Goal: Task Accomplishment & Management: Manage account settings

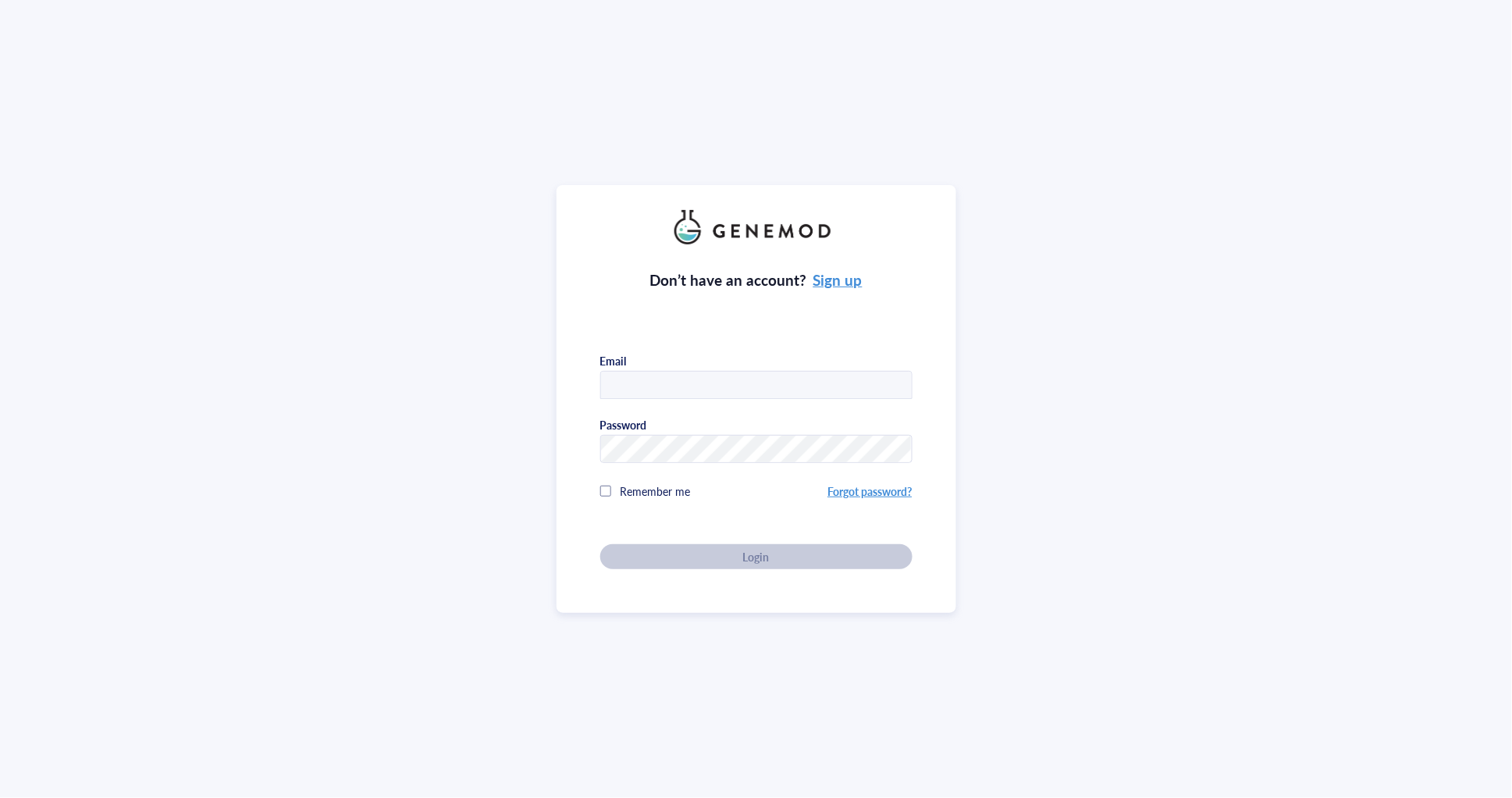
type input "JING"
click at [662, 384] on input "JING" at bounding box center [756, 385] width 311 height 28
drag, startPoint x: 683, startPoint y: 385, endPoint x: 577, endPoint y: 382, distance: 106.0
click at [580, 381] on div "Don’t have an account? Sign up Email JING Password Remember me Forgot password?…" at bounding box center [756, 399] width 400 height 428
type input "qiuyu.jing@coinno.hk"
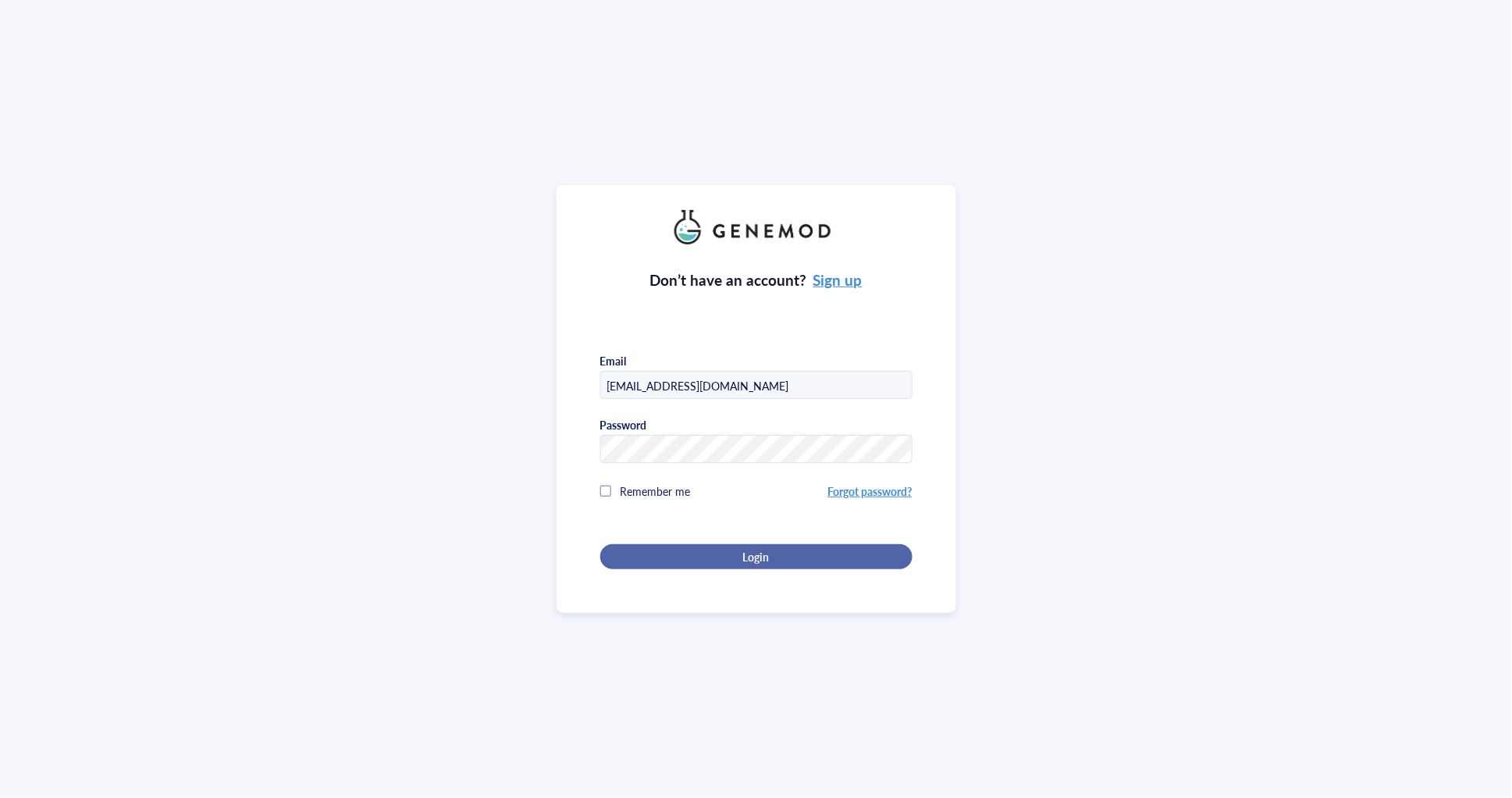
click at [784, 557] on div "Login" at bounding box center [756, 556] width 262 height 14
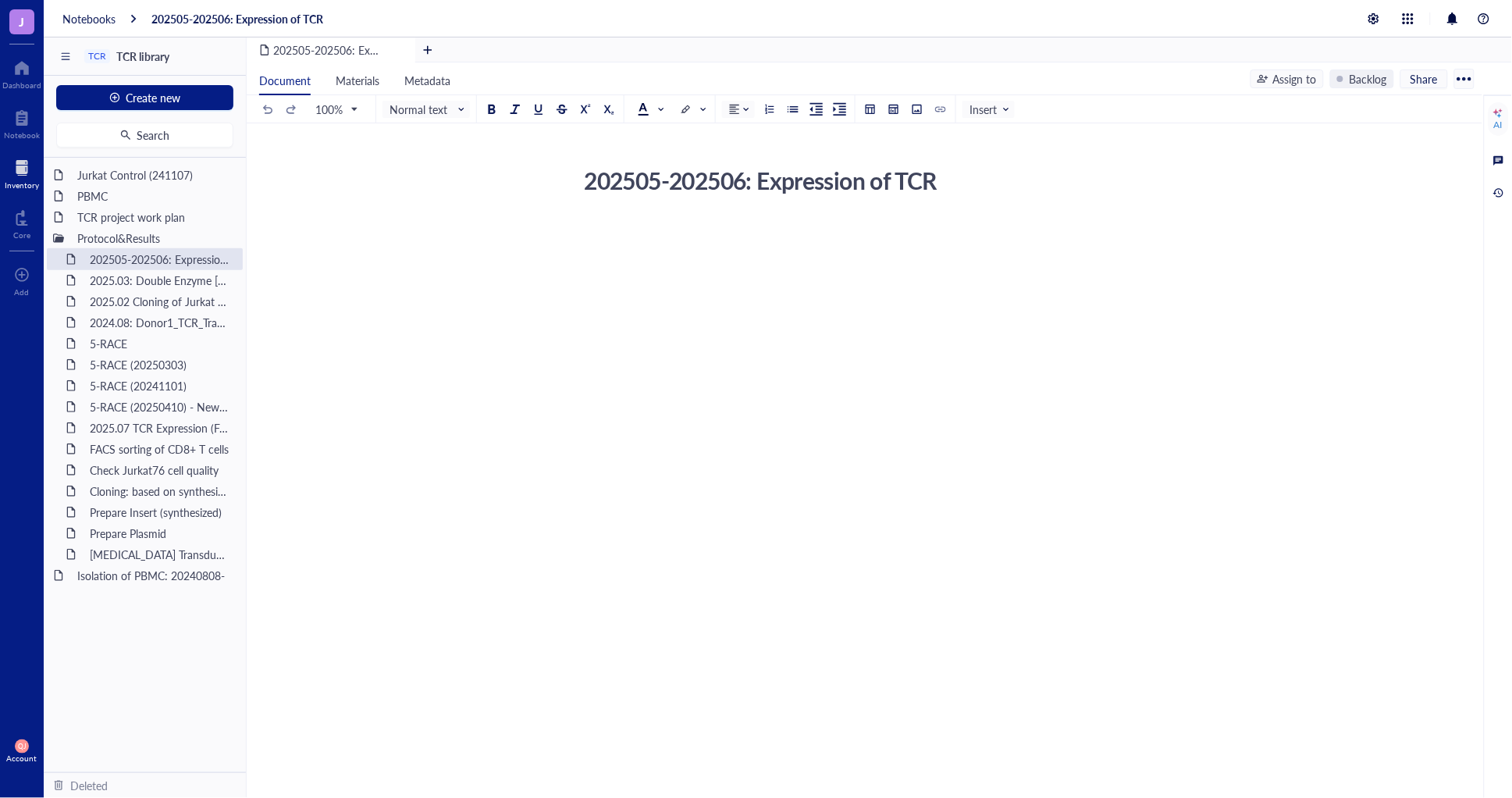
click at [20, 176] on div at bounding box center [22, 167] width 34 height 25
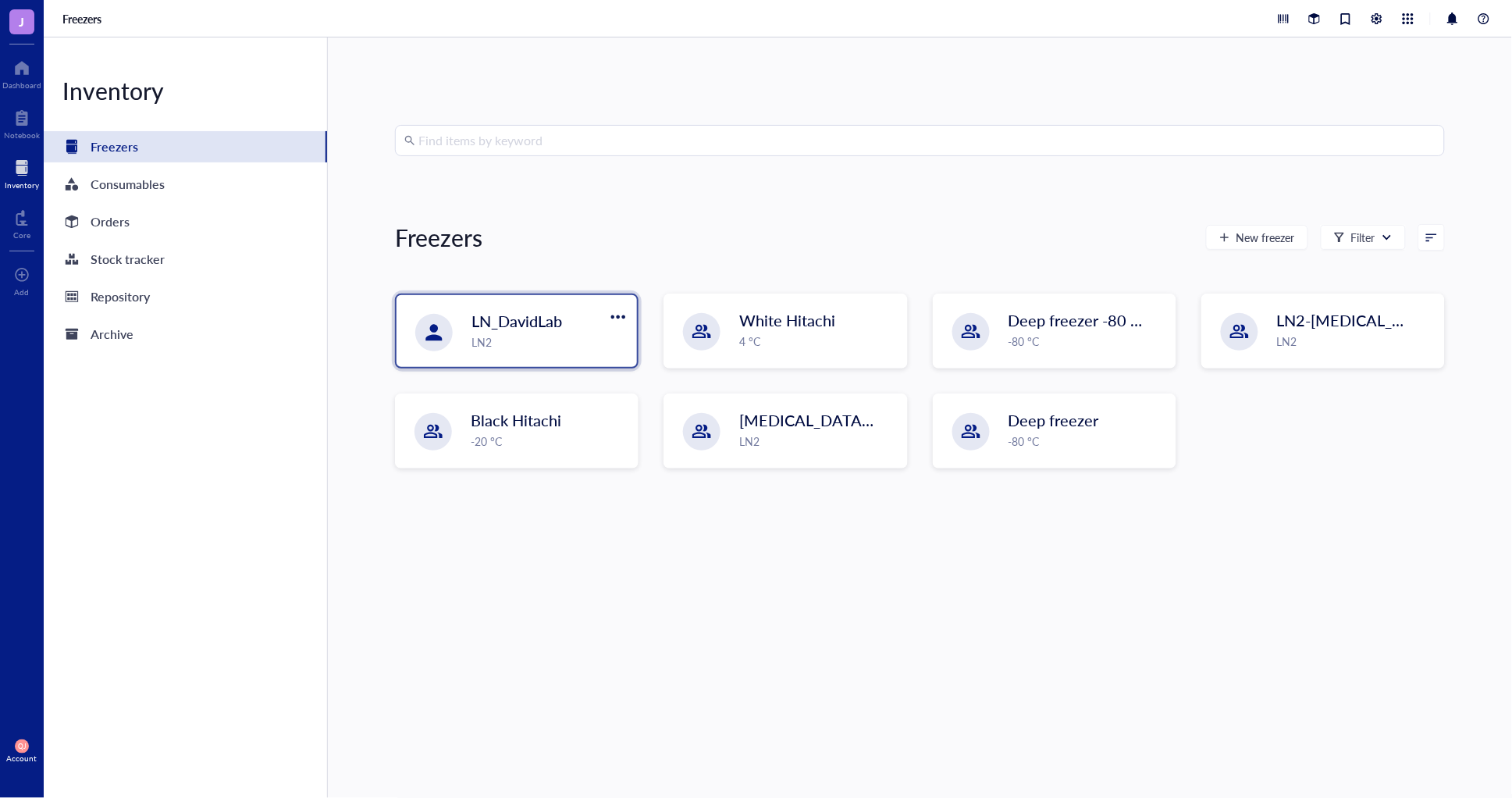
click at [552, 340] on div "LN2" at bounding box center [549, 342] width 156 height 17
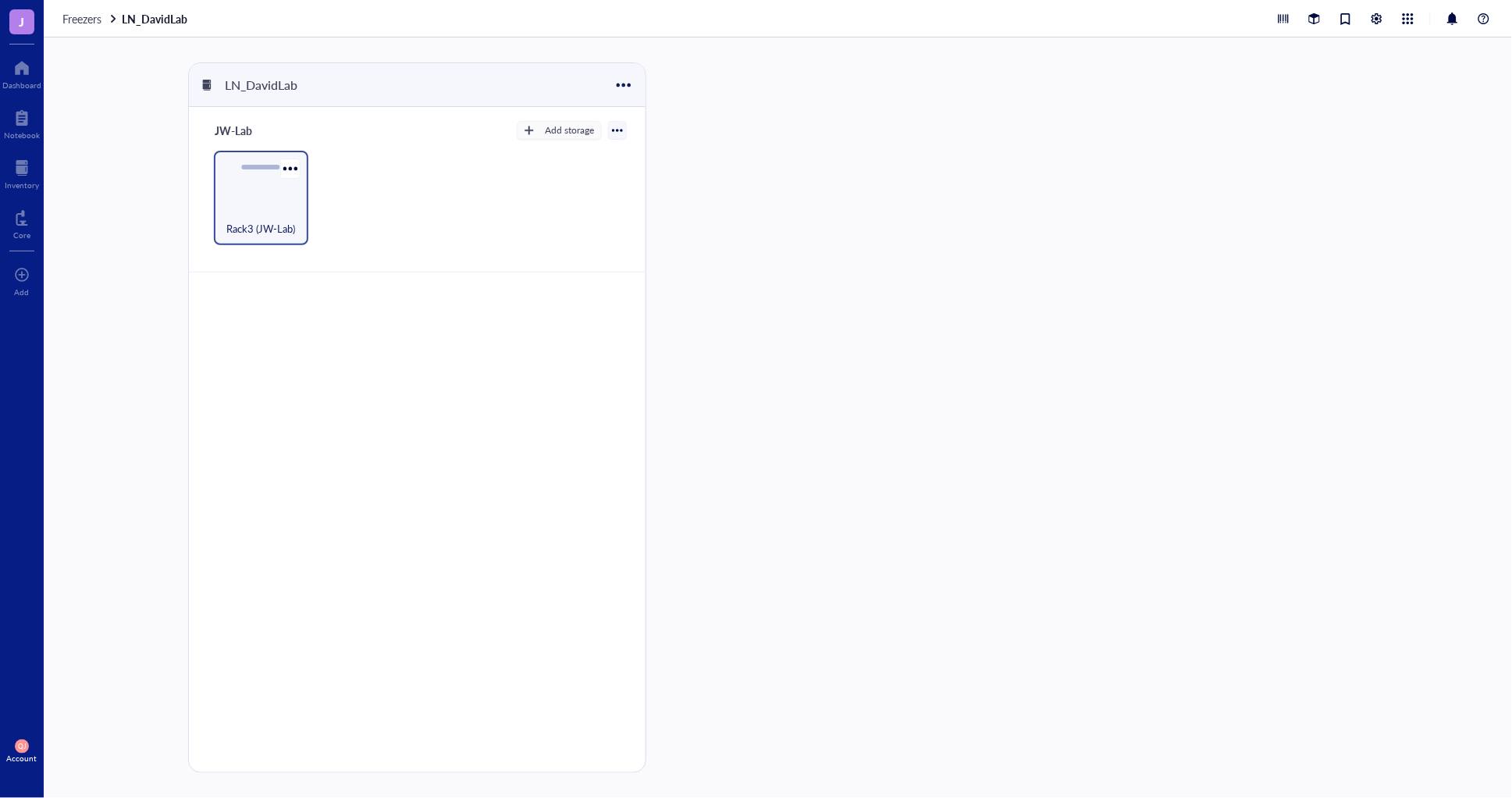
click at [266, 205] on div "Rack3 (JW-Lab)" at bounding box center [261, 220] width 79 height 34
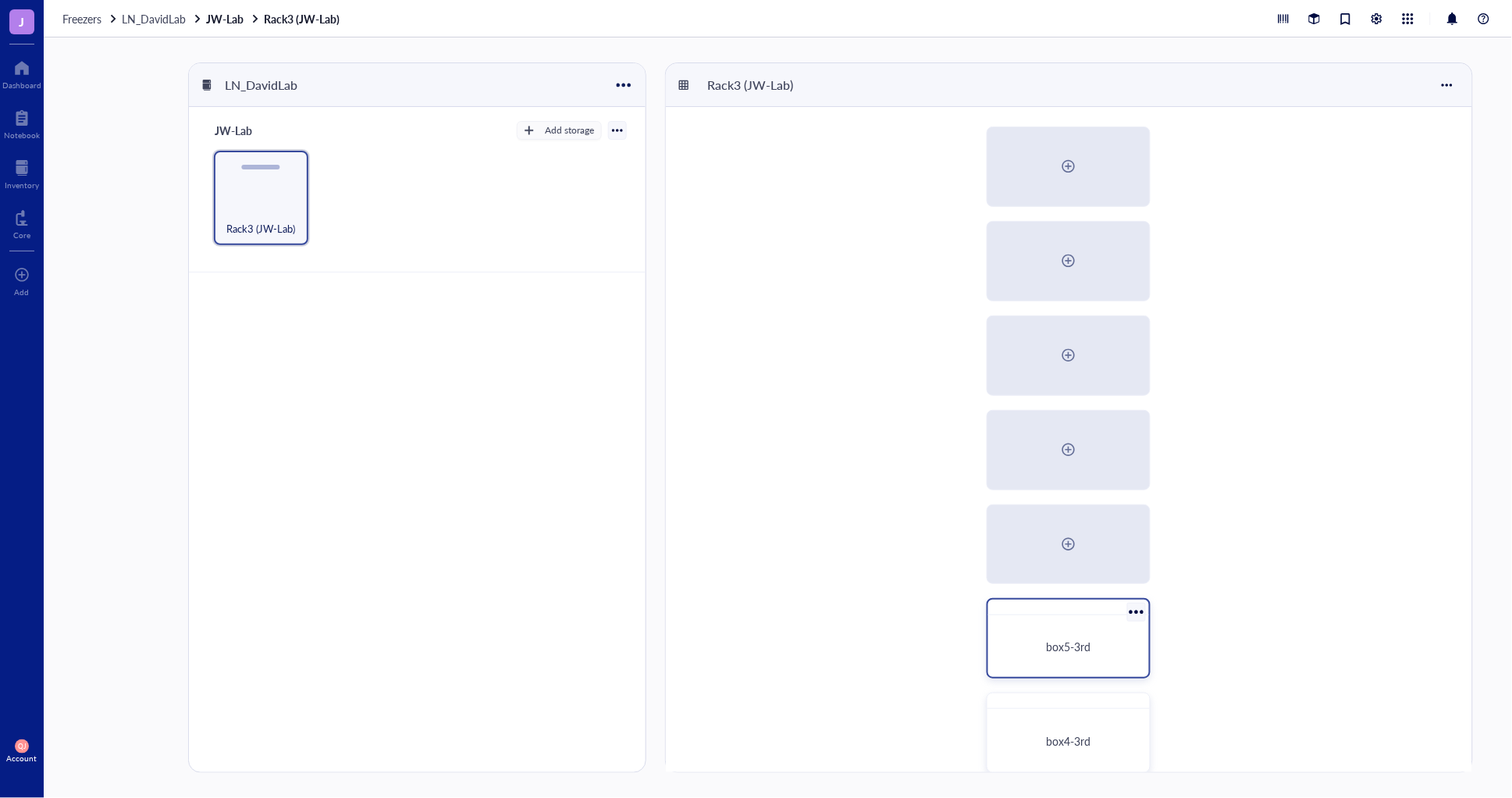
click at [1059, 645] on span "box5-3rd" at bounding box center [1069, 646] width 44 height 15
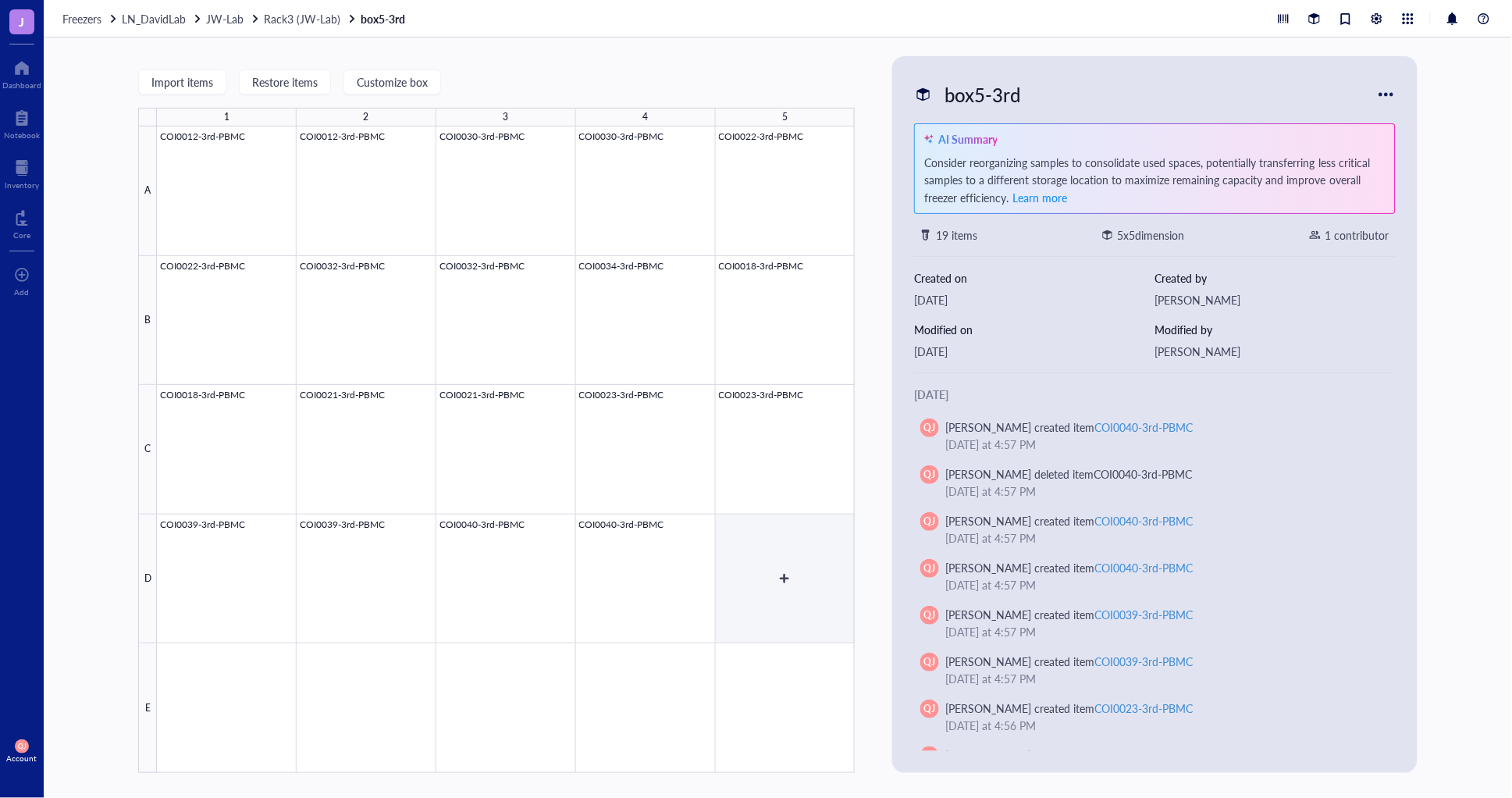
click at [758, 595] on div at bounding box center [506, 449] width 698 height 646
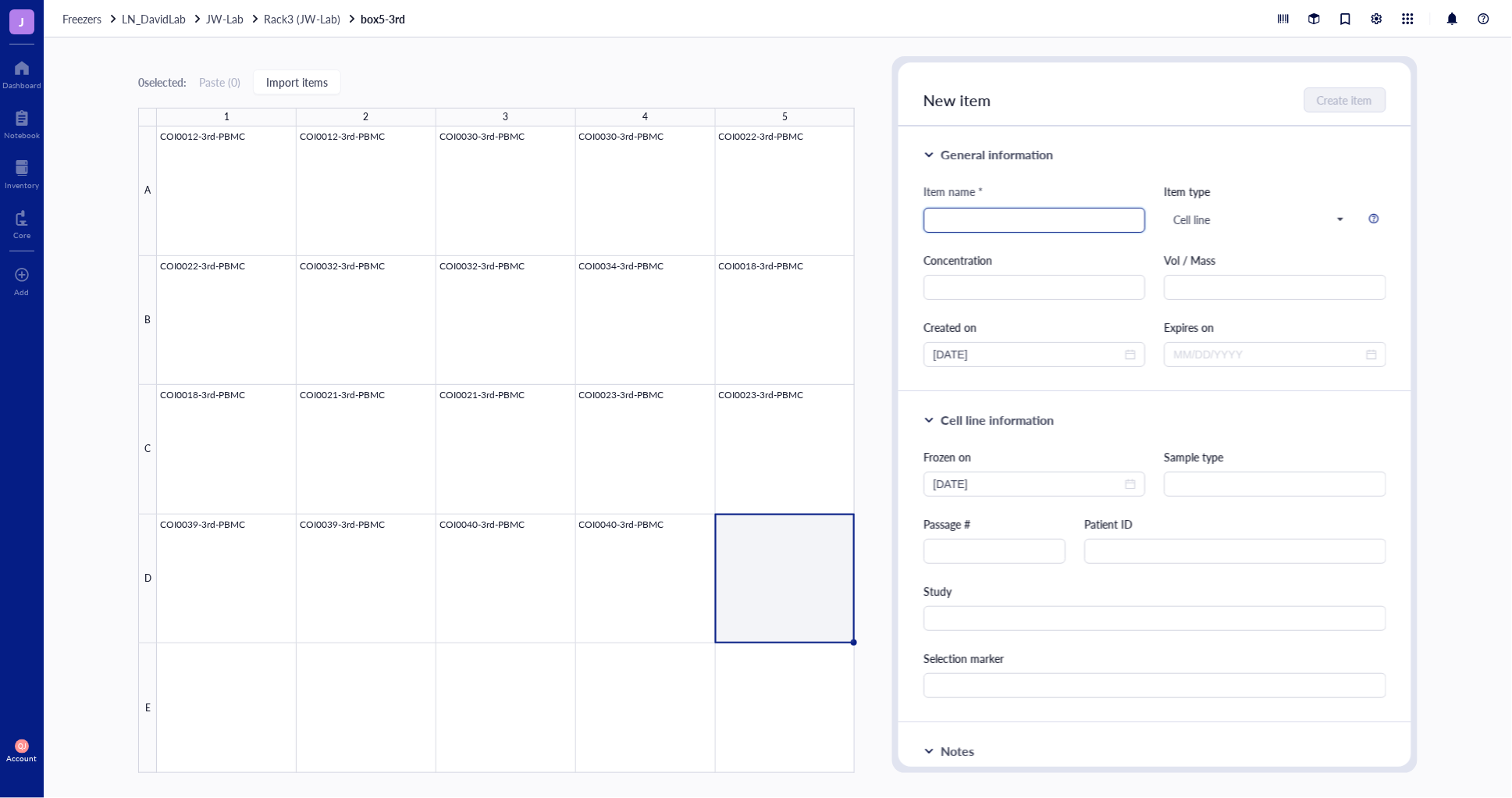
click at [949, 217] on input "search" at bounding box center [1034, 220] width 203 height 24
type input "COI0025-3rd-PBMC"
click at [981, 286] on input "text" at bounding box center [1034, 287] width 222 height 25
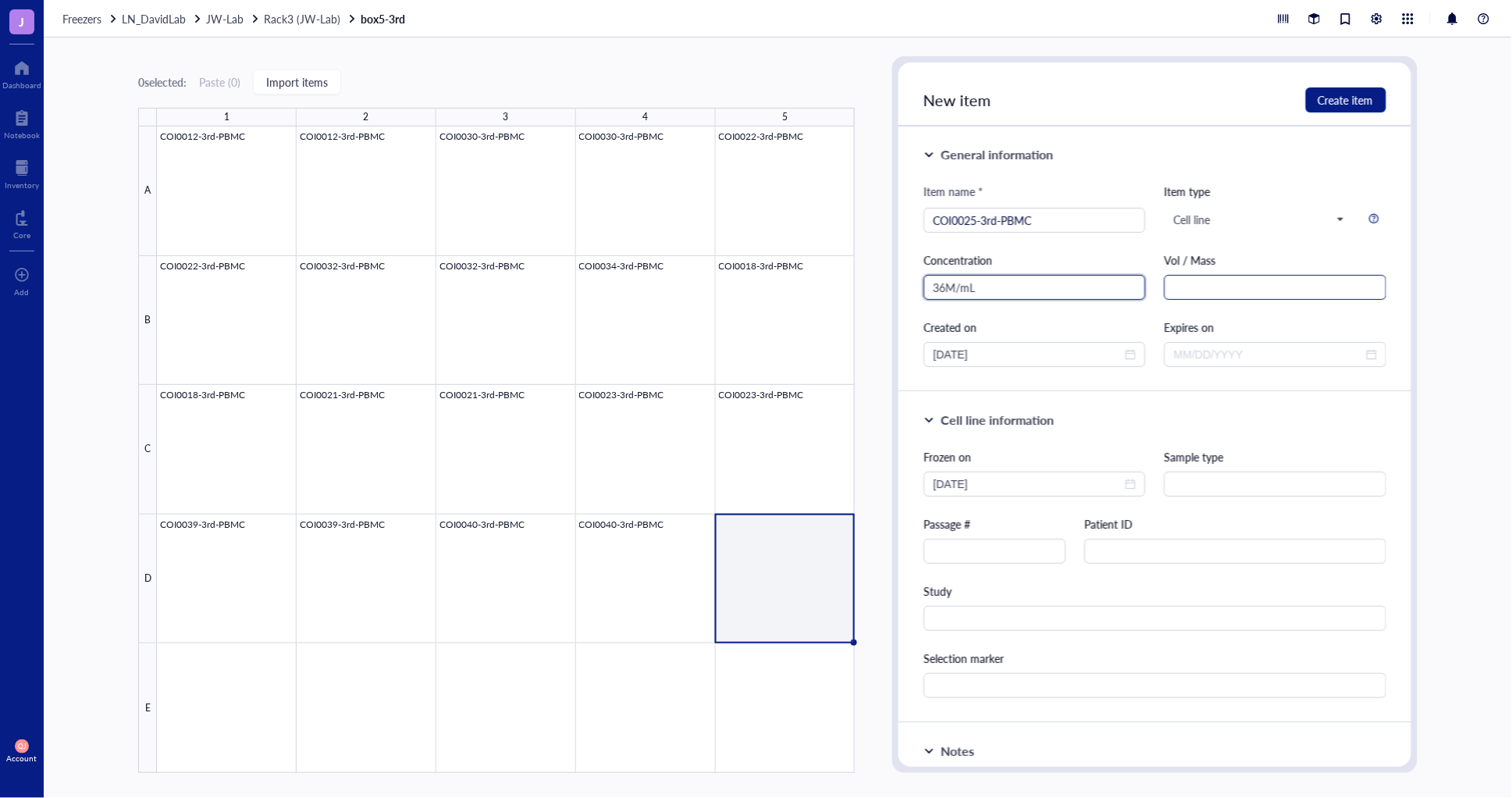
type input "36M/mL"
click at [1188, 285] on input "text" at bounding box center [1274, 287] width 222 height 25
type input "1mL"
click at [965, 543] on input "text" at bounding box center [994, 550] width 141 height 25
type input "P1"
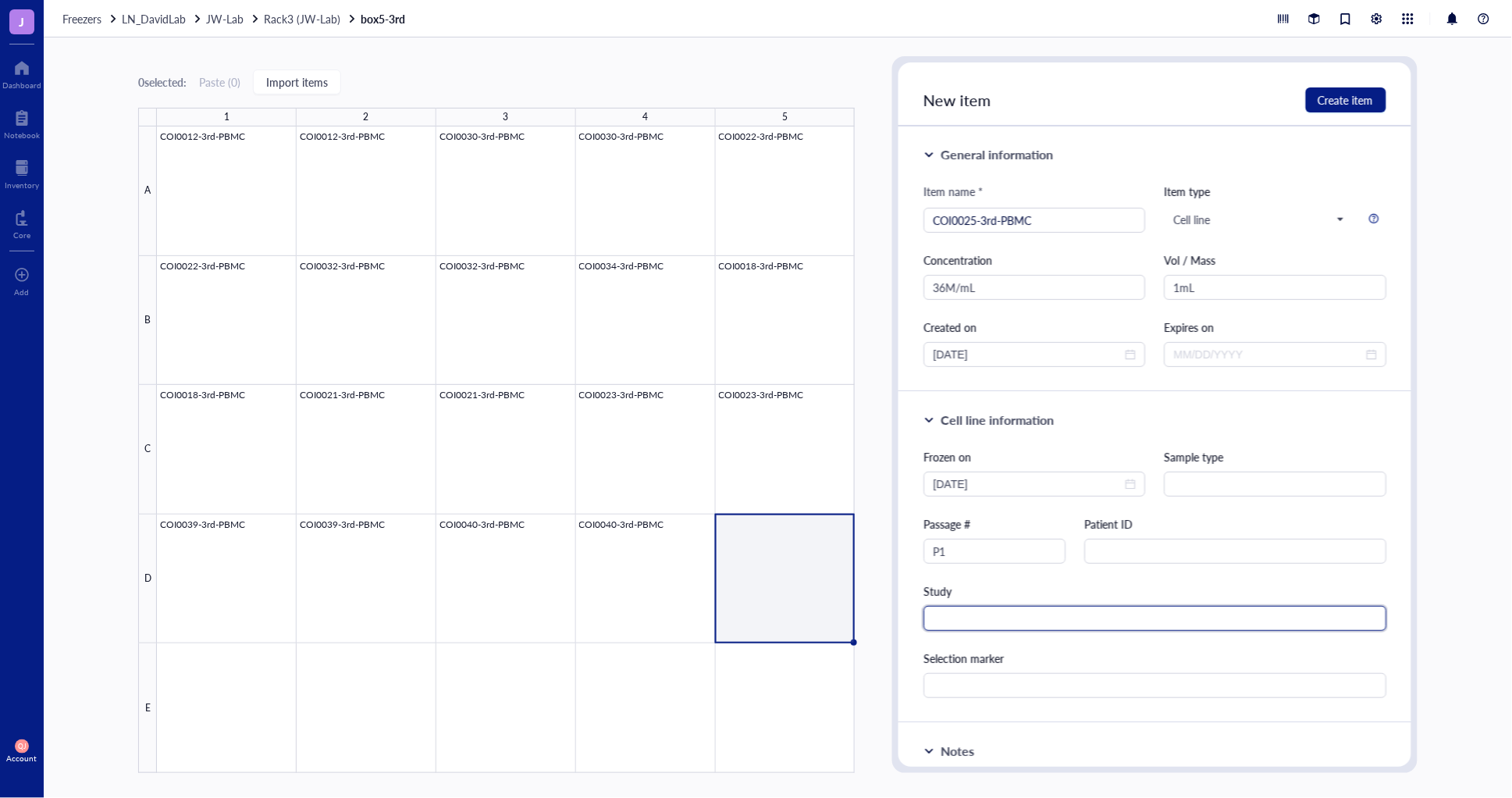
click at [958, 612] on input "text" at bounding box center [1155, 617] width 462 height 25
type input "TCR"
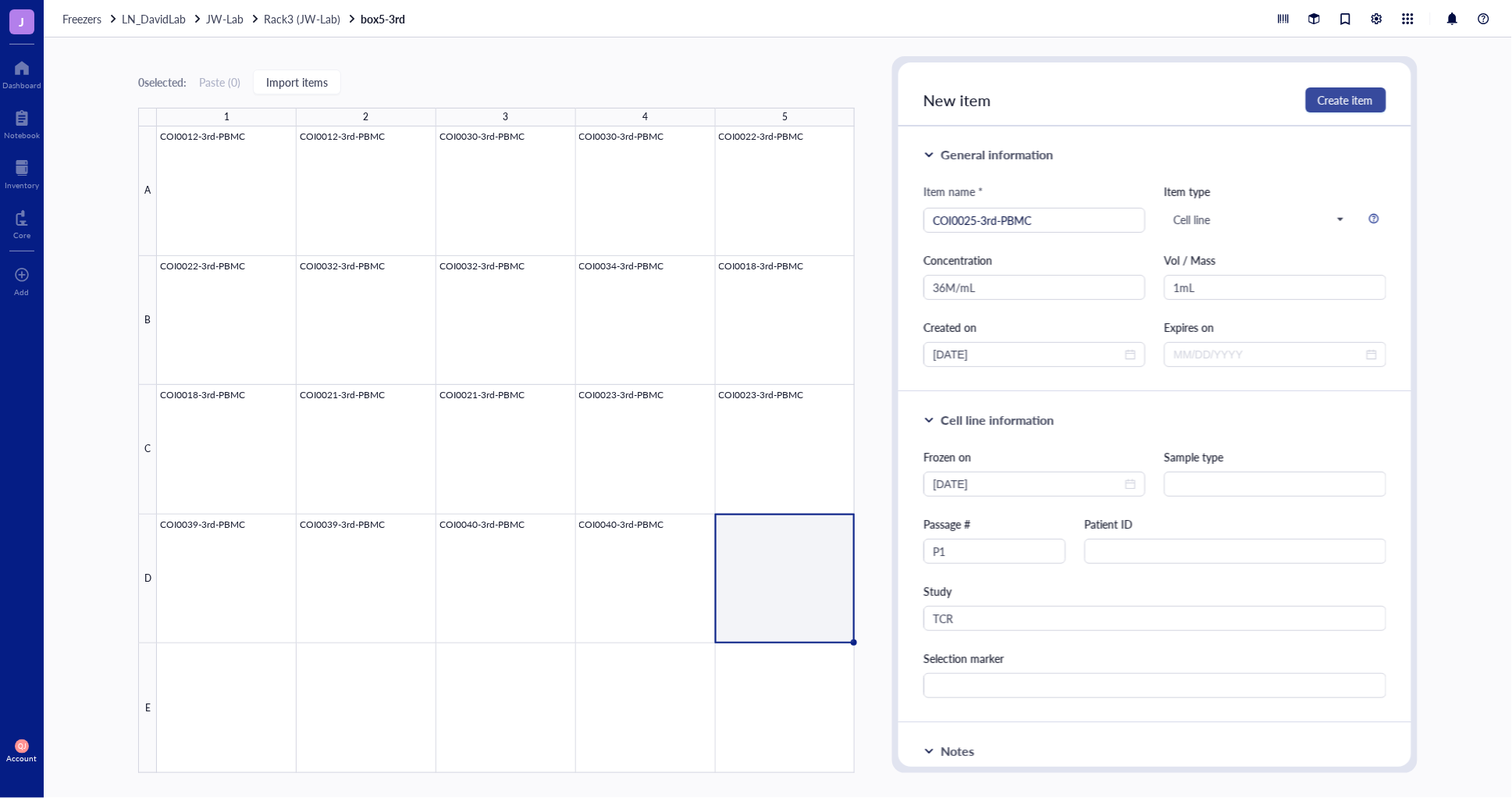
click at [1341, 110] on button "Create item" at bounding box center [1346, 99] width 81 height 25
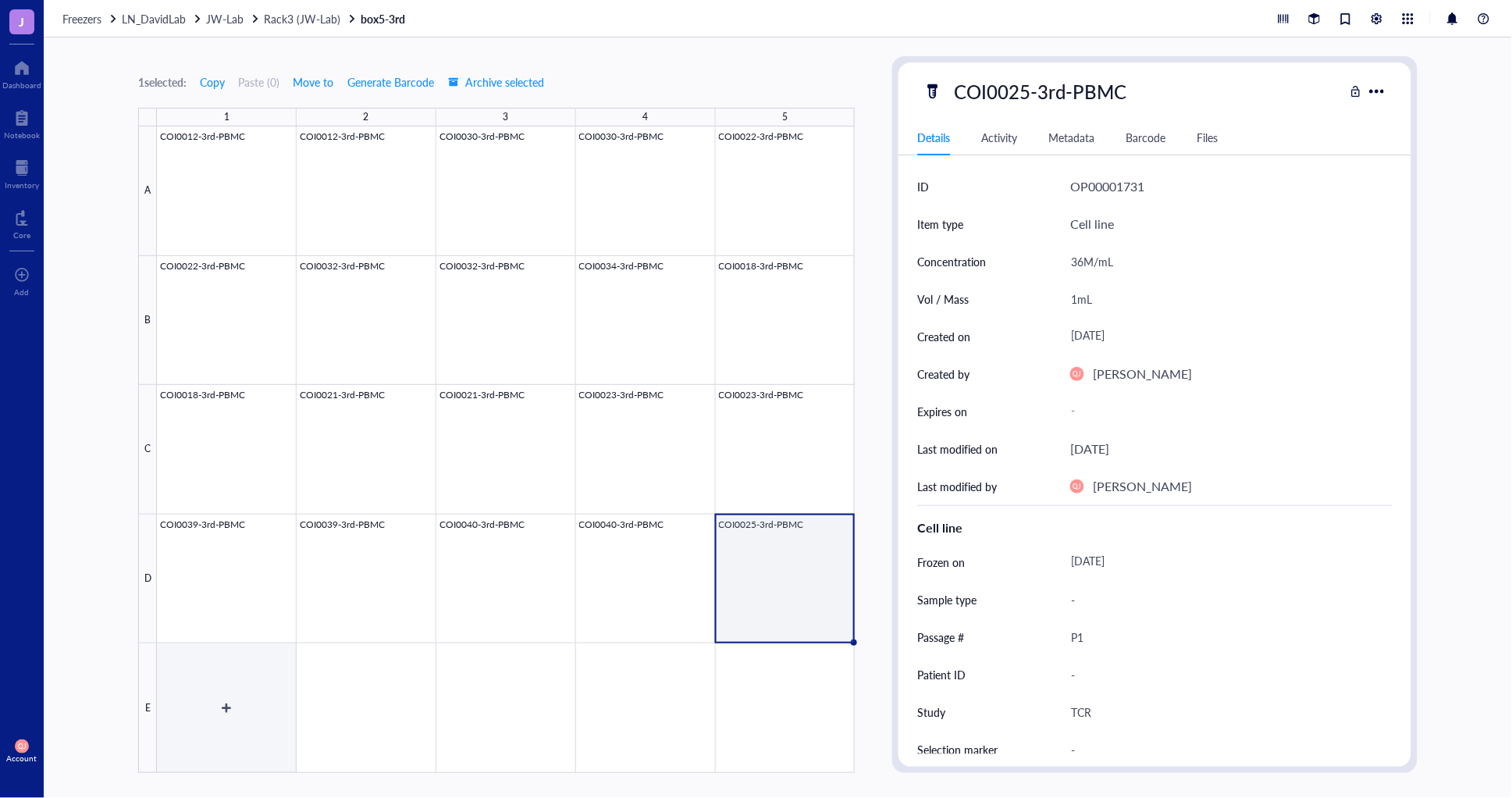
click at [200, 694] on div at bounding box center [506, 449] width 698 height 646
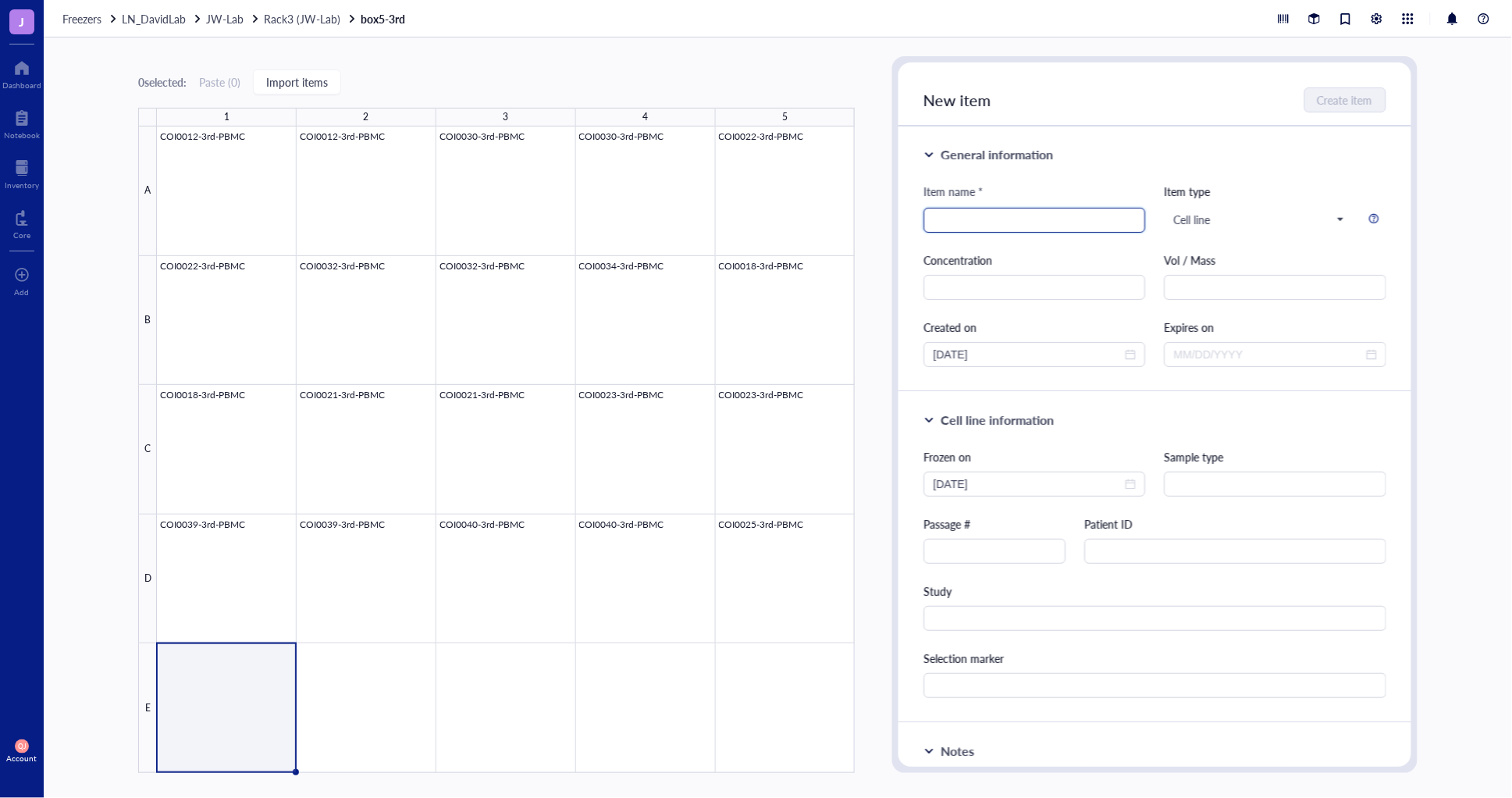
click at [976, 219] on input "search" at bounding box center [1034, 220] width 203 height 24
type input "COI0025-3rd-PBMC"
click at [1015, 287] on input "text" at bounding box center [1034, 287] width 222 height 25
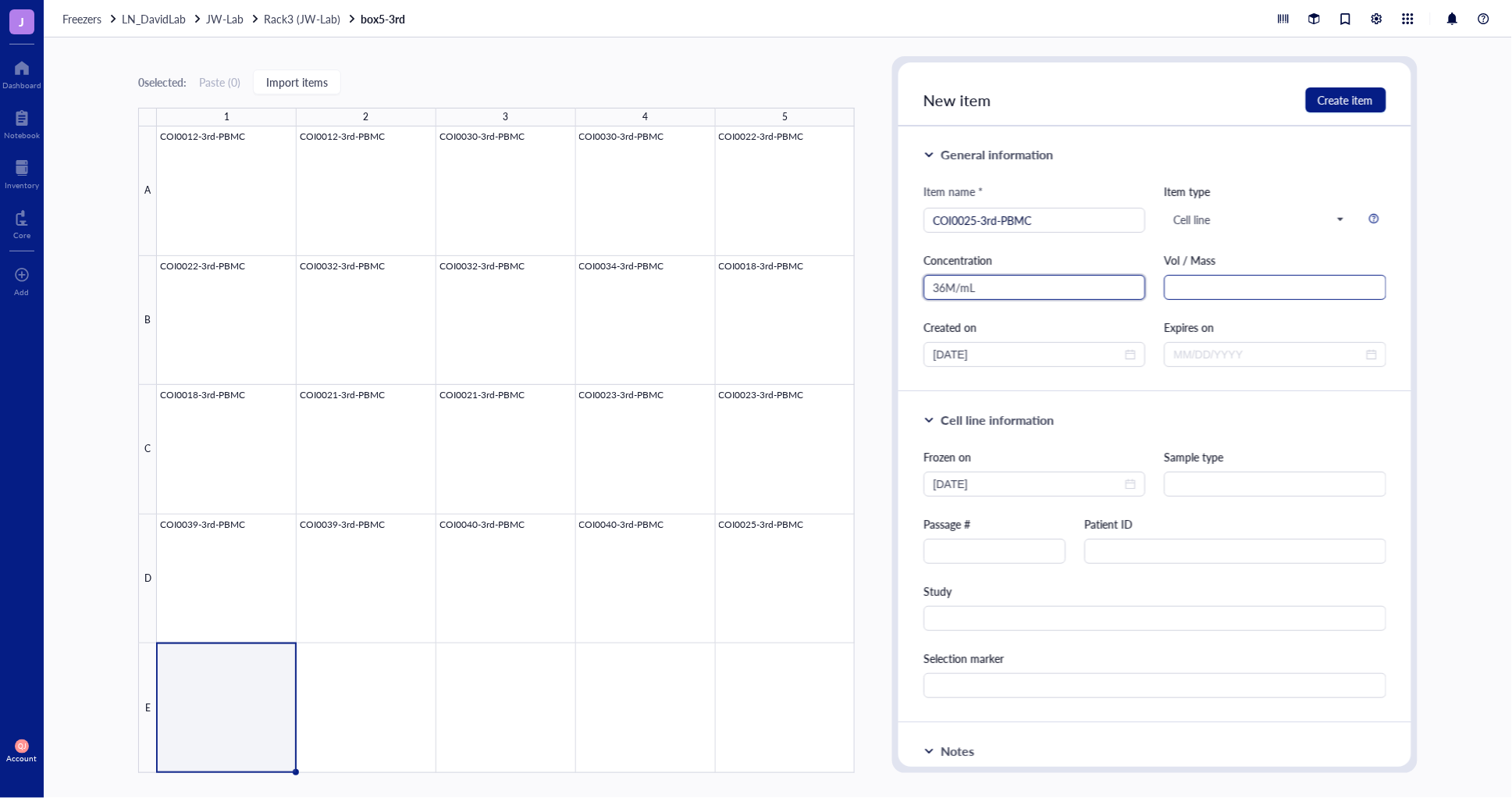
type input "36M/mL"
click at [1200, 293] on input "text" at bounding box center [1274, 287] width 222 height 25
type input "1mL"
click at [1035, 553] on input "text" at bounding box center [994, 550] width 141 height 25
type input "P1"
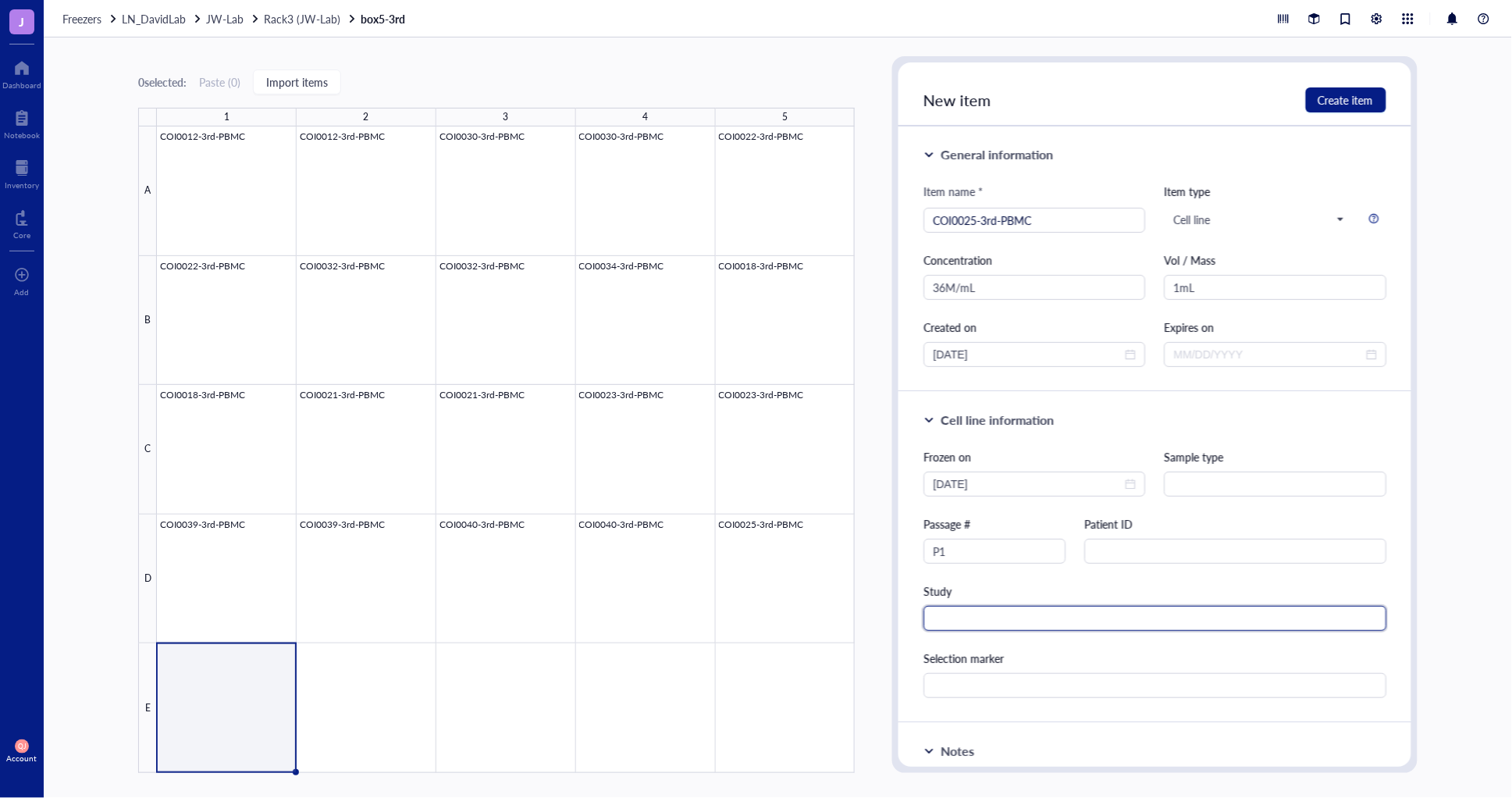
click at [1040, 610] on input "text" at bounding box center [1155, 617] width 462 height 25
type input "TCR"
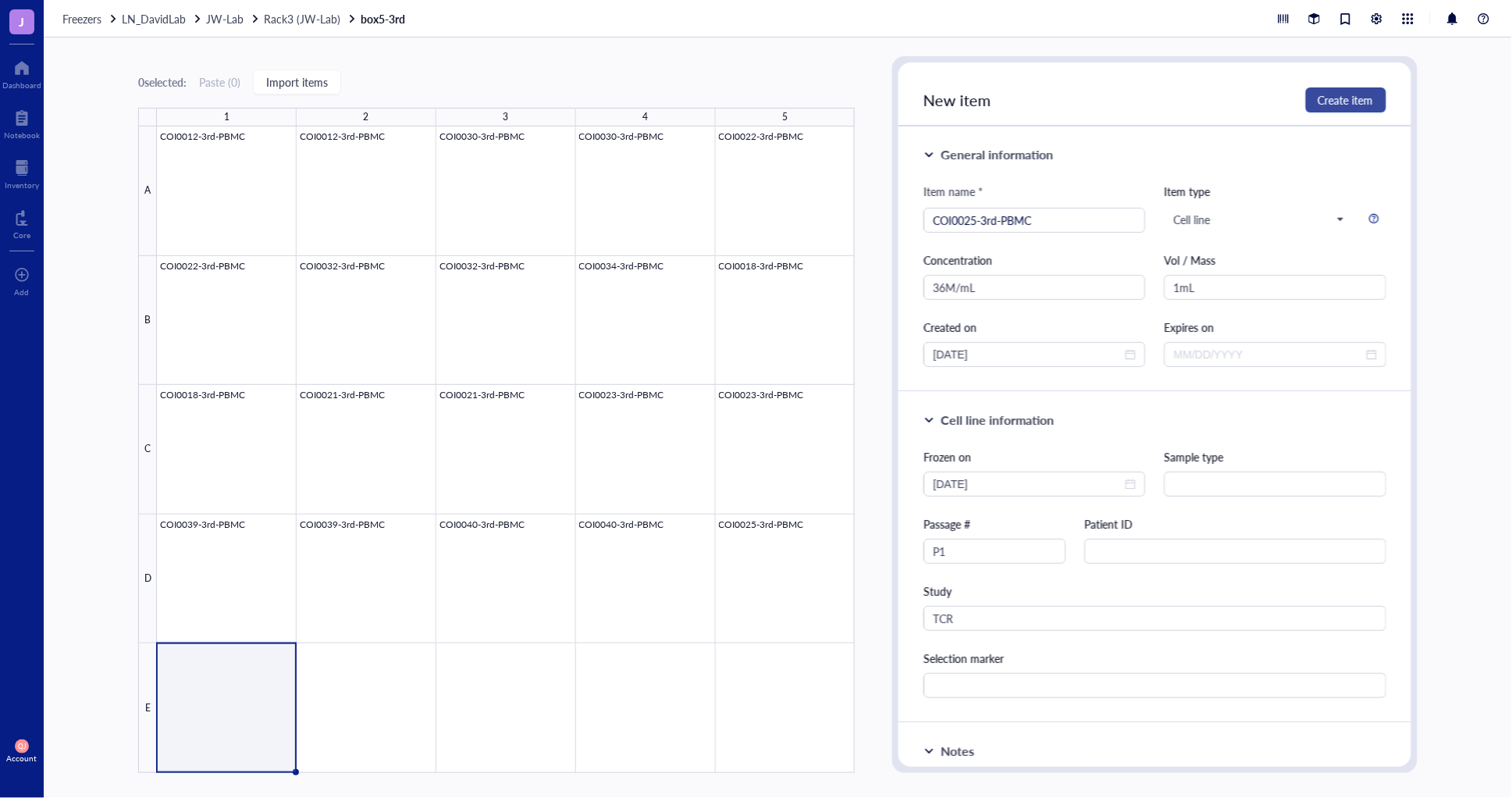
click at [1344, 103] on span "Create item" at bounding box center [1346, 99] width 55 height 13
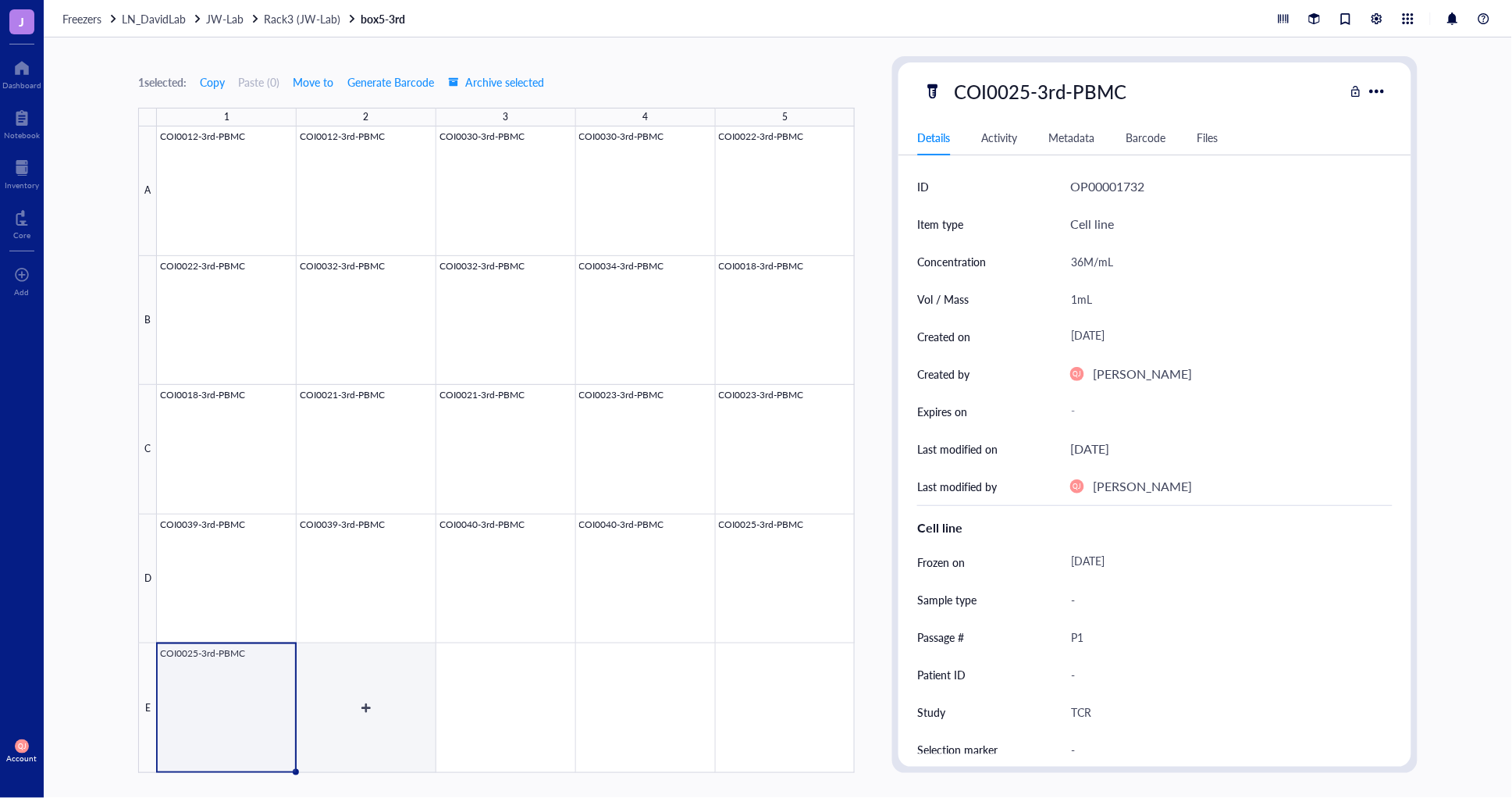
click at [350, 676] on div at bounding box center [506, 449] width 698 height 646
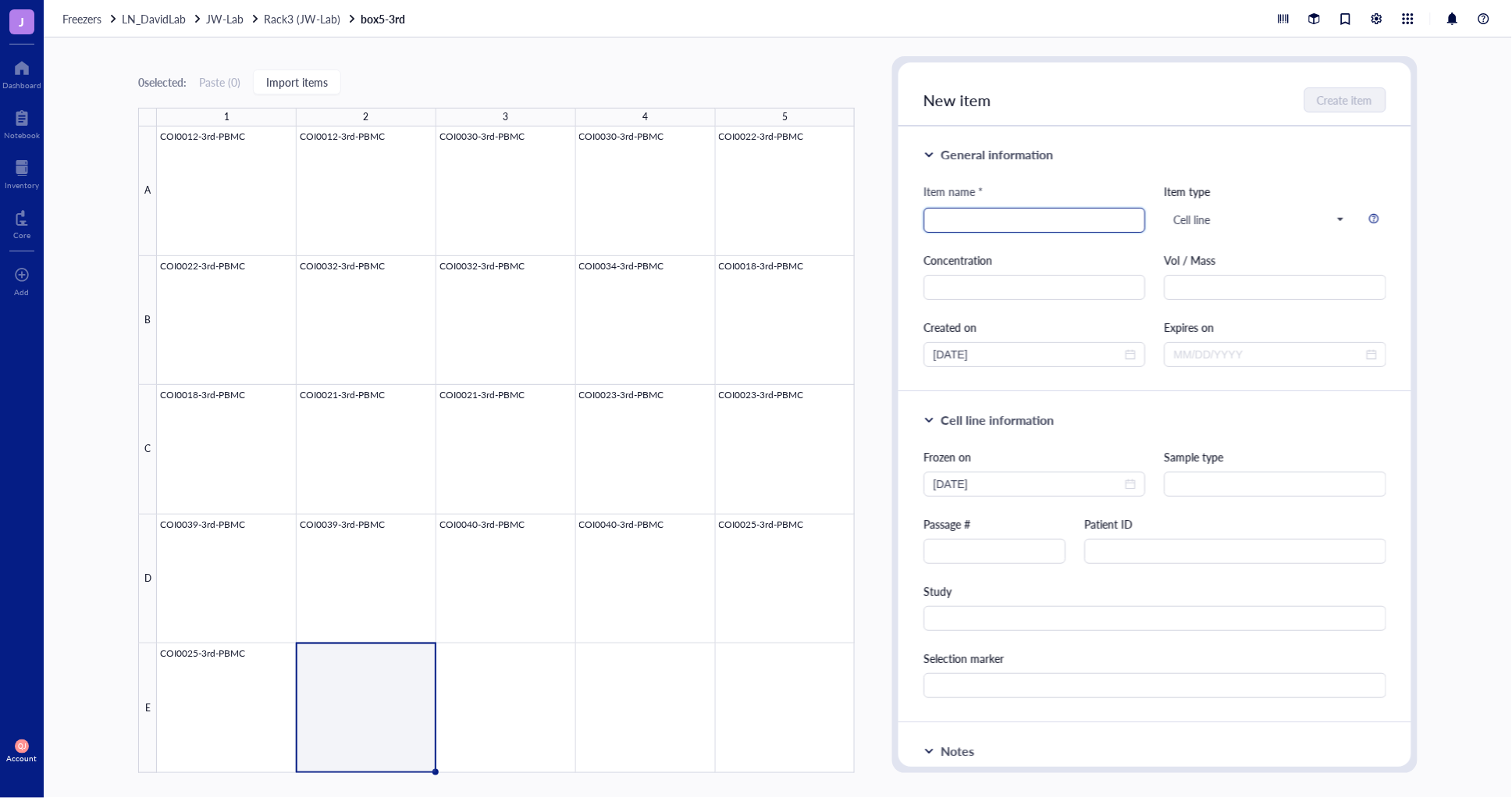
click at [980, 216] on input "search" at bounding box center [1034, 220] width 203 height 24
type input "COI0028-3rd-PBMC"
click at [992, 281] on input "text" at bounding box center [1034, 287] width 222 height 25
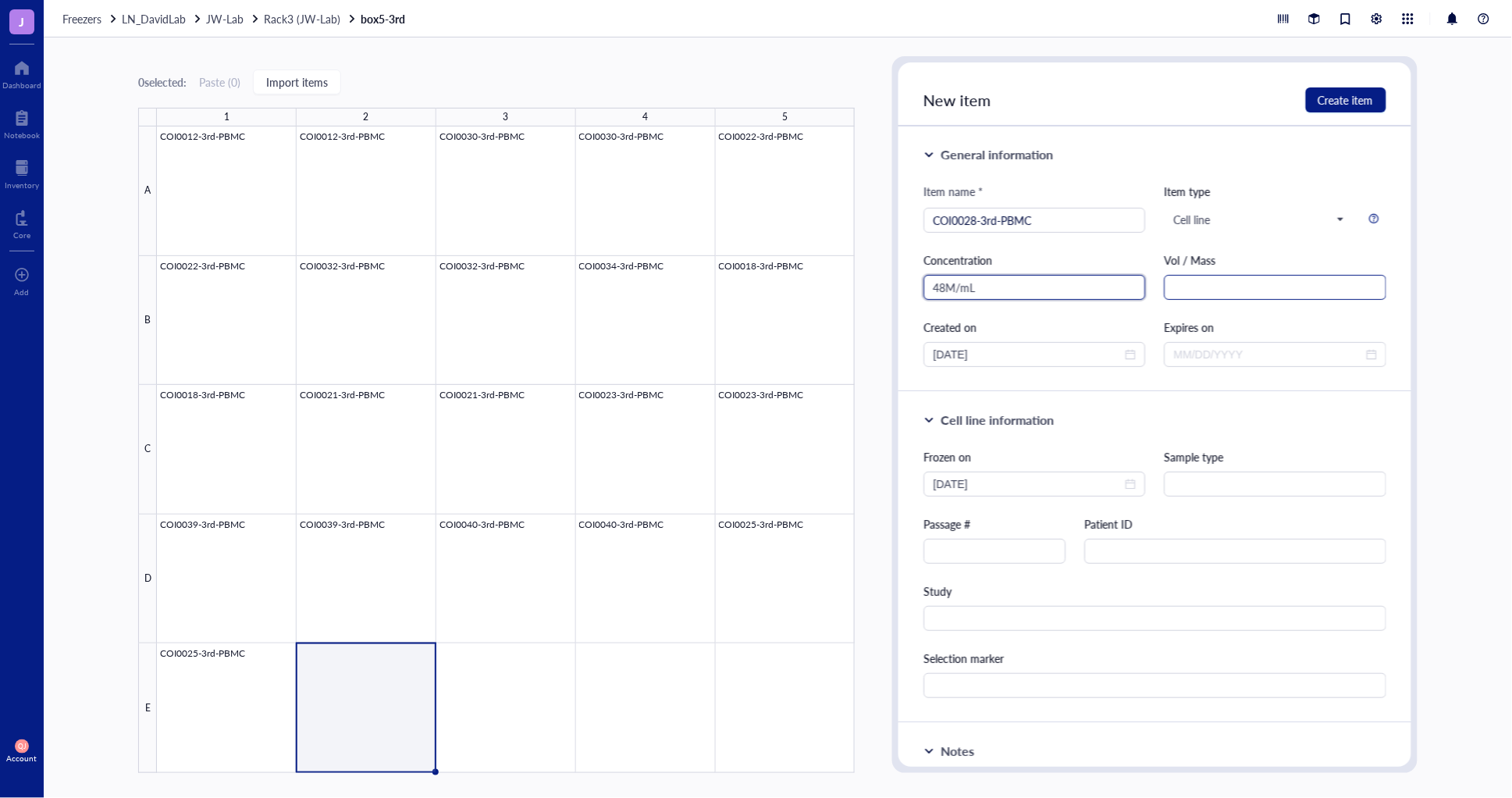
type input "48M/mL"
click at [1197, 291] on input "text" at bounding box center [1274, 287] width 222 height 25
type input "1mL"
click at [1036, 547] on input "text" at bounding box center [994, 550] width 141 height 25
type input "P1"
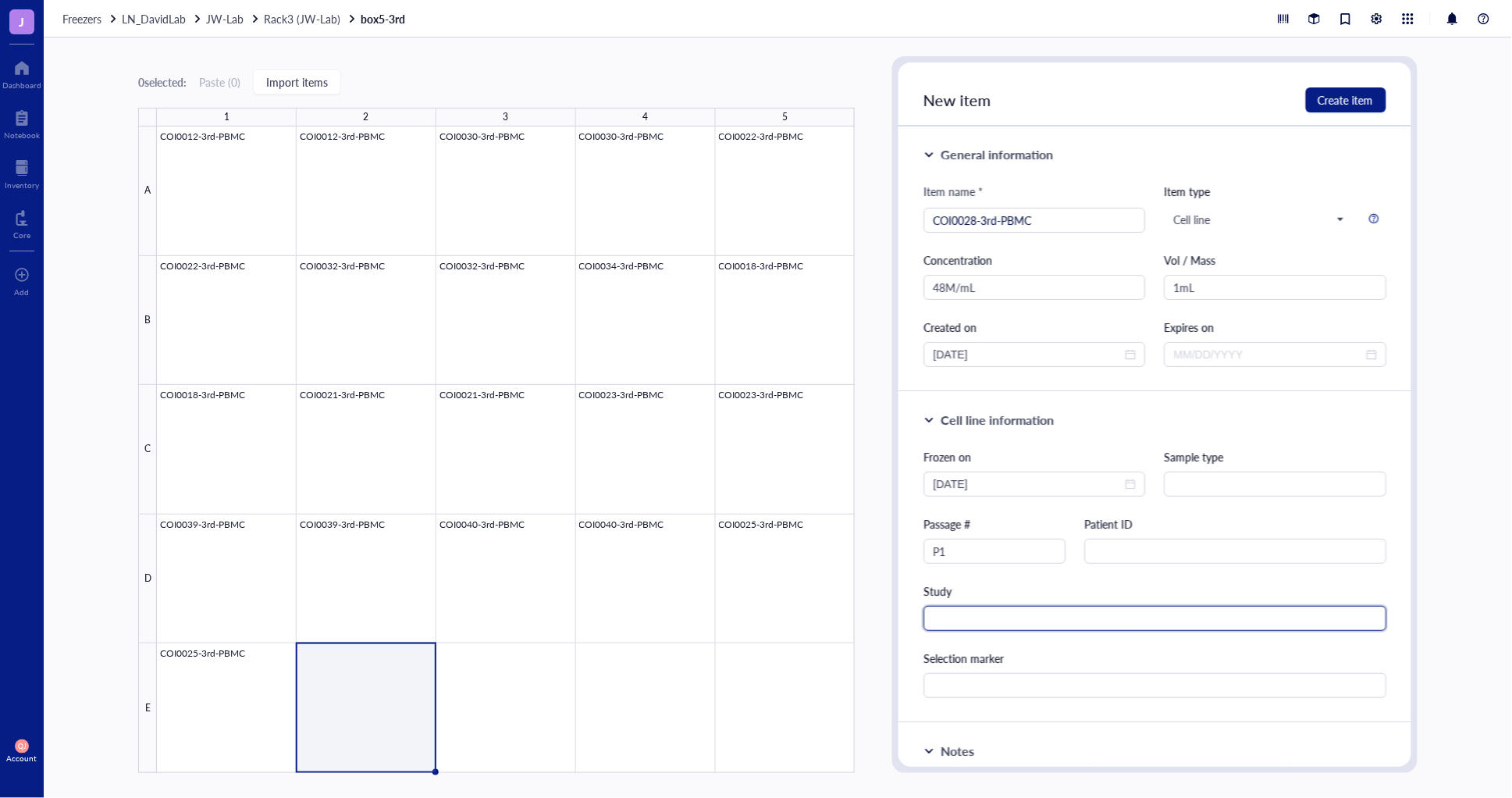
click at [1027, 621] on input "text" at bounding box center [1155, 617] width 462 height 25
type input "TCR"
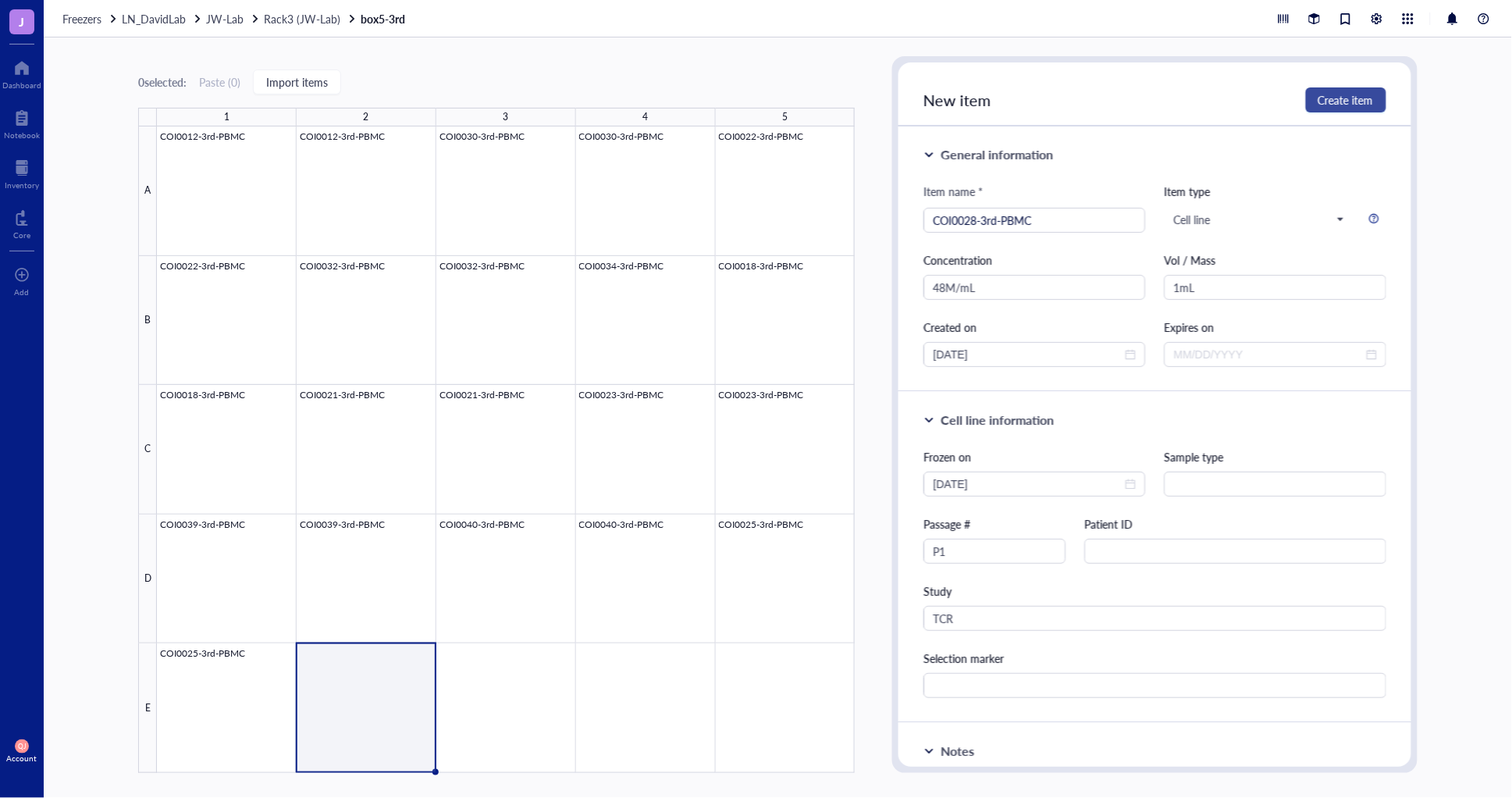
click at [1359, 99] on span "Create item" at bounding box center [1346, 99] width 55 height 13
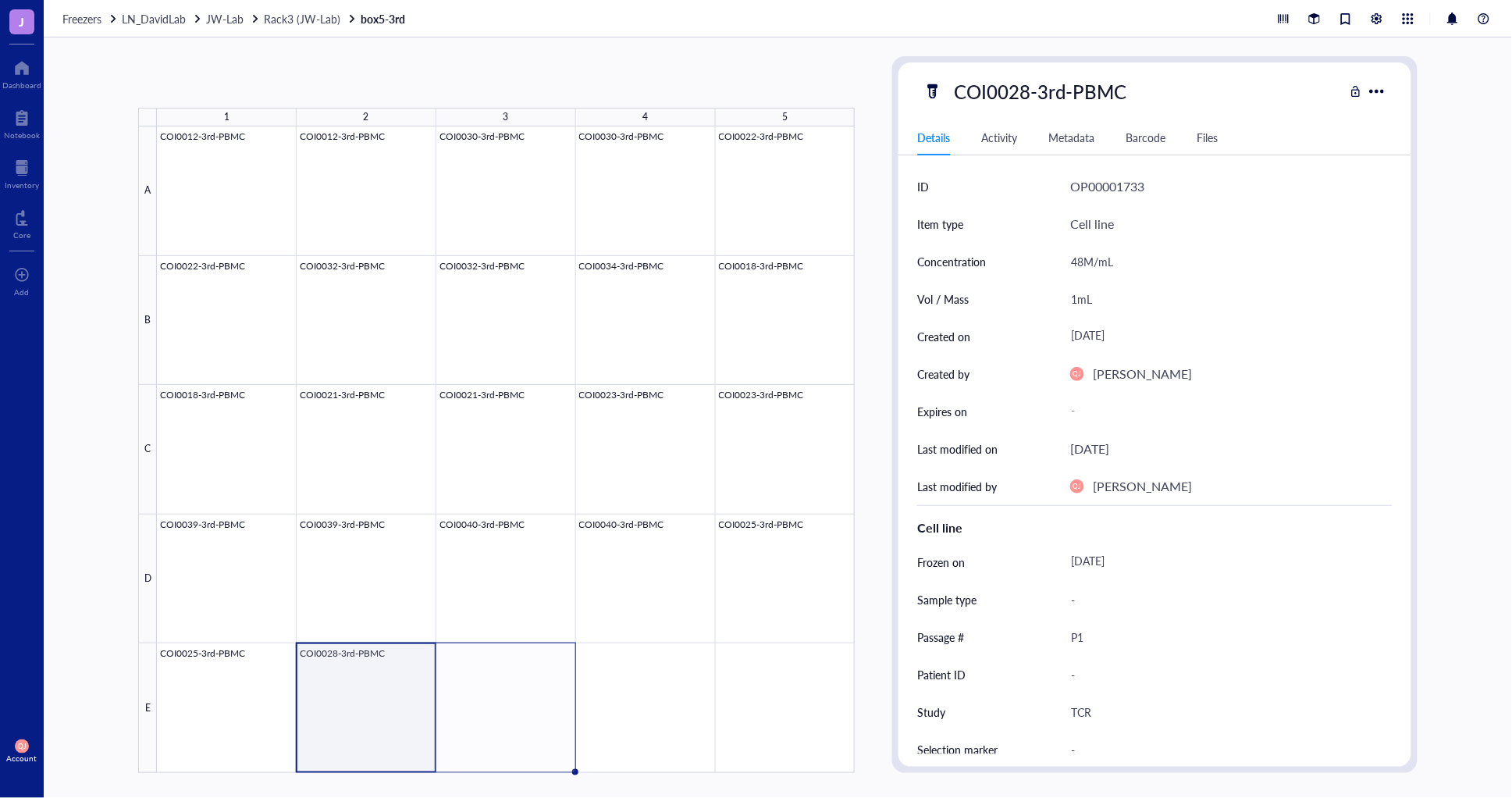
drag, startPoint x: 435, startPoint y: 769, endPoint x: 548, endPoint y: 758, distance: 113.5
click at [0, 0] on div "COI0012-3rd-PBMC COI0012-3rd-PBMC COI0030-3rd-PBMC COI0030-3rd-PBMC COI0022-3rd…" at bounding box center [0, 0] width 0 height 0
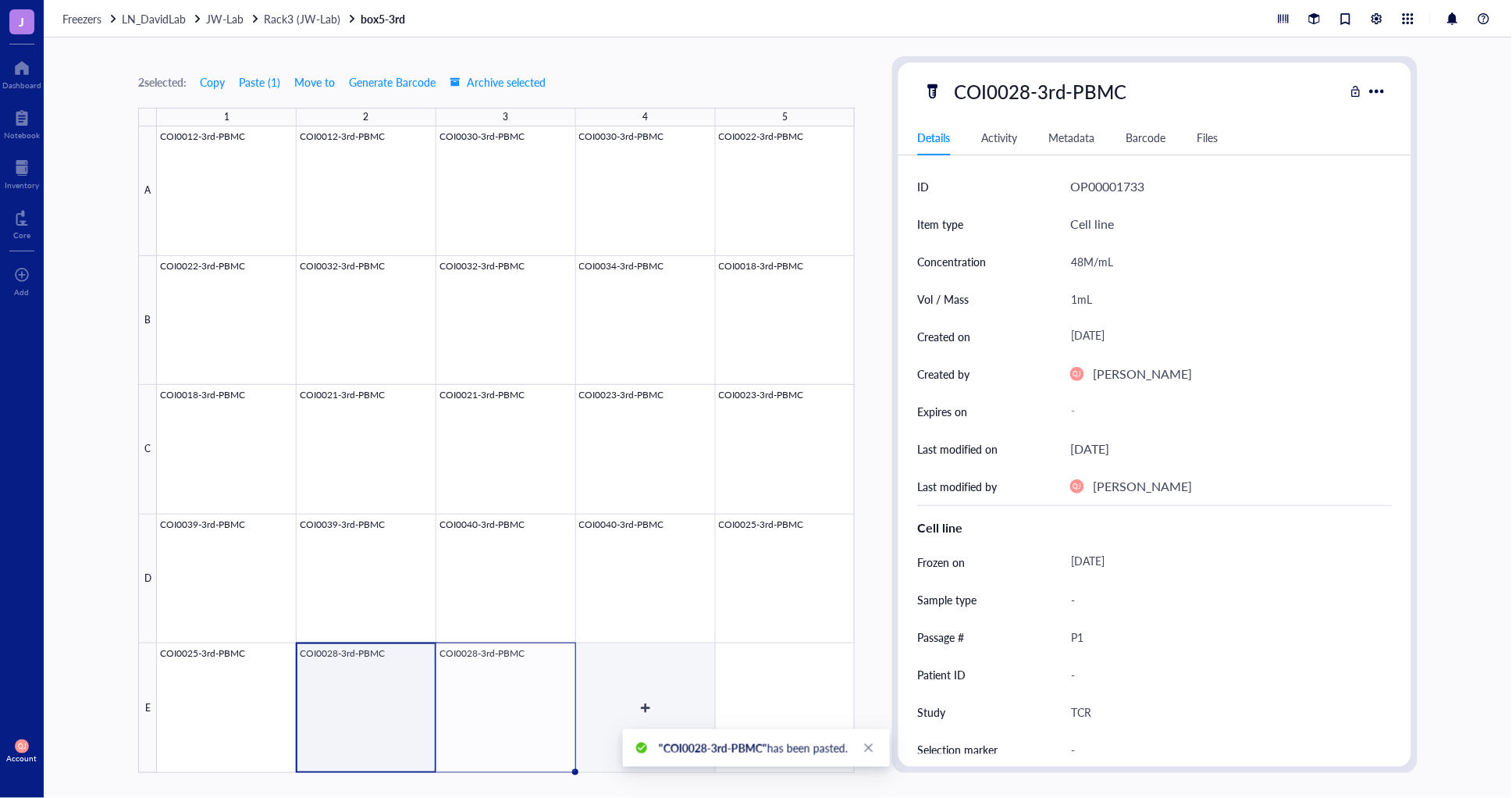
click at [626, 711] on div at bounding box center [506, 449] width 698 height 646
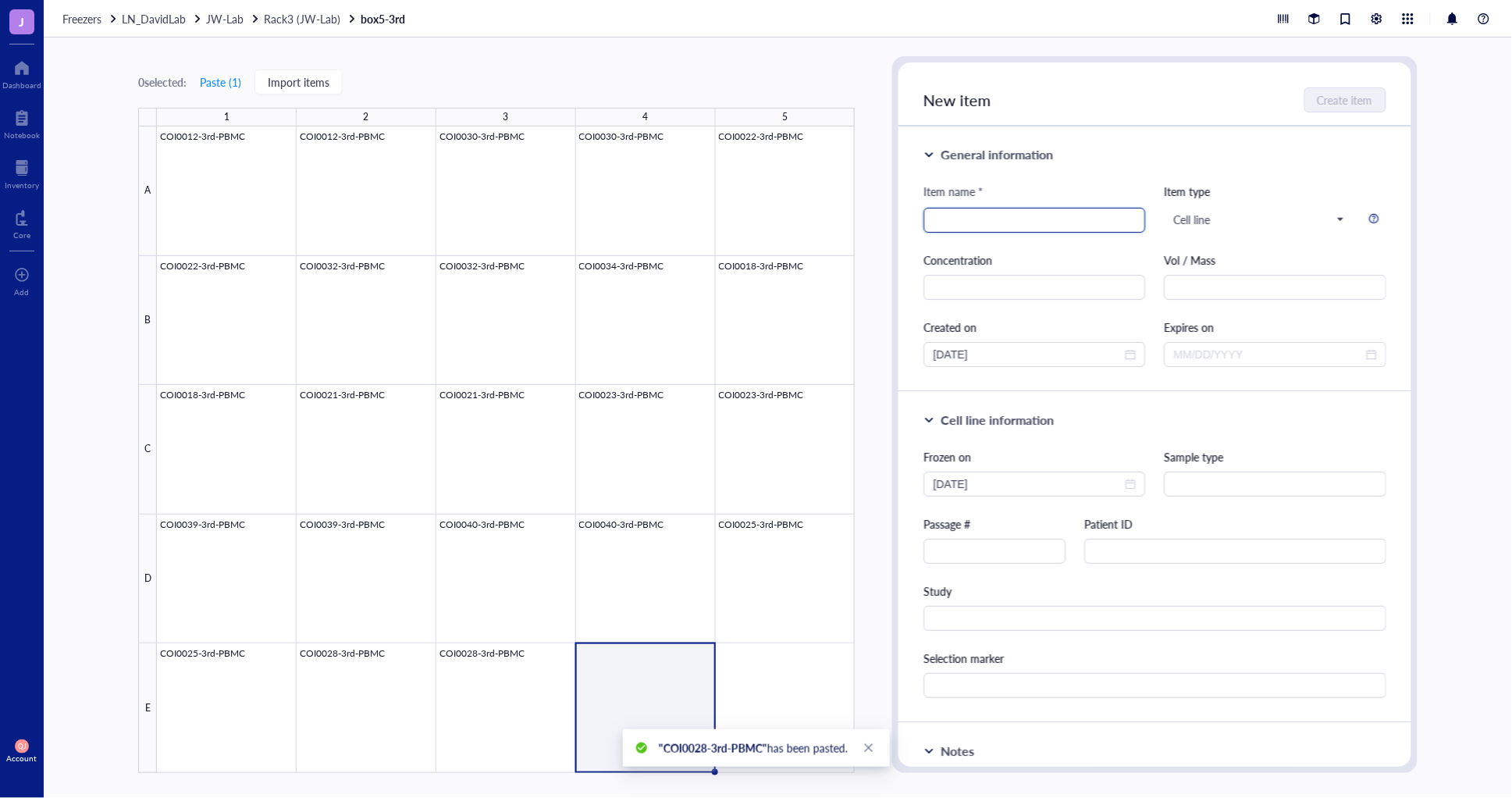
click at [974, 219] on input "search" at bounding box center [1034, 220] width 203 height 24
type input "COI0043-3rd-PBMC"
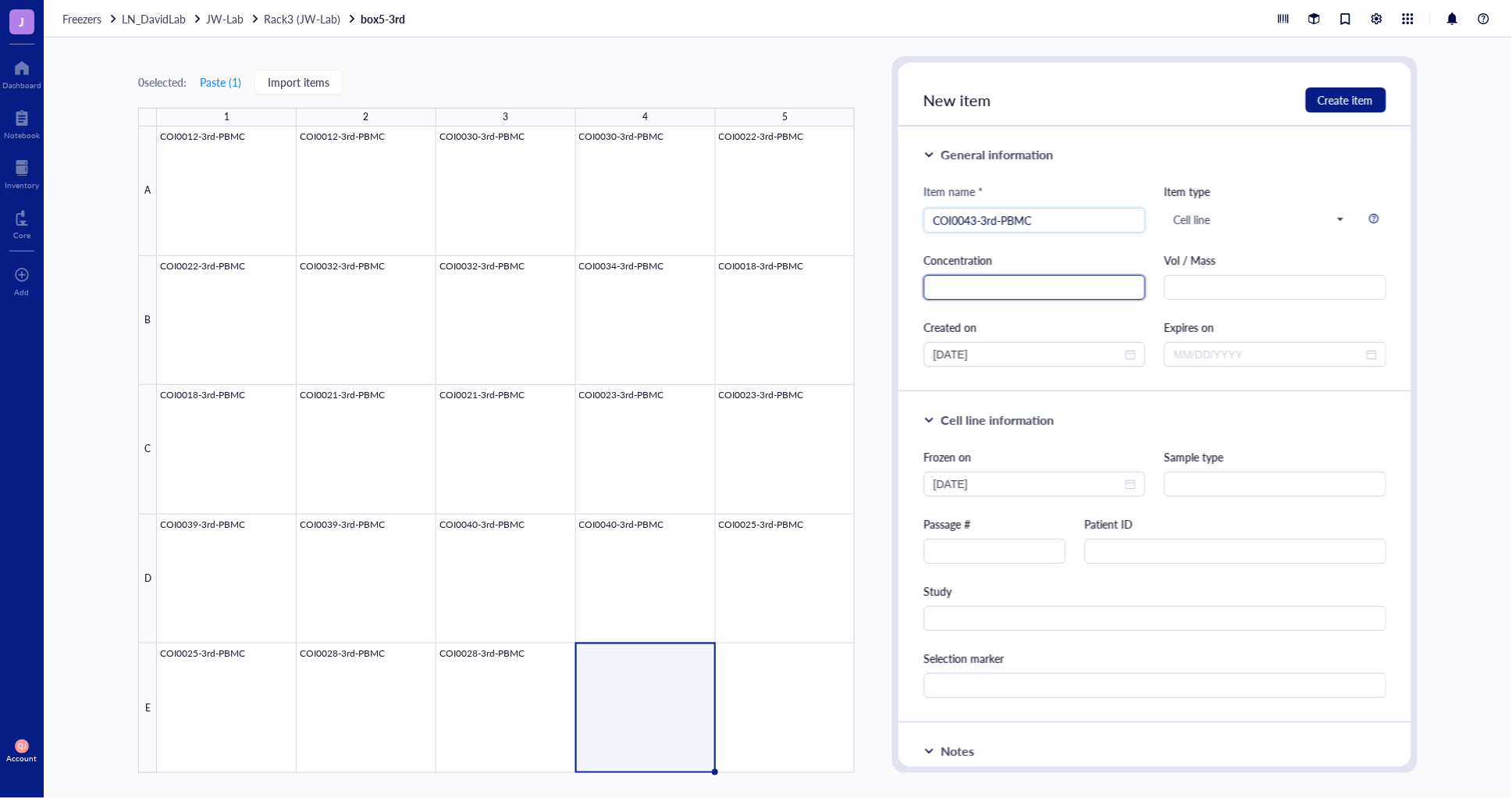
click at [1001, 291] on input "text" at bounding box center [1034, 287] width 222 height 25
type input "23M/mL"
click at [1173, 277] on input "text" at bounding box center [1274, 287] width 222 height 25
type input "1mL"
click at [987, 543] on input "text" at bounding box center [994, 550] width 141 height 25
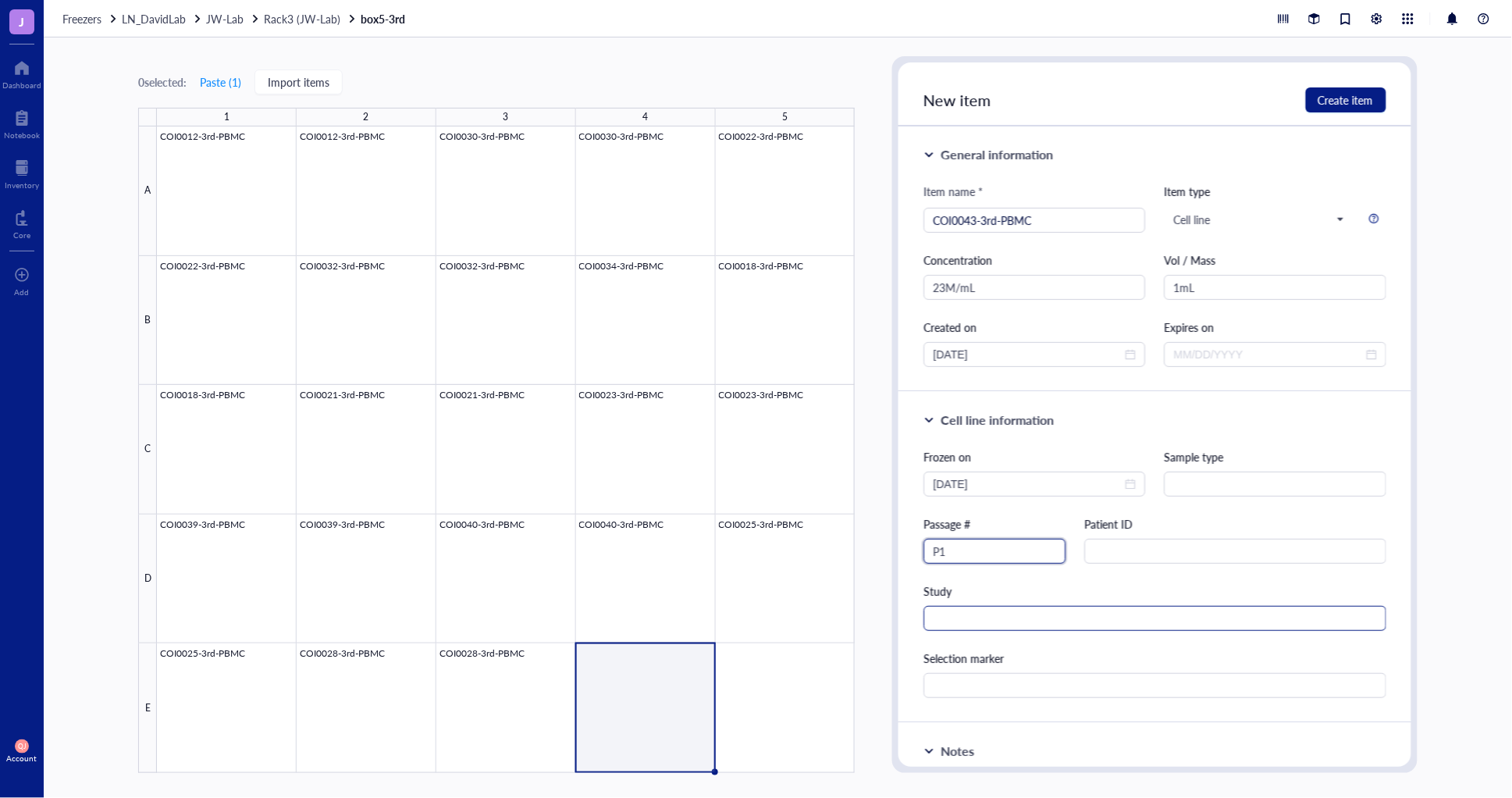
type input "P1"
click at [979, 620] on input "text" at bounding box center [1155, 617] width 462 height 25
type input "TCR"
click at [1352, 100] on span "Create item" at bounding box center [1346, 99] width 55 height 13
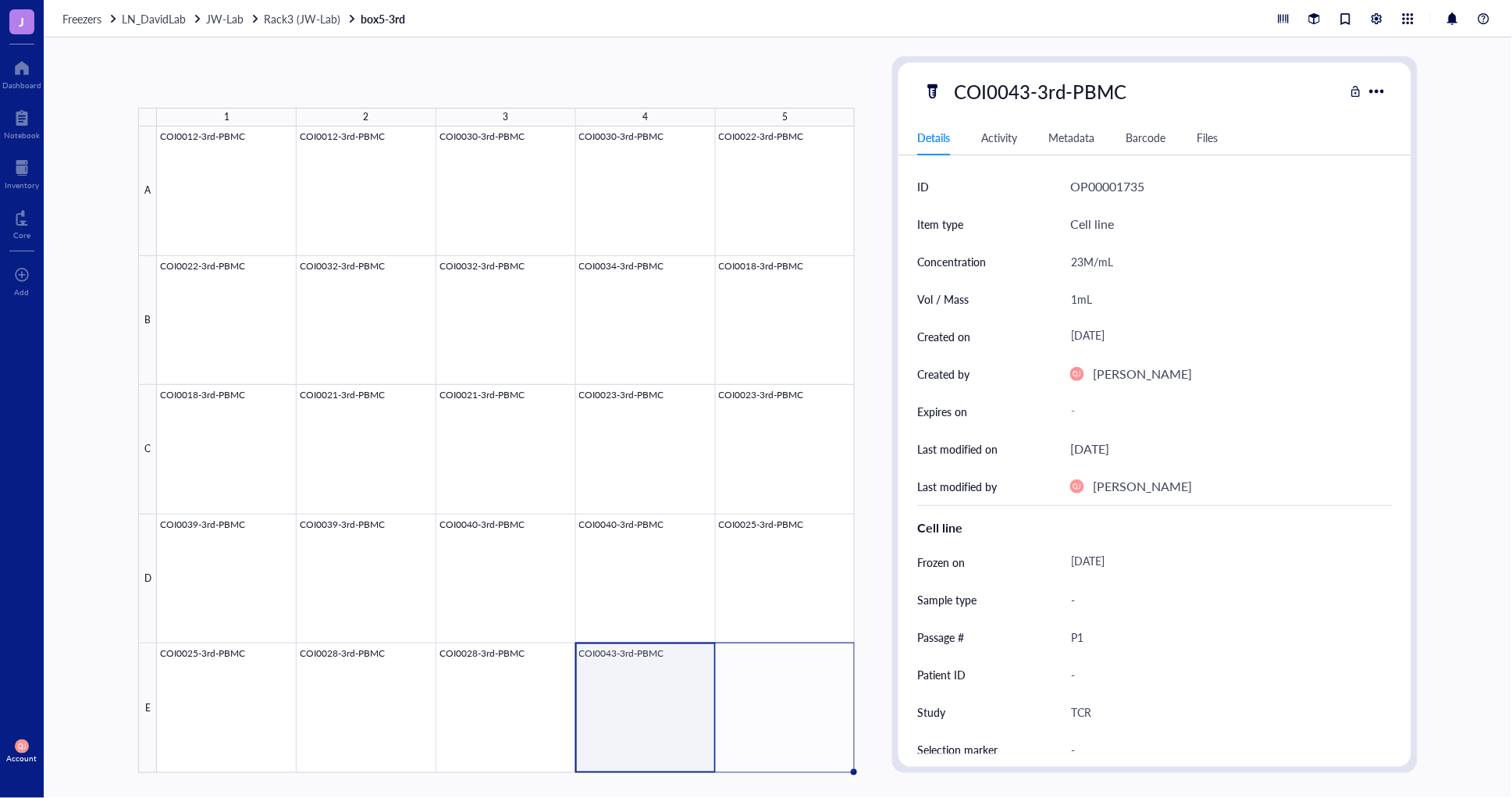
drag, startPoint x: 713, startPoint y: 769, endPoint x: 796, endPoint y: 759, distance: 83.6
click at [0, 0] on div "COI0012-3rd-PBMC COI0012-3rd-PBMC COI0030-3rd-PBMC COI0030-3rd-PBMC COI0022-3rd…" at bounding box center [0, 0] width 0 height 0
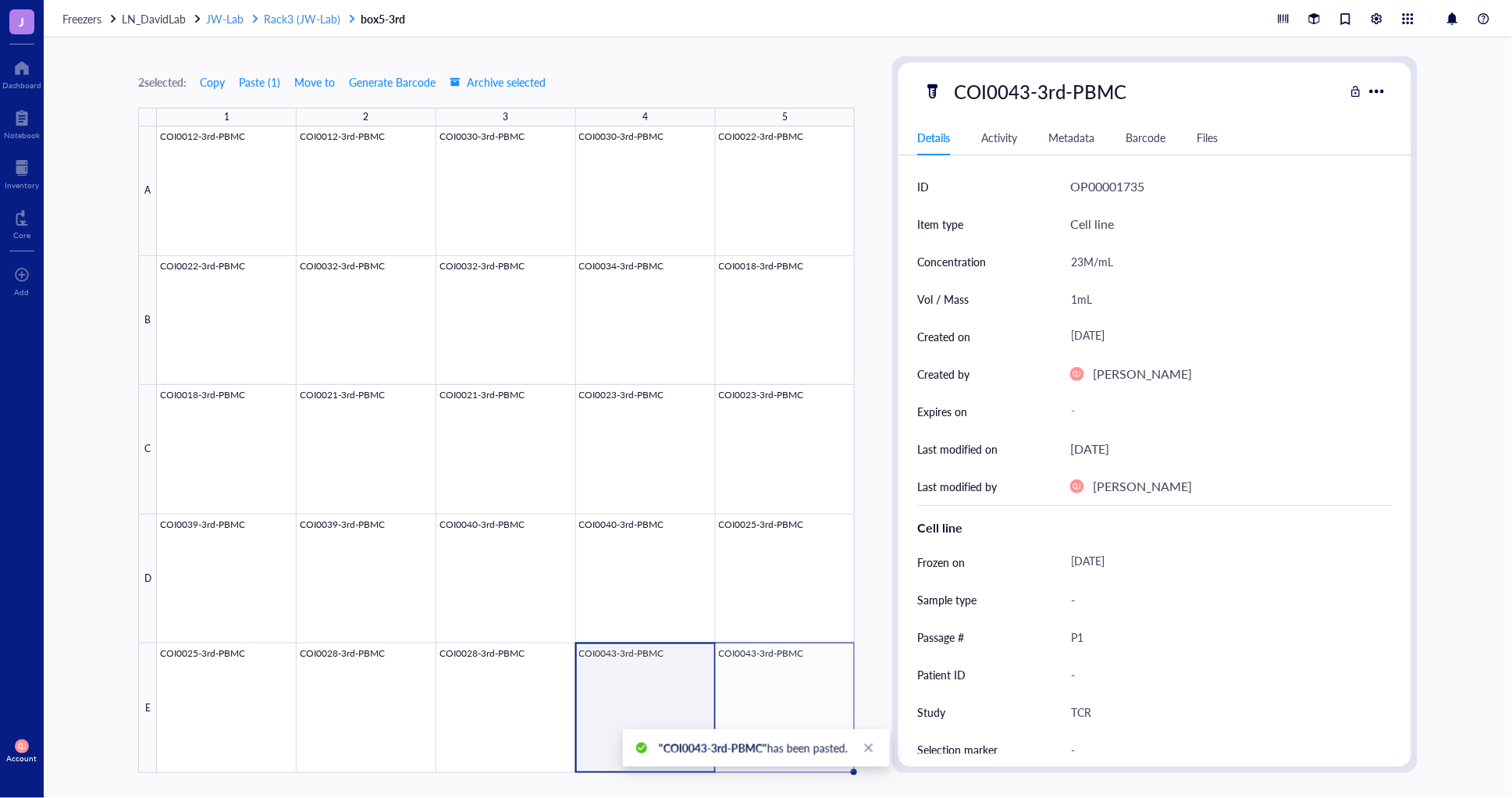
click at [302, 20] on span "Rack3 (JW-Lab)" at bounding box center [302, 19] width 76 height 15
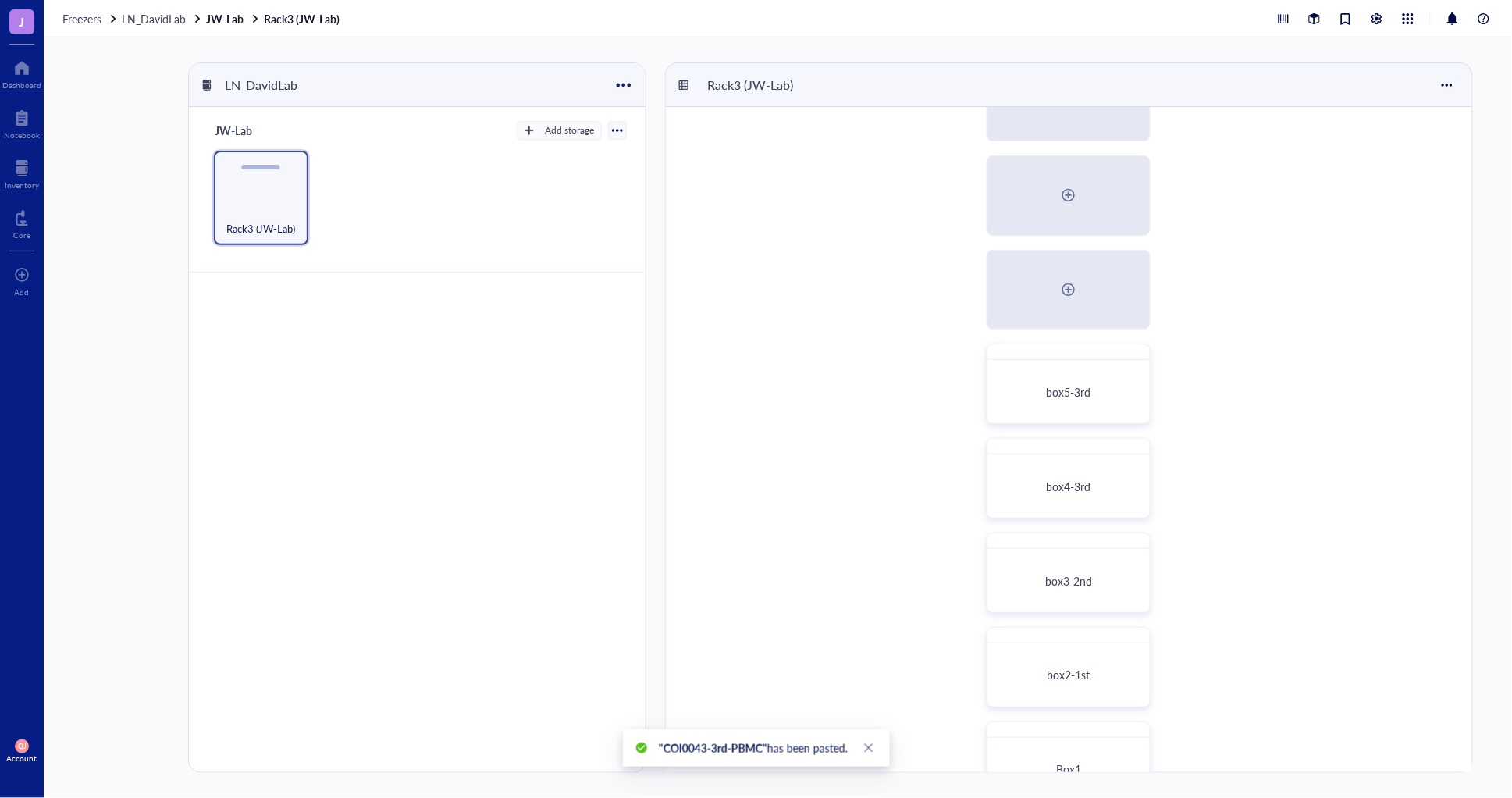
scroll to position [260, 0]
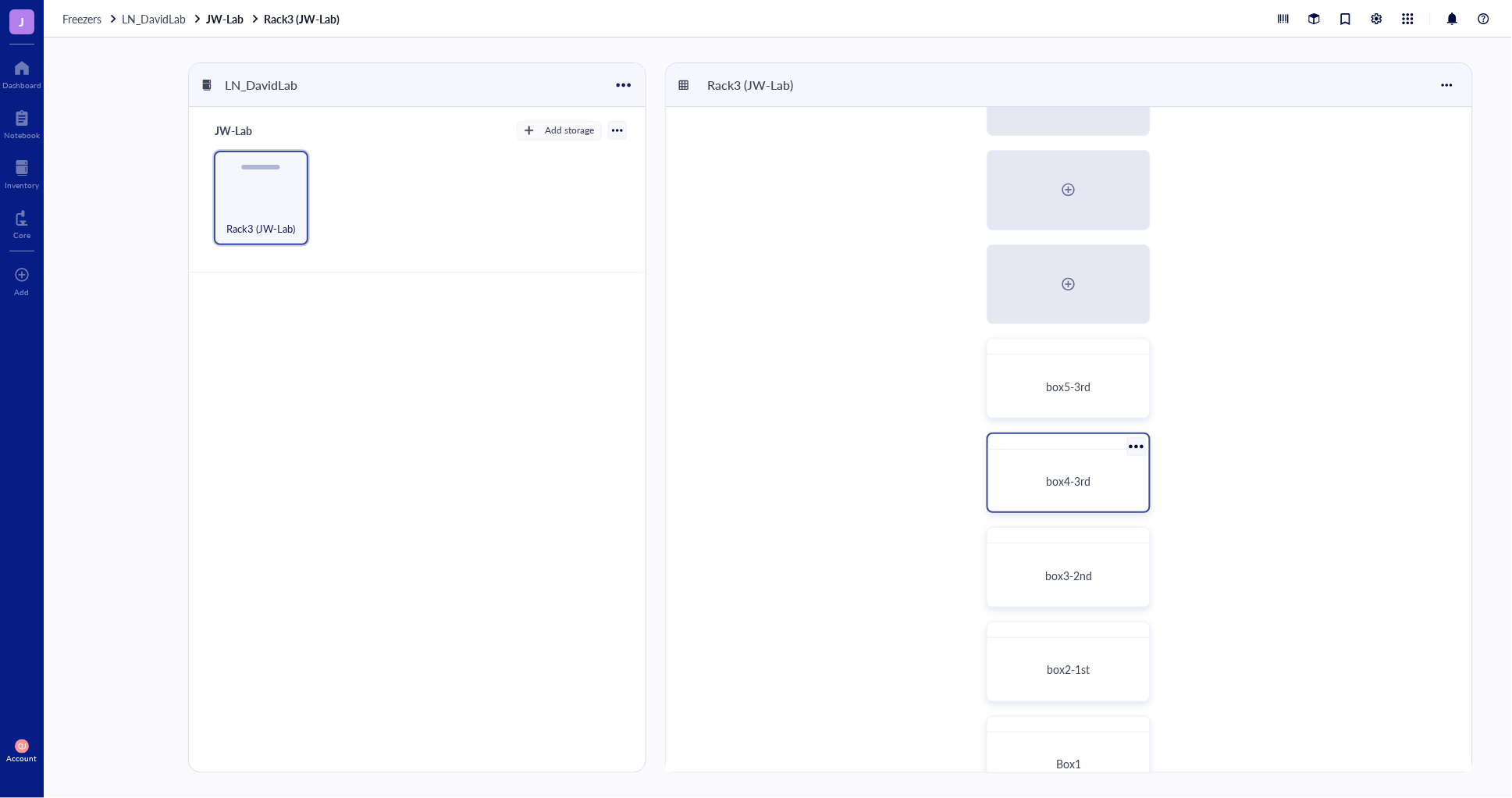
click at [1060, 489] on div "box4-3rd" at bounding box center [1068, 480] width 149 height 49
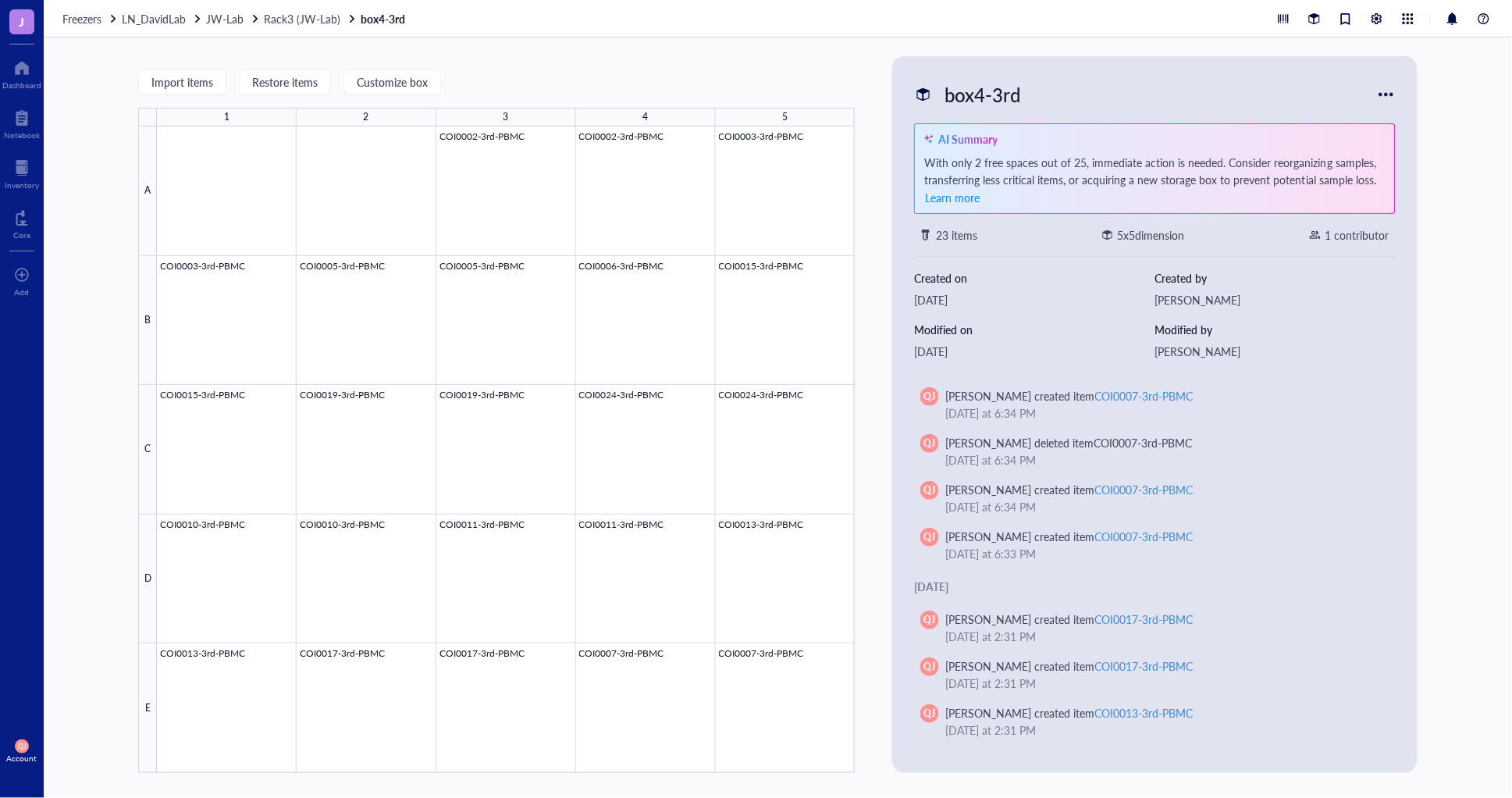
scroll to position [87, 0]
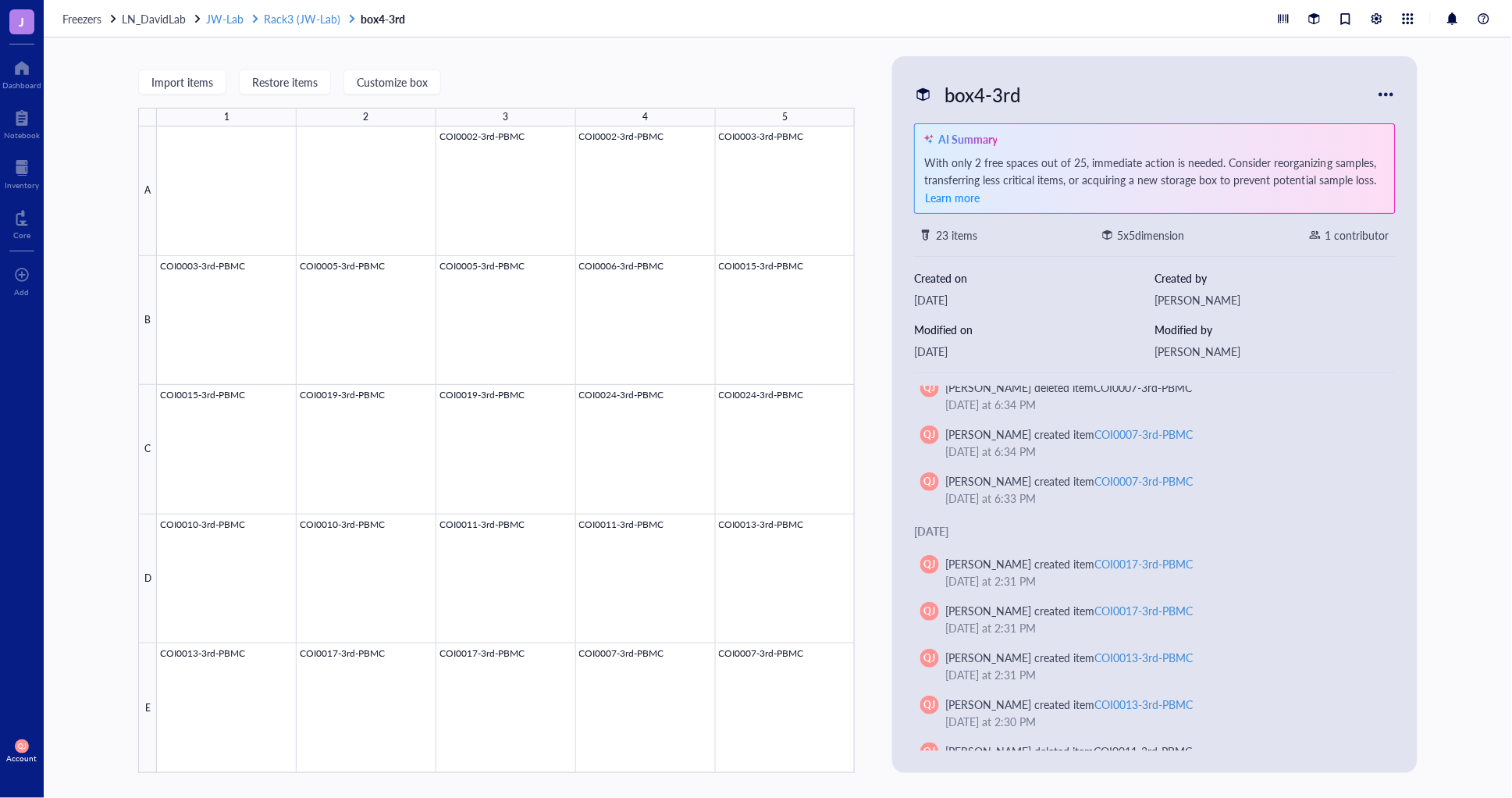
click at [311, 17] on span "Rack3 (JW-Lab)" at bounding box center [302, 19] width 76 height 15
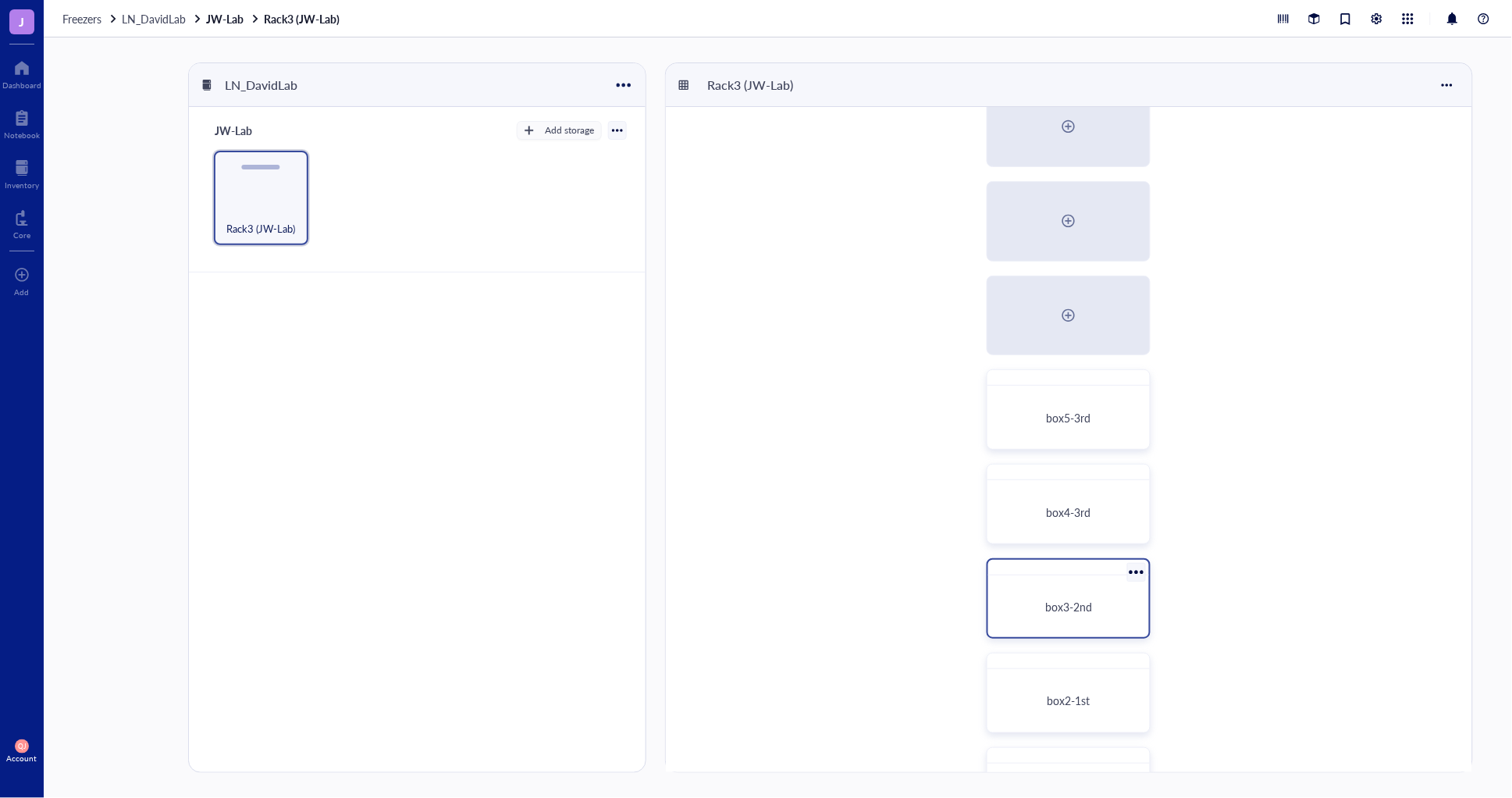
scroll to position [260, 0]
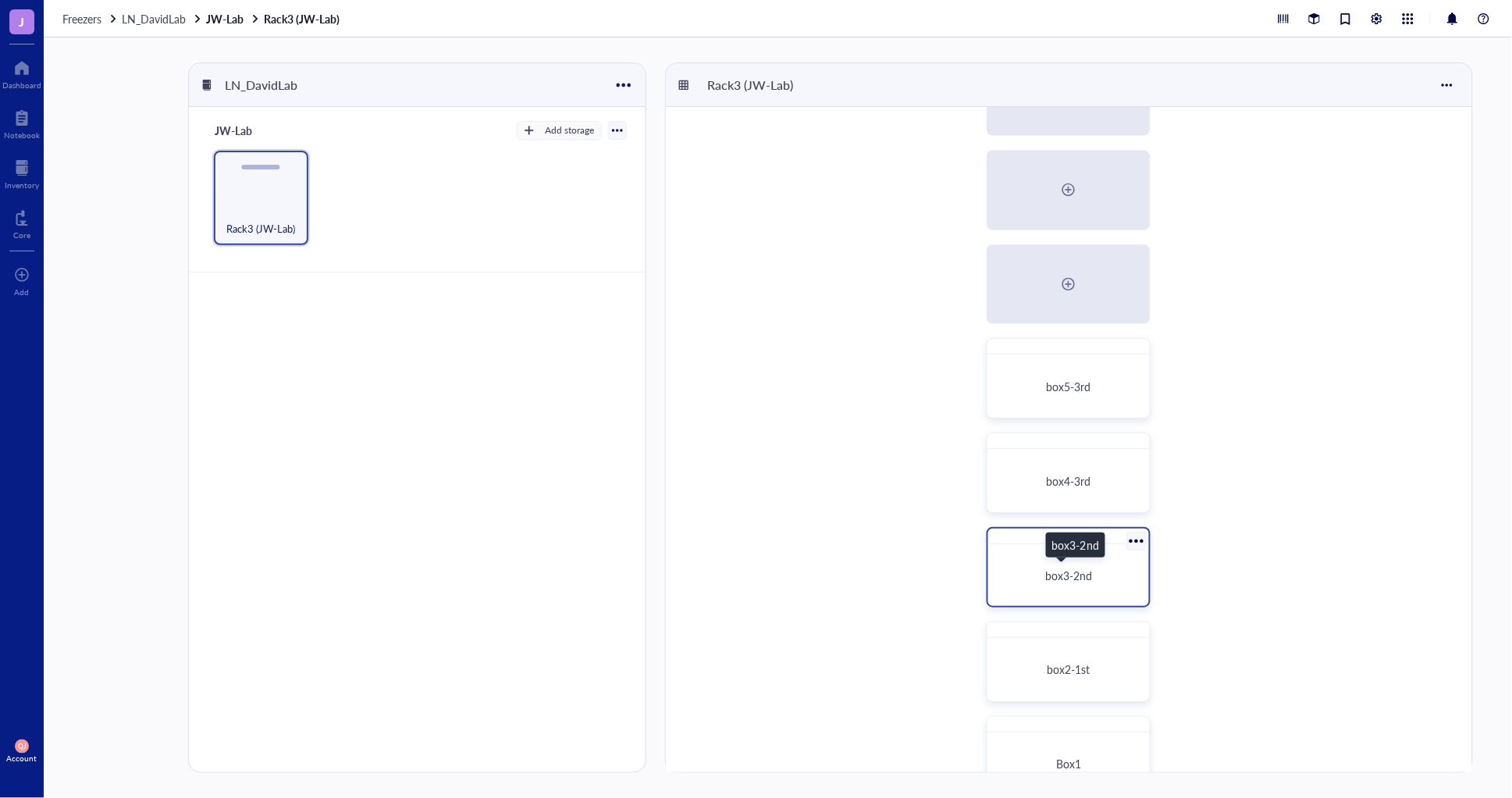
click at [1026, 581] on div "box3-2nd" at bounding box center [1068, 575] width 123 height 14
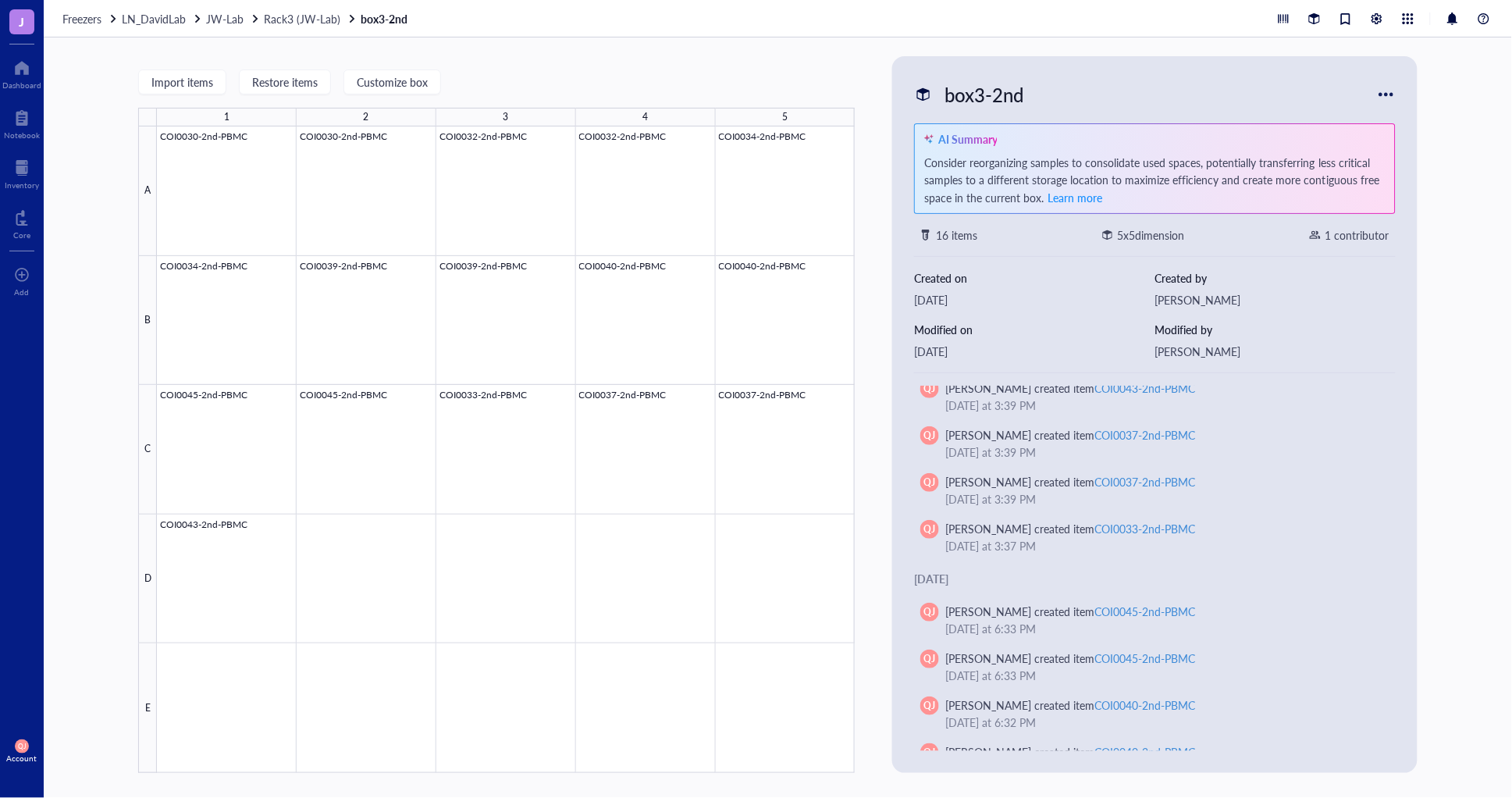
scroll to position [173, 0]
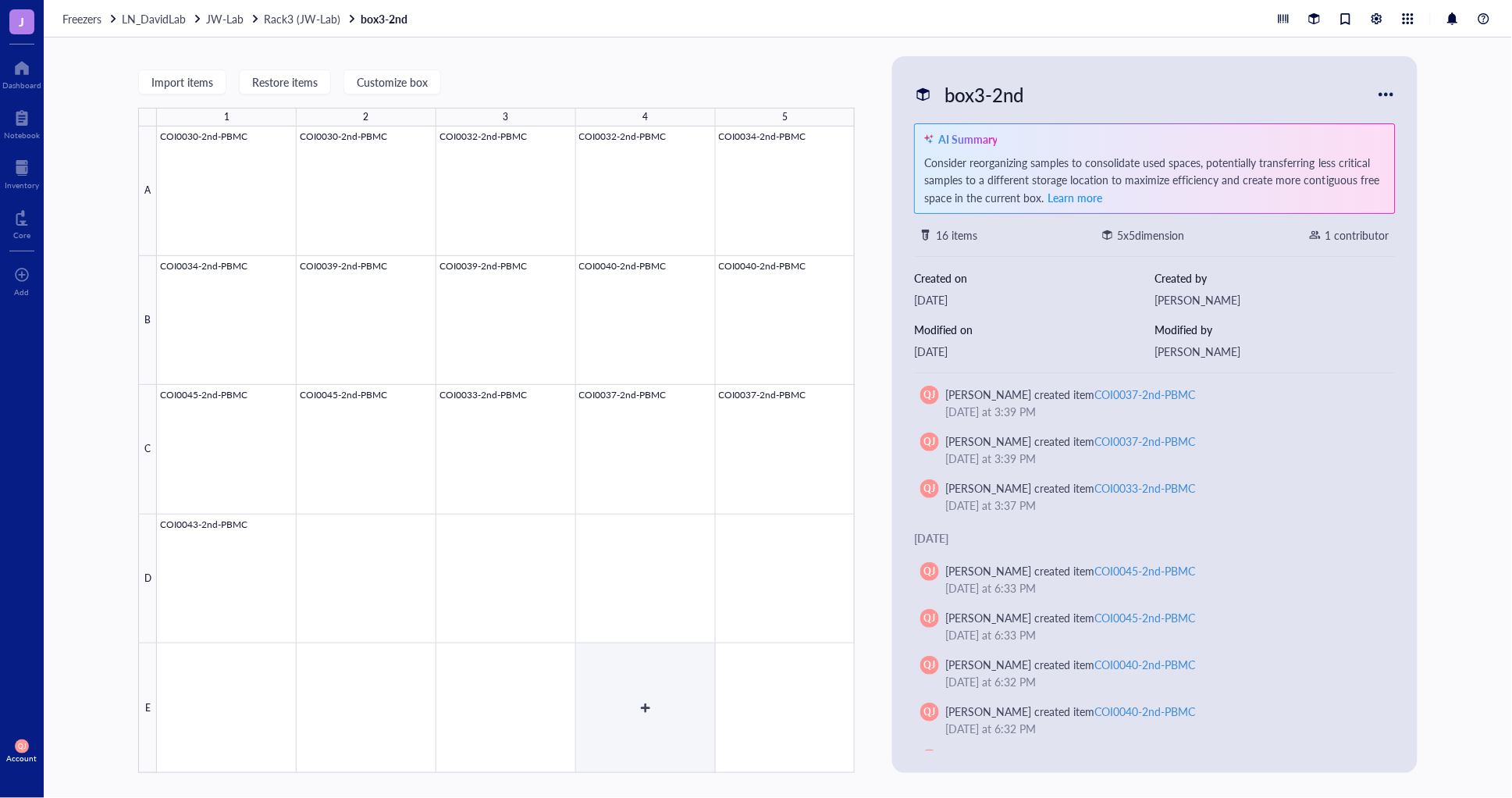
click at [625, 712] on div at bounding box center [506, 449] width 698 height 646
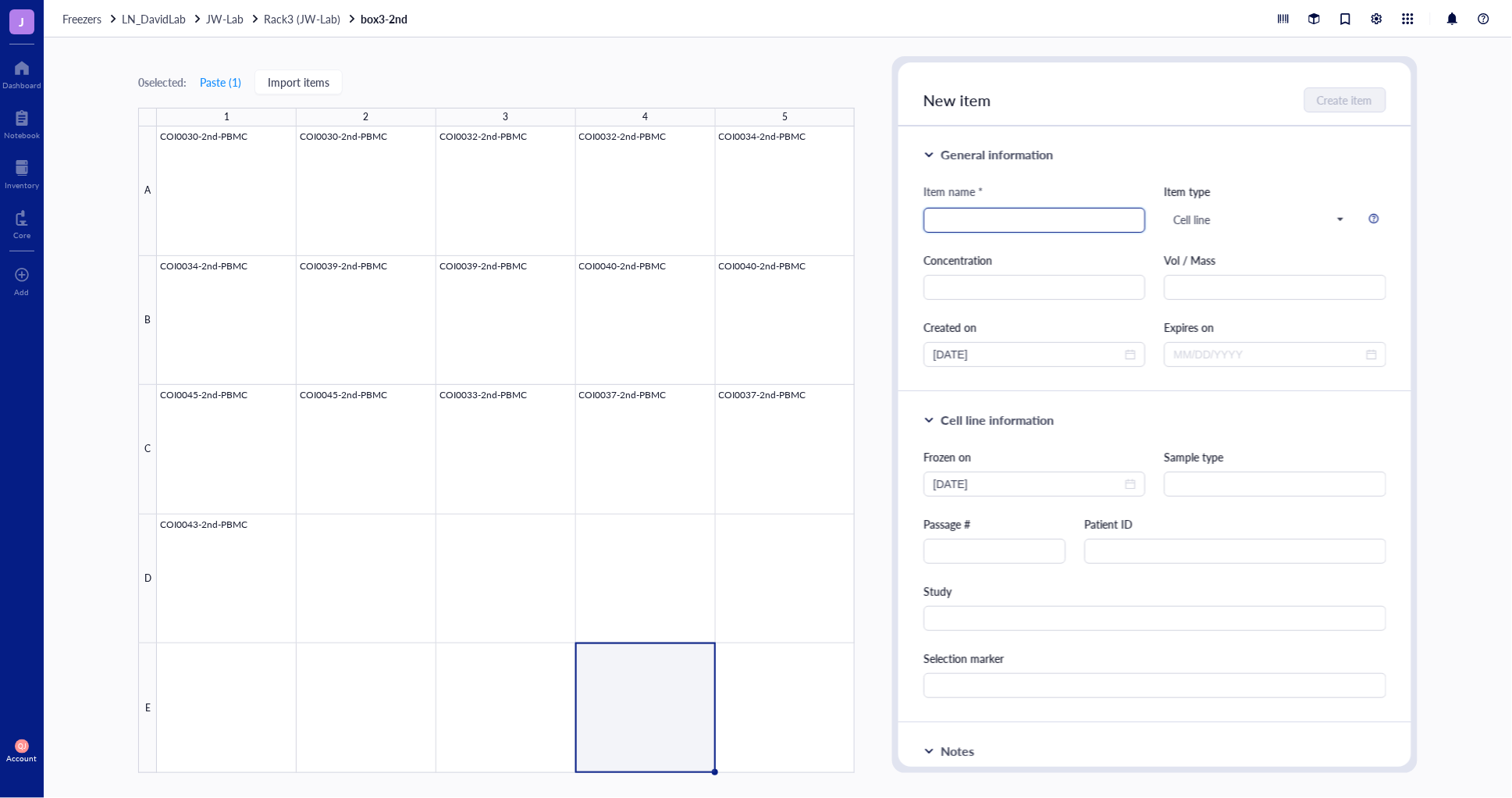
click at [1050, 223] on input "search" at bounding box center [1034, 220] width 203 height 24
type input "COI0045-3rd-PBMC"
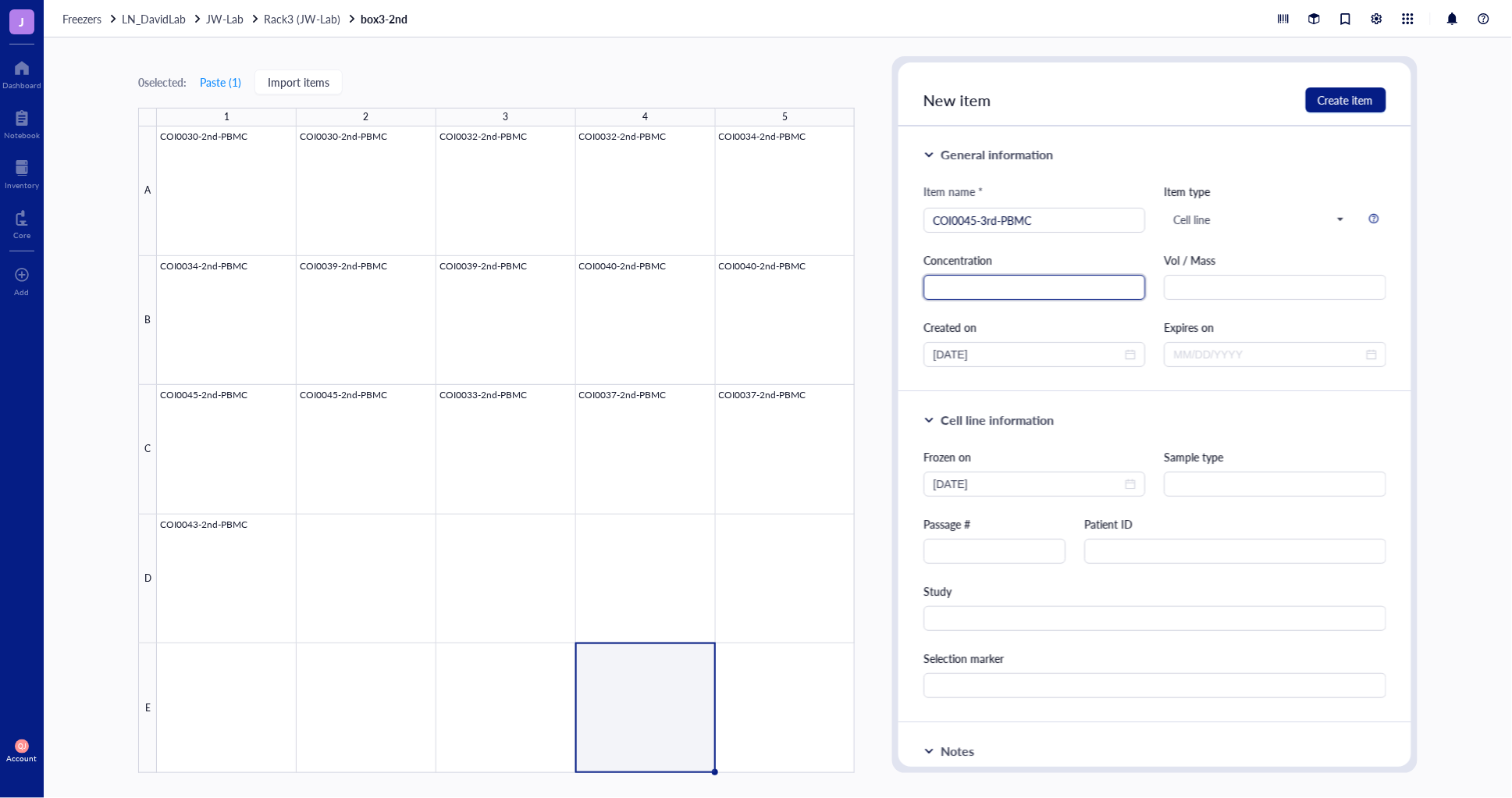
click at [1068, 291] on input "text" at bounding box center [1034, 287] width 222 height 25
type input "80M/mL"
click at [1320, 276] on input "text" at bounding box center [1274, 287] width 222 height 25
type input "1mL"
click at [1031, 558] on input "text" at bounding box center [994, 550] width 141 height 25
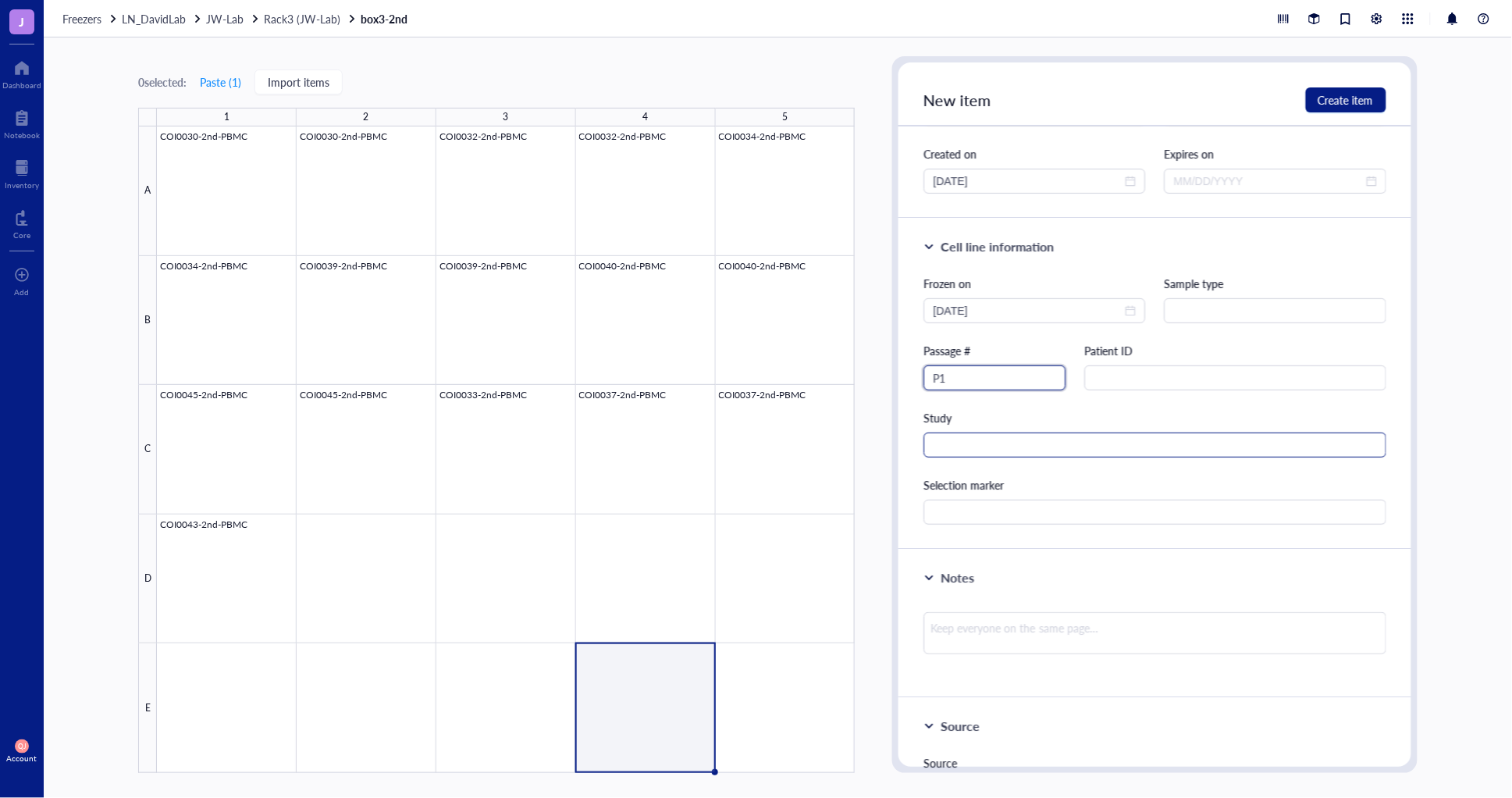
type input "P1"
click at [953, 434] on input "text" at bounding box center [1155, 444] width 462 height 25
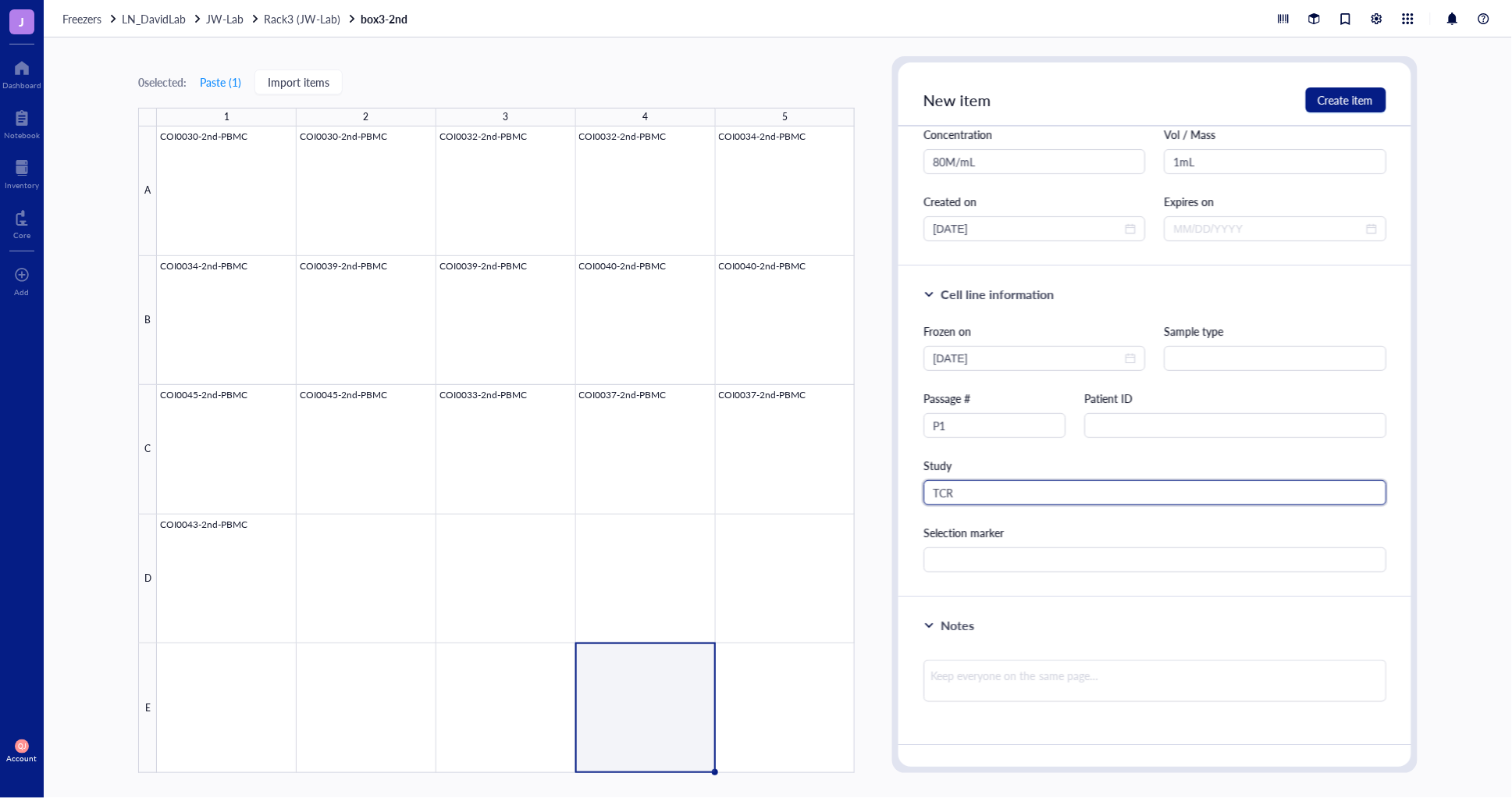
scroll to position [0, 0]
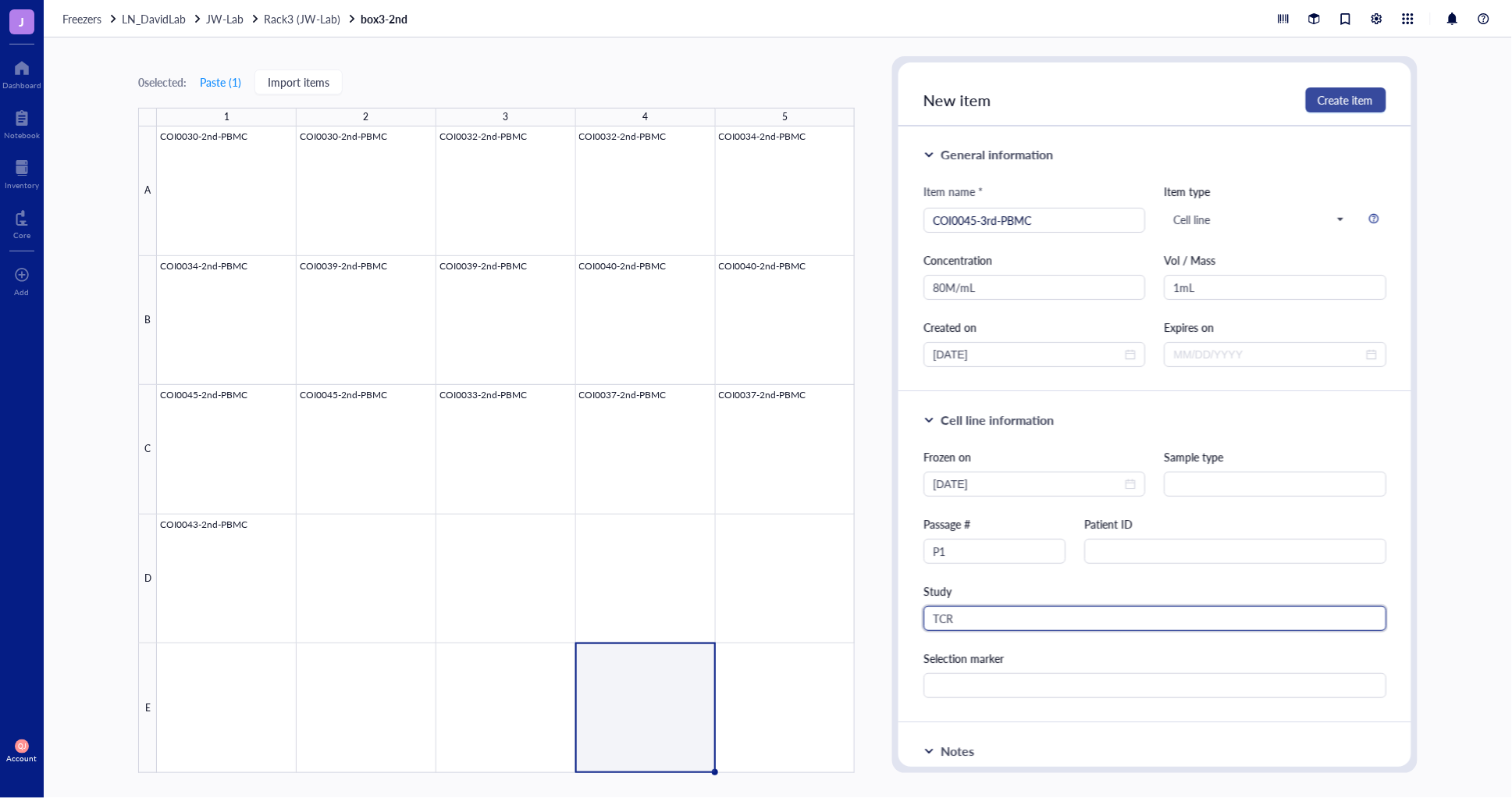
type input "TCR"
click at [1346, 100] on span "Create item" at bounding box center [1346, 99] width 55 height 13
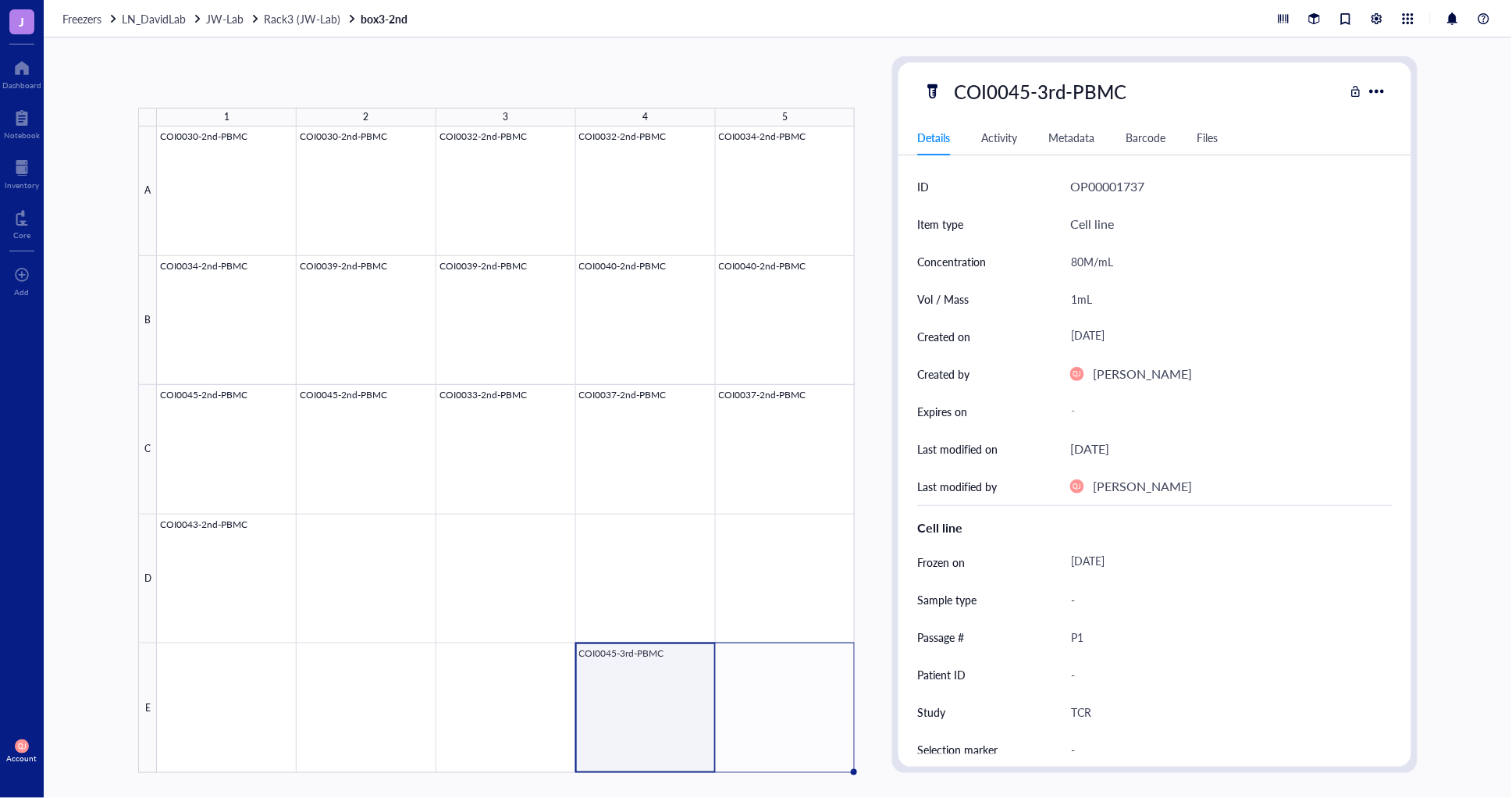
drag, startPoint x: 714, startPoint y: 769, endPoint x: 858, endPoint y: 765, distance: 144.1
click at [858, 765] on div "1 2 3 4 5 A B C D E COI0030-2nd-PBMC COI0030-2nd-PBMC COI0032-2nd-PBMC COI0032-…" at bounding box center [777, 417] width 1468 height 760
click at [830, 748] on icon "close" at bounding box center [827, 747] width 11 height 11
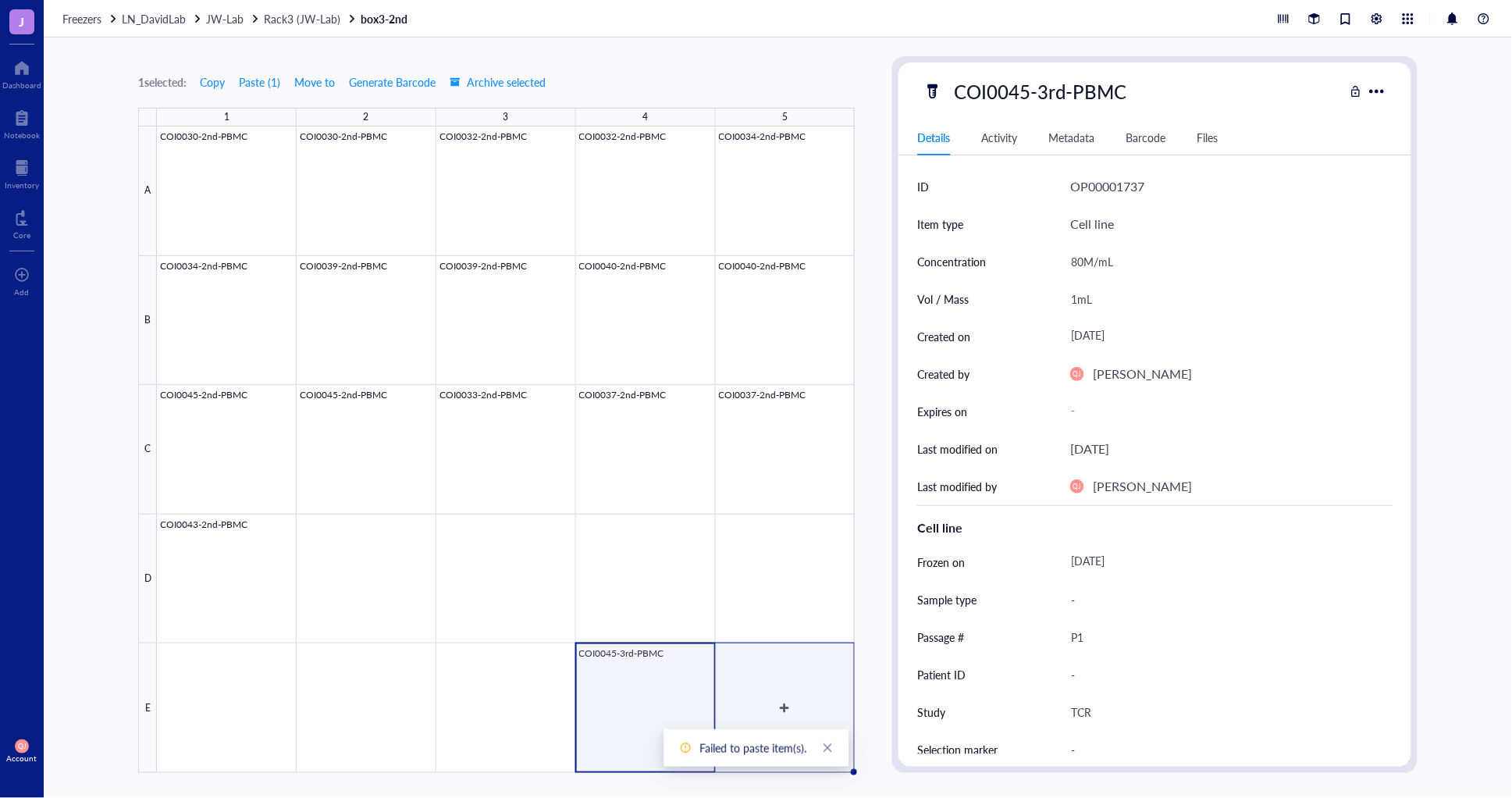
click at [792, 675] on div at bounding box center [506, 449] width 698 height 646
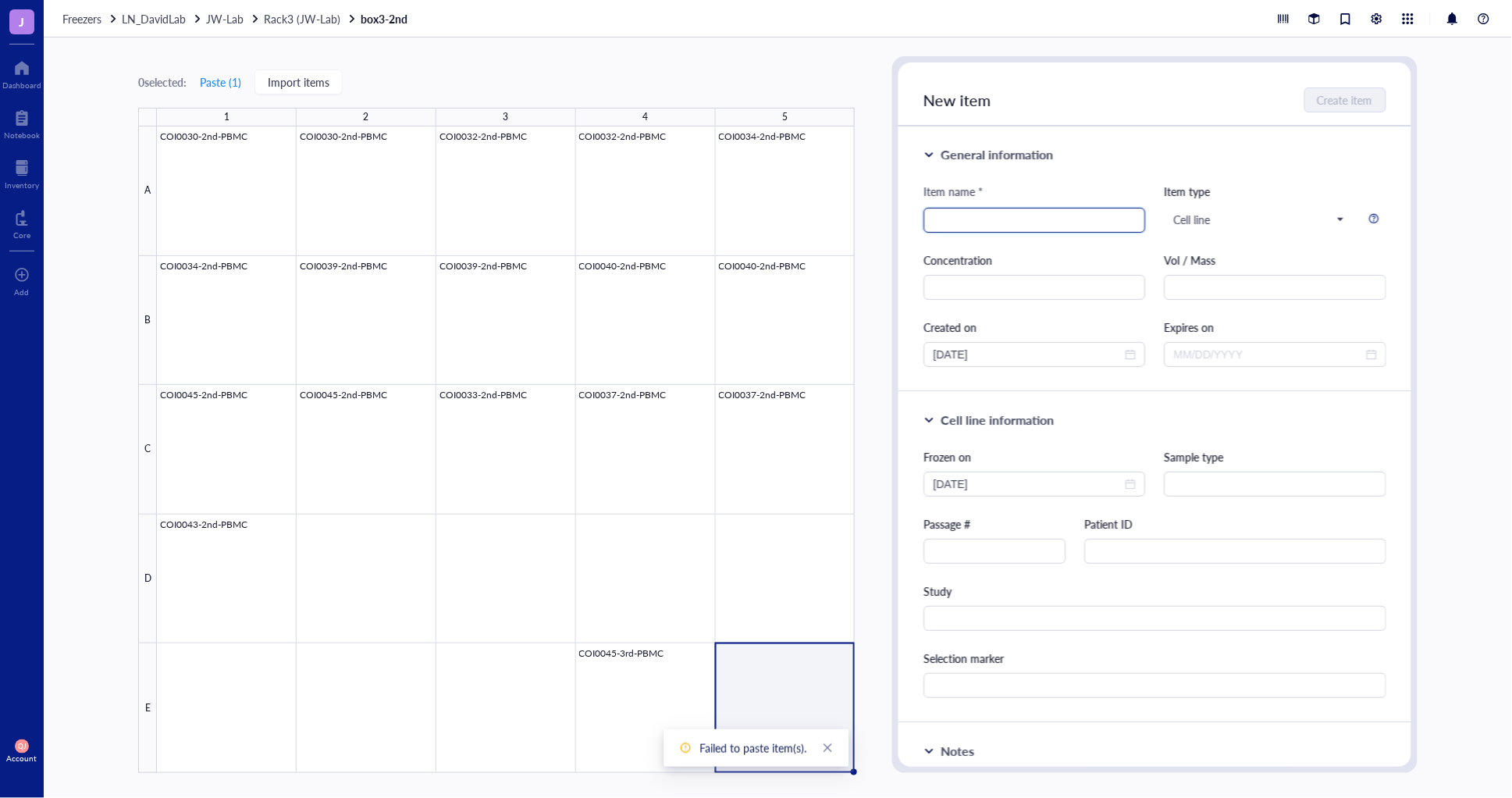
click at [1047, 224] on input "search" at bounding box center [1034, 220] width 203 height 24
click at [605, 666] on div at bounding box center [506, 449] width 698 height 646
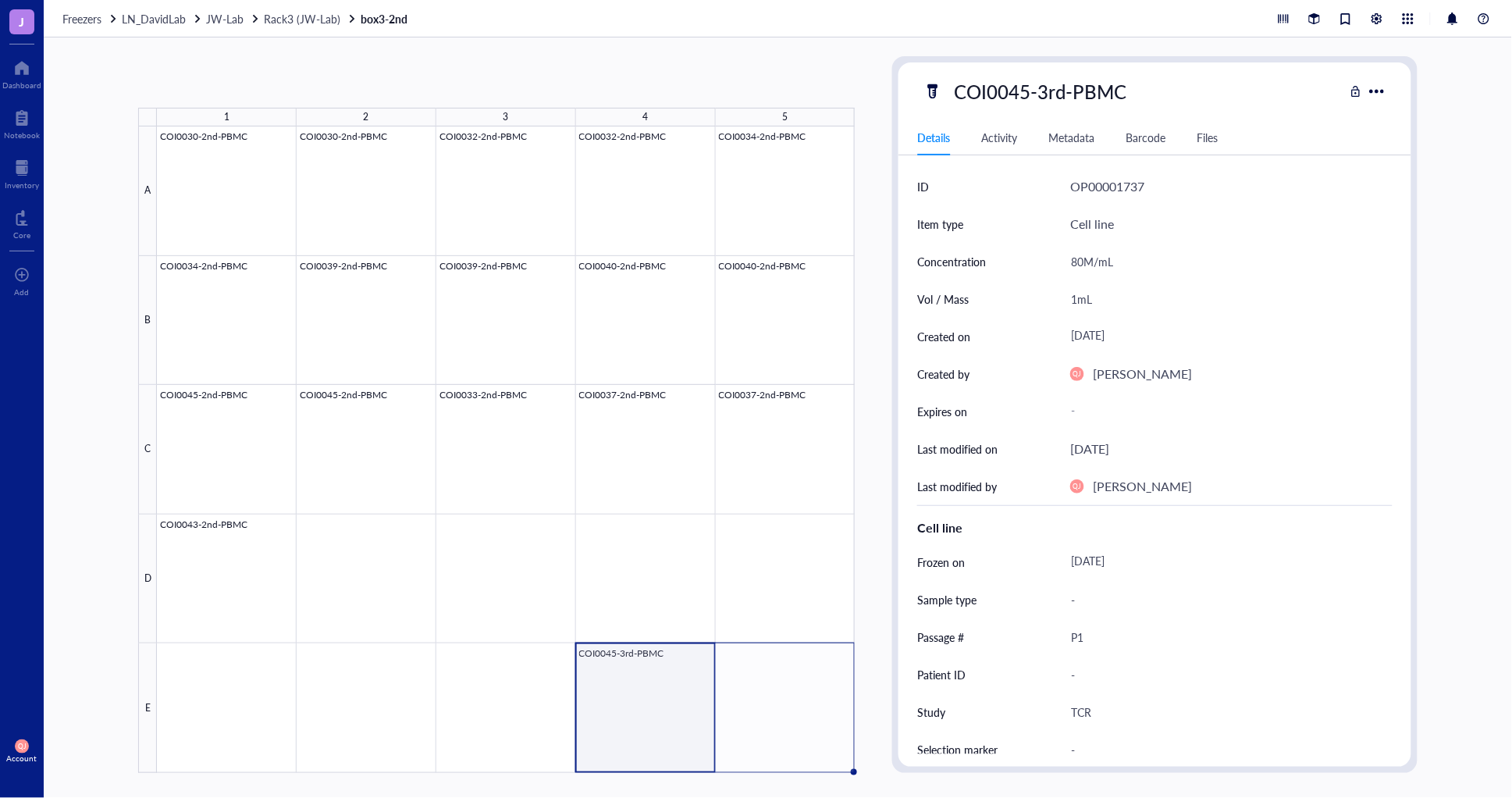
drag, startPoint x: 715, startPoint y: 770, endPoint x: 814, endPoint y: 759, distance: 99.6
click at [0, 0] on div "COI0030-2nd-PBMC COI0030-2nd-PBMC COI0032-2nd-PBMC COI0032-2nd-PBMC COI0034-2nd…" at bounding box center [0, 0] width 0 height 0
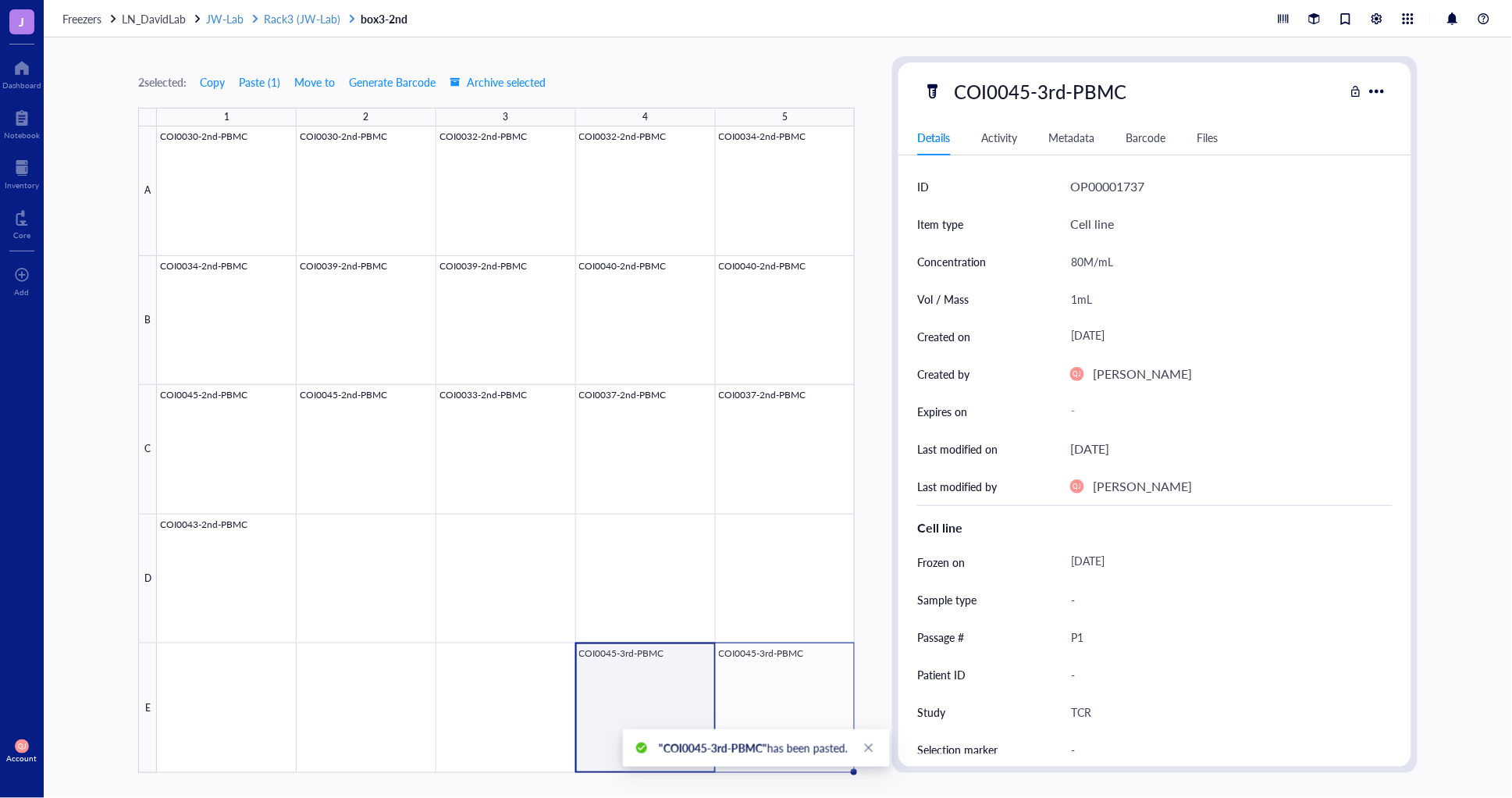
click at [298, 11] on span "Rack3 (JW-Lab)" at bounding box center [302, 19] width 76 height 15
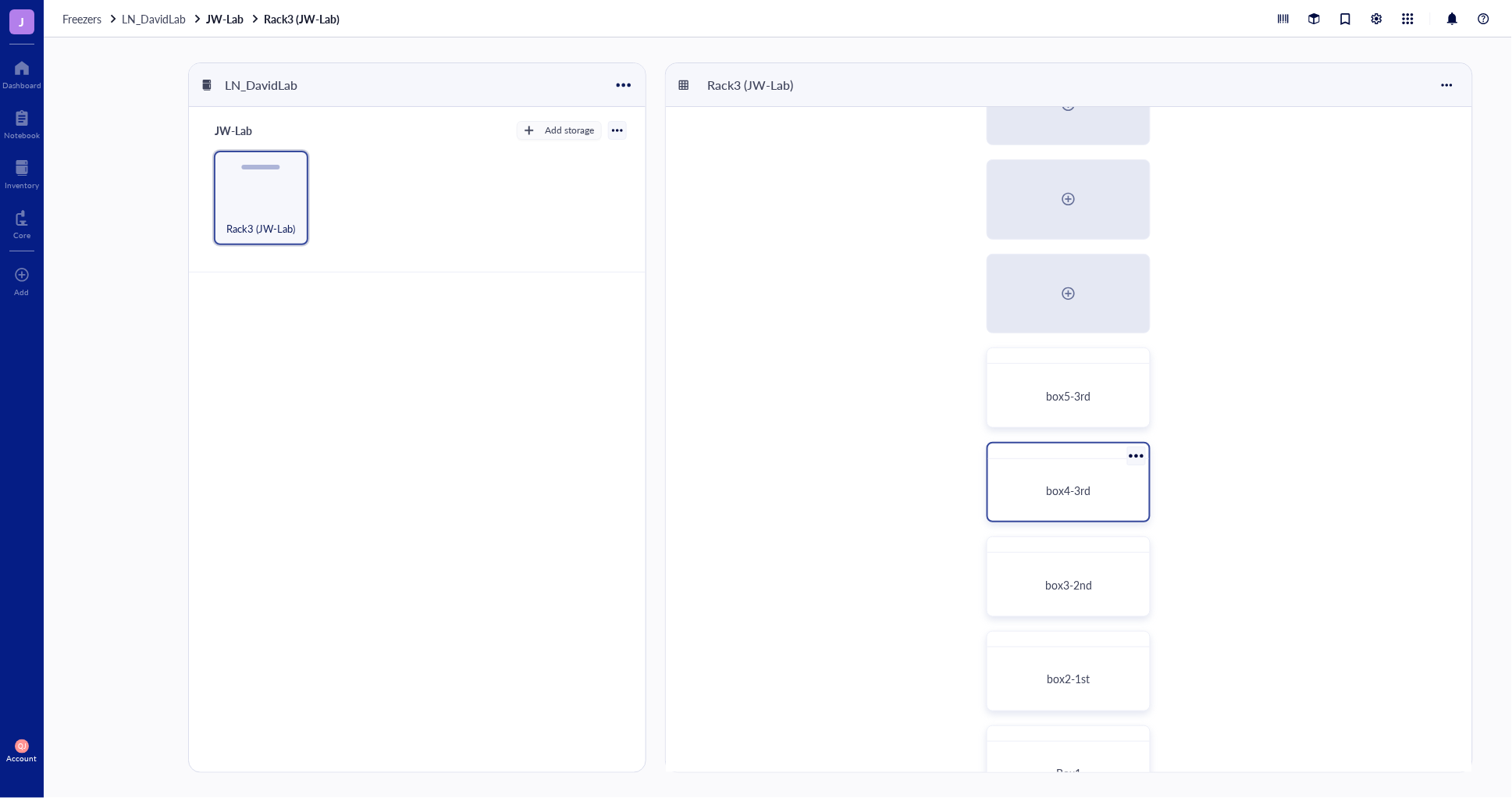
scroll to position [260, 0]
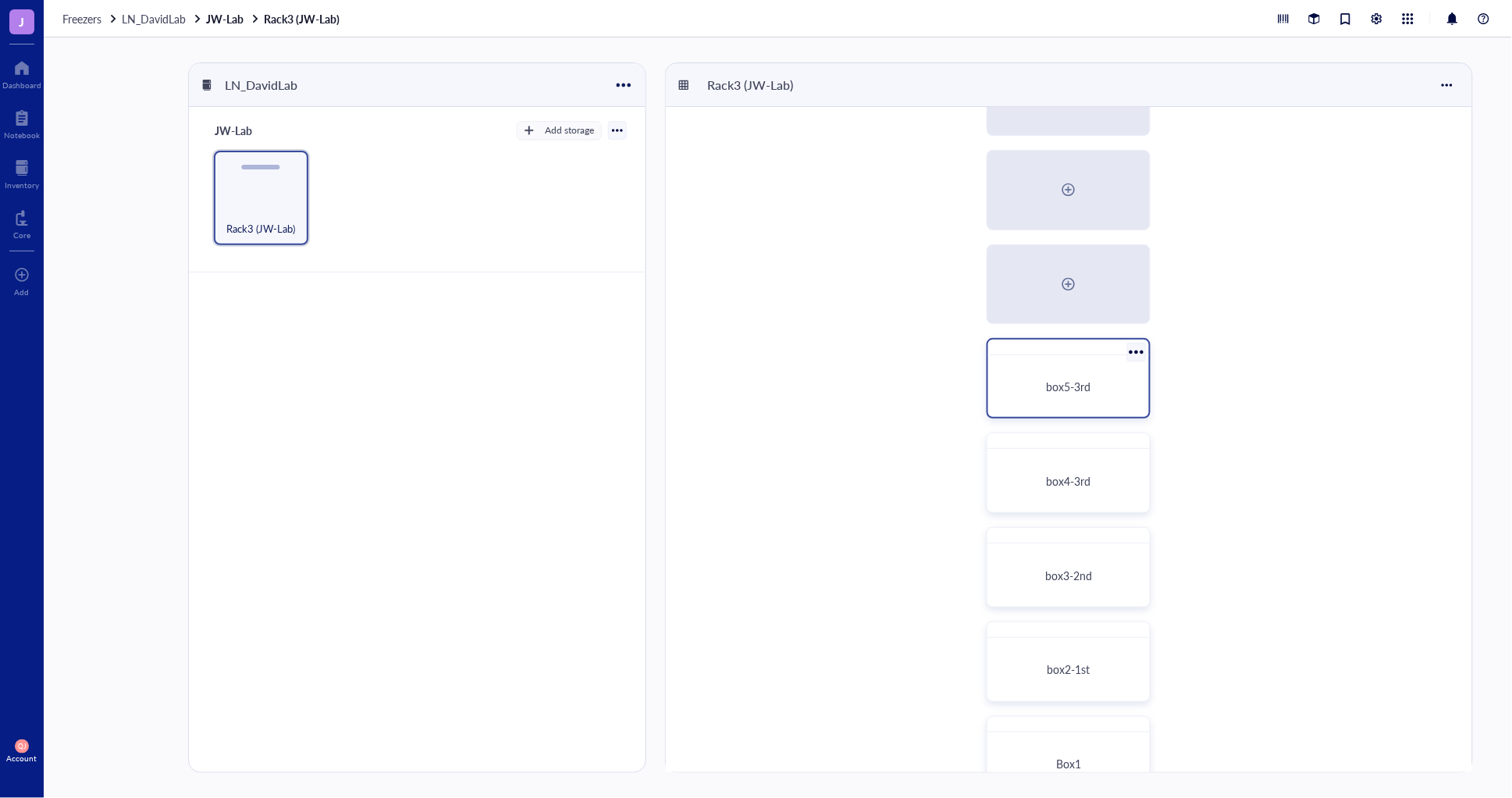
click at [1048, 391] on span "box5-3rd" at bounding box center [1069, 386] width 44 height 15
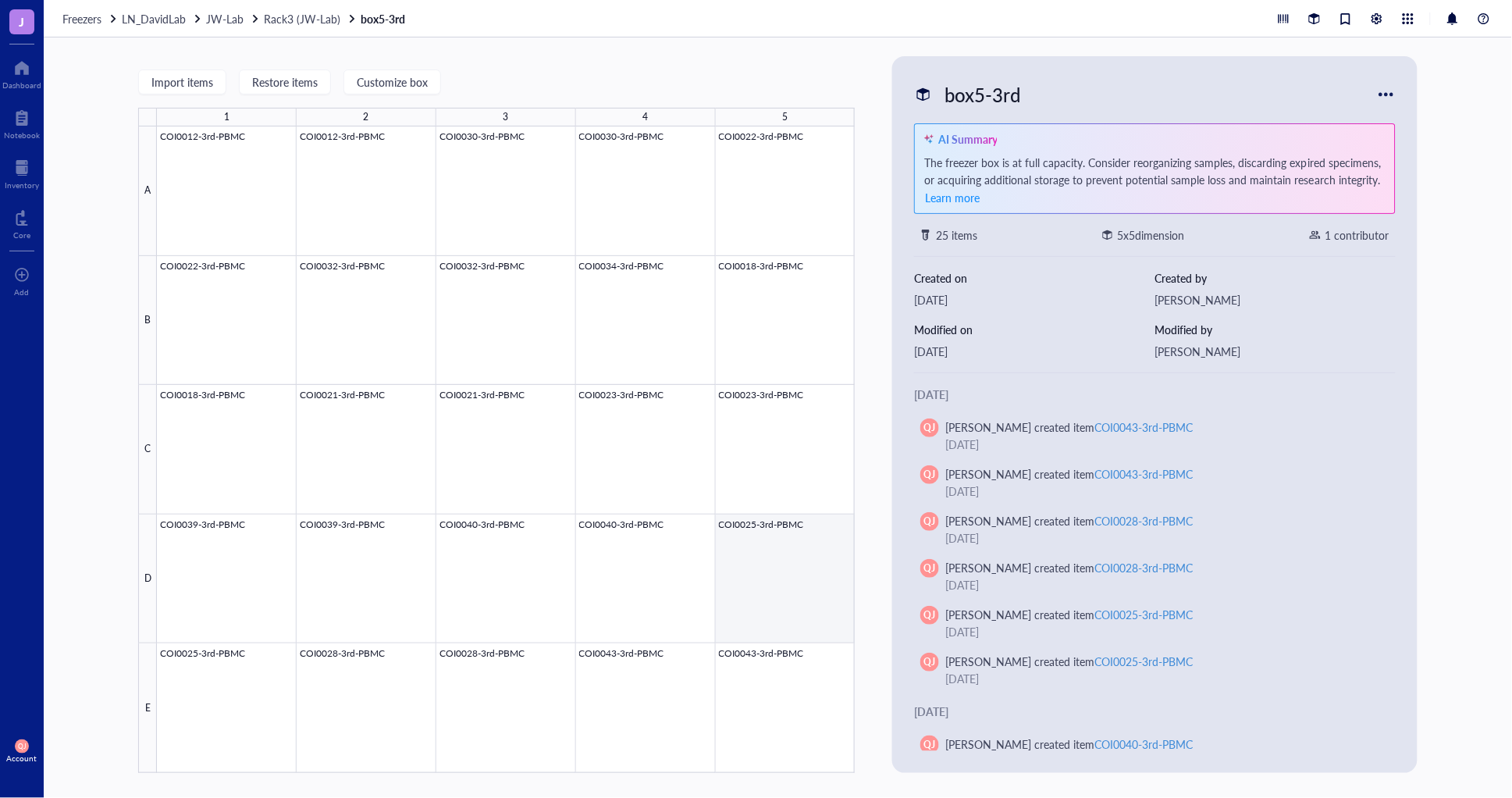
click at [767, 565] on div at bounding box center [506, 449] width 698 height 646
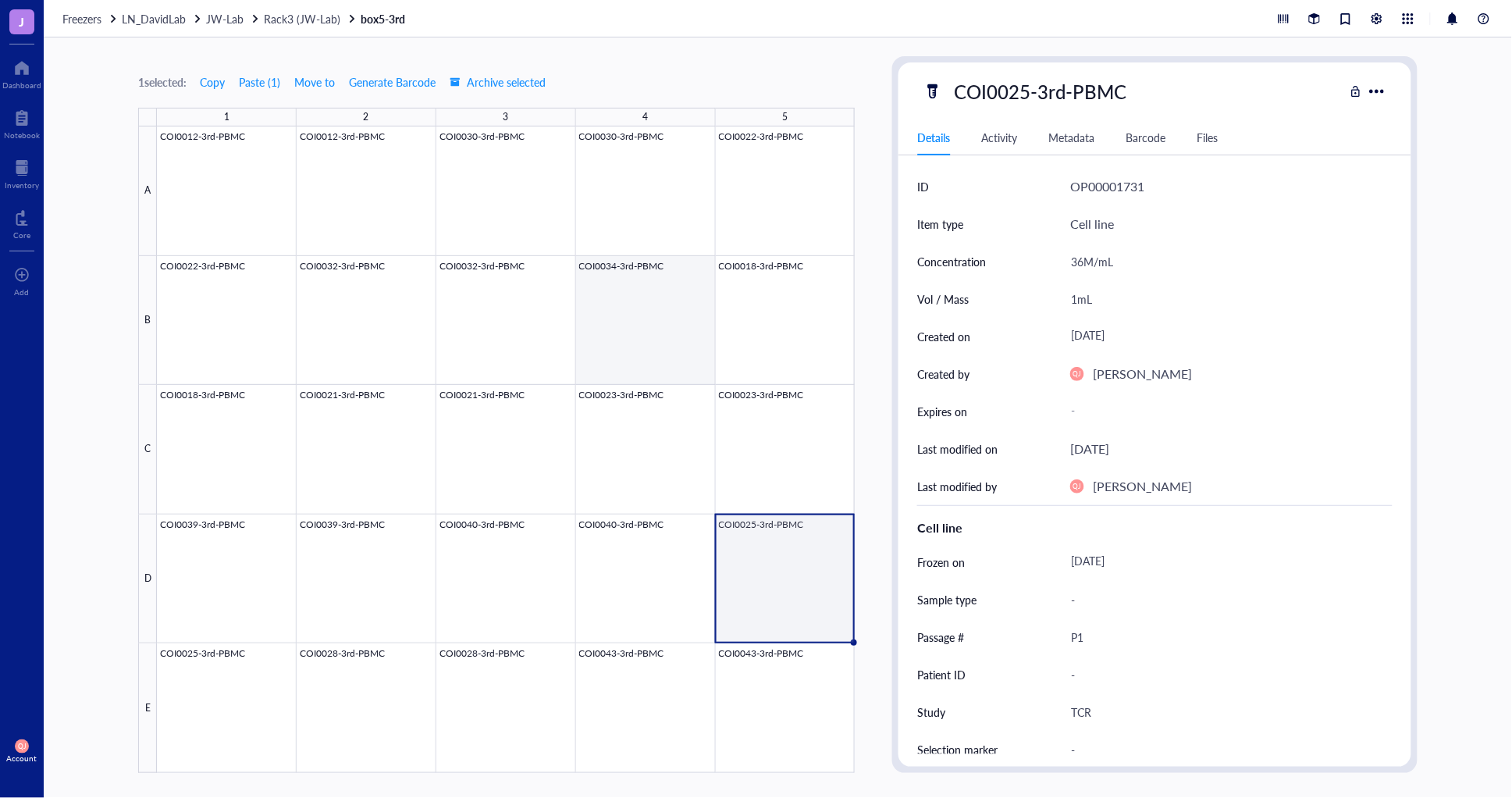
click at [629, 315] on div at bounding box center [506, 449] width 698 height 646
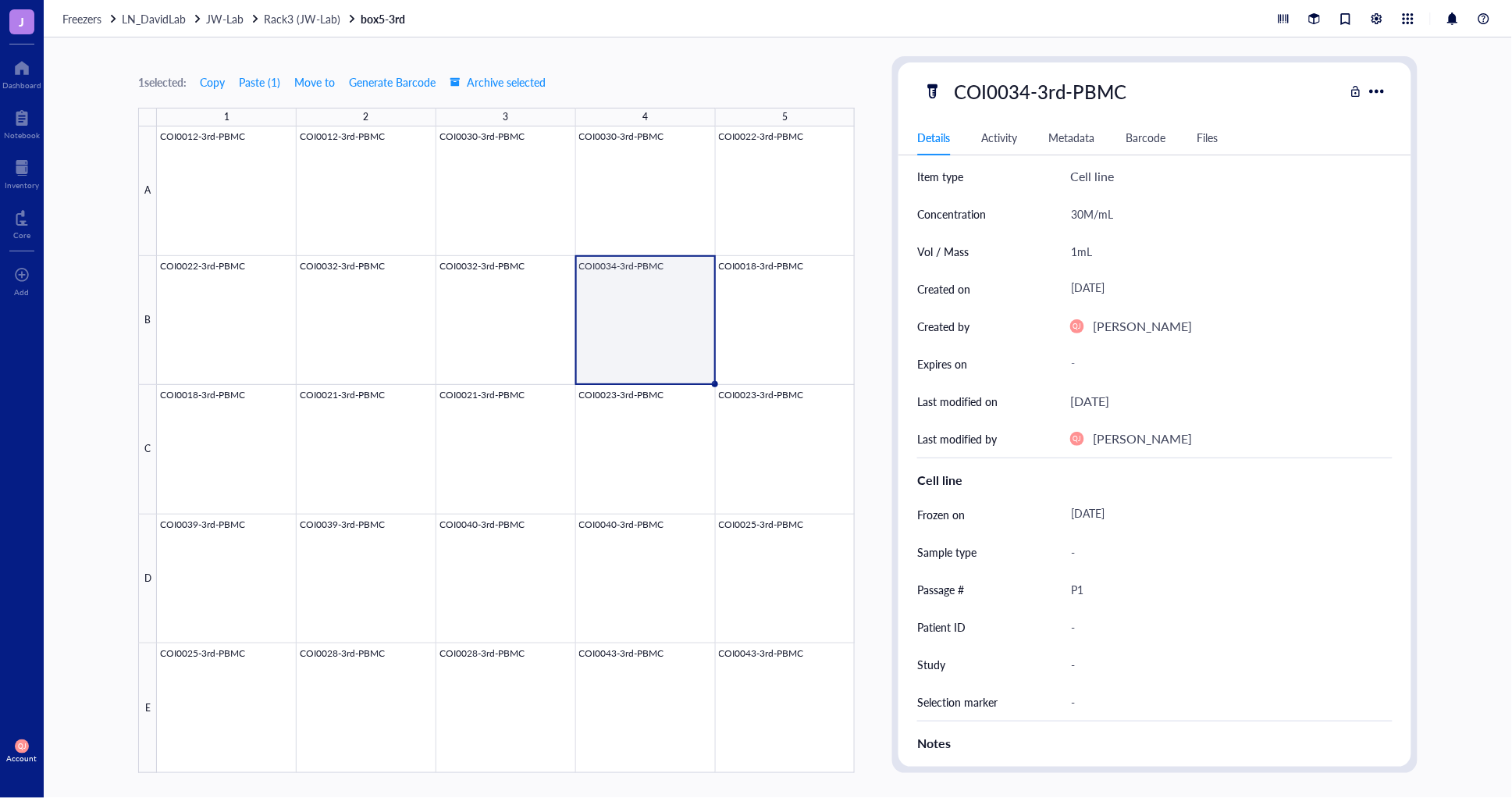
scroll to position [5, 0]
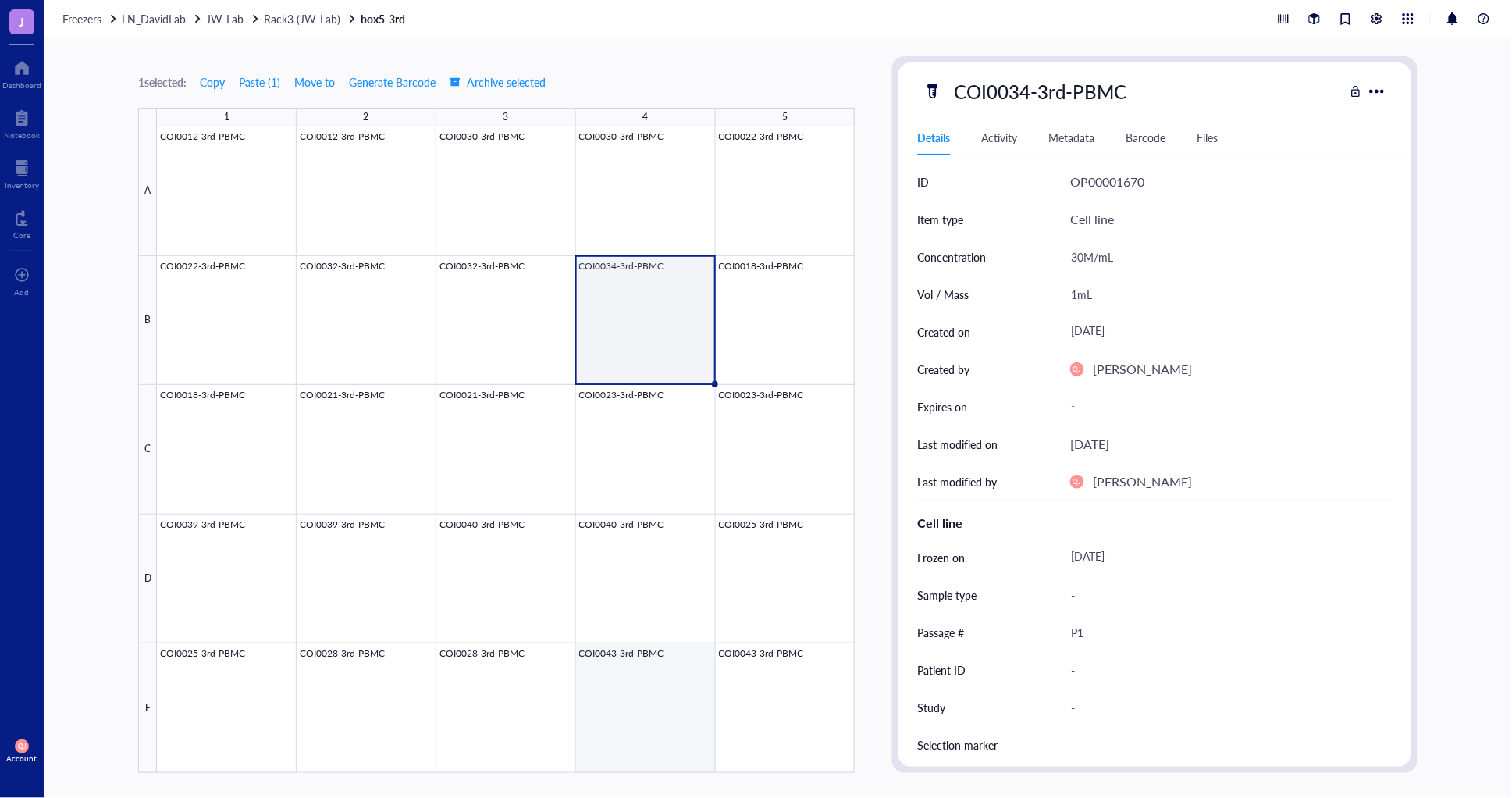
click at [649, 683] on div at bounding box center [506, 449] width 698 height 646
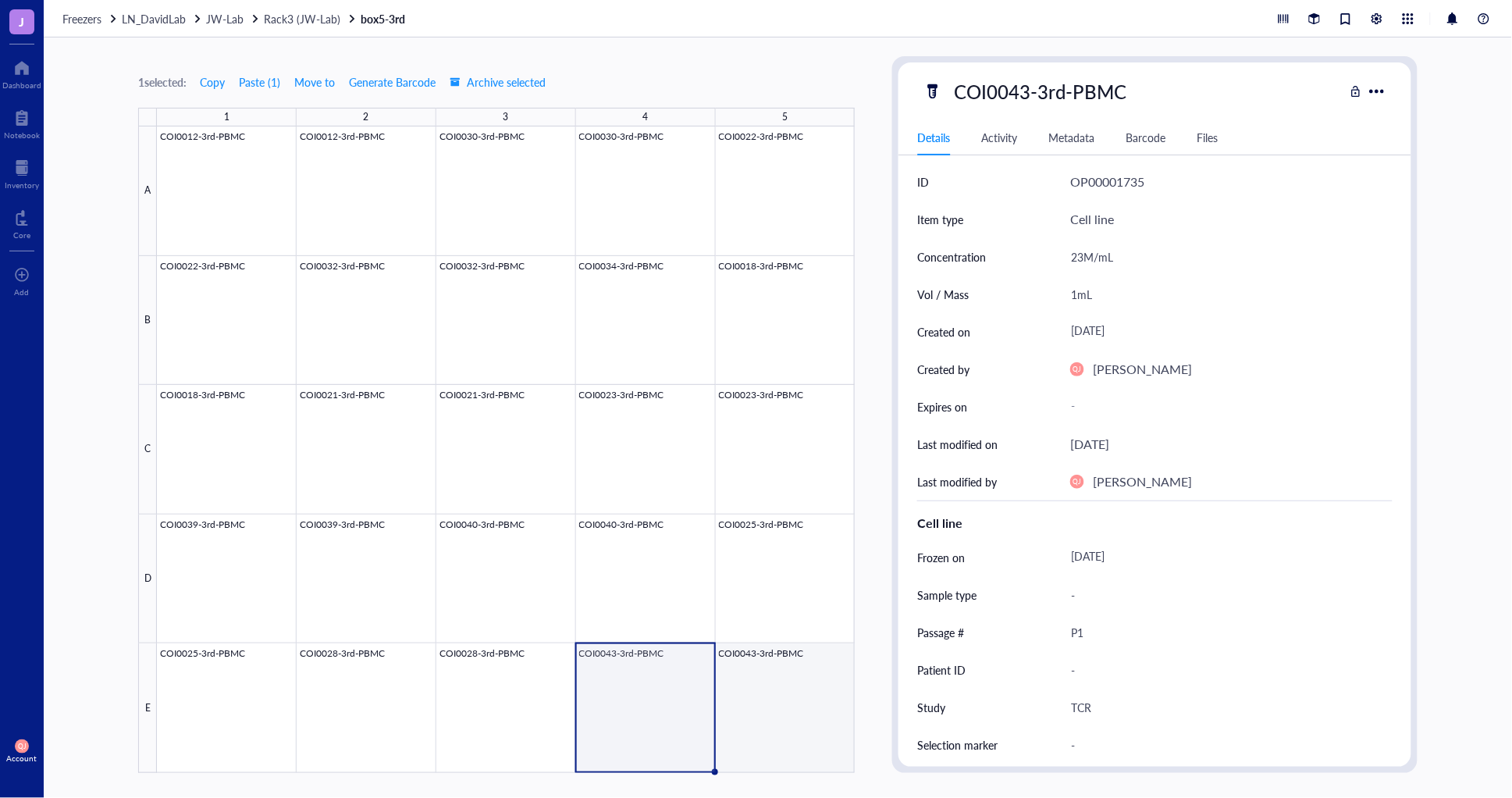
click at [786, 688] on div at bounding box center [506, 449] width 698 height 646
click at [682, 699] on div at bounding box center [506, 449] width 698 height 646
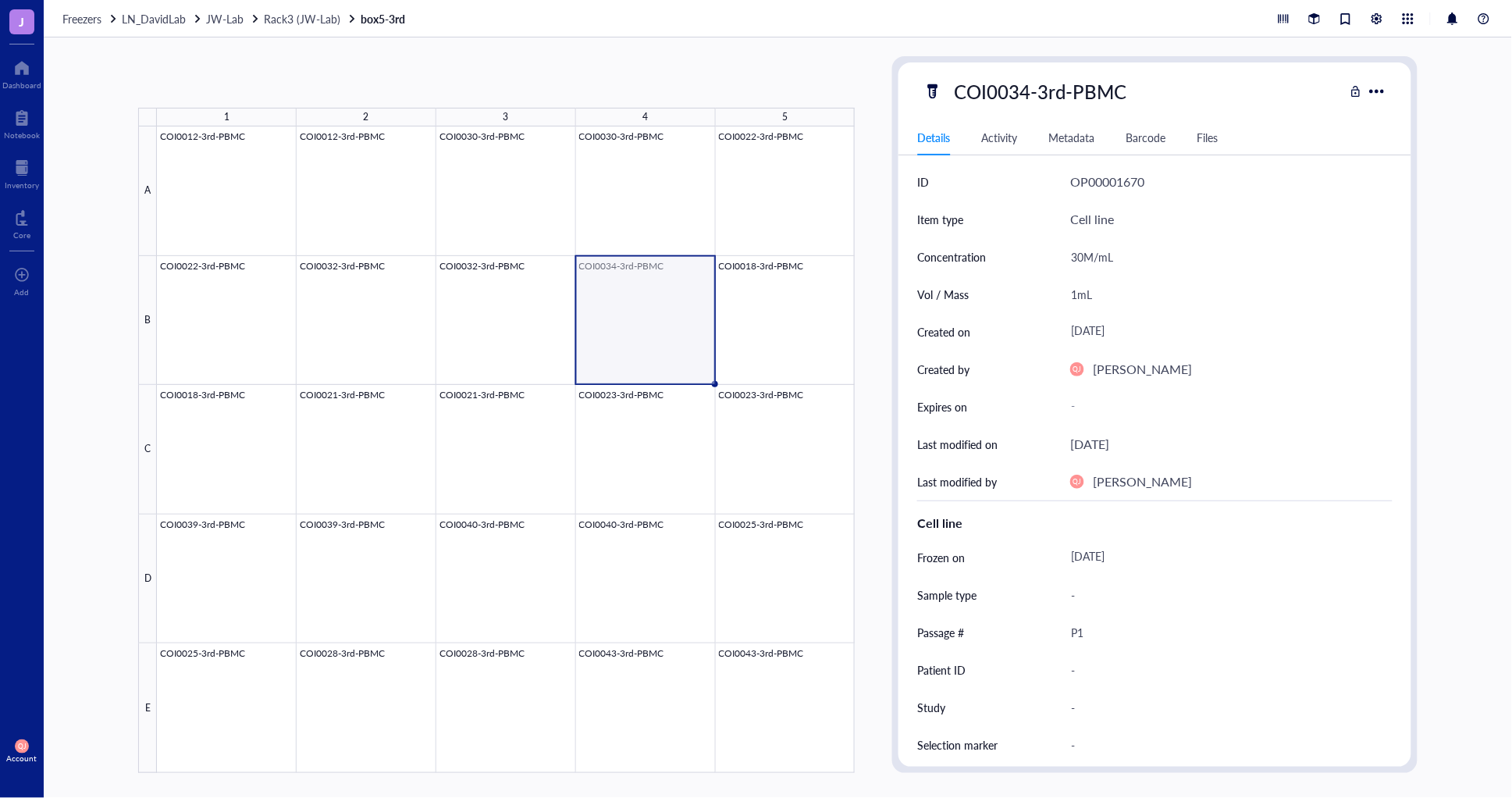
click at [672, 324] on div at bounding box center [506, 449] width 698 height 646
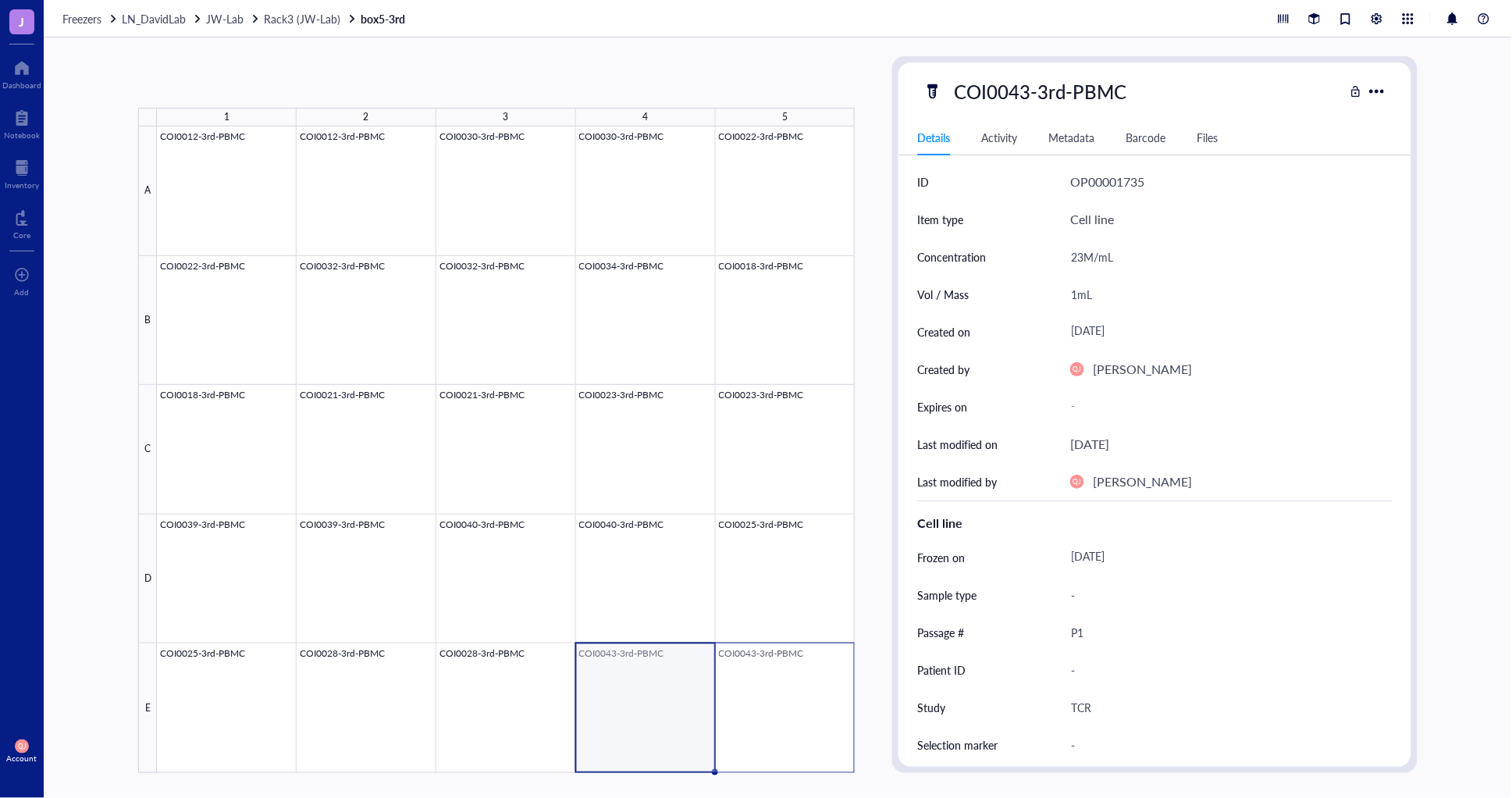
drag, startPoint x: 650, startPoint y: 677, endPoint x: 751, endPoint y: 682, distance: 101.1
click at [751, 682] on div at bounding box center [506, 449] width 698 height 646
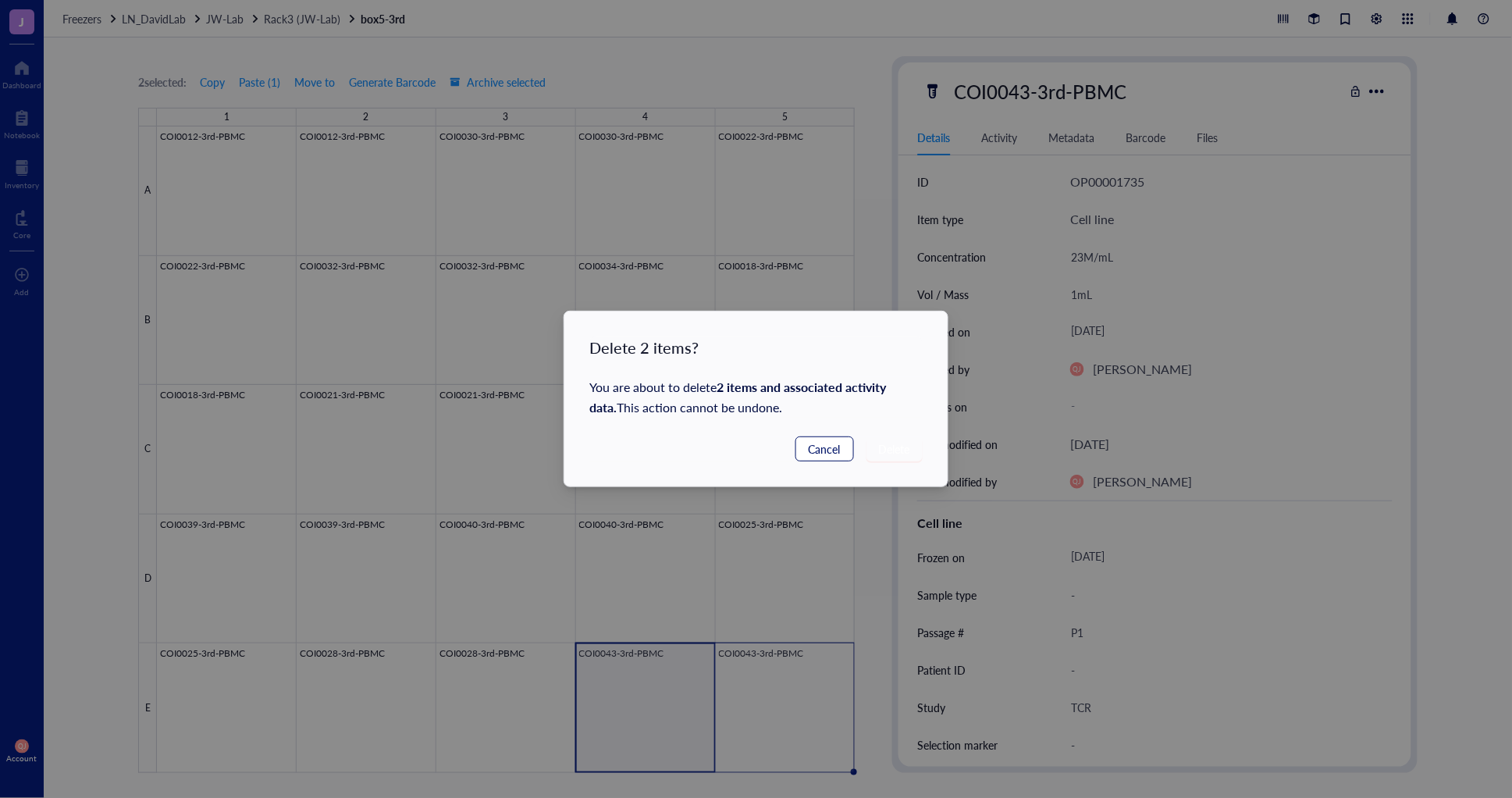
click at [817, 448] on span "Cancel" at bounding box center [824, 448] width 32 height 17
click at [898, 450] on span "Delete" at bounding box center [894, 448] width 31 height 17
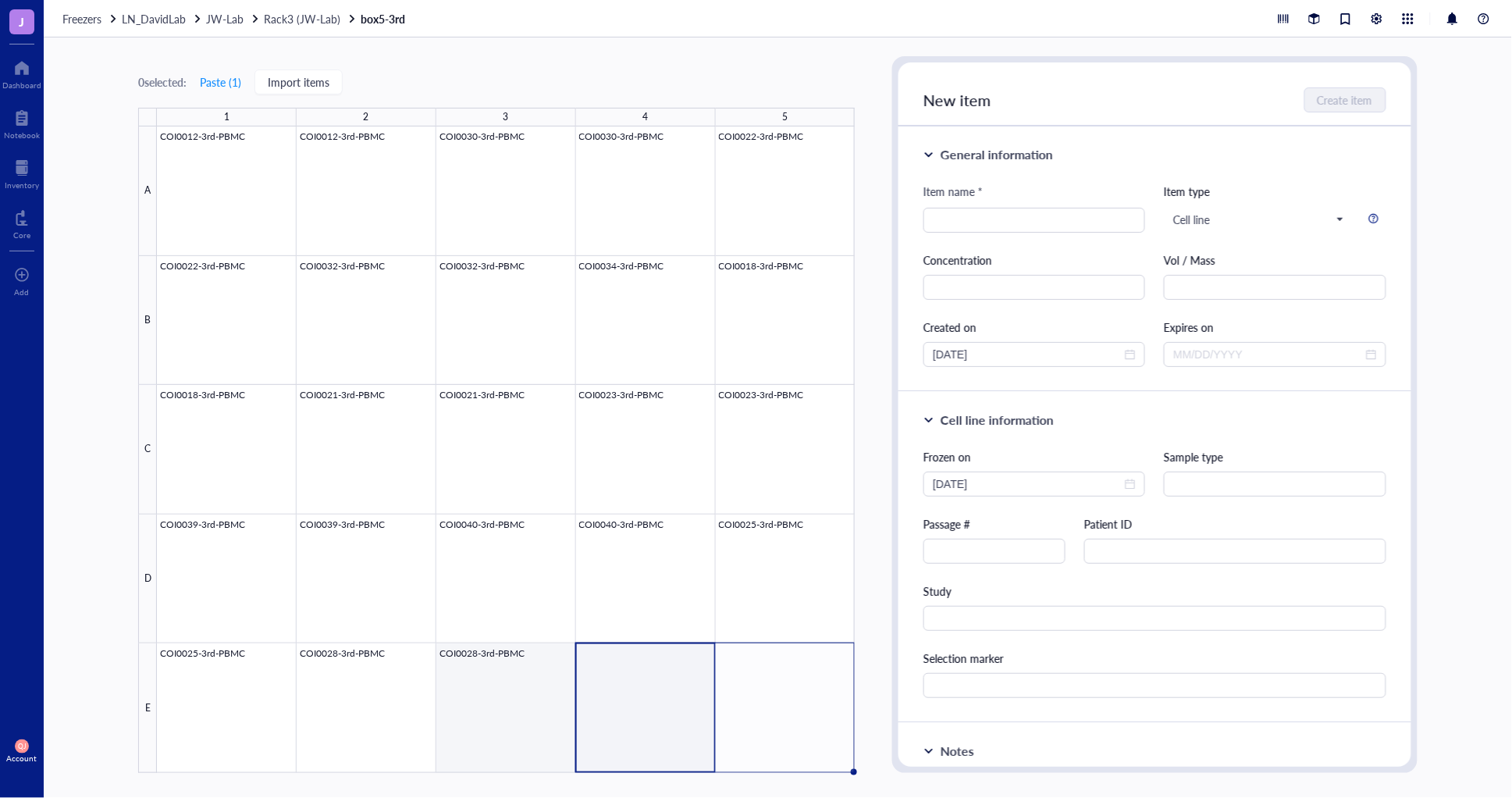
click at [508, 662] on div at bounding box center [506, 449] width 698 height 646
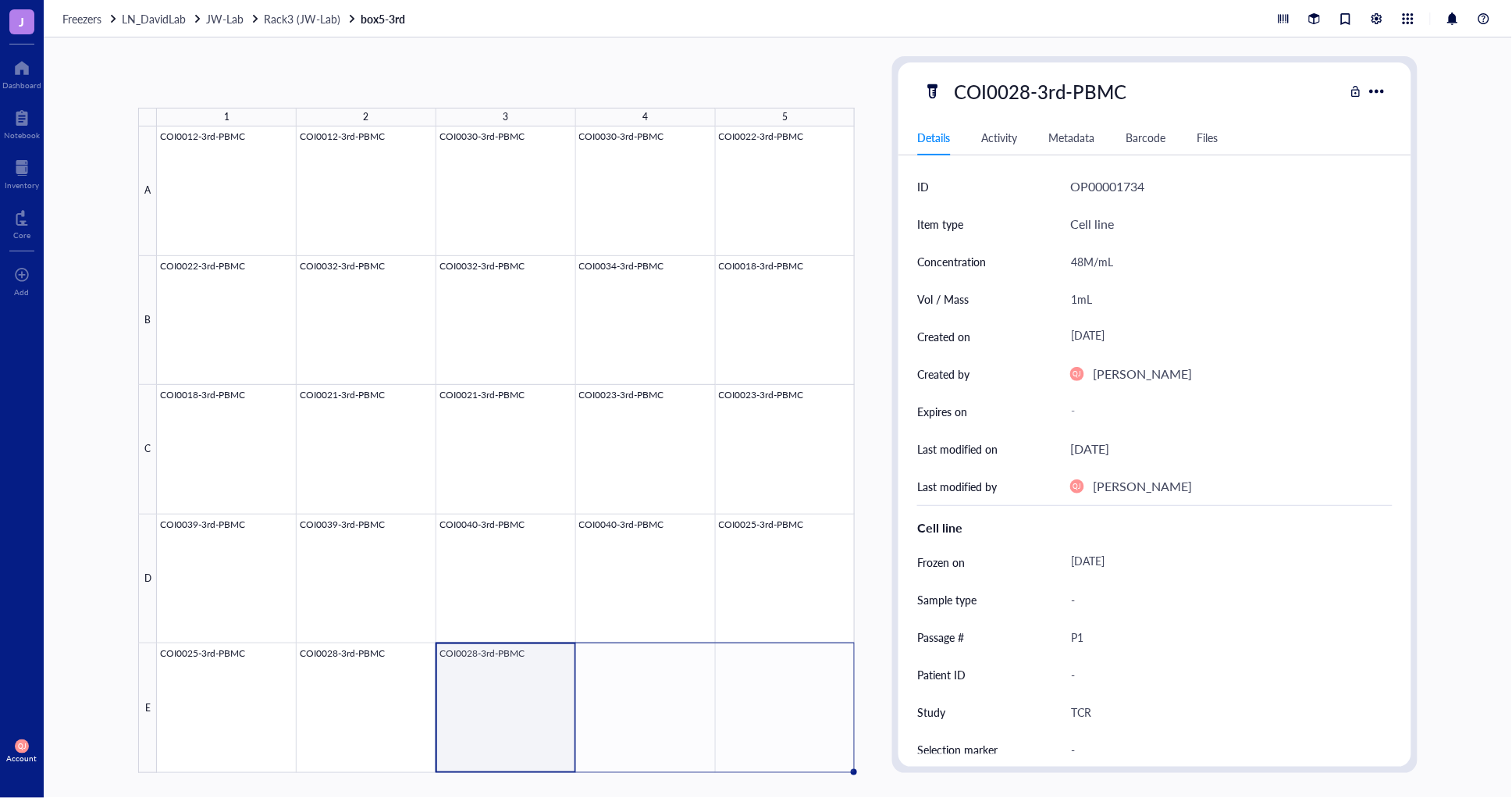
drag, startPoint x: 574, startPoint y: 770, endPoint x: 773, endPoint y: 752, distance: 199.8
click at [0, 0] on div "COI0012-3rd-PBMC COI0012-3rd-PBMC COI0030-3rd-PBMC COI0030-3rd-PBMC COI0022-3rd…" at bounding box center [0, 0] width 0 height 0
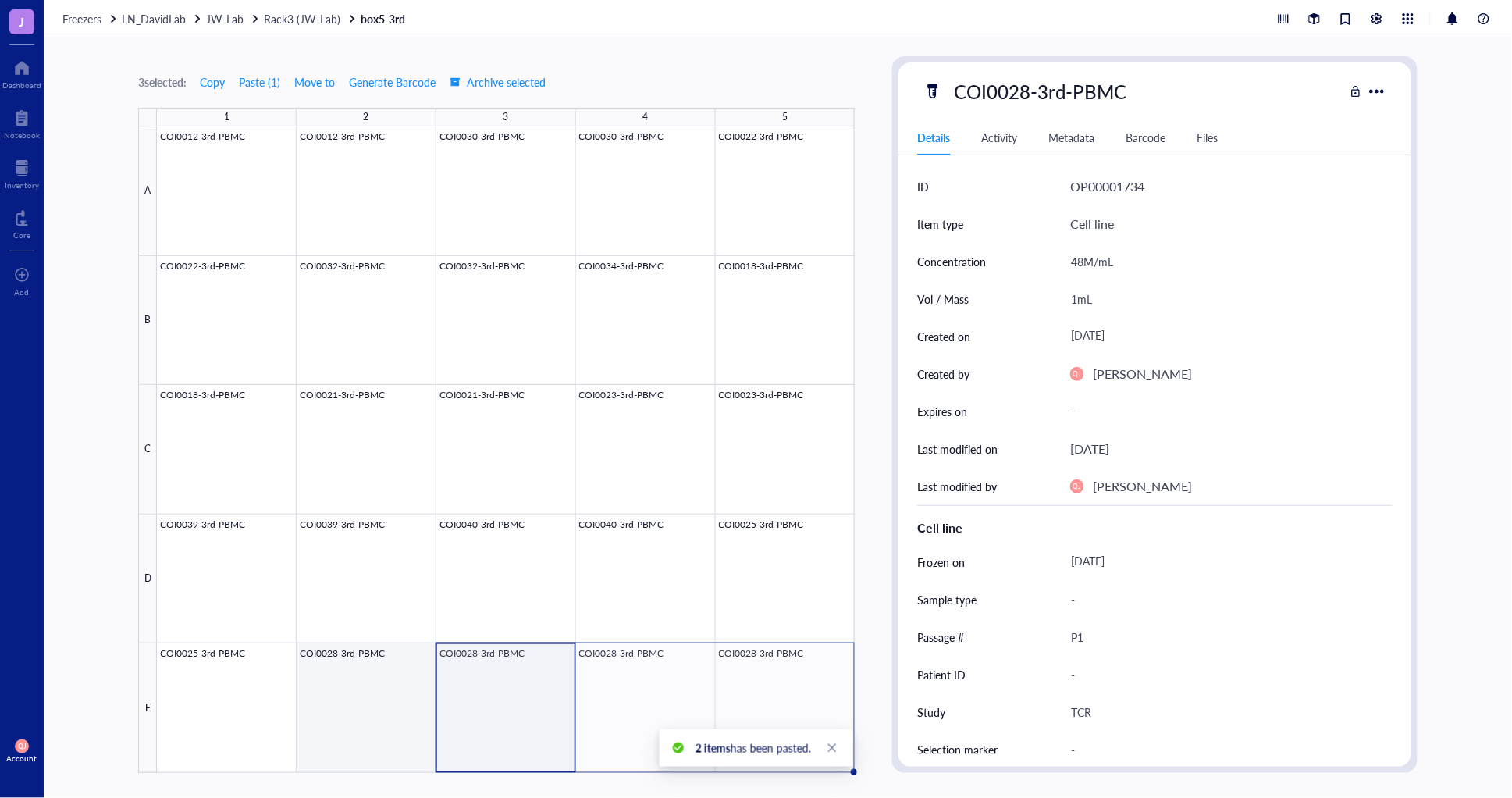
click at [369, 709] on div at bounding box center [506, 449] width 698 height 646
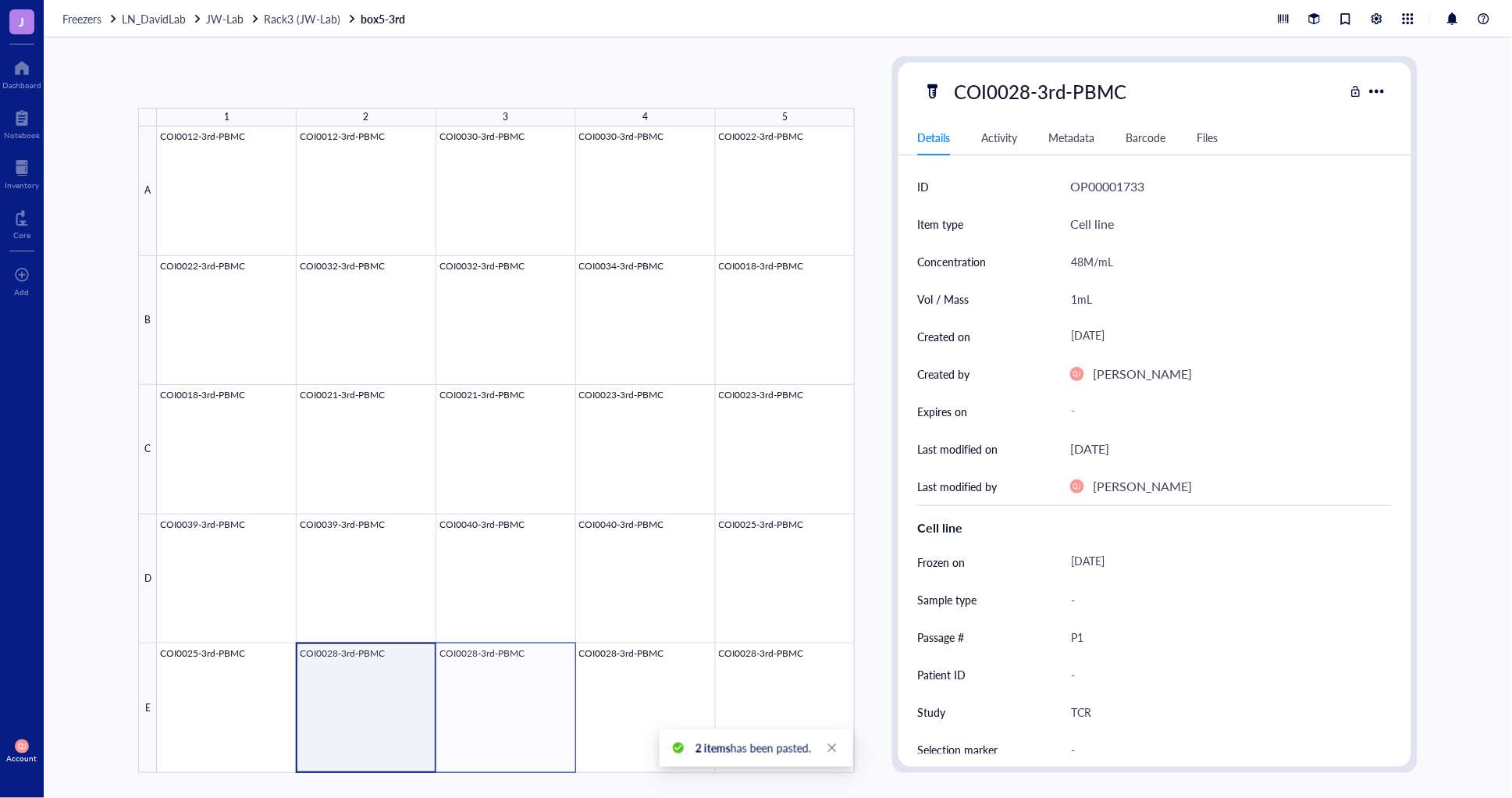
click at [490, 709] on div at bounding box center [506, 449] width 698 height 646
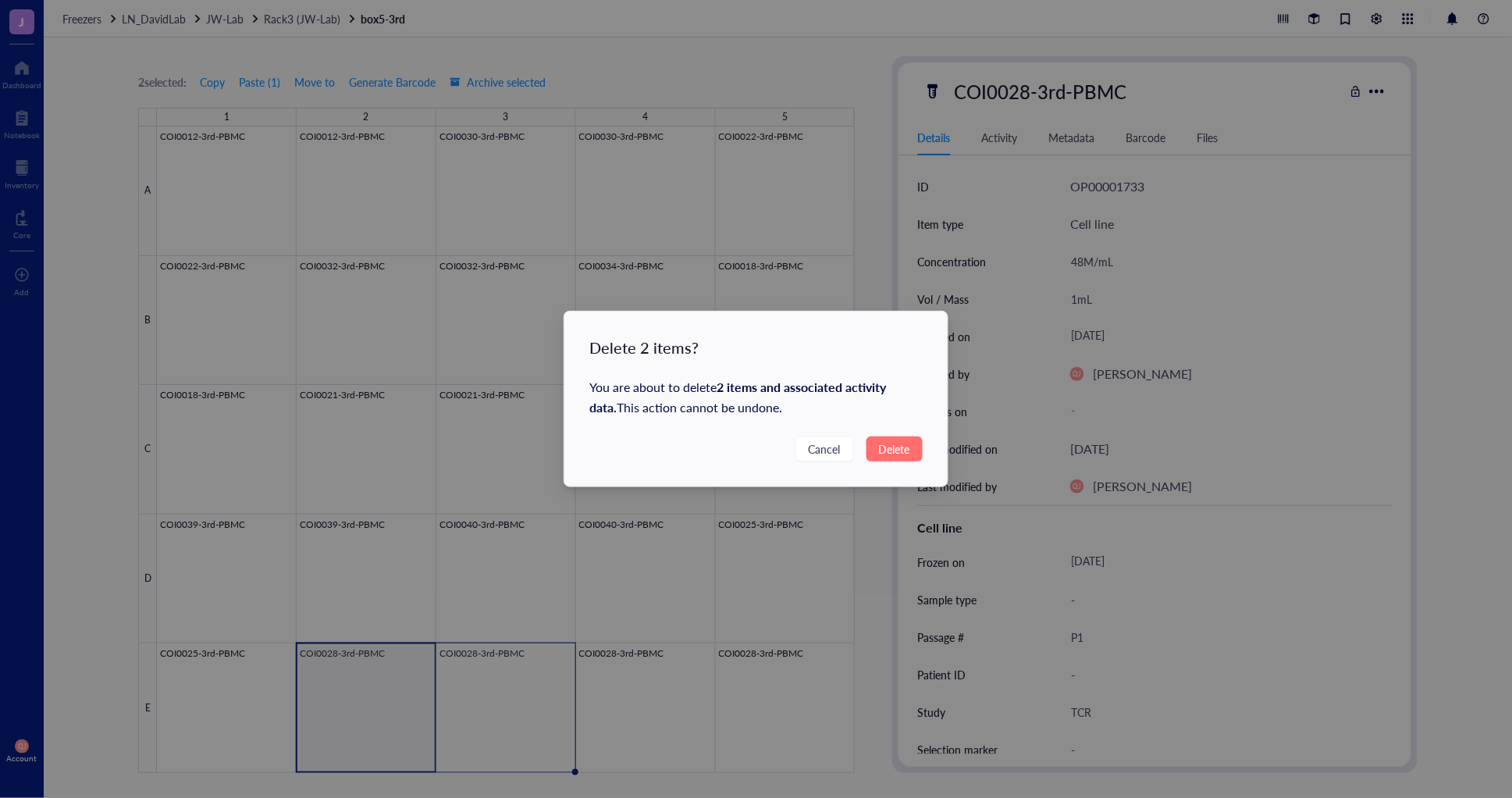
click at [887, 453] on span "Delete" at bounding box center [894, 448] width 31 height 17
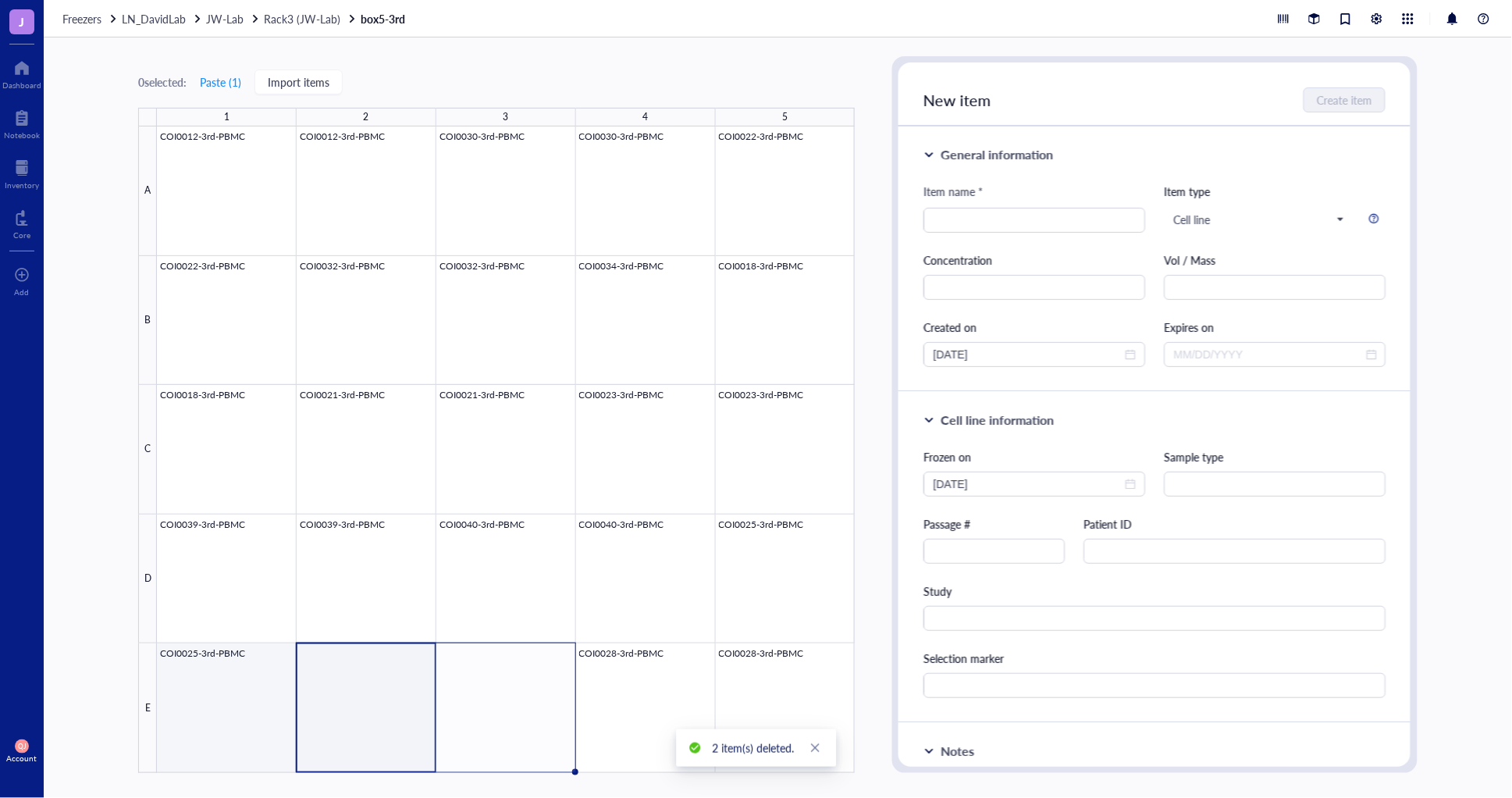
click at [230, 701] on div at bounding box center [506, 449] width 698 height 646
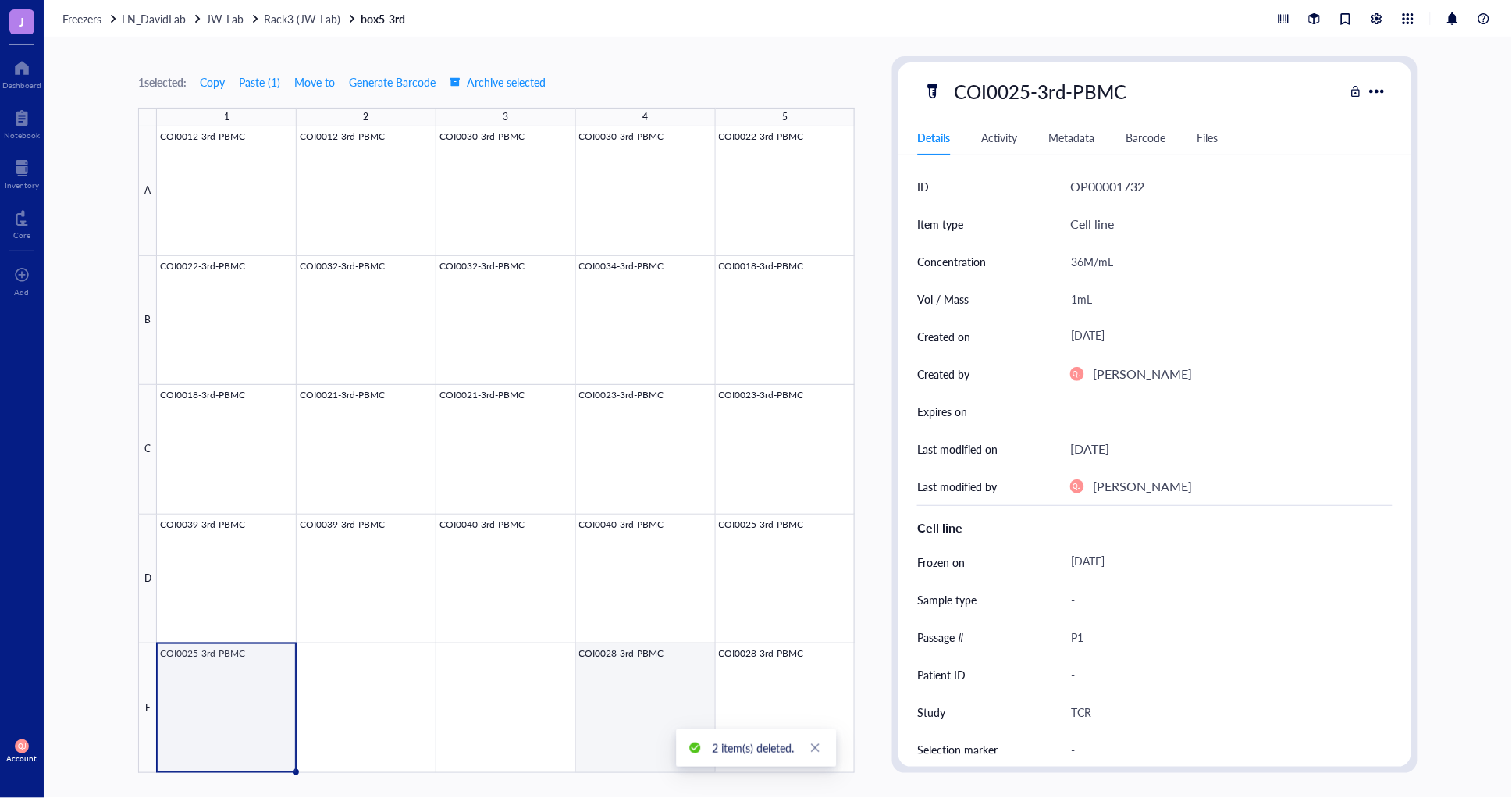
click at [597, 692] on div at bounding box center [506, 449] width 698 height 646
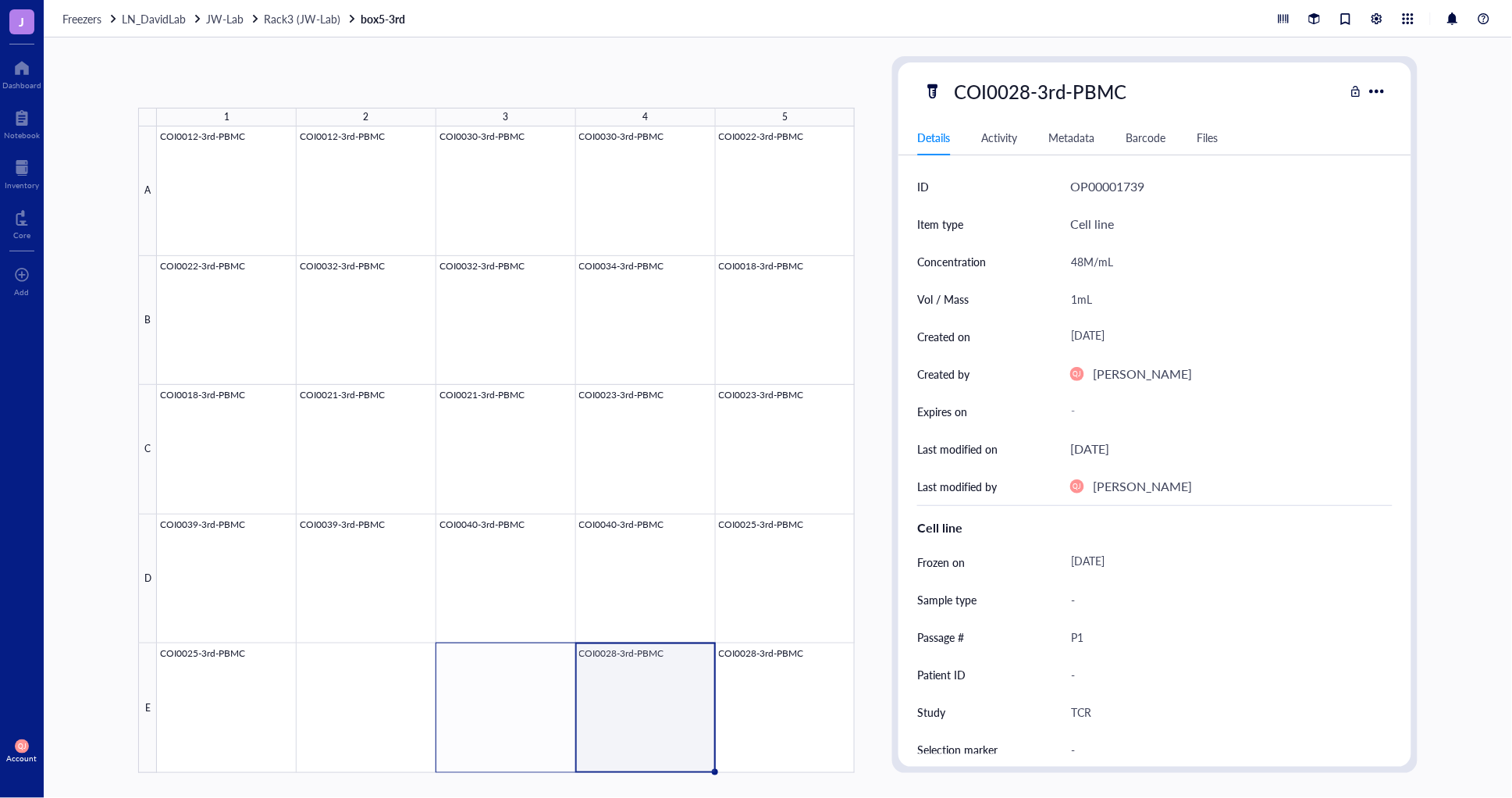
drag, startPoint x: 715, startPoint y: 771, endPoint x: 511, endPoint y: 750, distance: 205.1
click at [0, 0] on div "COI0012-3rd-PBMC COI0012-3rd-PBMC COI0030-3rd-PBMC COI0030-3rd-PBMC COI0022-3rd…" at bounding box center [0, 0] width 0 height 0
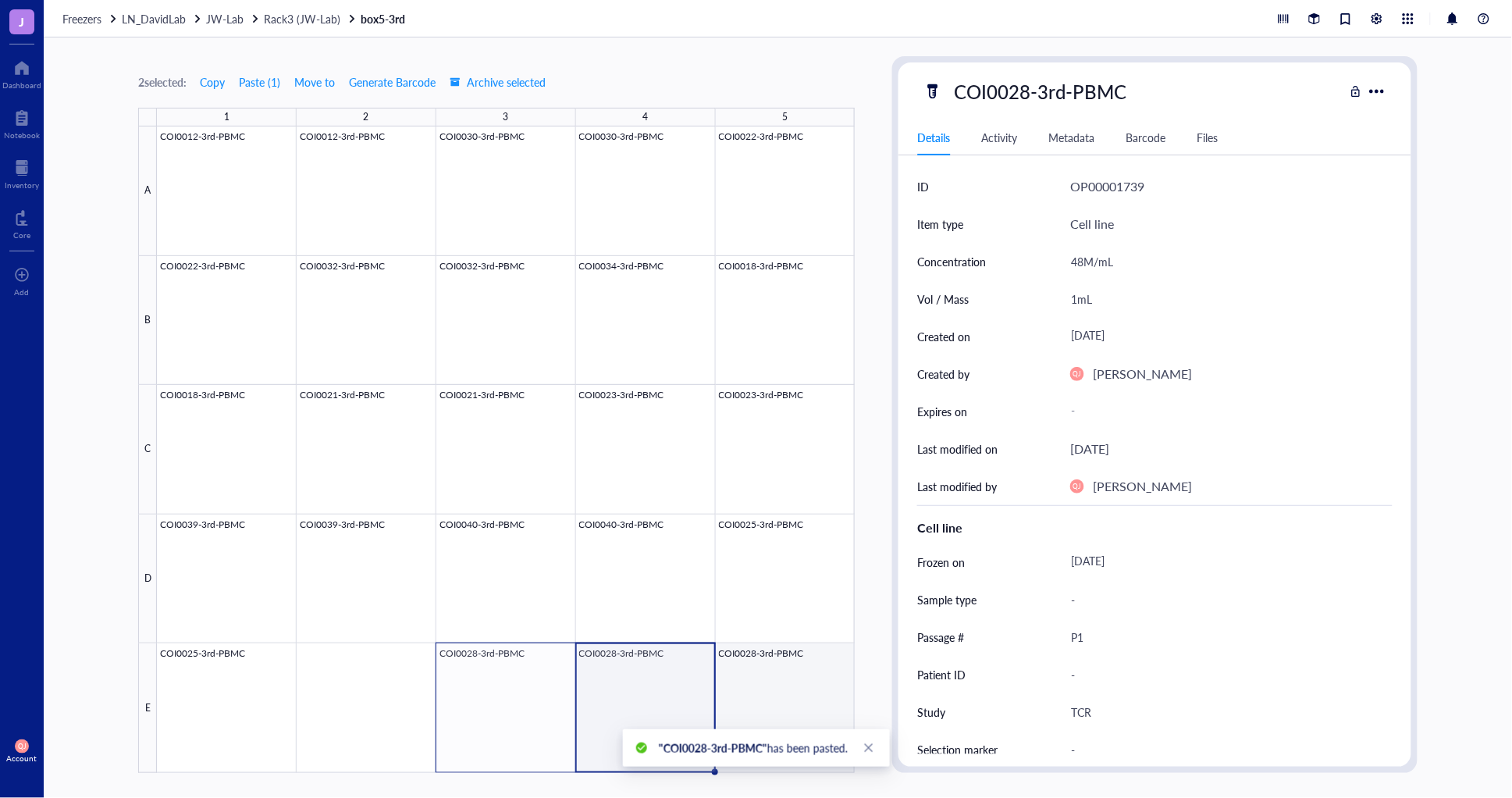
click at [751, 703] on div at bounding box center [506, 449] width 698 height 646
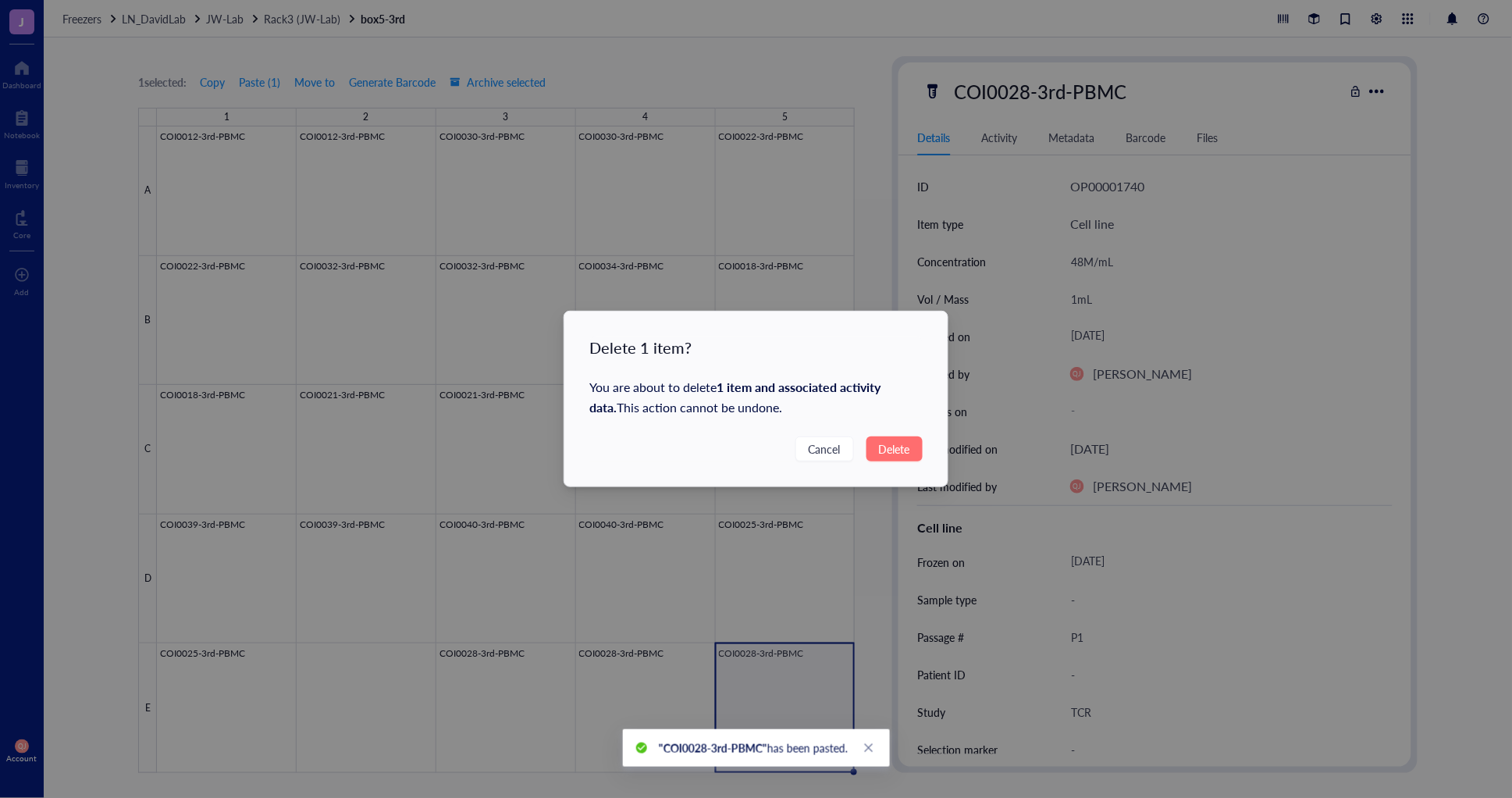
click at [895, 447] on span "Delete" at bounding box center [894, 448] width 31 height 17
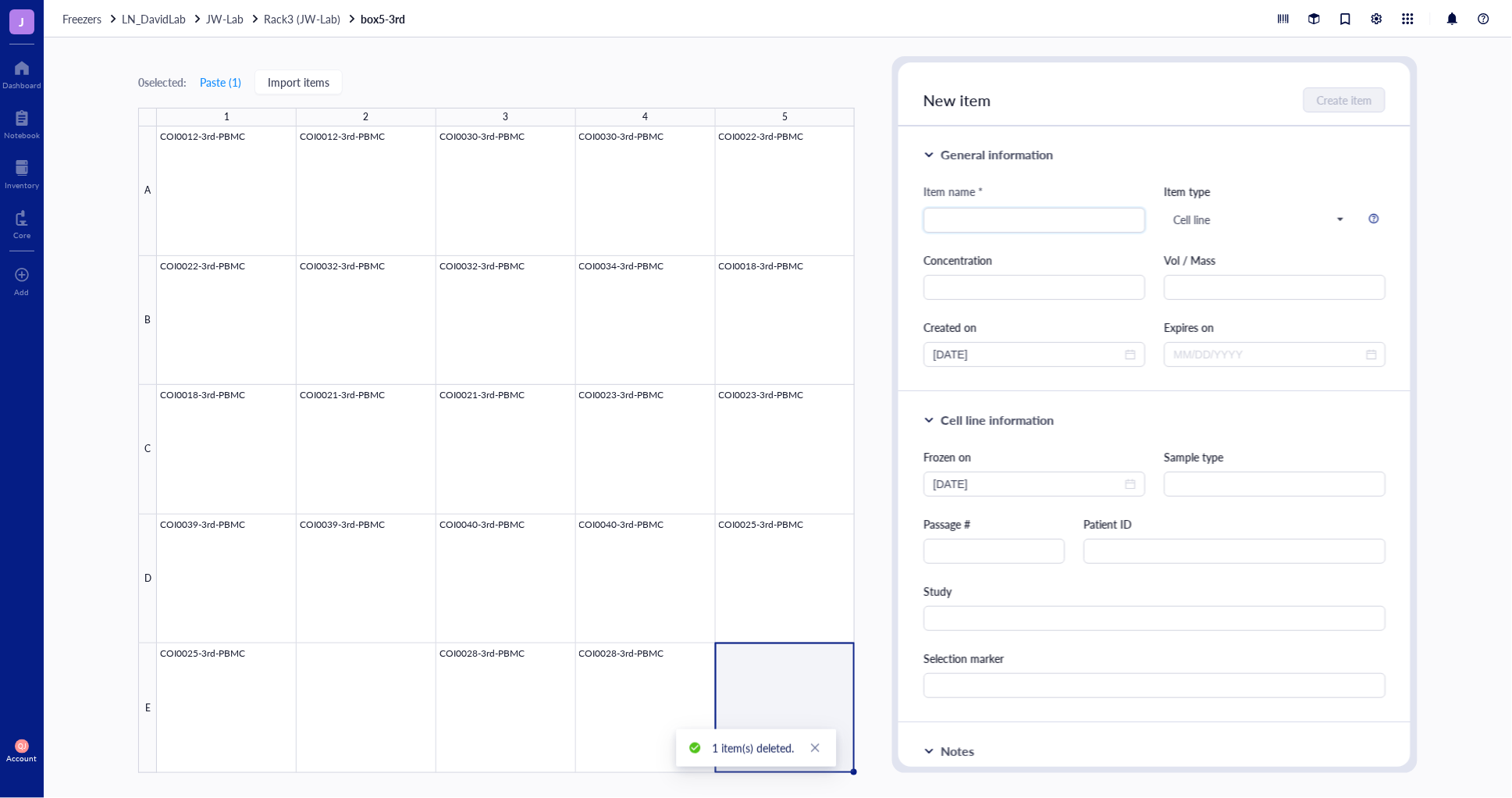
click at [246, 676] on div at bounding box center [506, 449] width 698 height 646
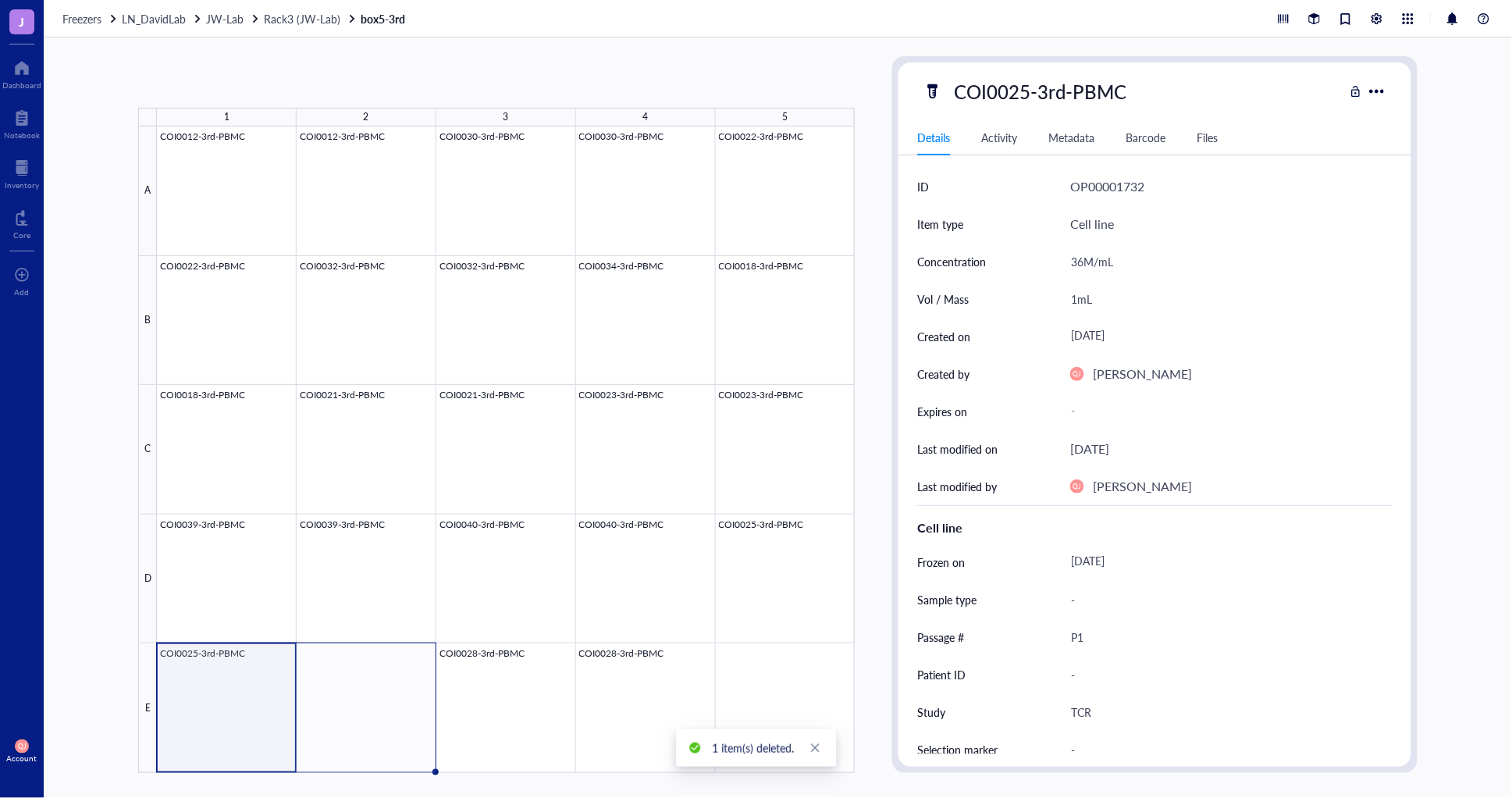
drag, startPoint x: 295, startPoint y: 769, endPoint x: 400, endPoint y: 758, distance: 105.6
click at [0, 0] on div "COI0012-3rd-PBMC COI0012-3rd-PBMC COI0030-3rd-PBMC COI0030-3rd-PBMC COI0022-3rd…" at bounding box center [0, 0] width 0 height 0
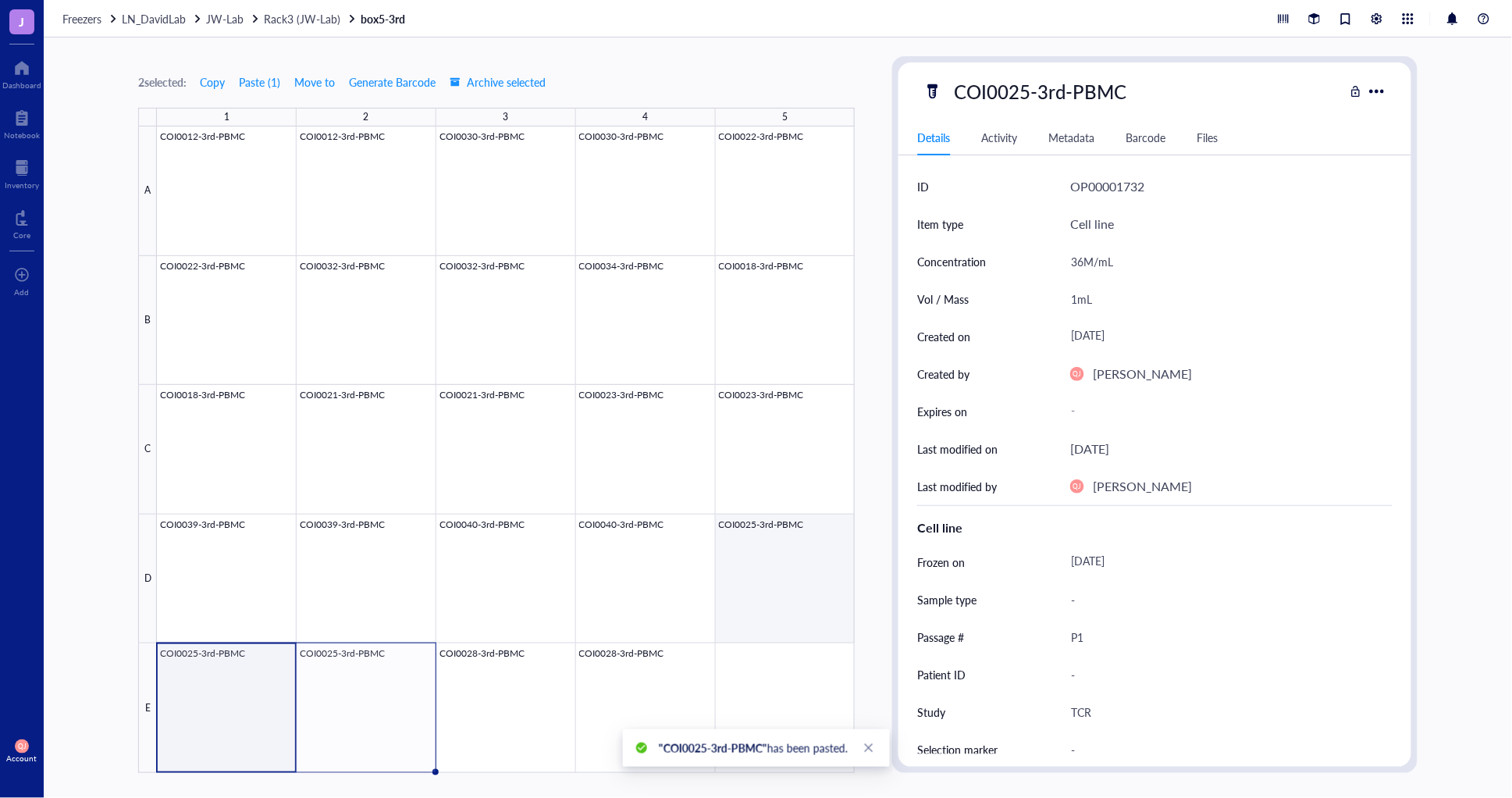
click at [776, 597] on div at bounding box center [506, 449] width 698 height 646
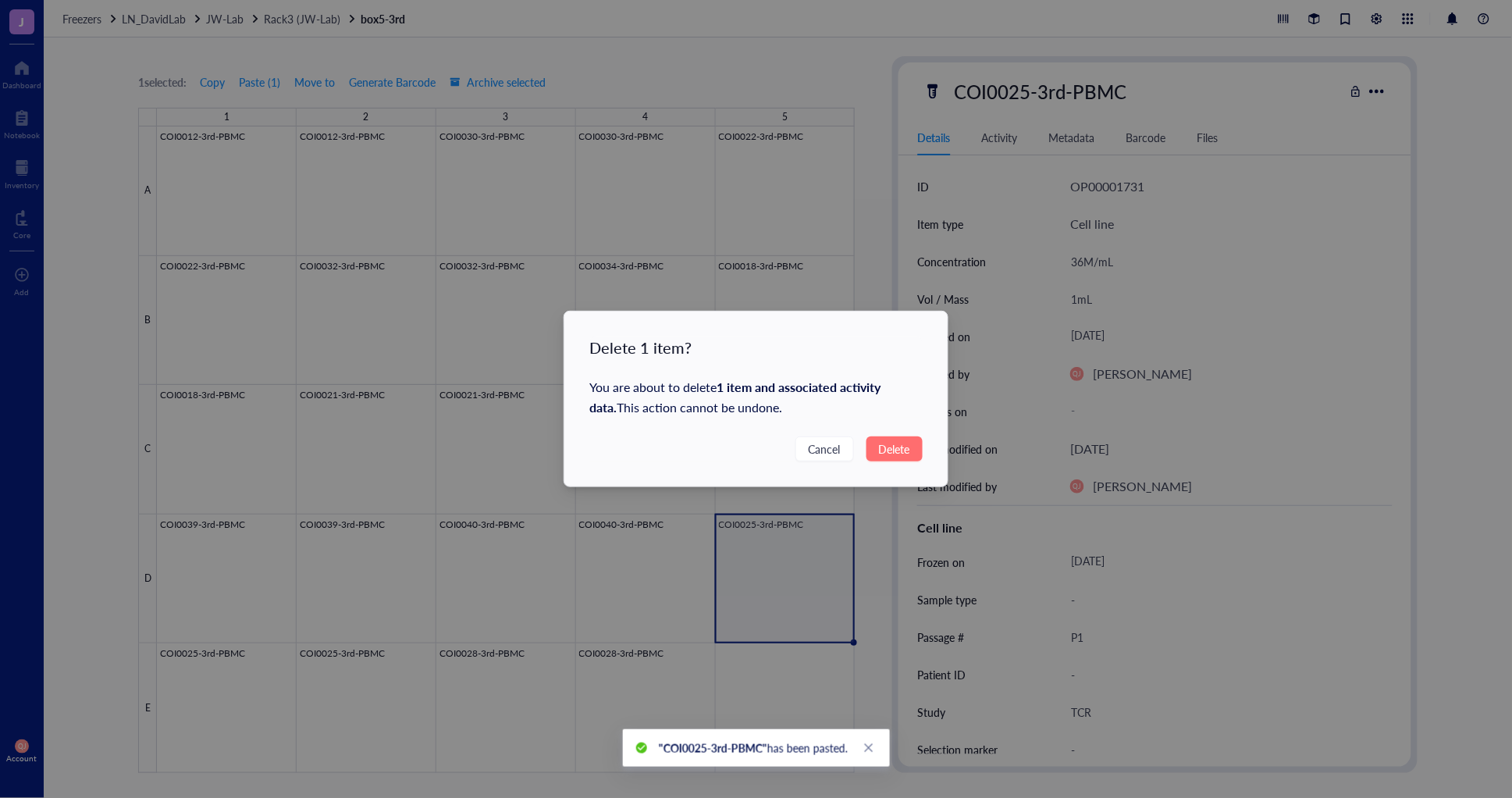
click at [891, 456] on span "Delete" at bounding box center [894, 448] width 31 height 17
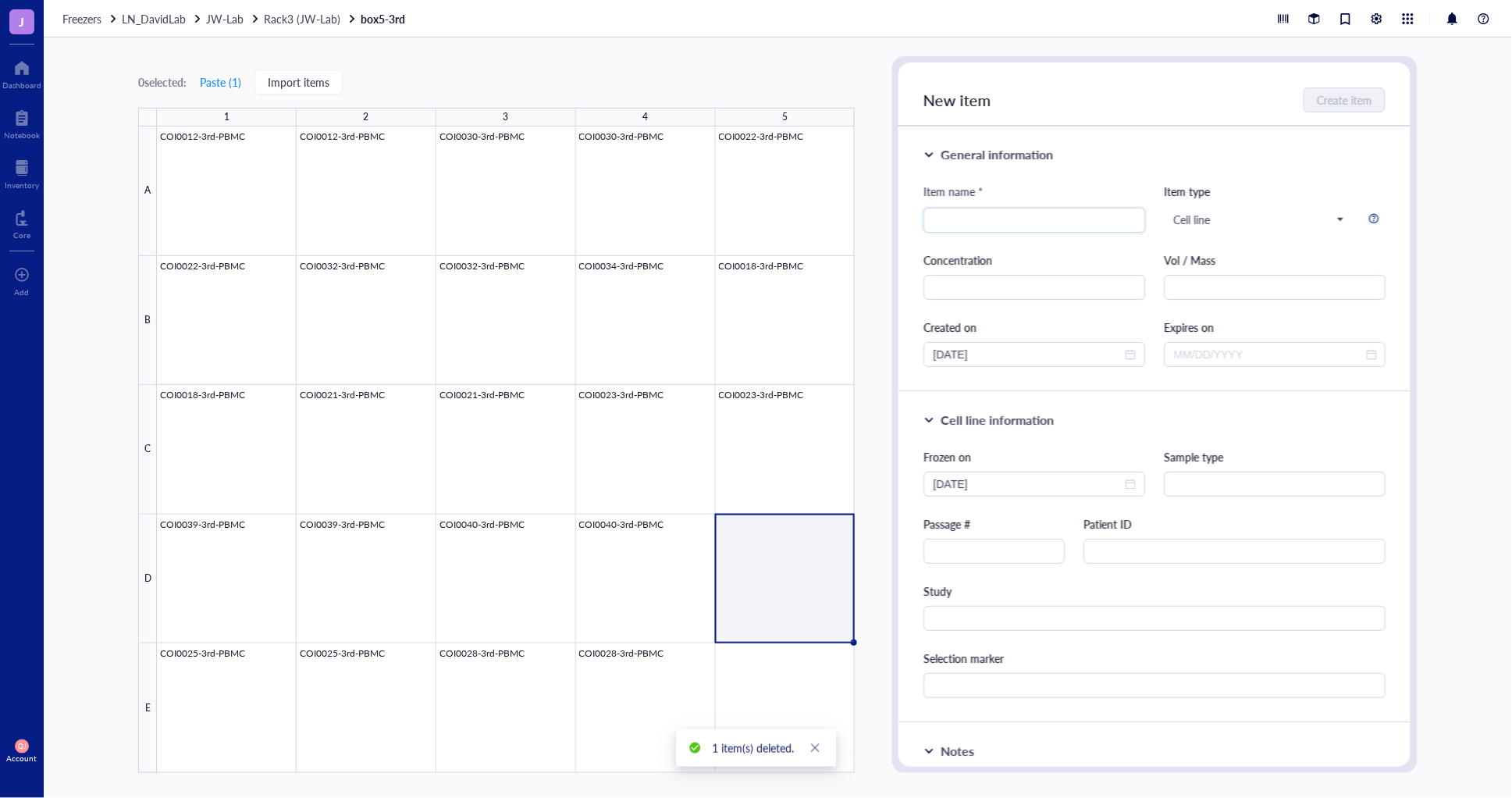
click at [659, 596] on div at bounding box center [506, 449] width 698 height 646
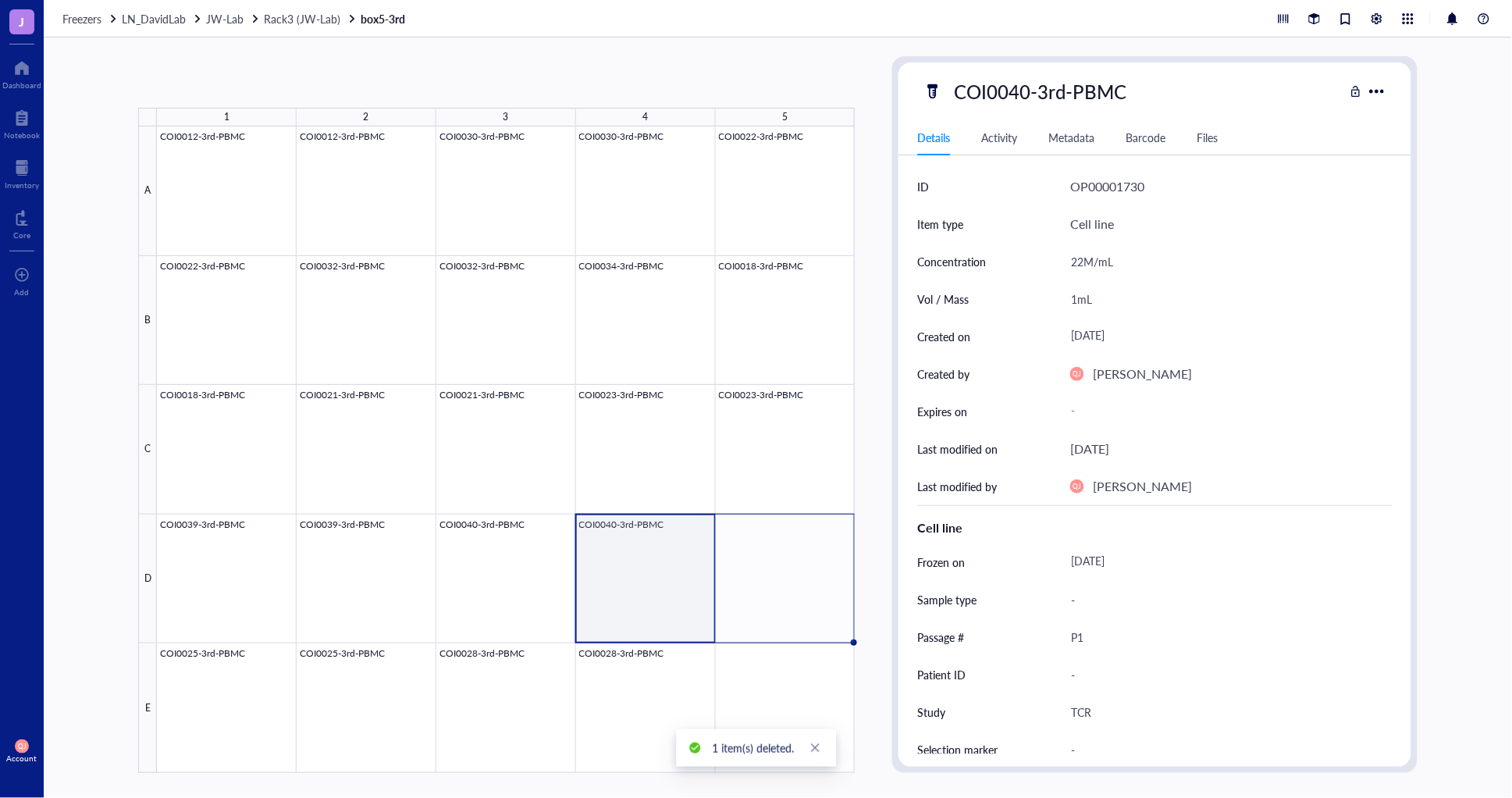
drag, startPoint x: 715, startPoint y: 642, endPoint x: 801, endPoint y: 633, distance: 86.5
click at [0, 0] on div "COI0012-3rd-PBMC COI0012-3rd-PBMC COI0030-3rd-PBMC COI0030-3rd-PBMC COI0022-3rd…" at bounding box center [0, 0] width 0 height 0
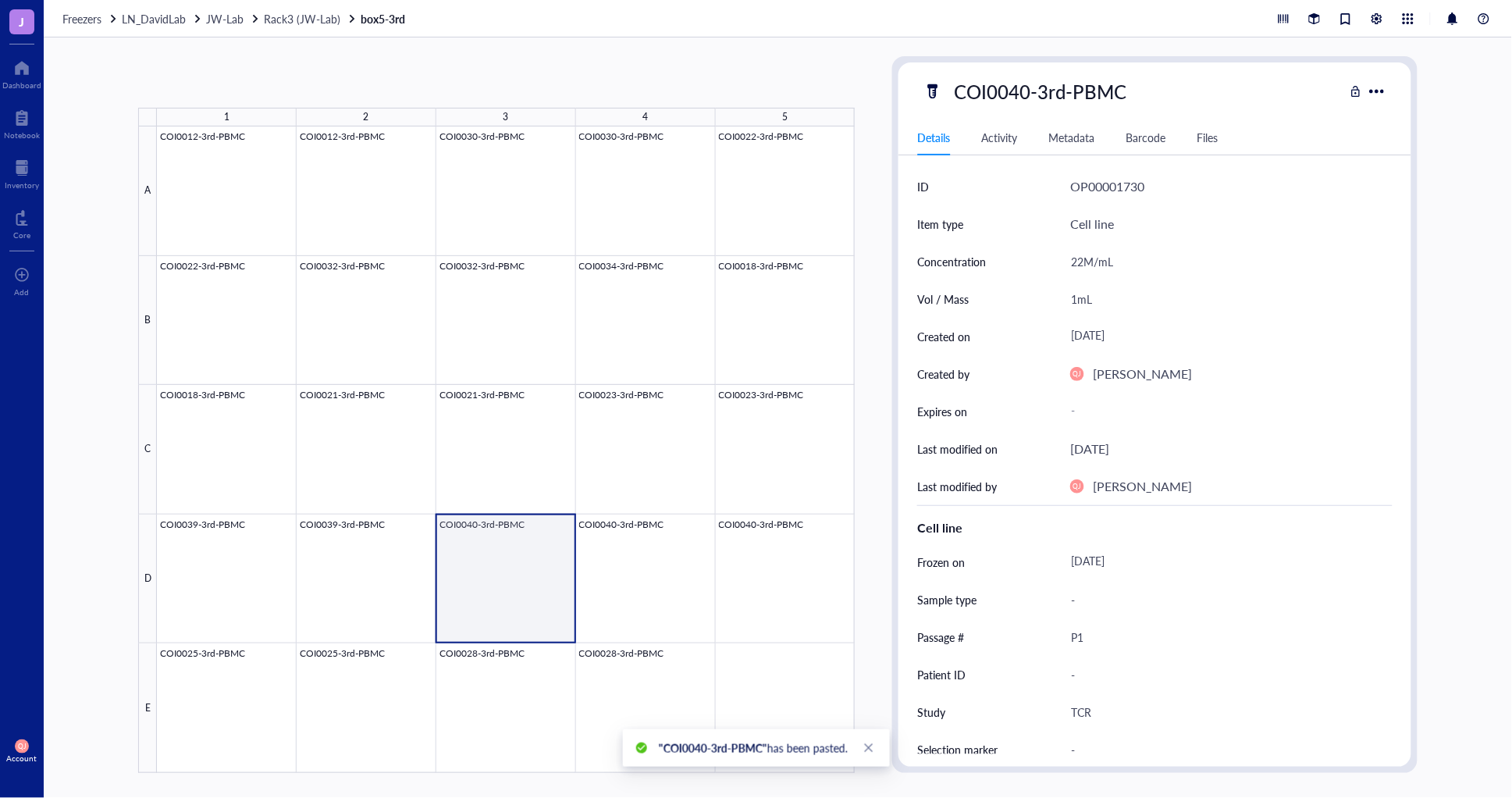
click at [526, 591] on div at bounding box center [506, 449] width 698 height 646
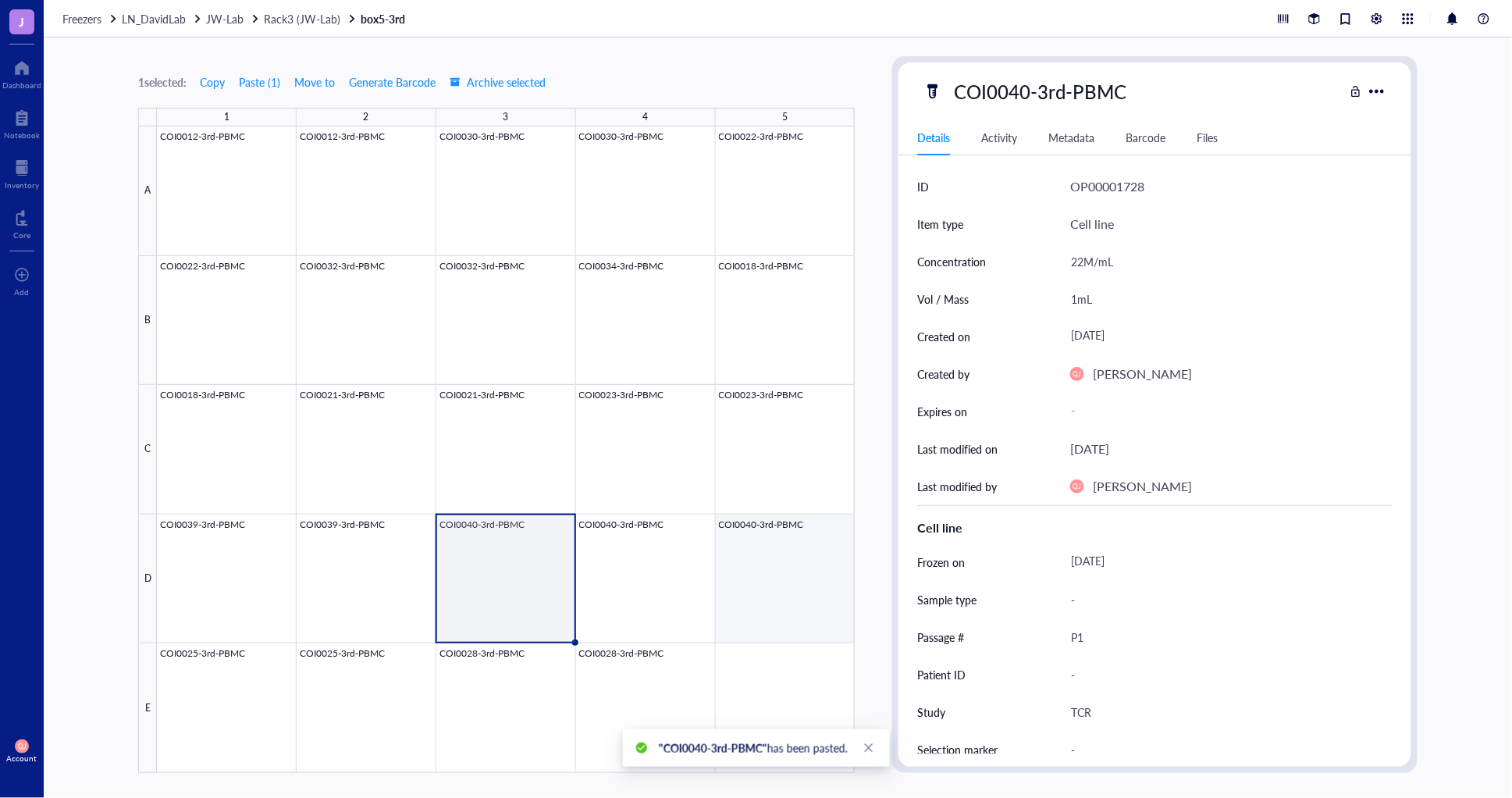
click at [789, 588] on div at bounding box center [506, 449] width 698 height 646
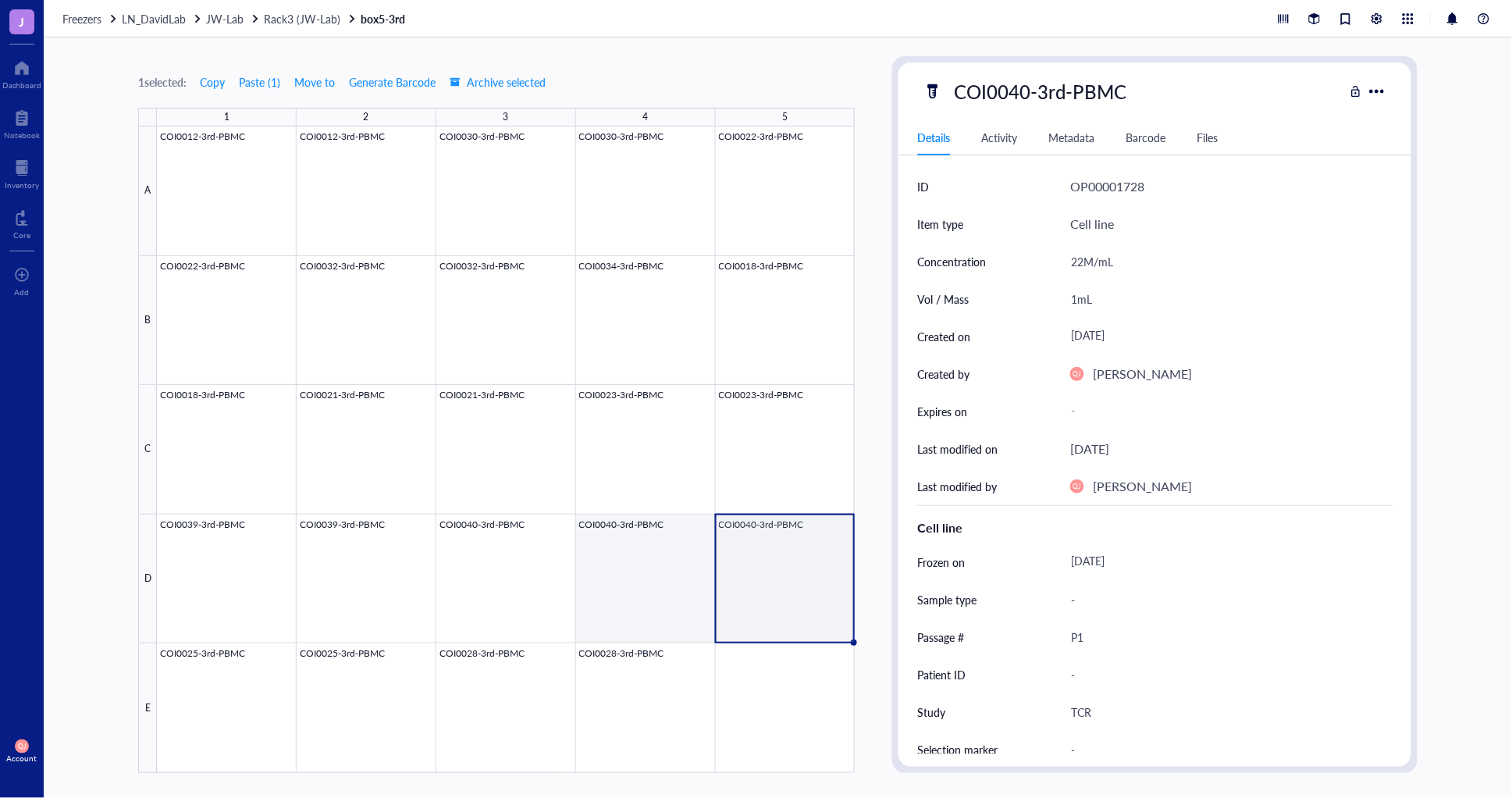
click at [633, 593] on div at bounding box center [506, 449] width 698 height 646
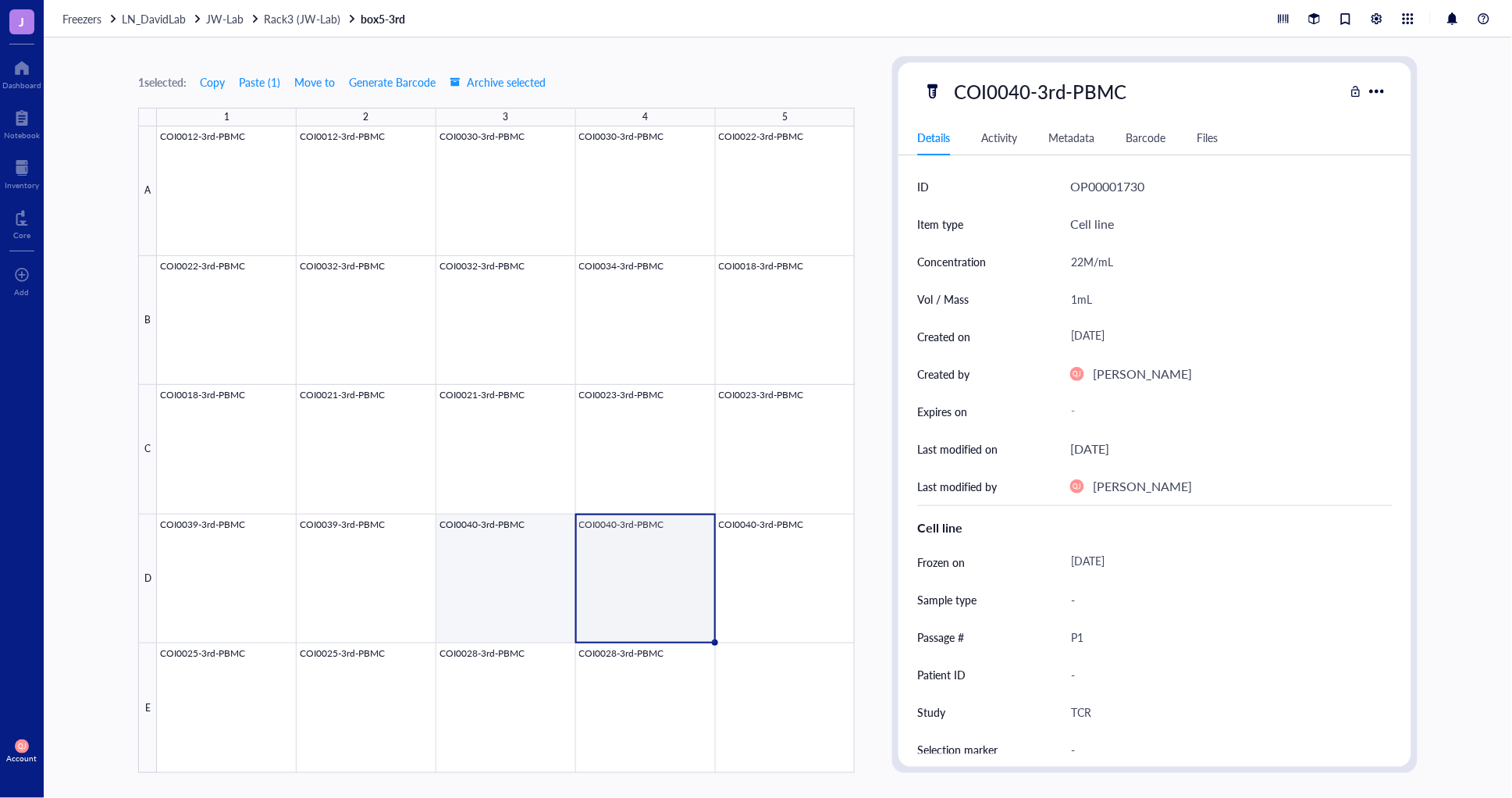
click at [498, 596] on div at bounding box center [506, 449] width 698 height 646
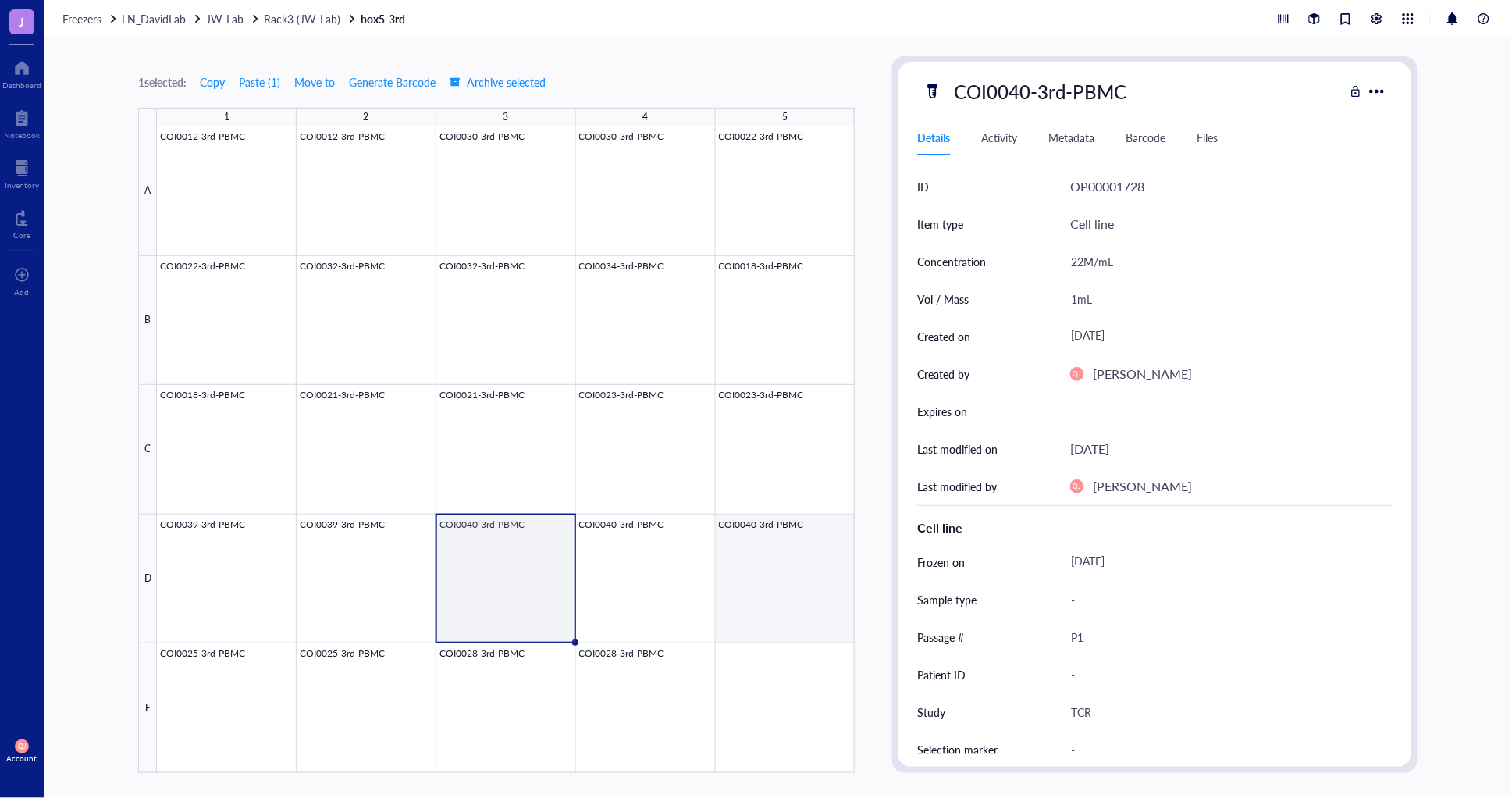
click at [773, 576] on div at bounding box center [506, 449] width 698 height 646
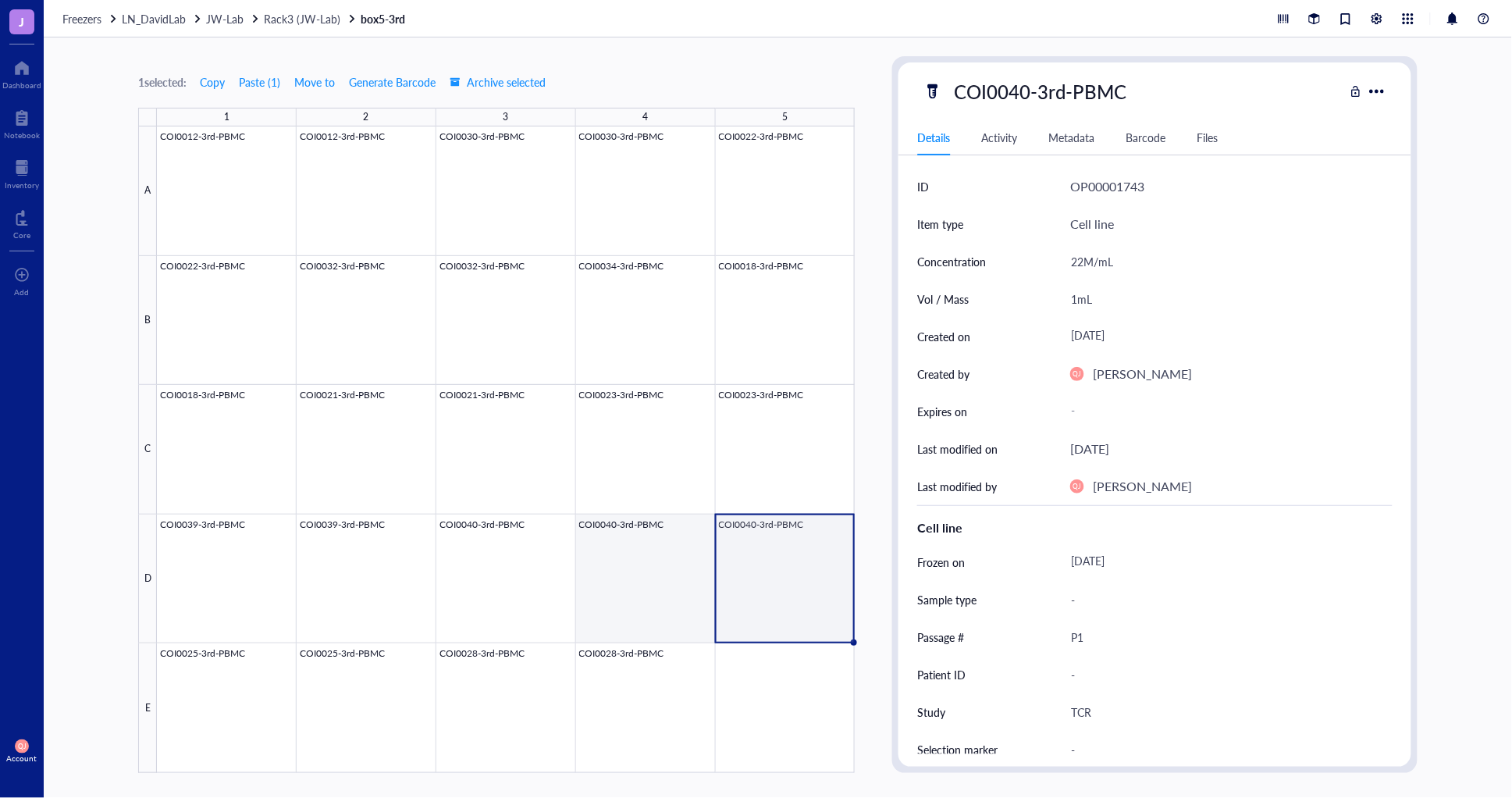
click at [650, 577] on div at bounding box center [506, 449] width 698 height 646
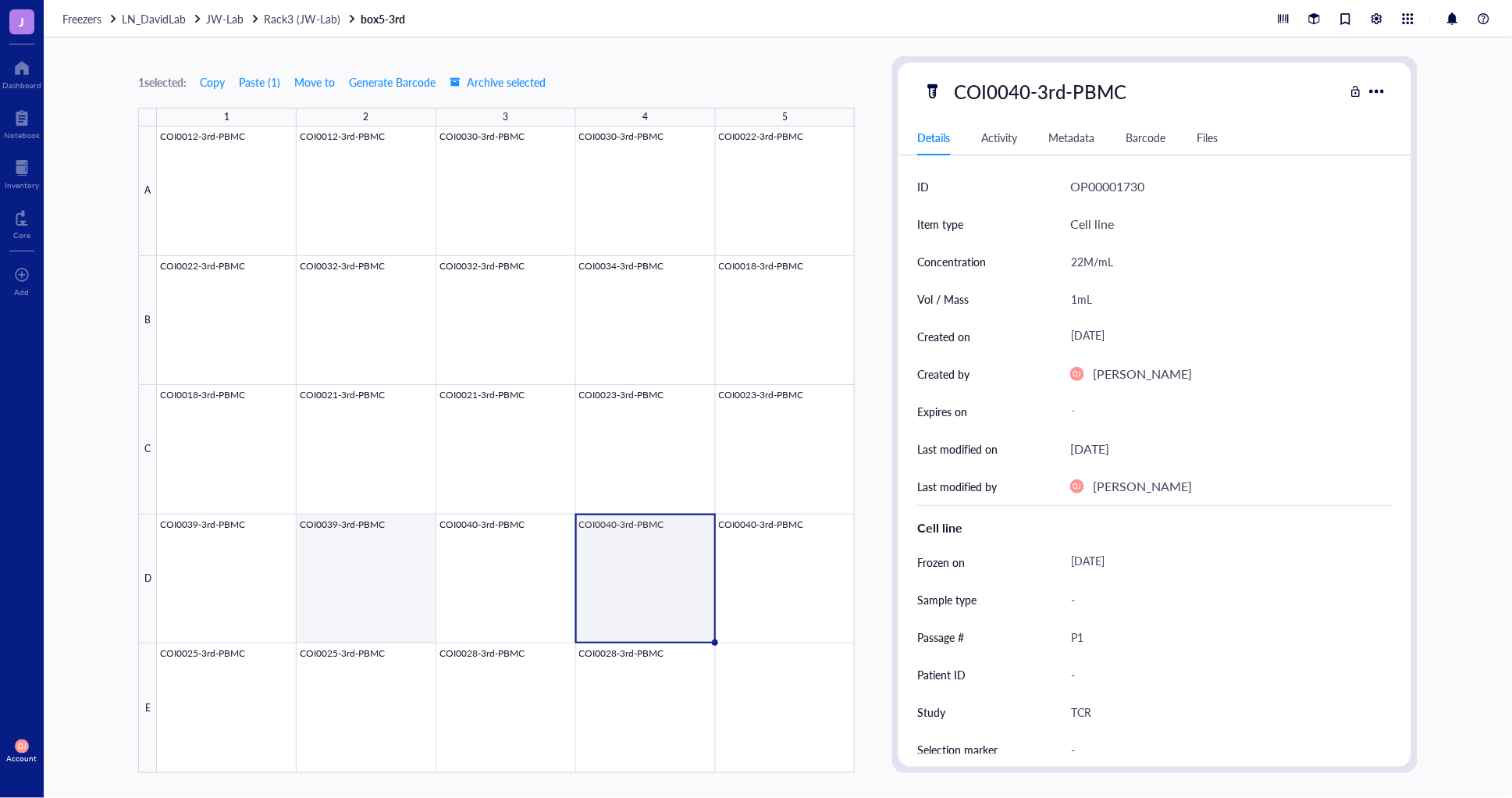
click at [363, 591] on div at bounding box center [506, 449] width 698 height 646
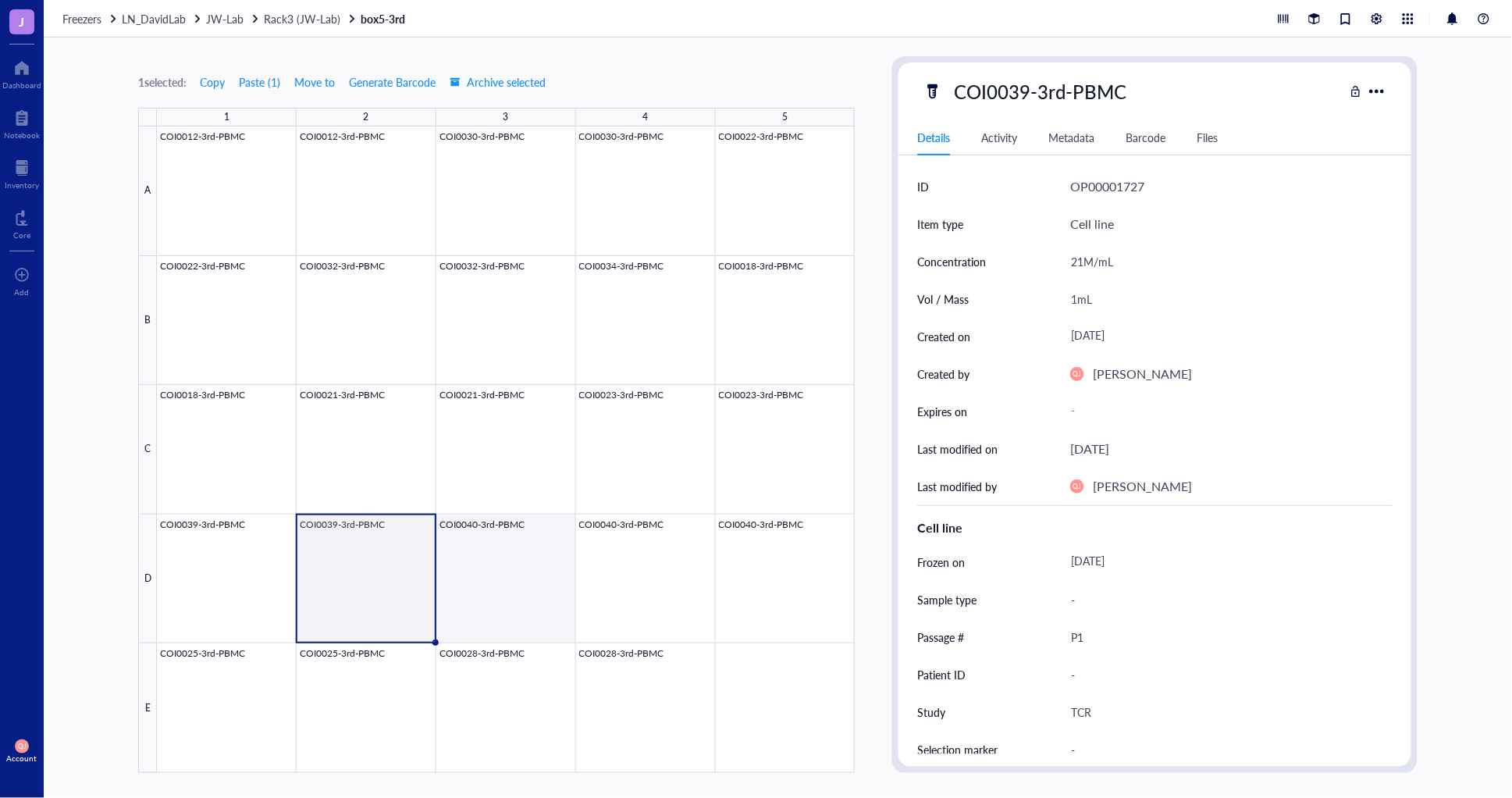
click at [469, 587] on div at bounding box center [506, 449] width 698 height 646
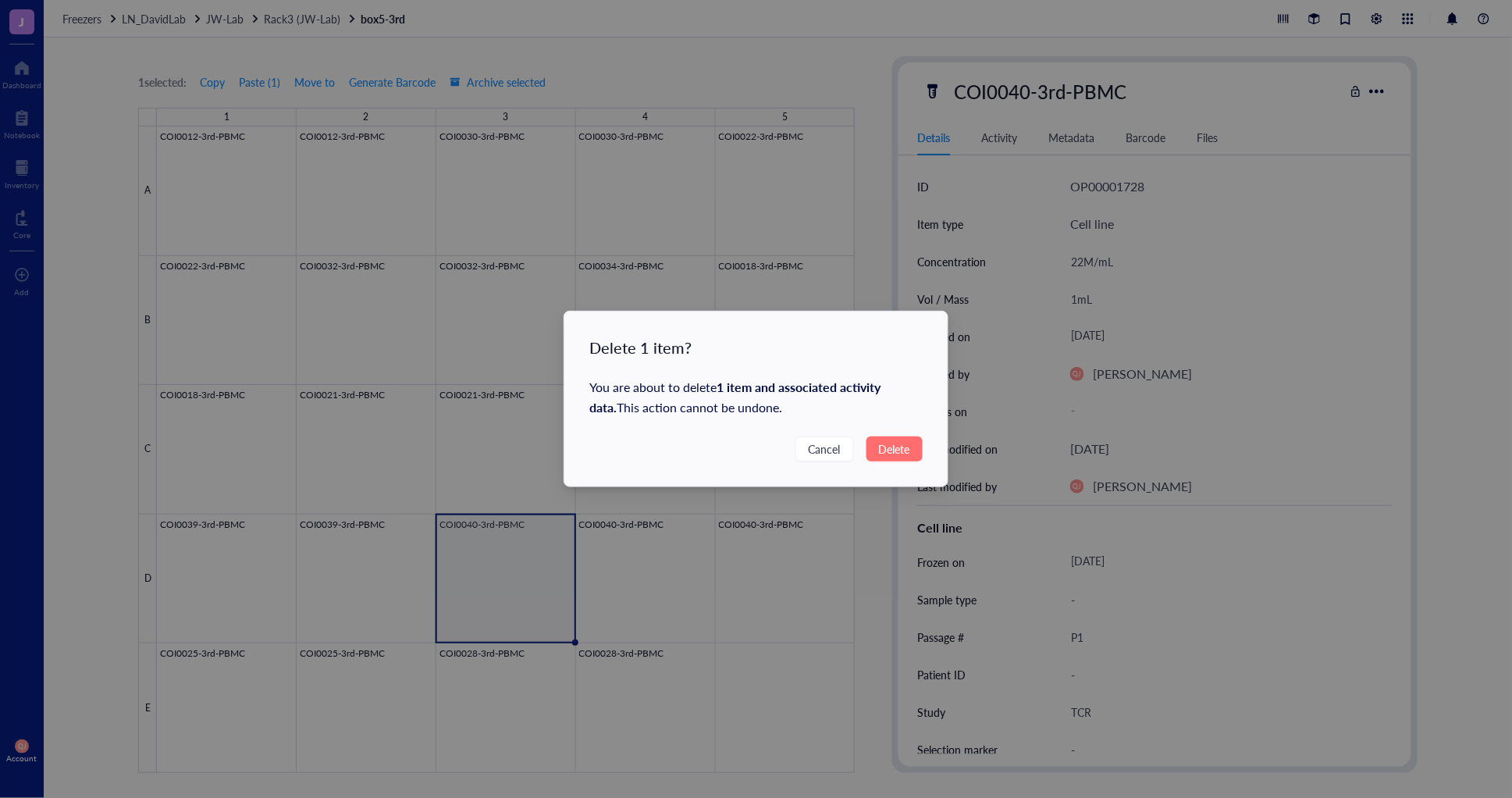
click at [891, 449] on span "Delete" at bounding box center [894, 448] width 31 height 17
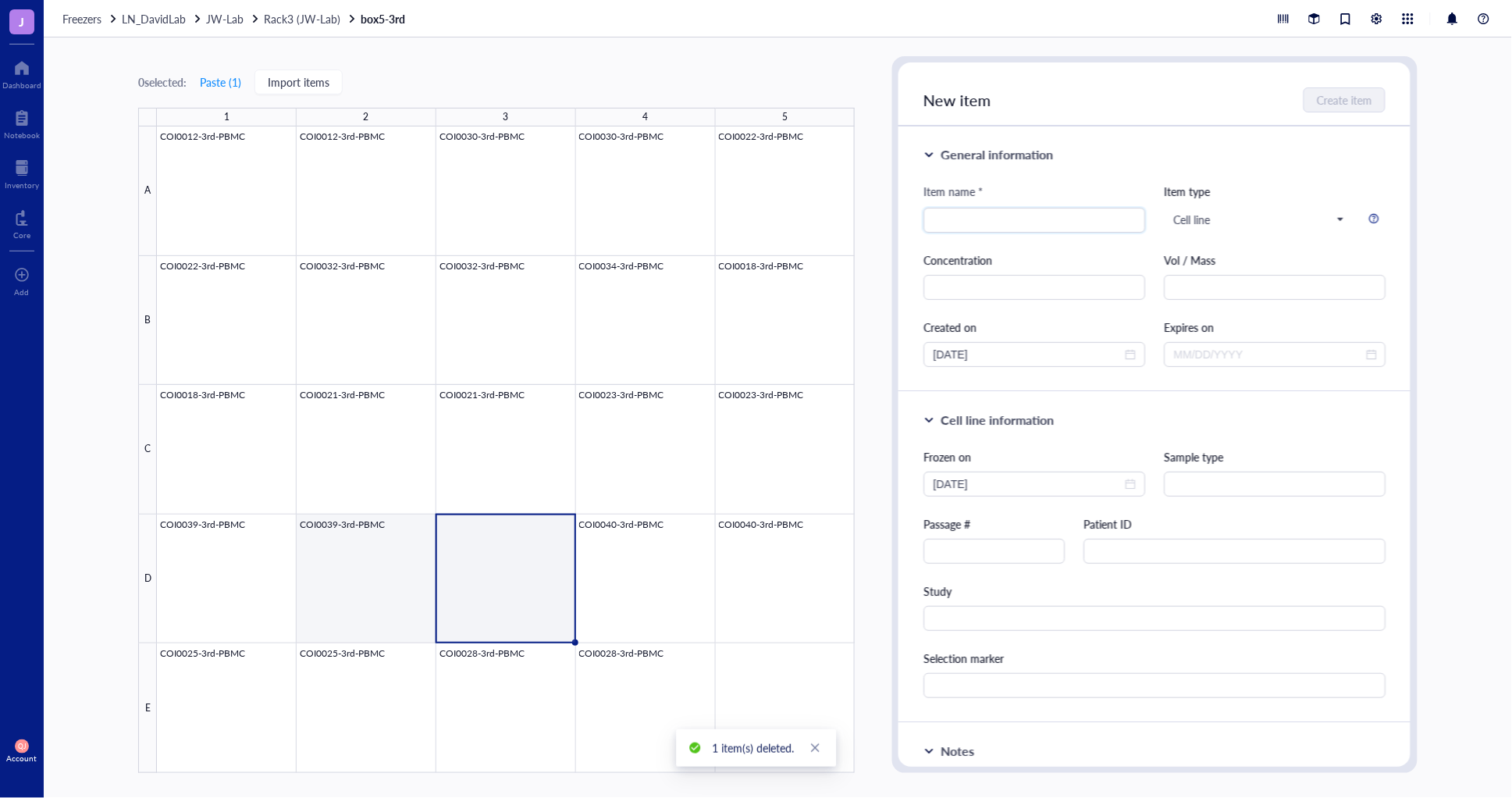
click at [391, 587] on div at bounding box center [506, 449] width 698 height 646
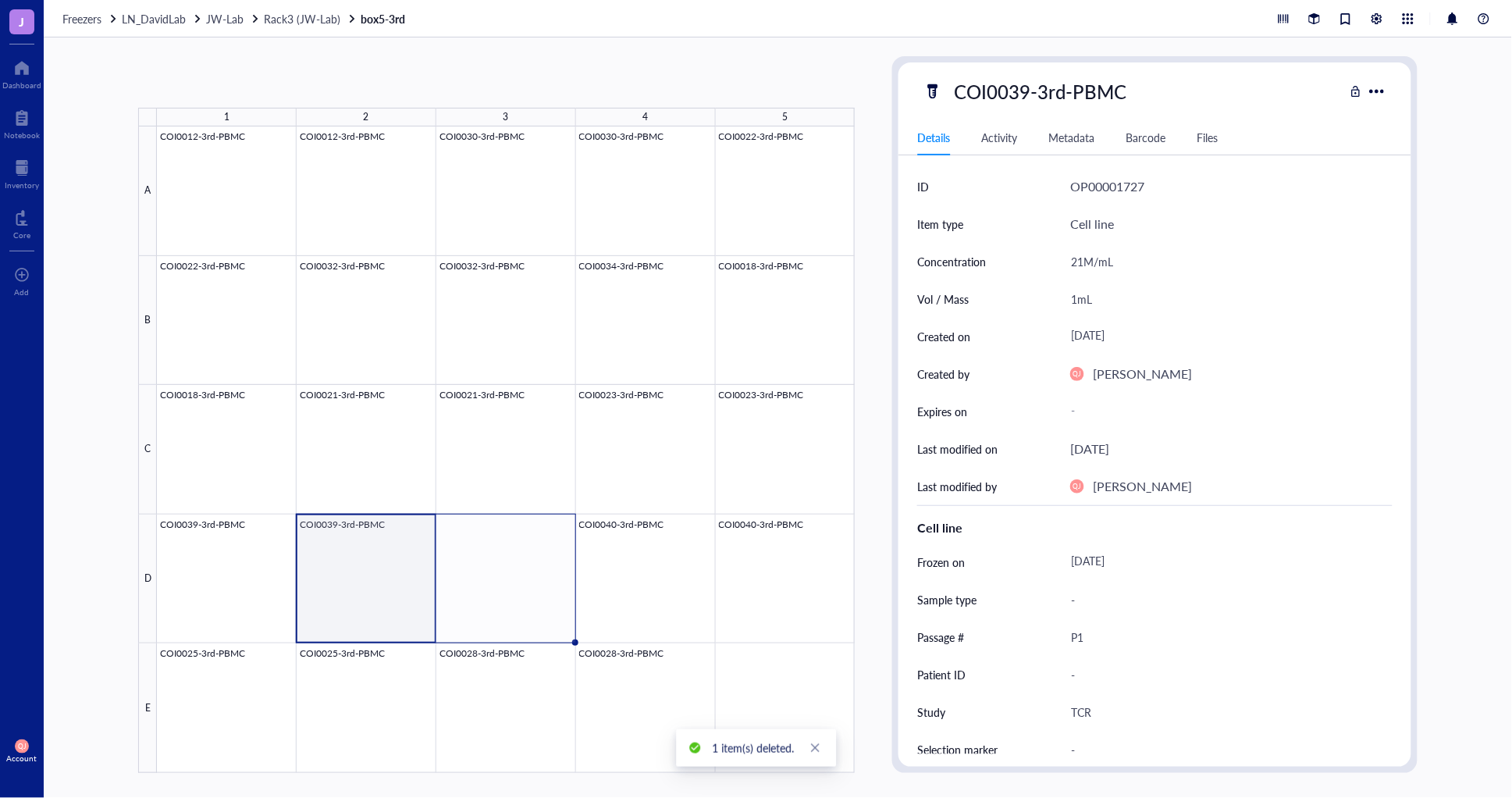
drag, startPoint x: 433, startPoint y: 640, endPoint x: 532, endPoint y: 627, distance: 99.8
click at [0, 0] on div "COI0012-3rd-PBMC COI0012-3rd-PBMC COI0030-3rd-PBMC COI0030-3rd-PBMC COI0022-3rd…" at bounding box center [0, 0] width 0 height 0
click at [379, 594] on div at bounding box center [506, 449] width 698 height 646
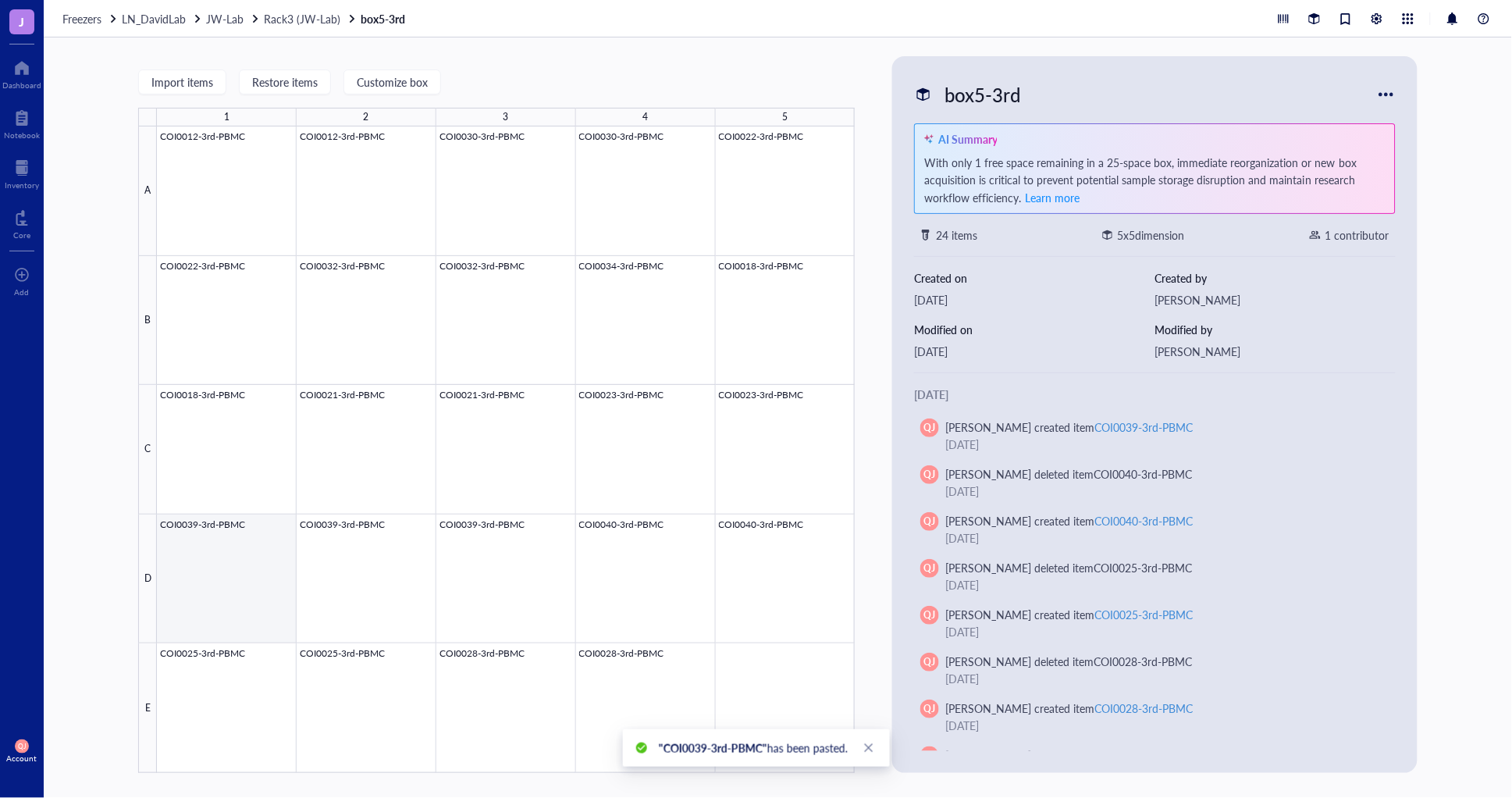
click at [233, 582] on div at bounding box center [506, 449] width 698 height 646
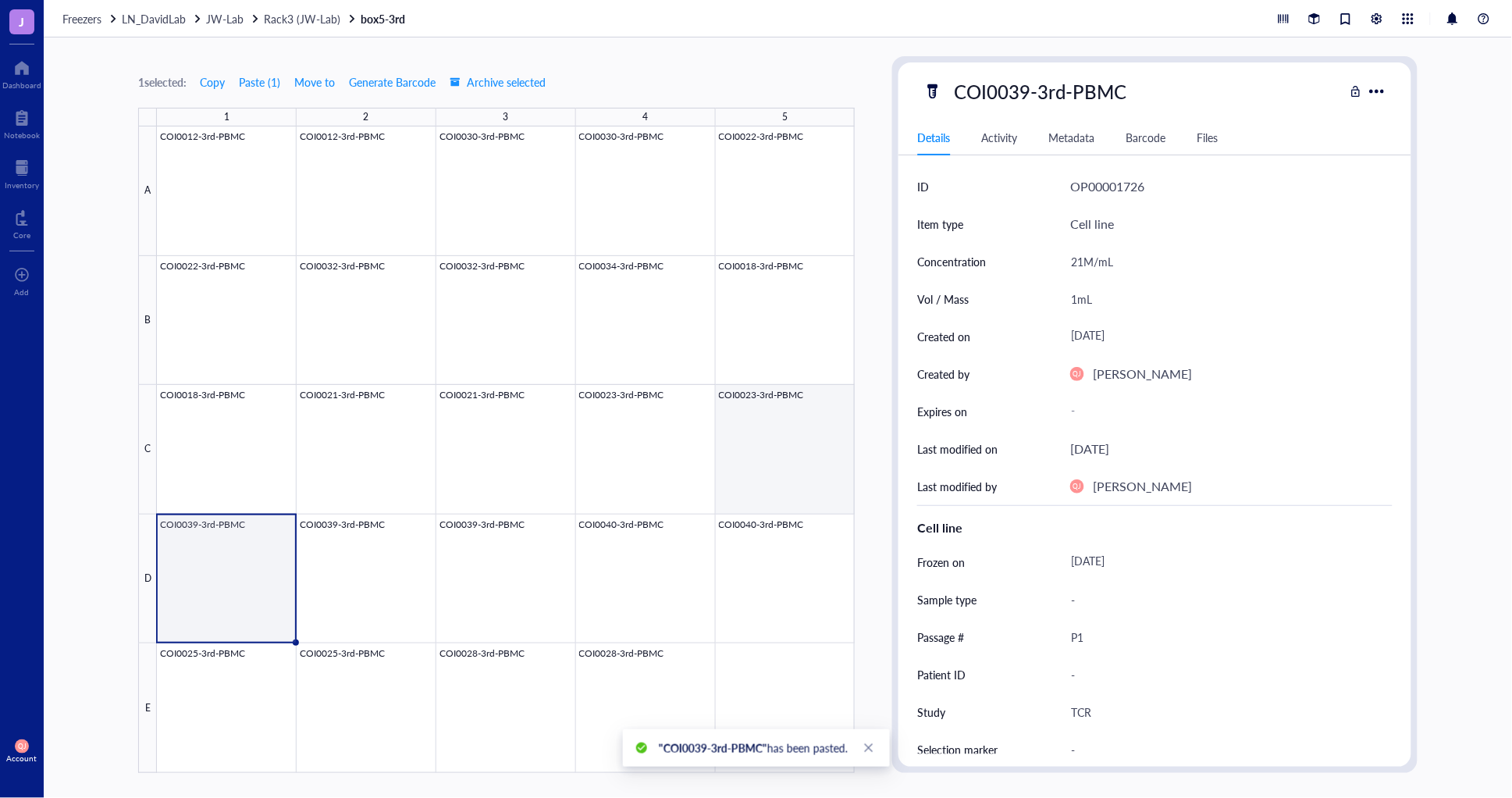
click at [801, 452] on div at bounding box center [506, 449] width 698 height 646
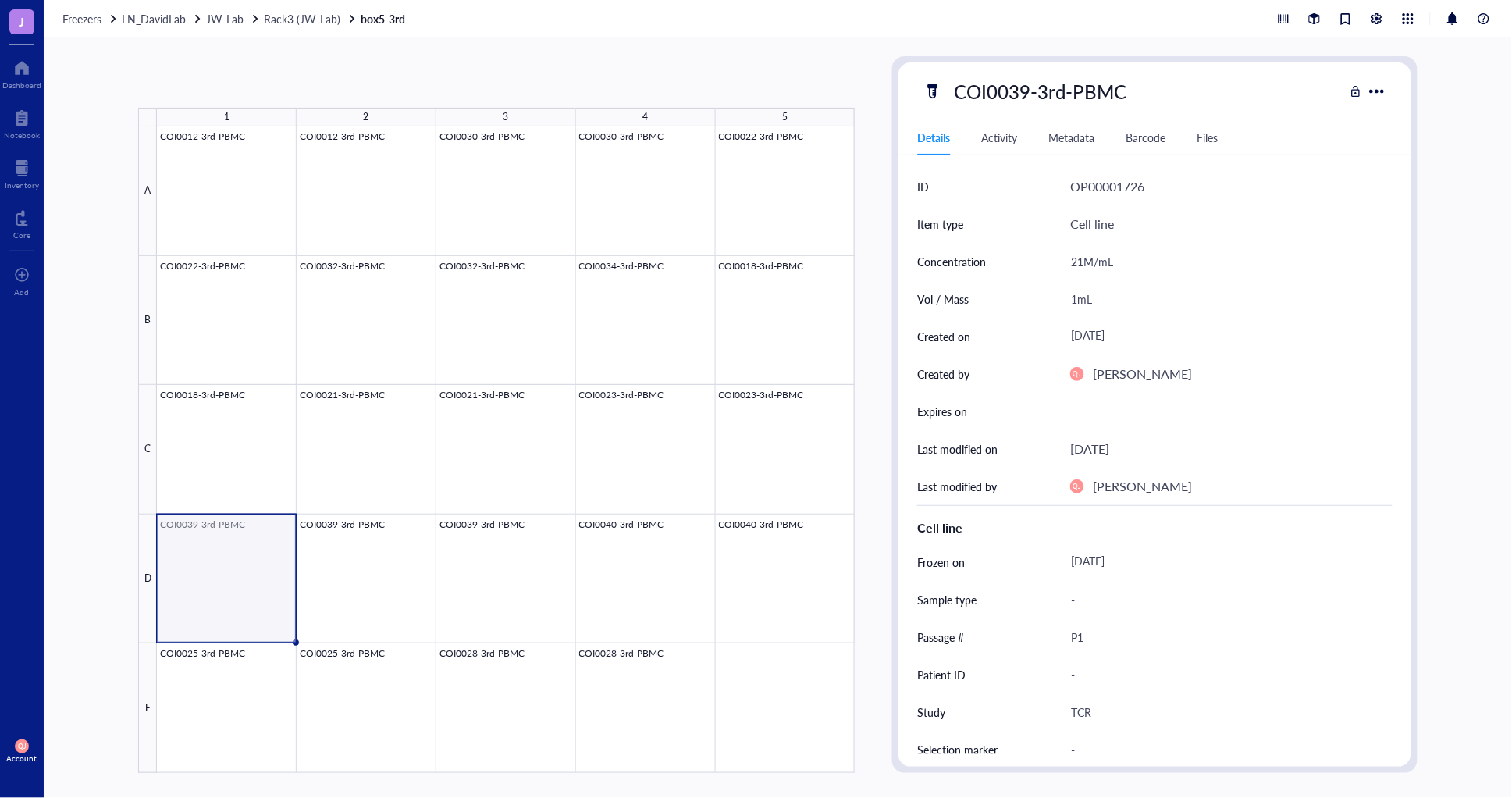
click at [255, 597] on div at bounding box center [506, 449] width 698 height 646
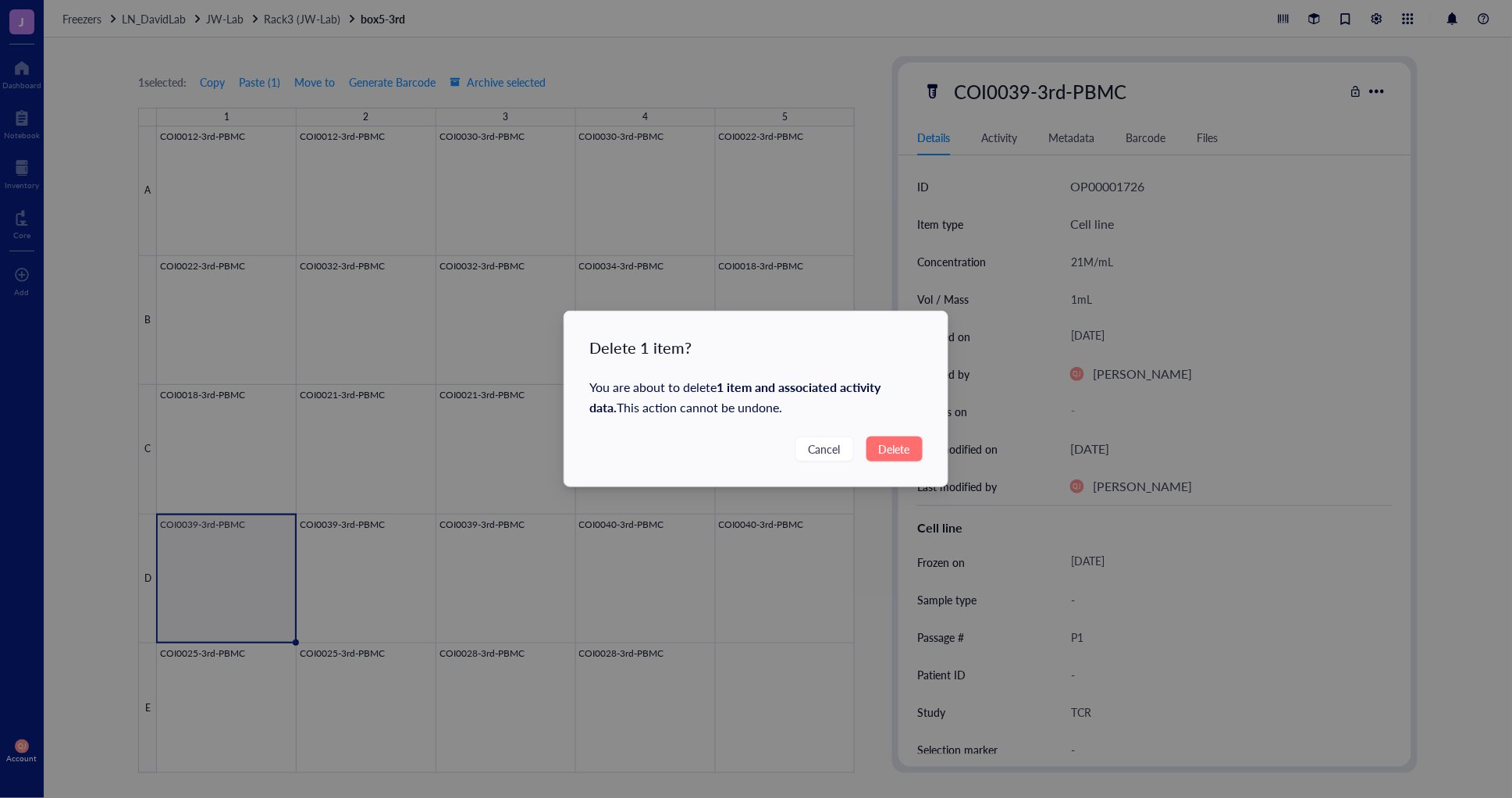
click at [892, 441] on span "Delete" at bounding box center [894, 448] width 31 height 17
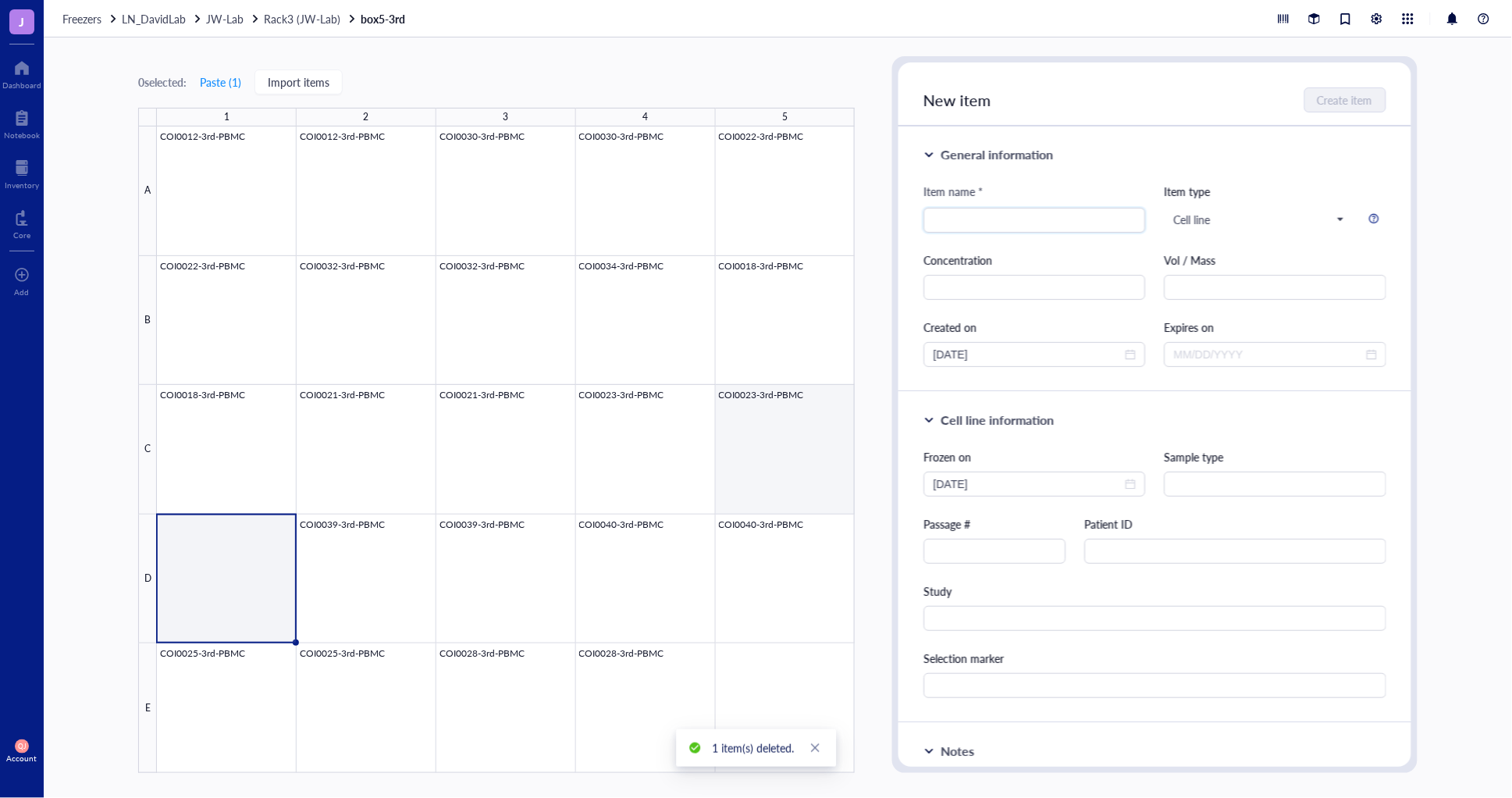
click at [783, 460] on div at bounding box center [506, 449] width 698 height 646
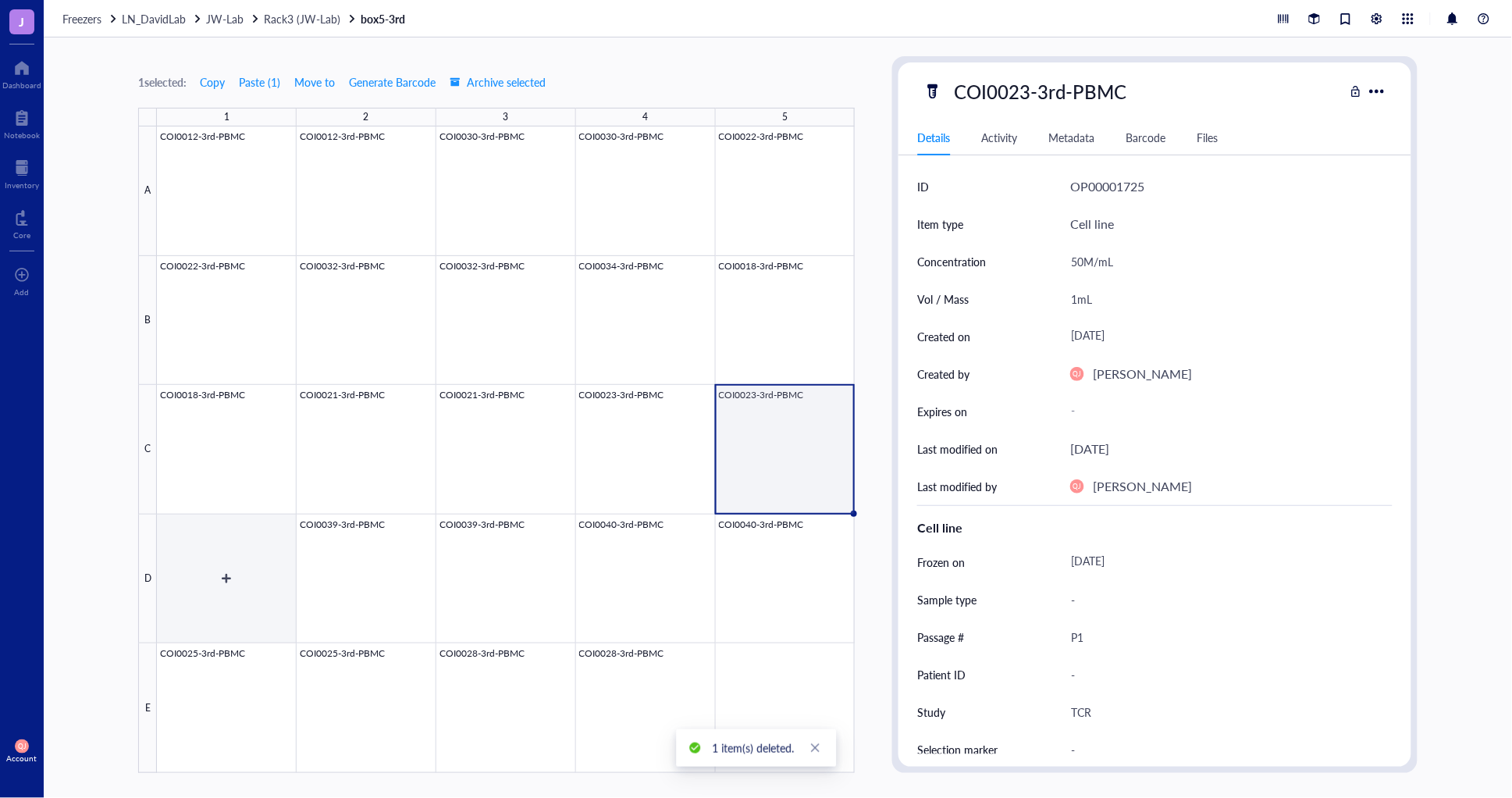
click at [223, 604] on div at bounding box center [506, 449] width 698 height 646
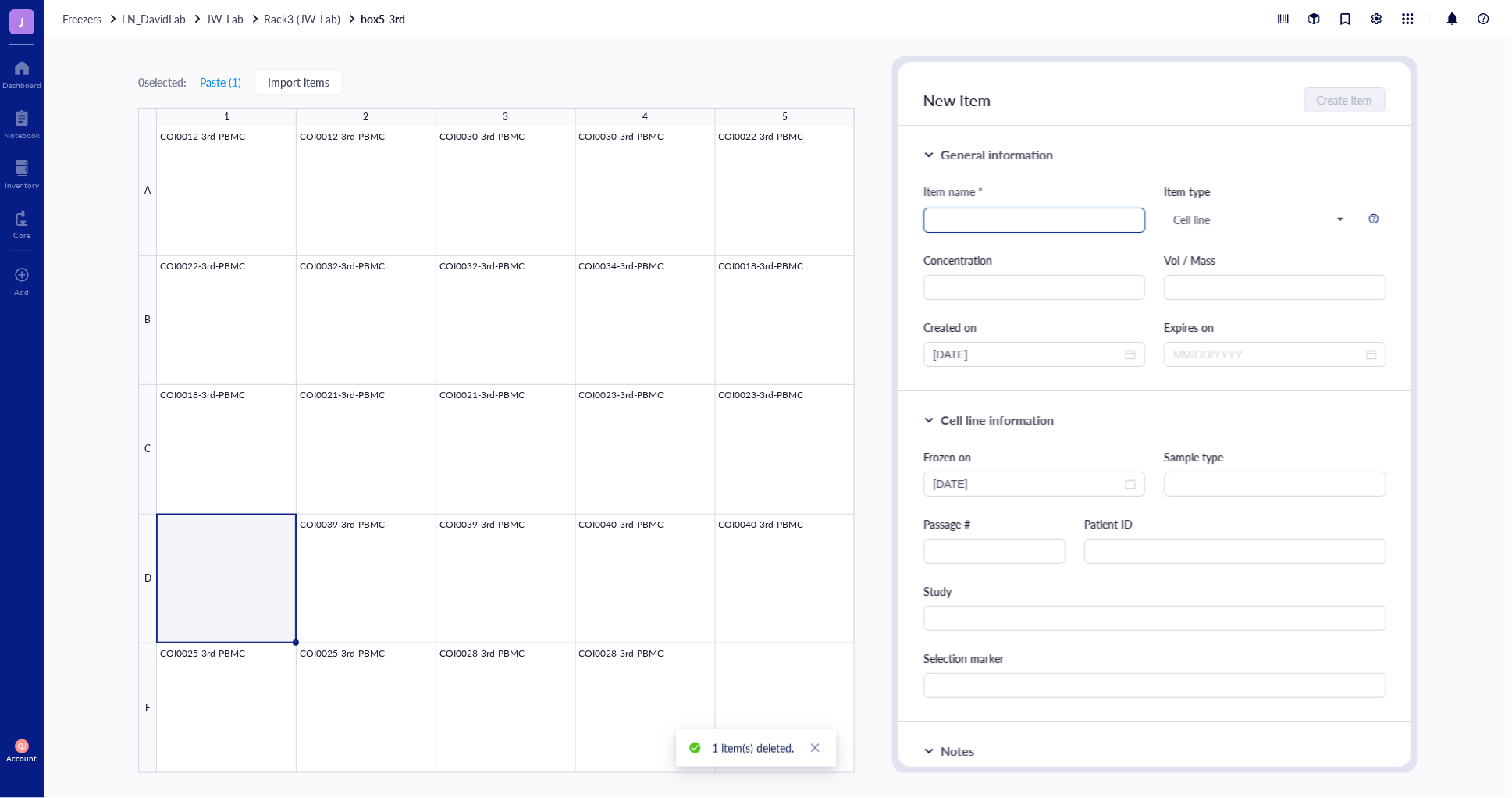
click at [988, 224] on input "search" at bounding box center [1034, 220] width 203 height 24
type input "COI0023-3rd-PBMC"
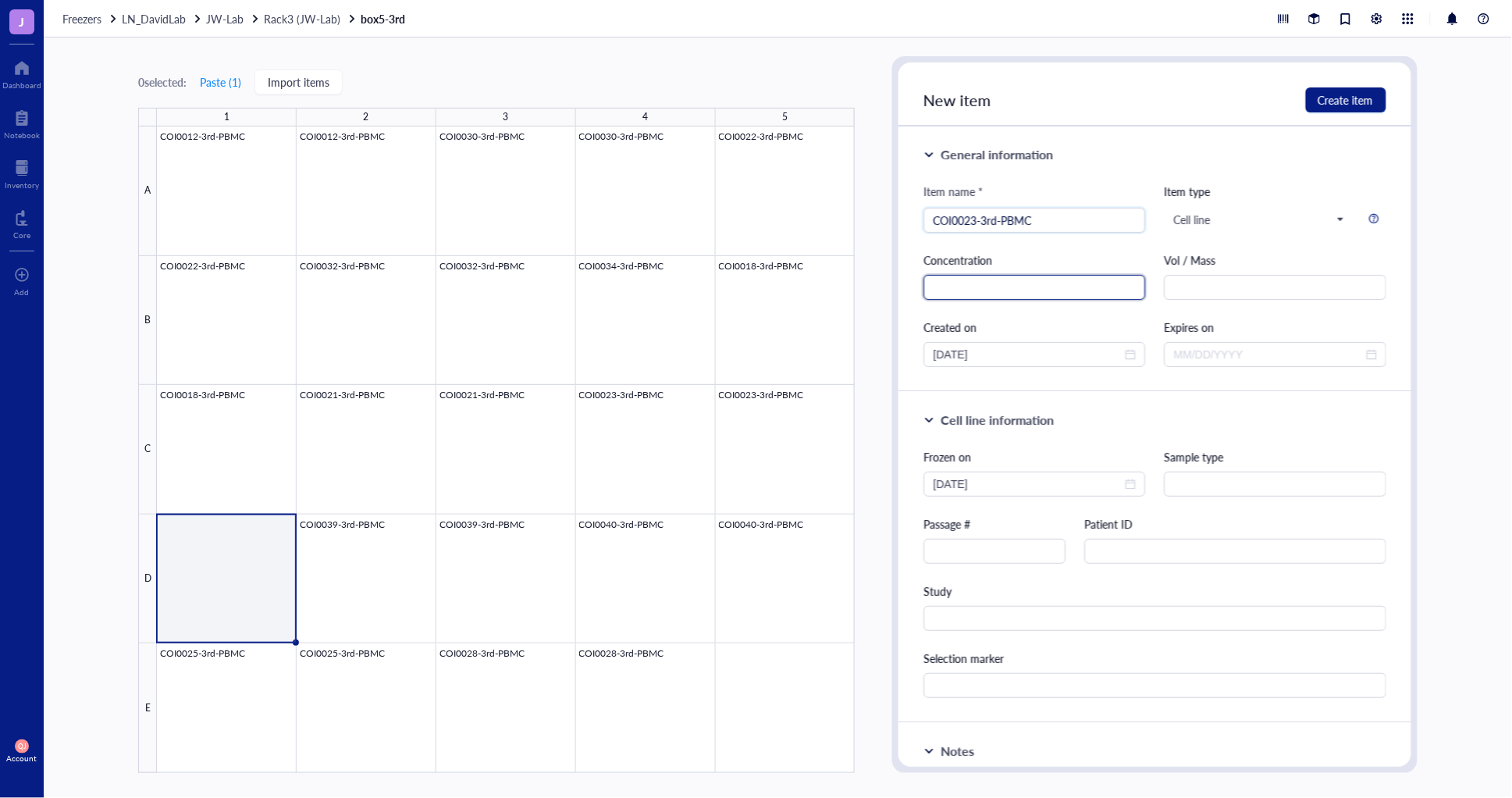
click at [974, 290] on input "text" at bounding box center [1034, 287] width 222 height 25
type input "50M/mL"
click at [1200, 289] on input "text" at bounding box center [1274, 287] width 222 height 25
type input "1mL"
click at [1028, 553] on input "text" at bounding box center [994, 550] width 141 height 25
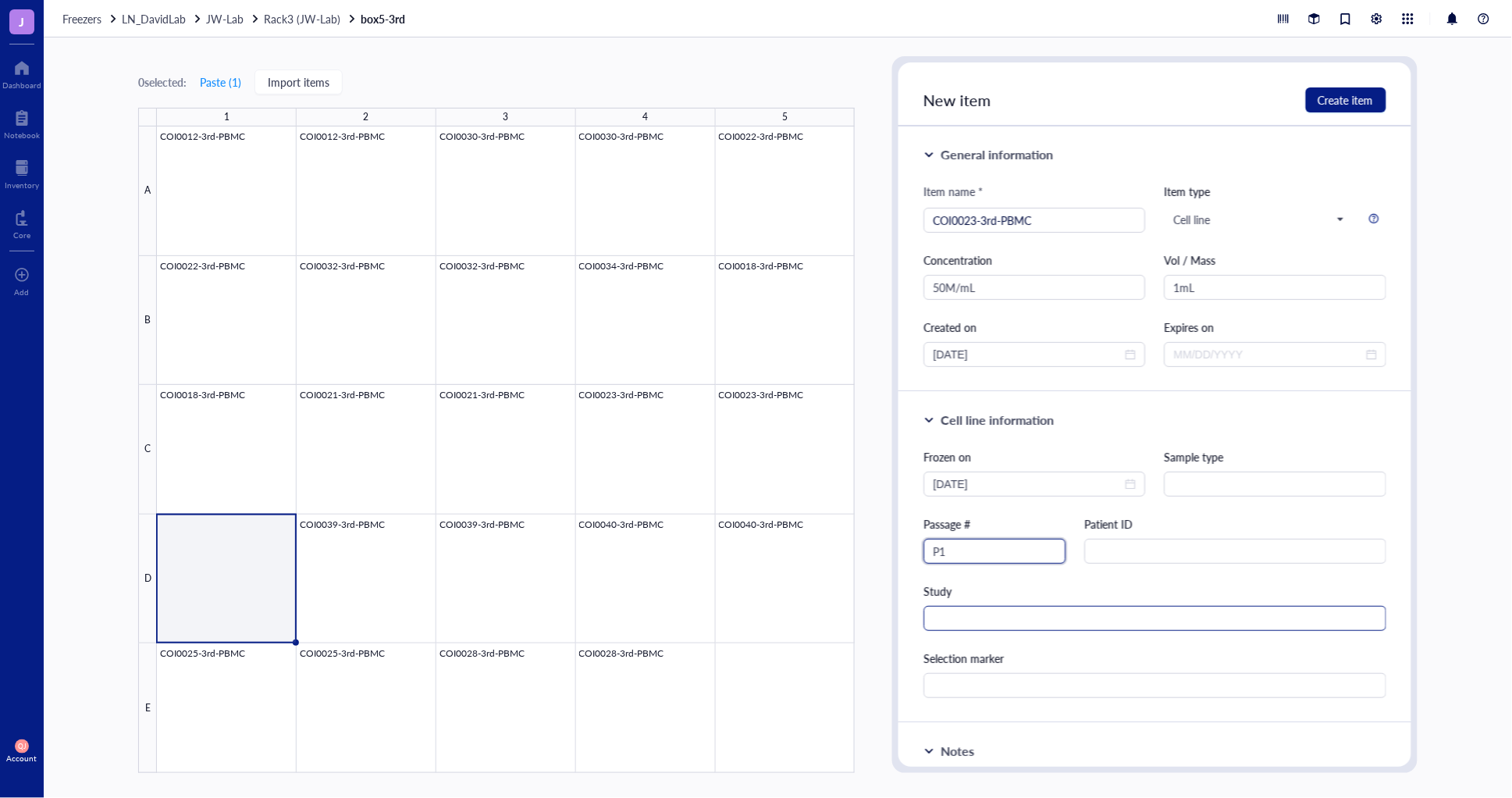
type input "P1"
click at [1032, 618] on input "text" at bounding box center [1155, 617] width 462 height 25
type input "TCR"
click at [1347, 104] on span "Create item" at bounding box center [1346, 99] width 55 height 13
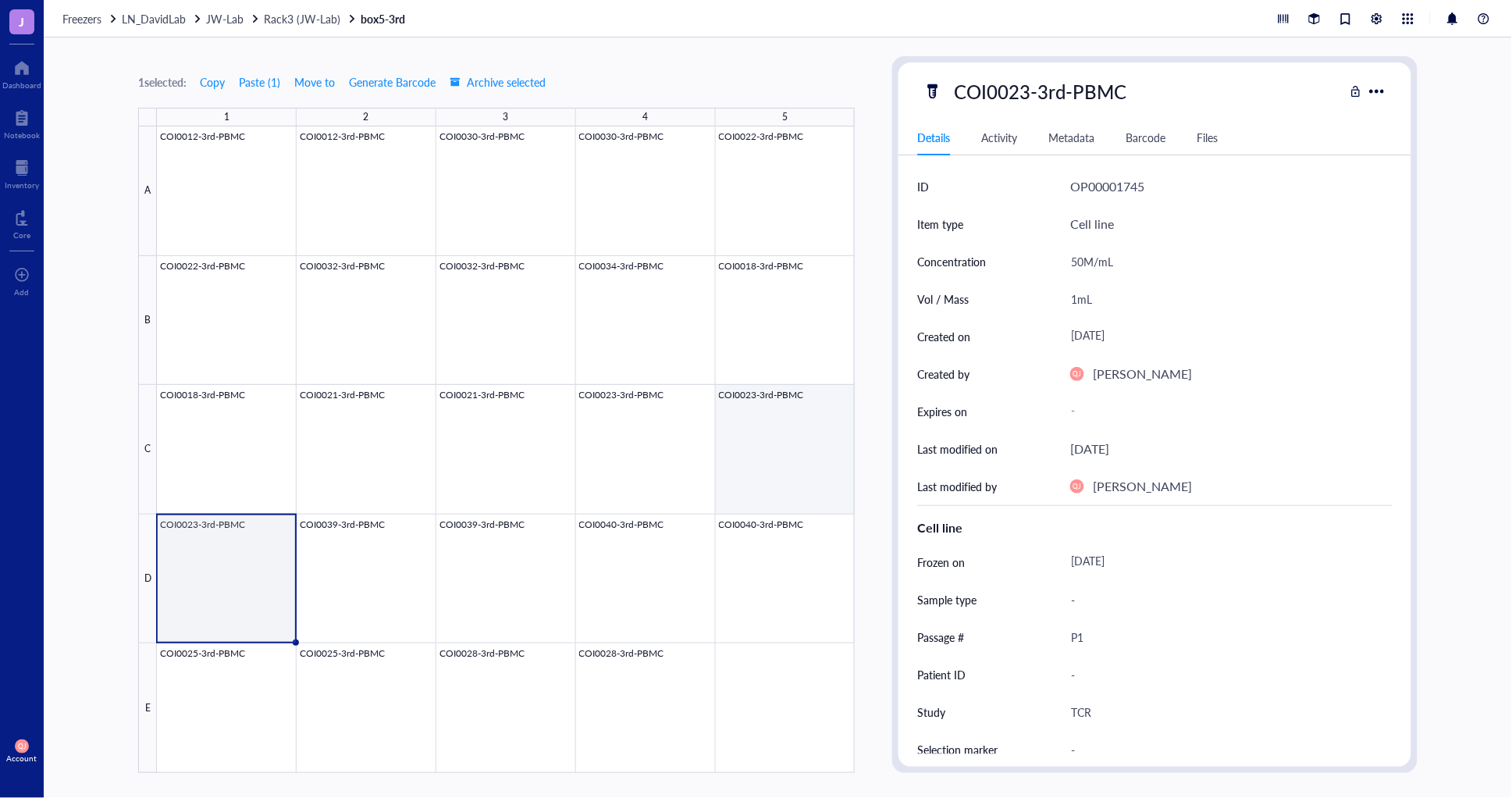
click at [765, 473] on div at bounding box center [506, 449] width 698 height 646
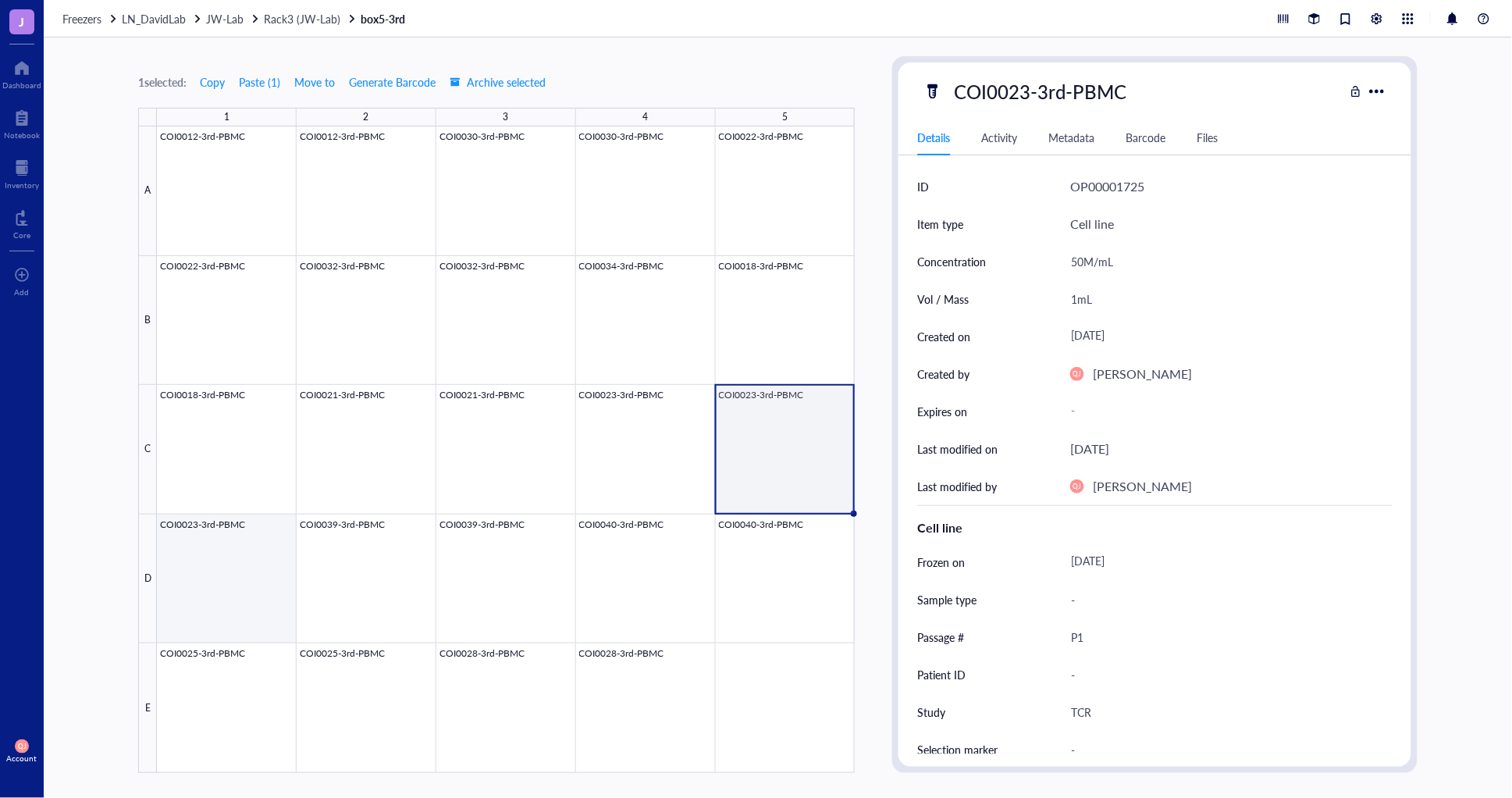
click at [209, 577] on div at bounding box center [506, 449] width 698 height 646
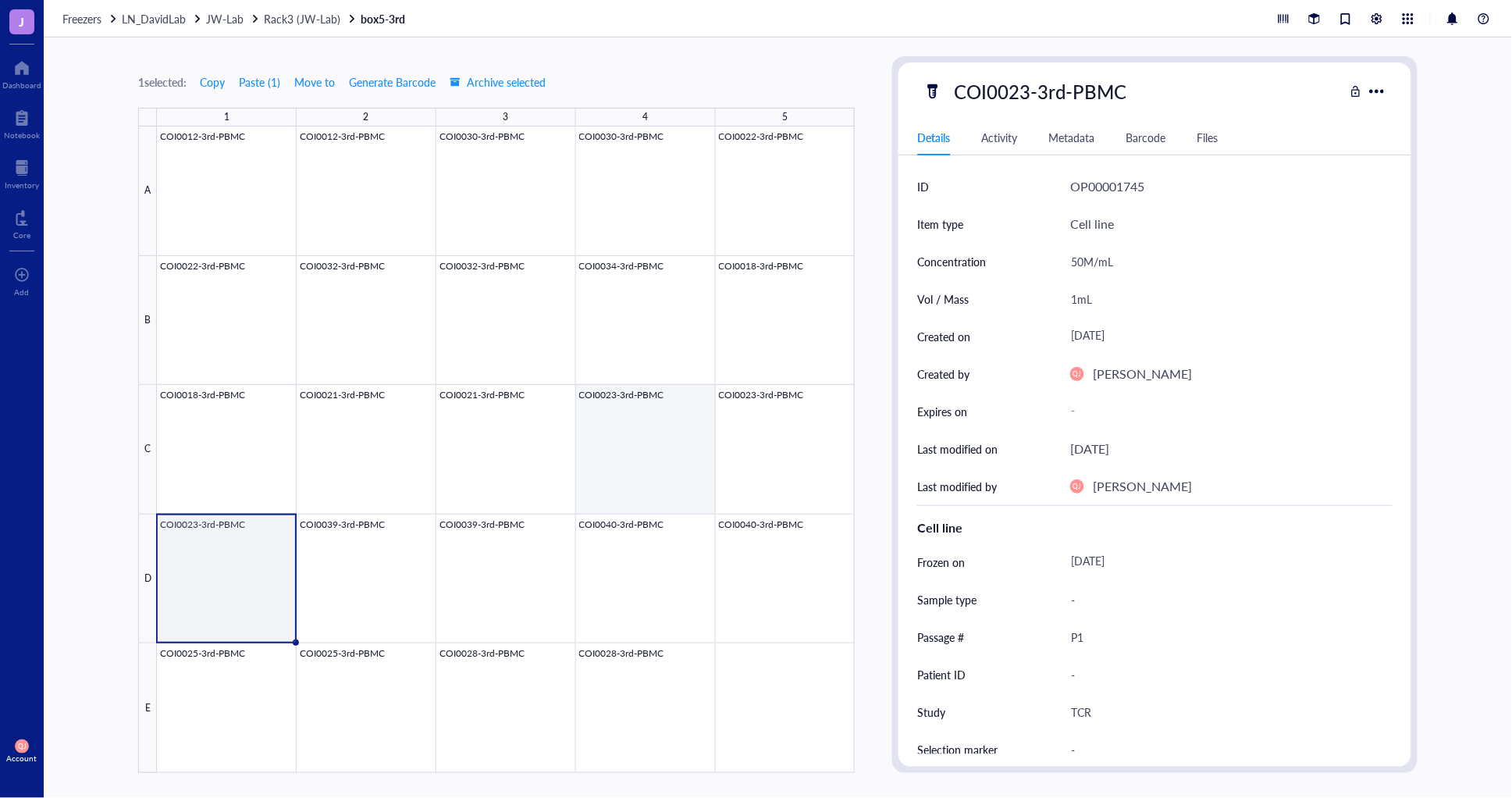
click at [663, 450] on div at bounding box center [506, 449] width 698 height 646
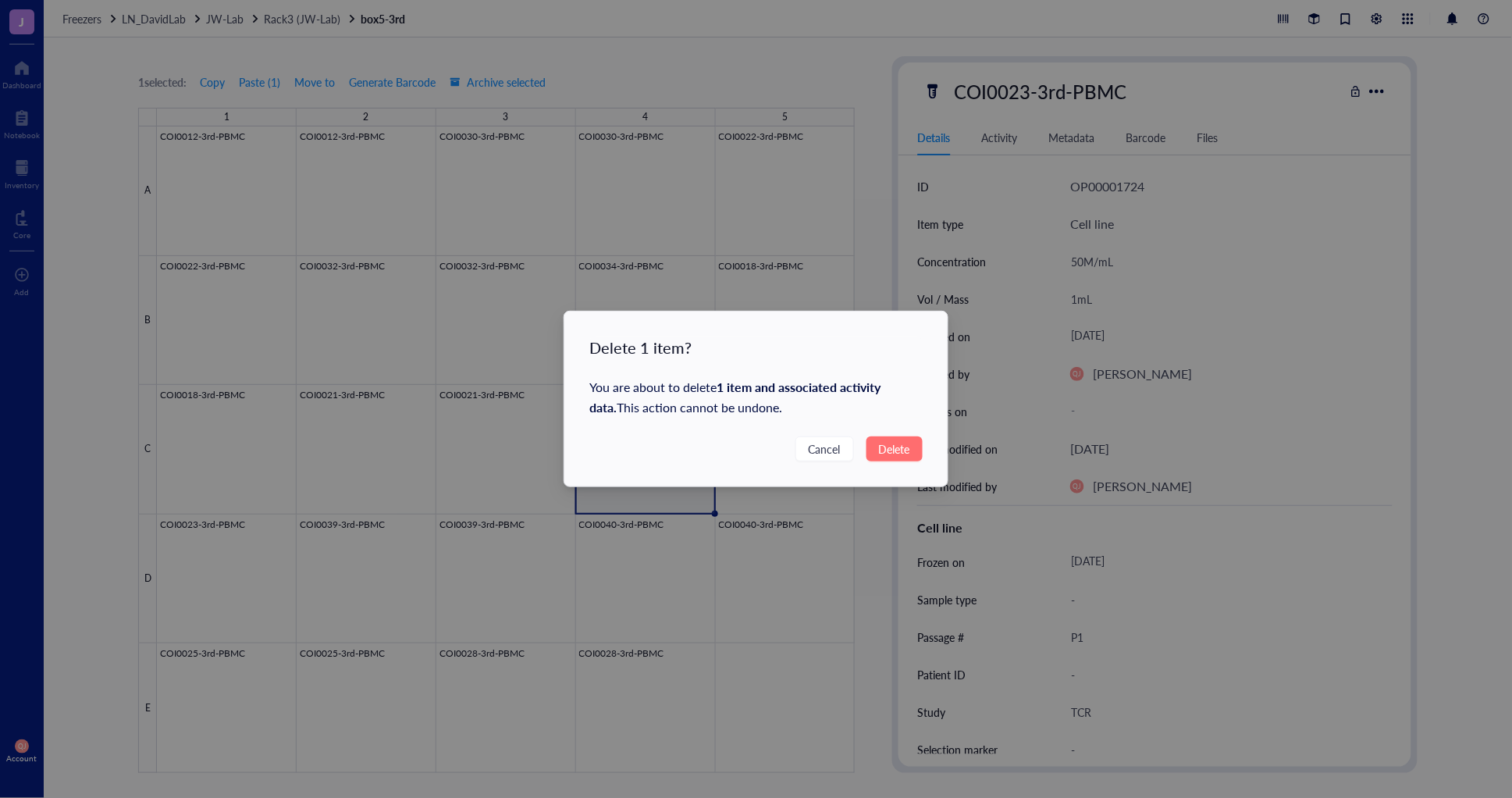
click at [891, 450] on span "Delete" at bounding box center [894, 448] width 31 height 17
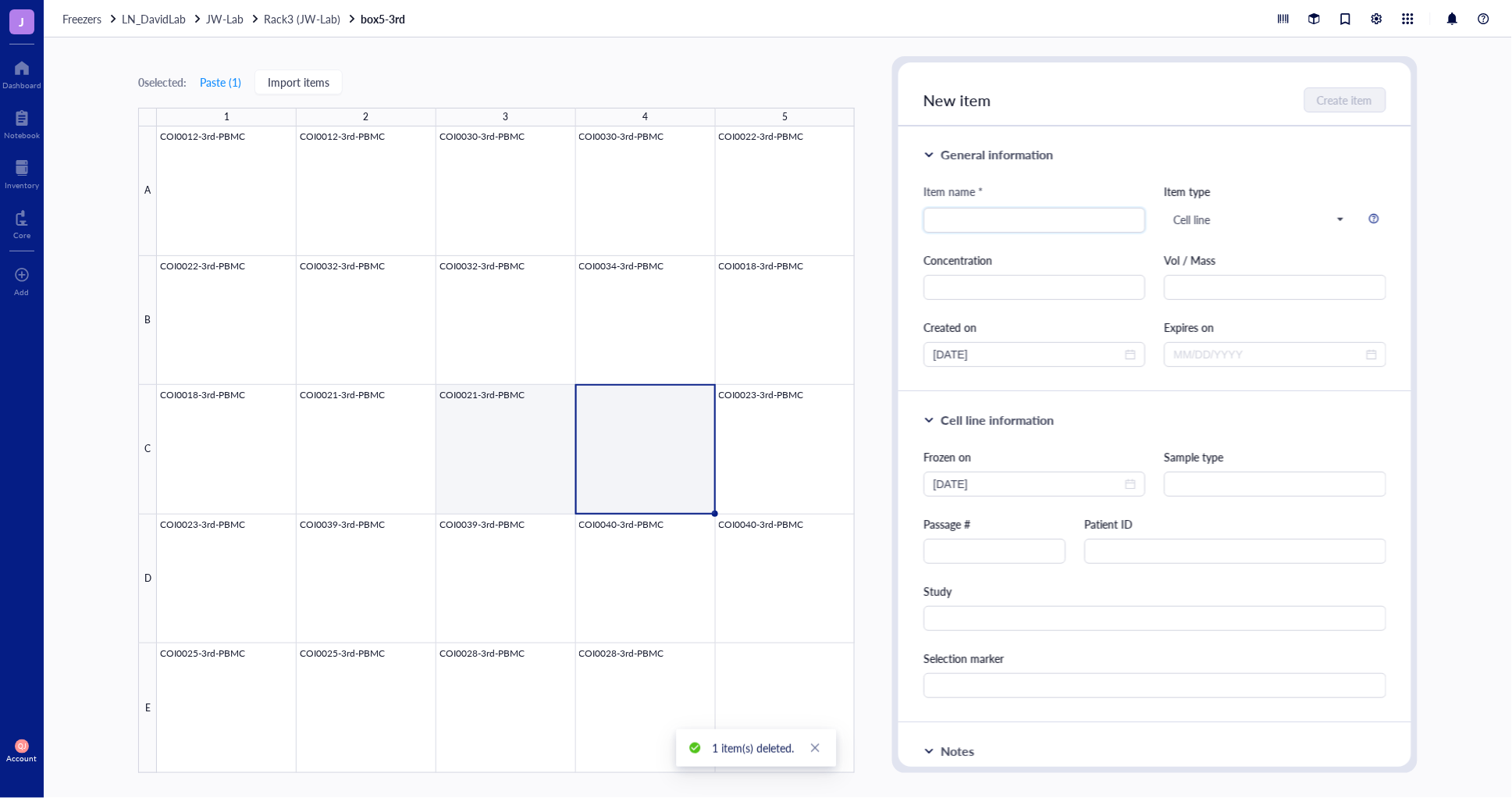
click at [512, 423] on div at bounding box center [506, 449] width 698 height 646
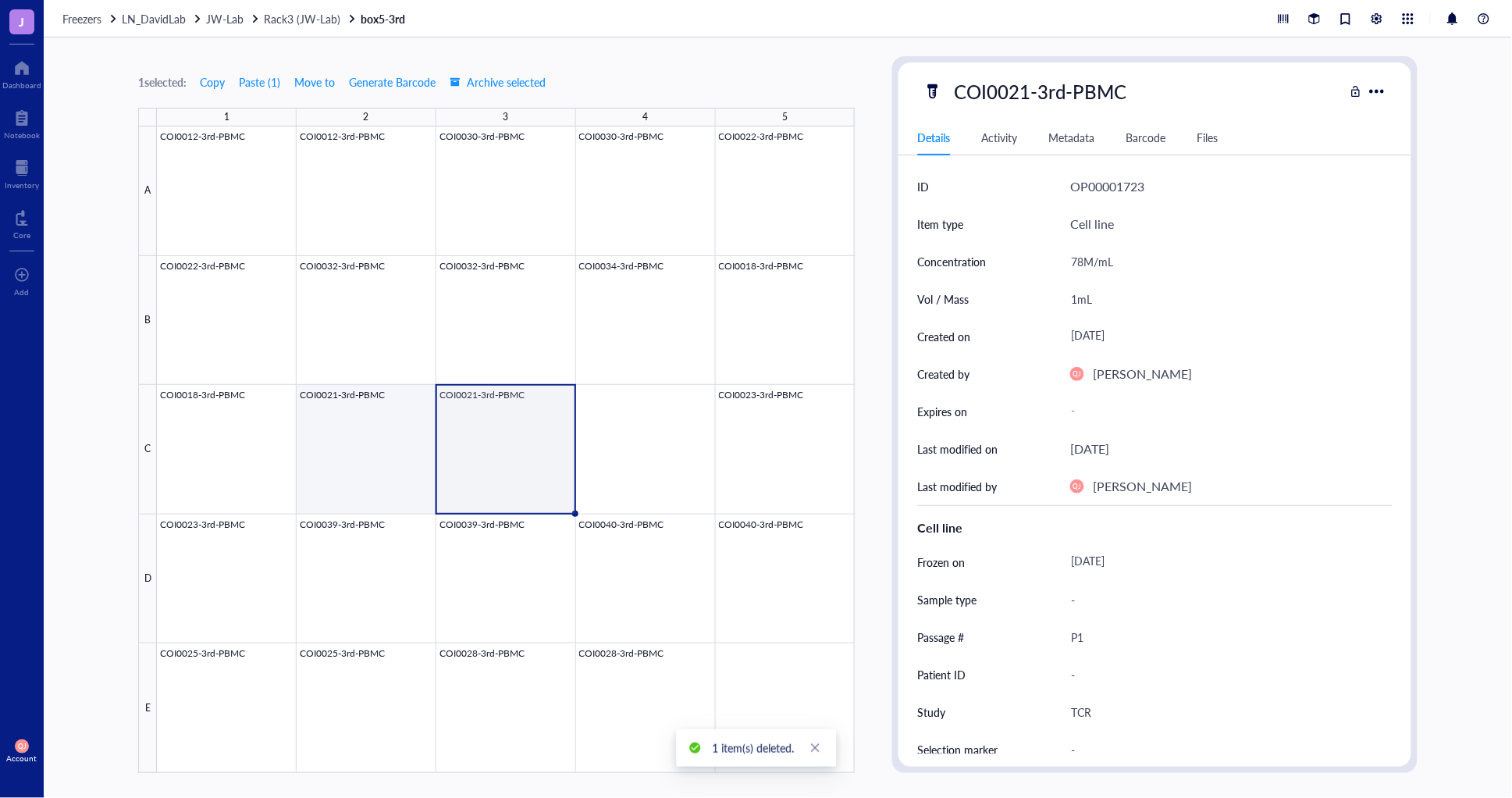
click at [381, 447] on div at bounding box center [506, 449] width 698 height 646
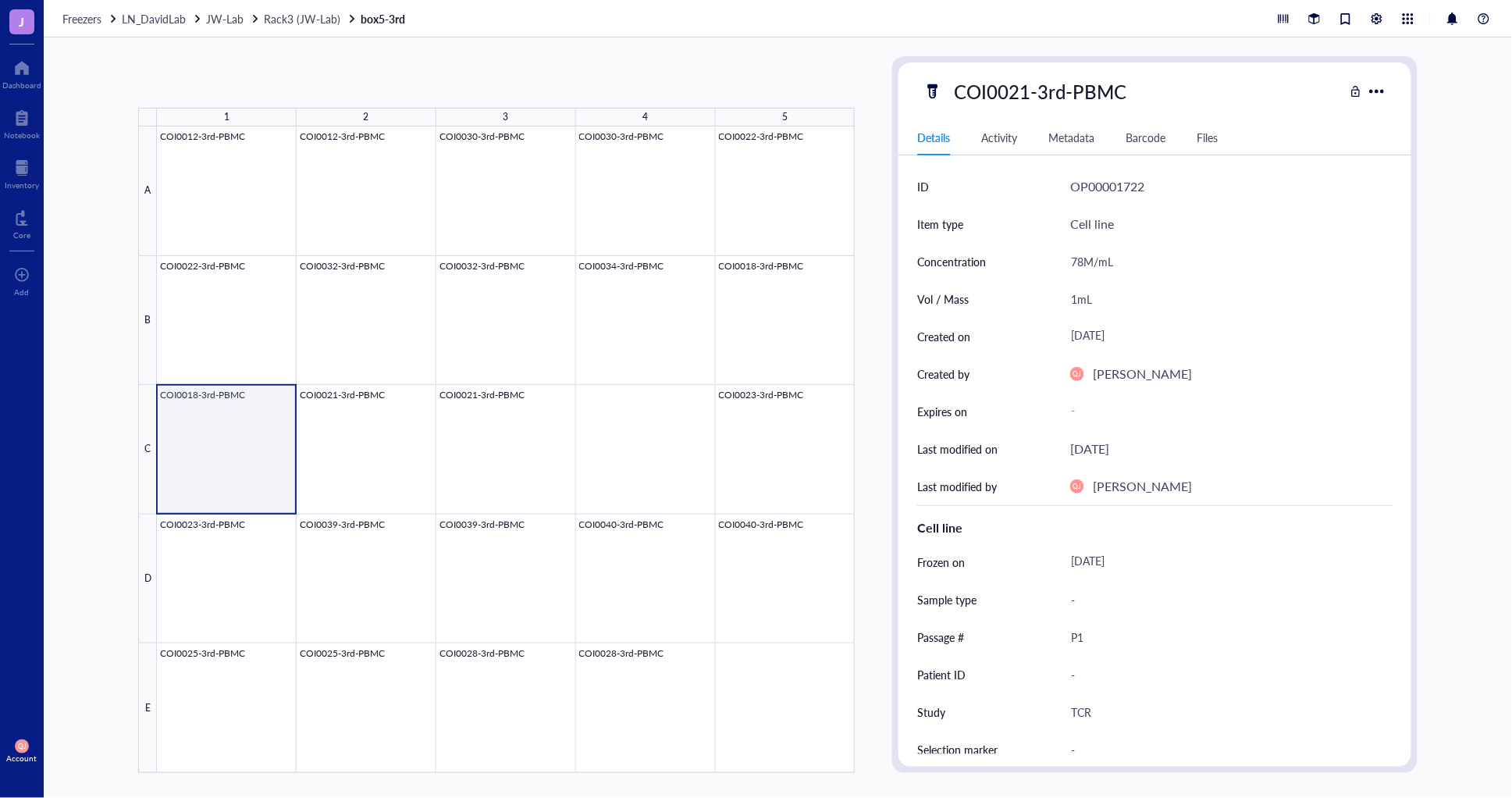
click at [220, 462] on div at bounding box center [506, 449] width 698 height 646
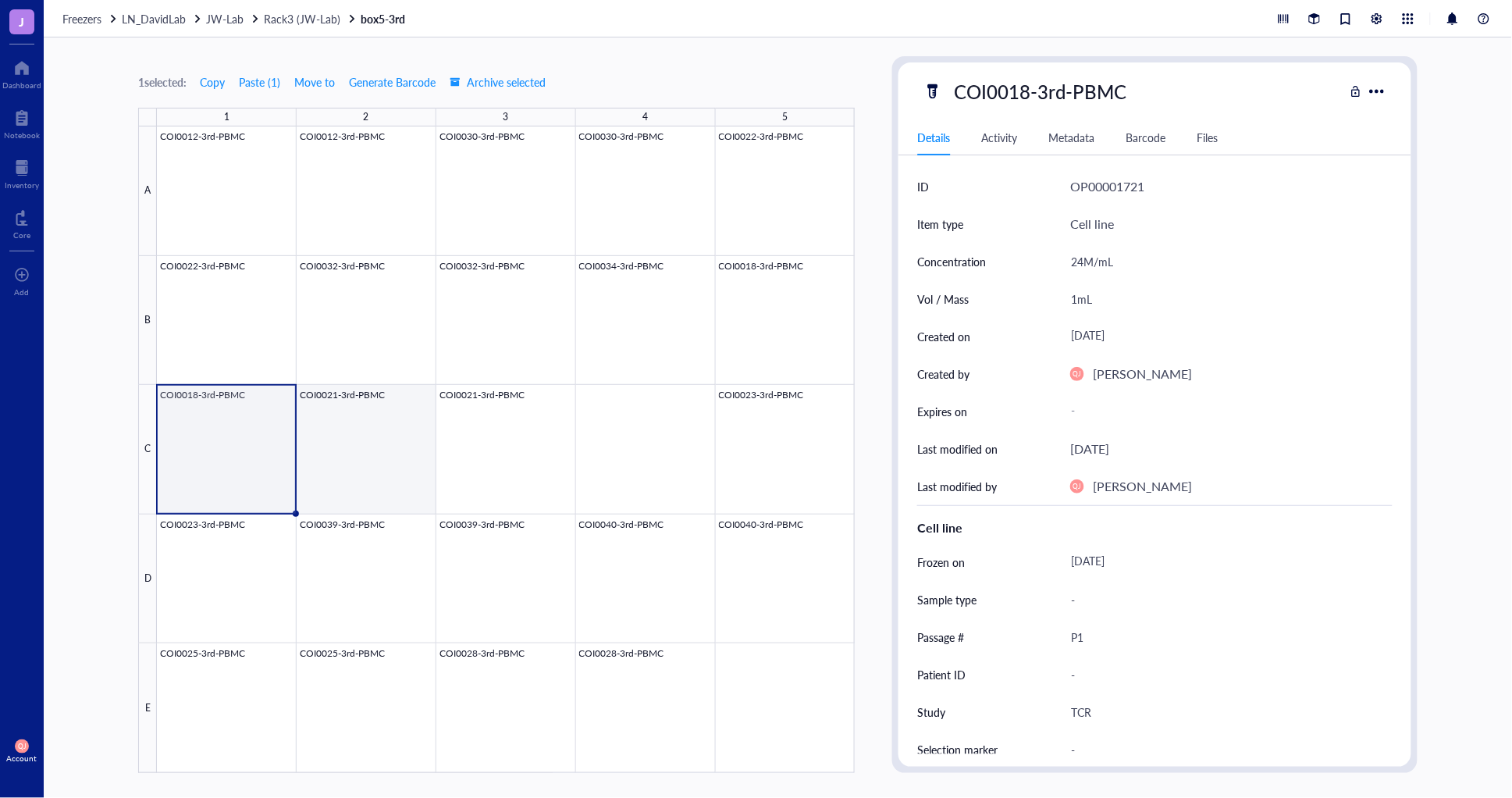
click at [373, 458] on div at bounding box center [506, 449] width 698 height 646
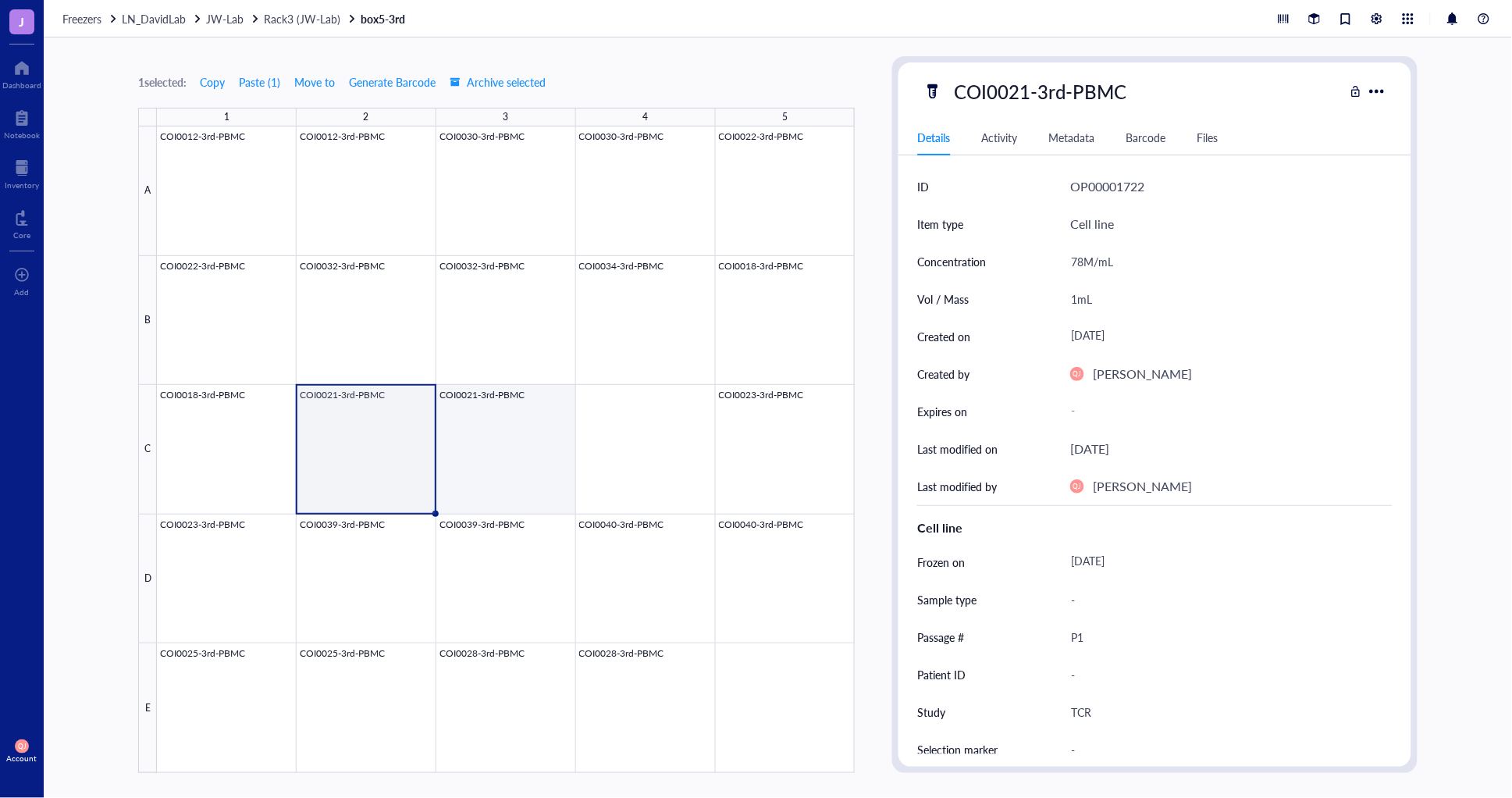
click at [526, 464] on div at bounding box center [506, 449] width 698 height 646
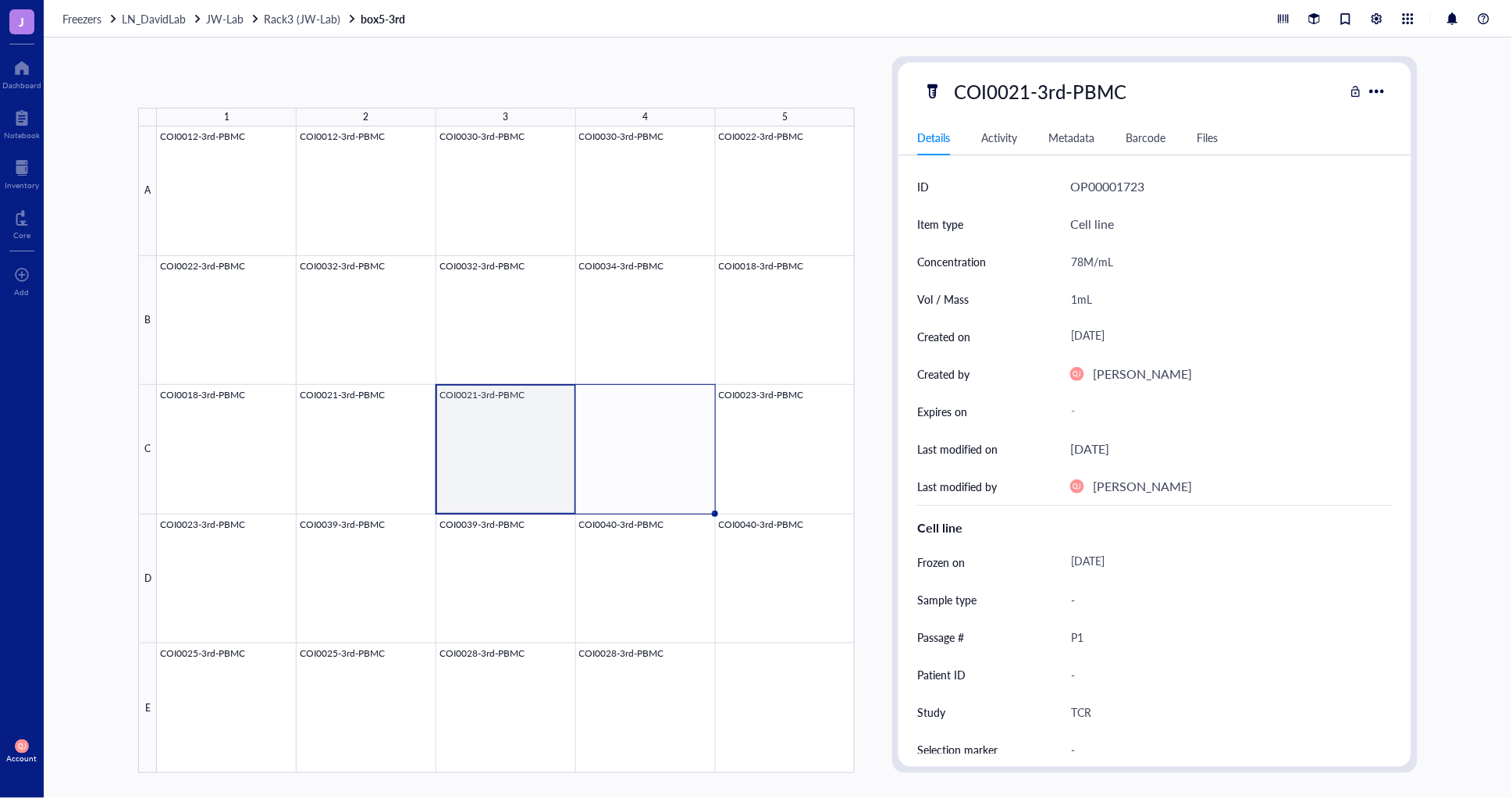
drag, startPoint x: 572, startPoint y: 513, endPoint x: 670, endPoint y: 501, distance: 98.7
click at [0, 0] on div "COI0012-3rd-PBMC COI0012-3rd-PBMC COI0030-3rd-PBMC COI0030-3rd-PBMC COI0022-3rd…" at bounding box center [0, 0] width 0 height 0
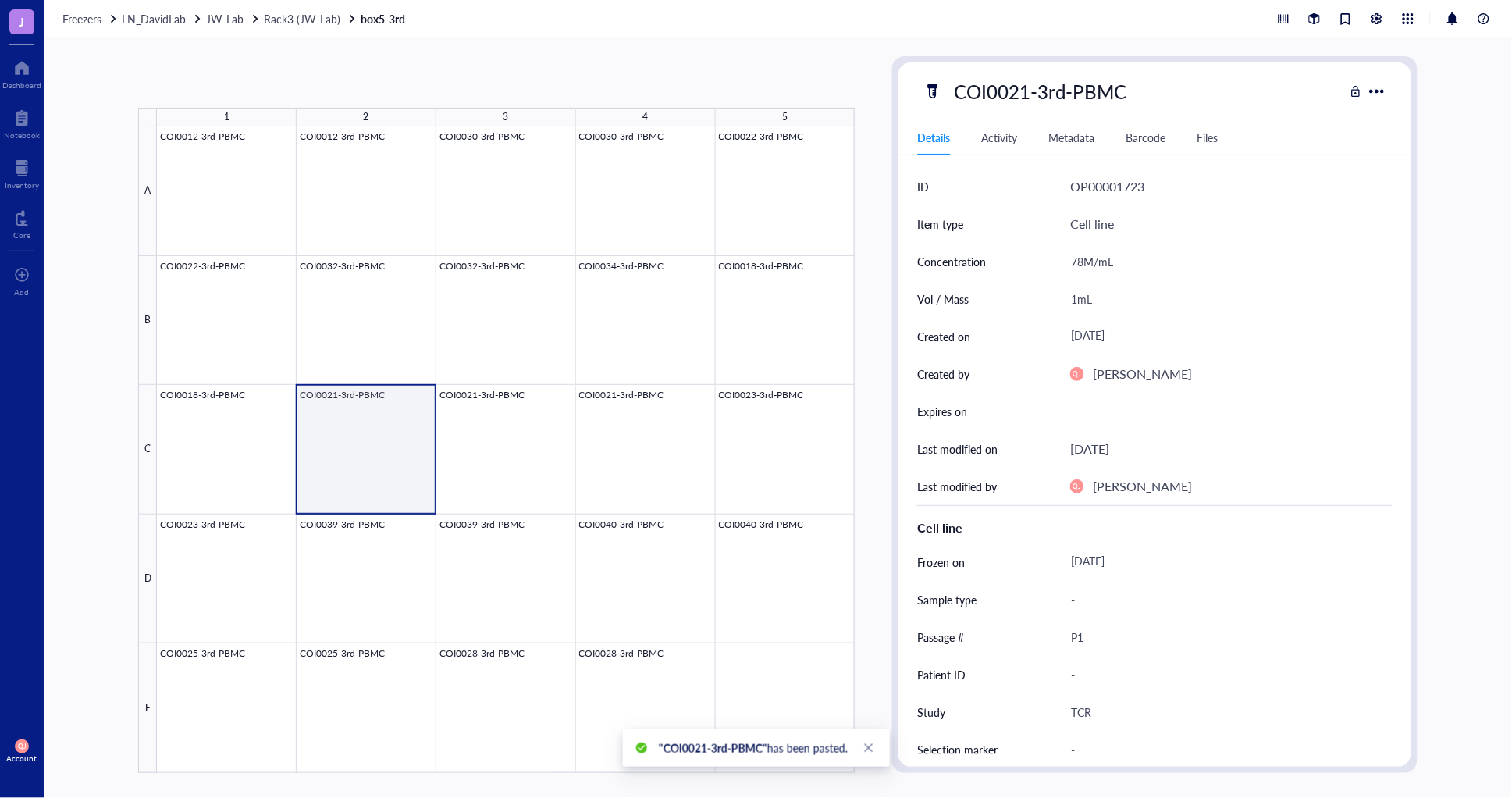
click at [374, 476] on div at bounding box center [506, 449] width 698 height 646
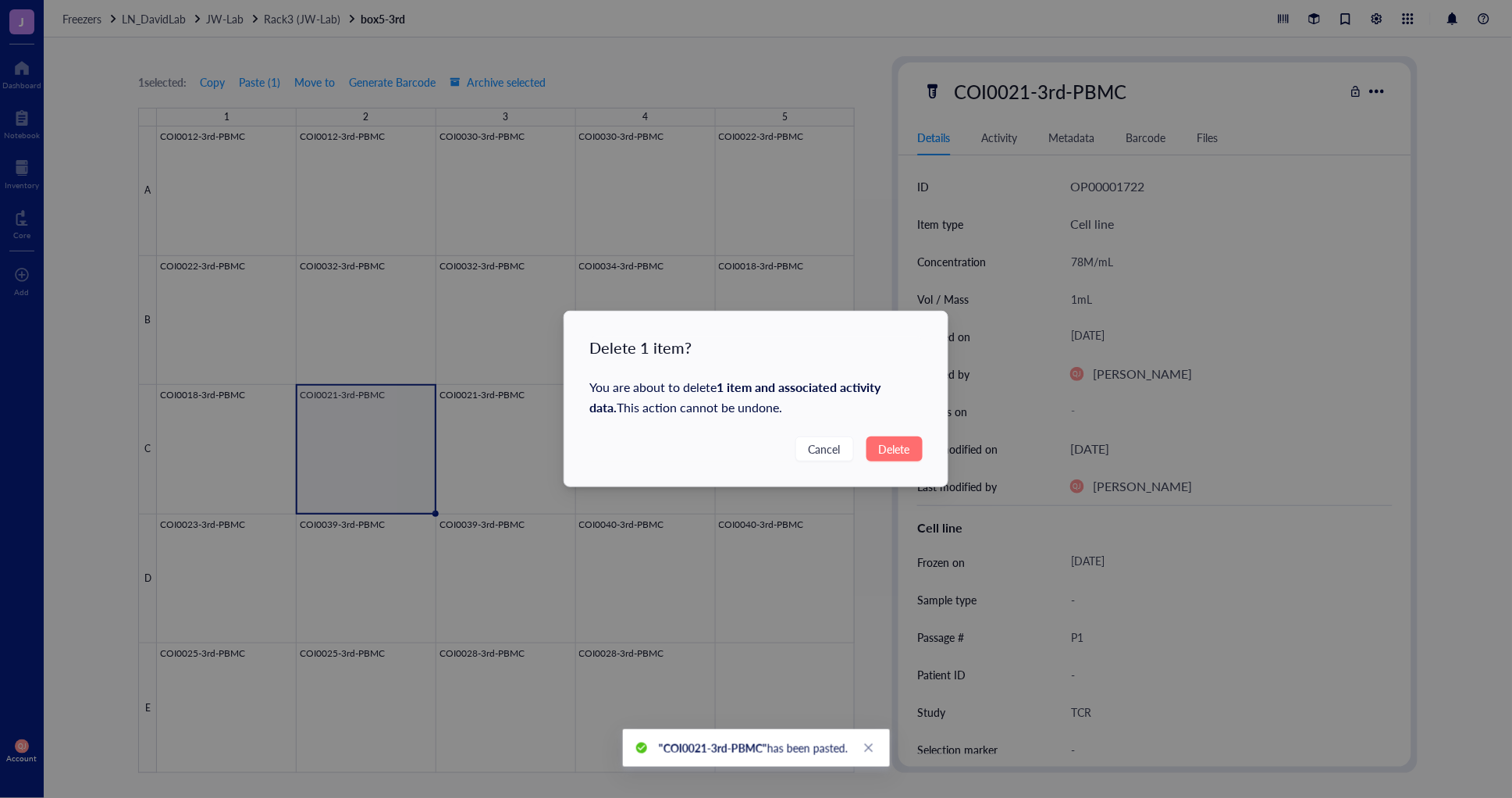
click at [892, 452] on span "Delete" at bounding box center [894, 448] width 31 height 17
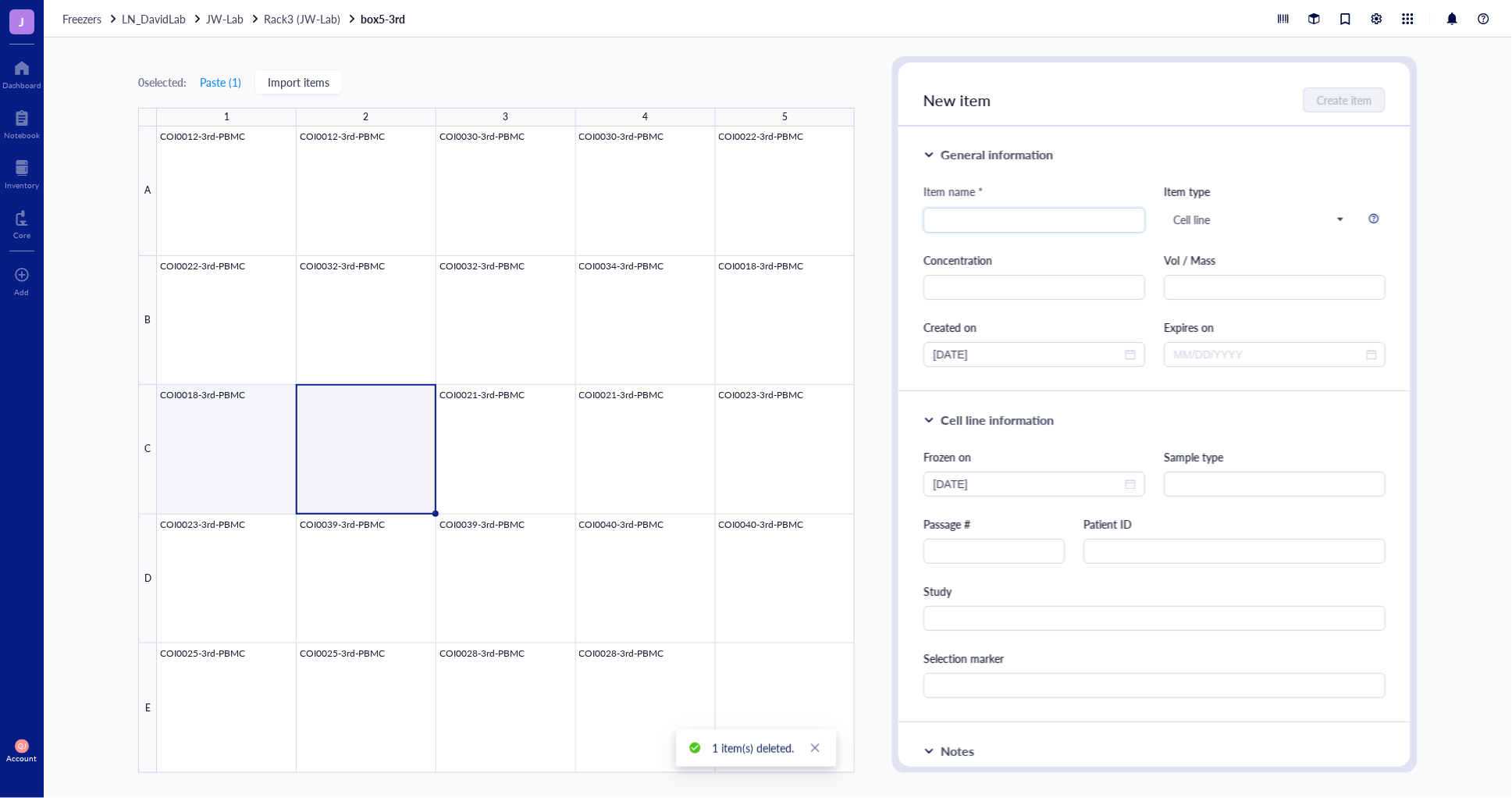
click at [251, 459] on div at bounding box center [506, 449] width 698 height 646
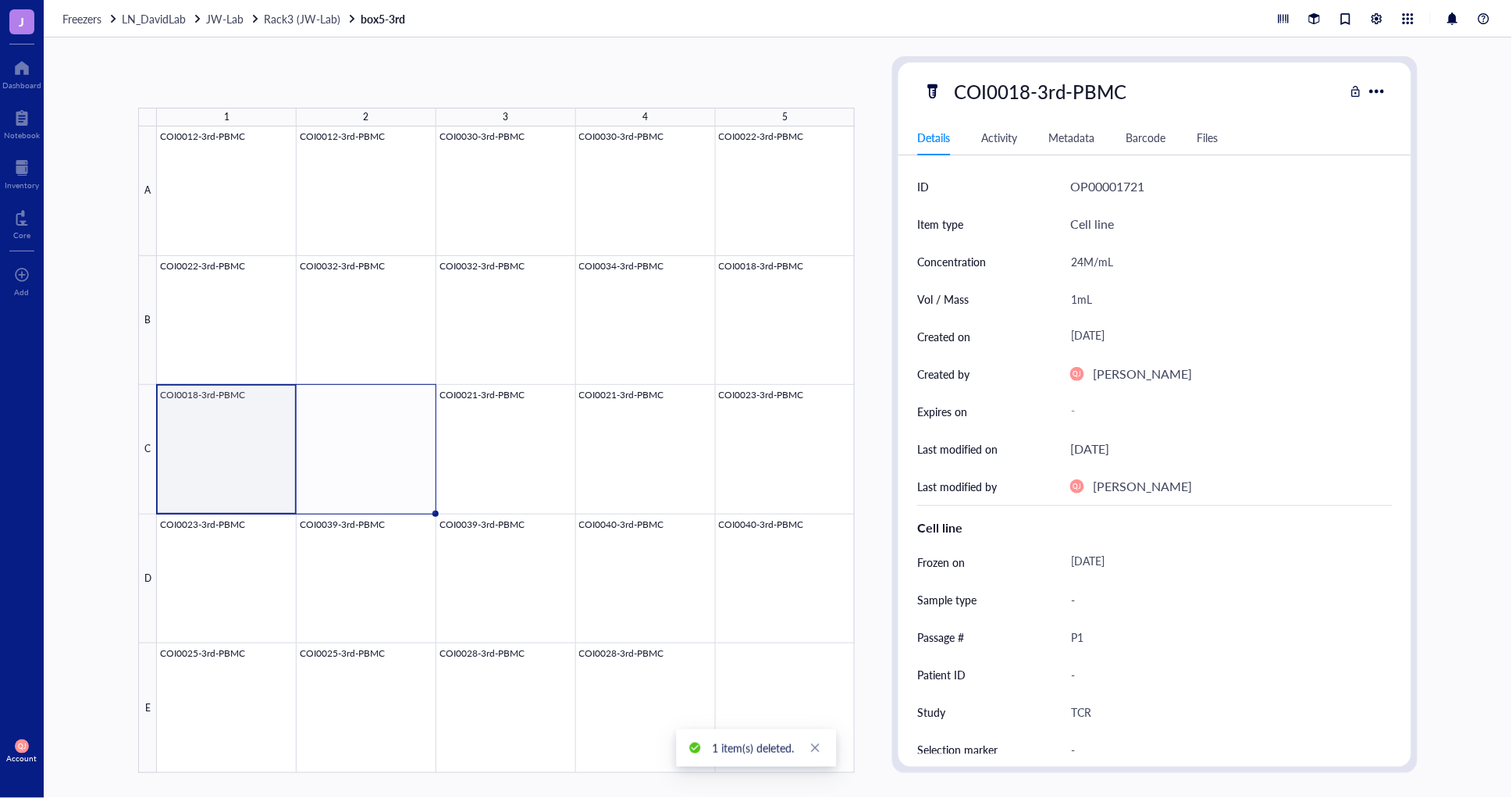
drag, startPoint x: 293, startPoint y: 513, endPoint x: 374, endPoint y: 510, distance: 81.1
click at [0, 0] on div "COI0012-3rd-PBMC COI0012-3rd-PBMC COI0030-3rd-PBMC COI0030-3rd-PBMC COI0022-3rd…" at bounding box center [0, 0] width 0 height 0
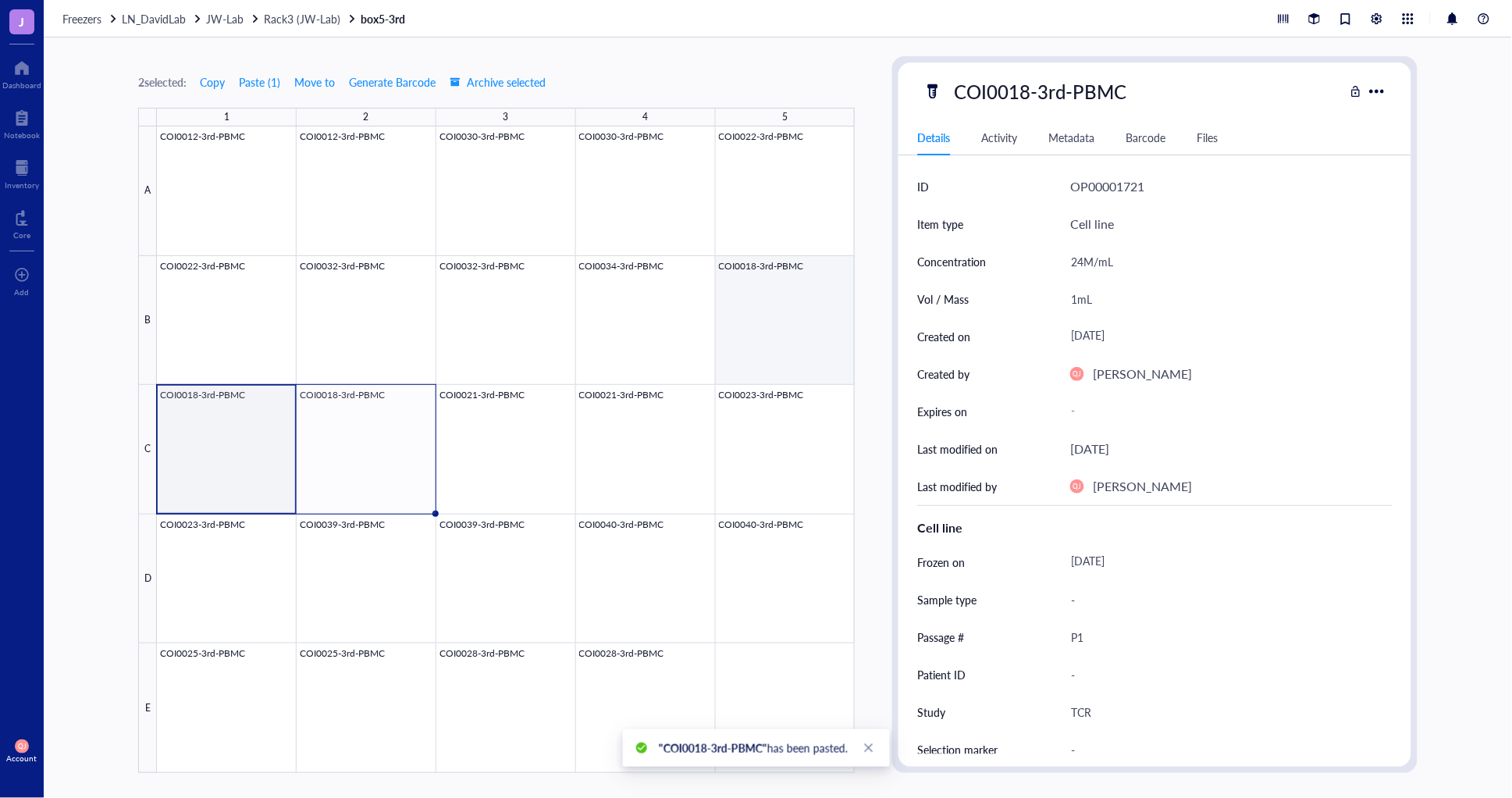
click at [746, 324] on div at bounding box center [506, 449] width 698 height 646
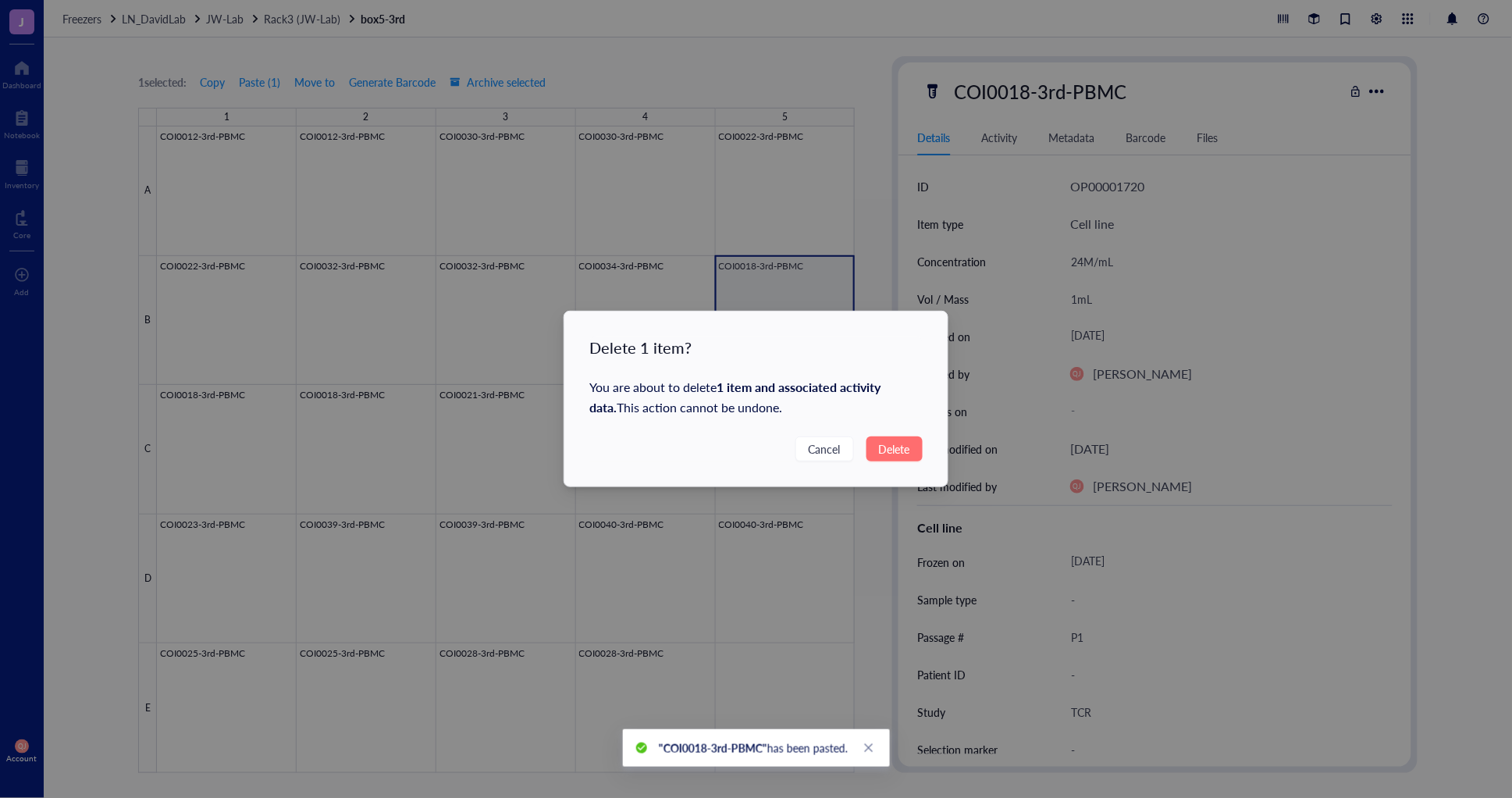
click at [902, 451] on span "Delete" at bounding box center [894, 448] width 31 height 17
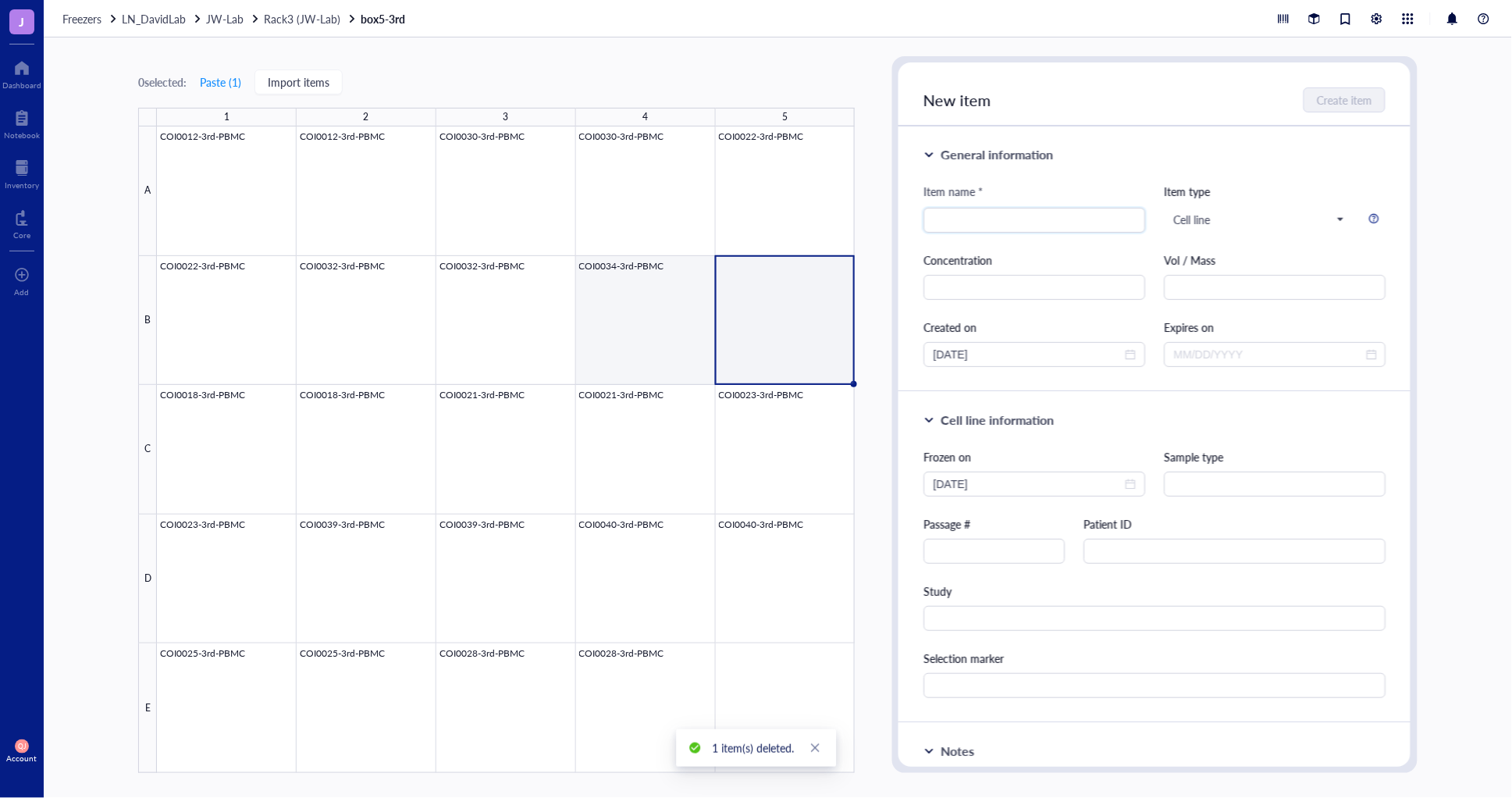
click at [627, 290] on div at bounding box center [506, 449] width 698 height 646
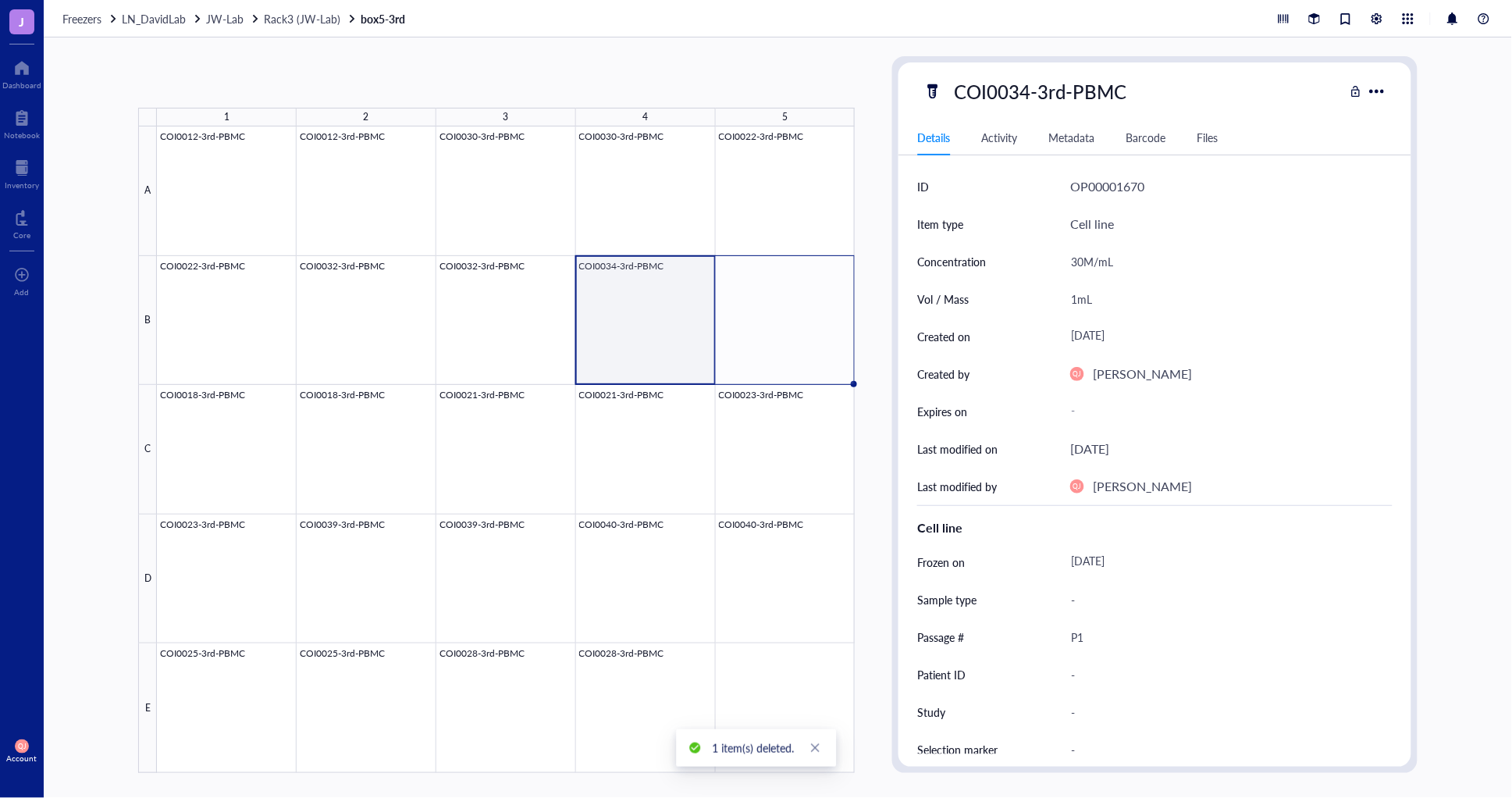
drag, startPoint x: 714, startPoint y: 381, endPoint x: 785, endPoint y: 377, distance: 71.1
click at [0, 0] on div "COI0012-3rd-PBMC COI0012-3rd-PBMC COI0030-3rd-PBMC COI0030-3rd-PBMC COI0022-3rd…" at bounding box center [0, 0] width 0 height 0
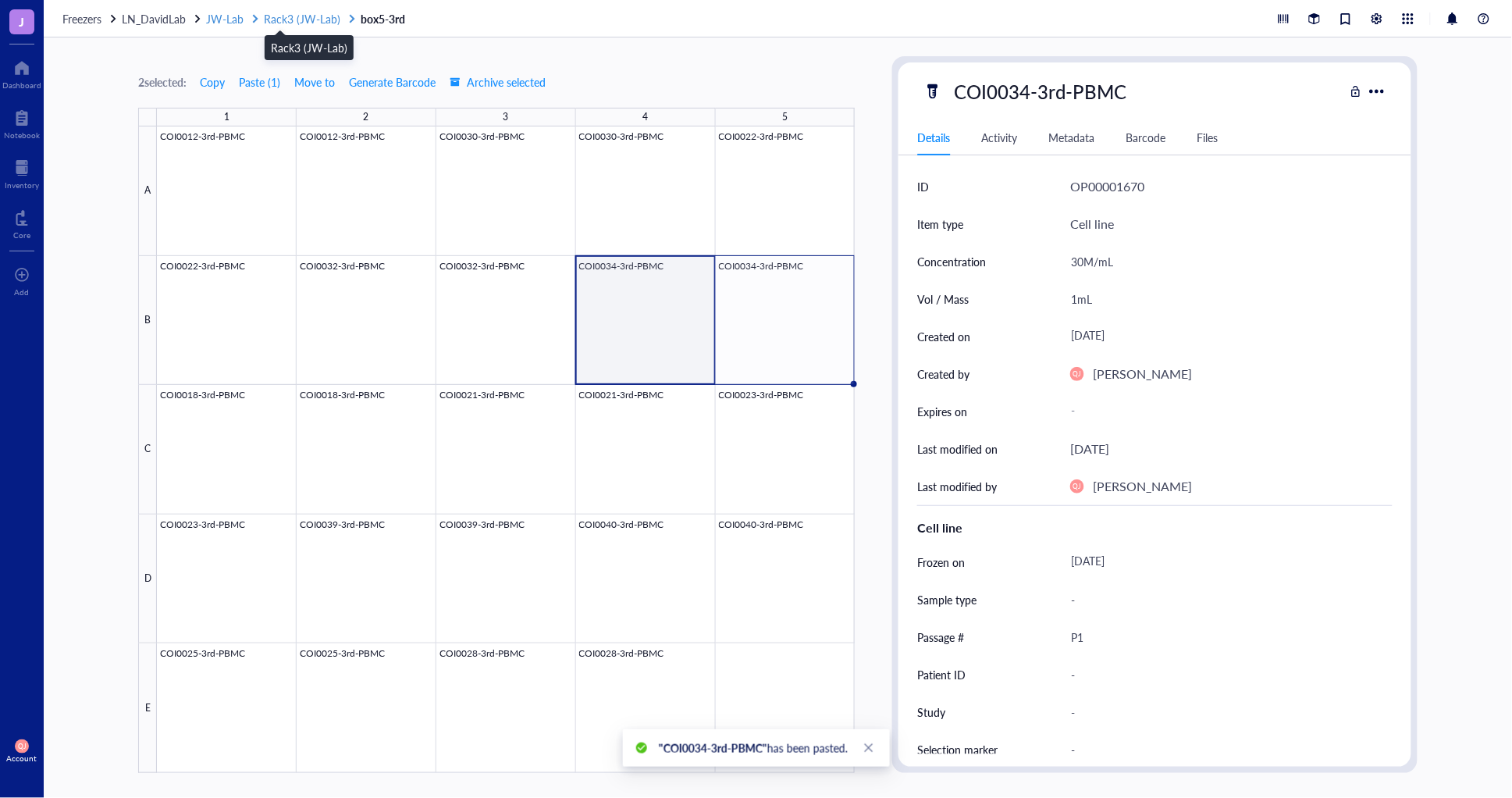
click at [281, 16] on span "Rack3 (JW-Lab)" at bounding box center [302, 19] width 76 height 15
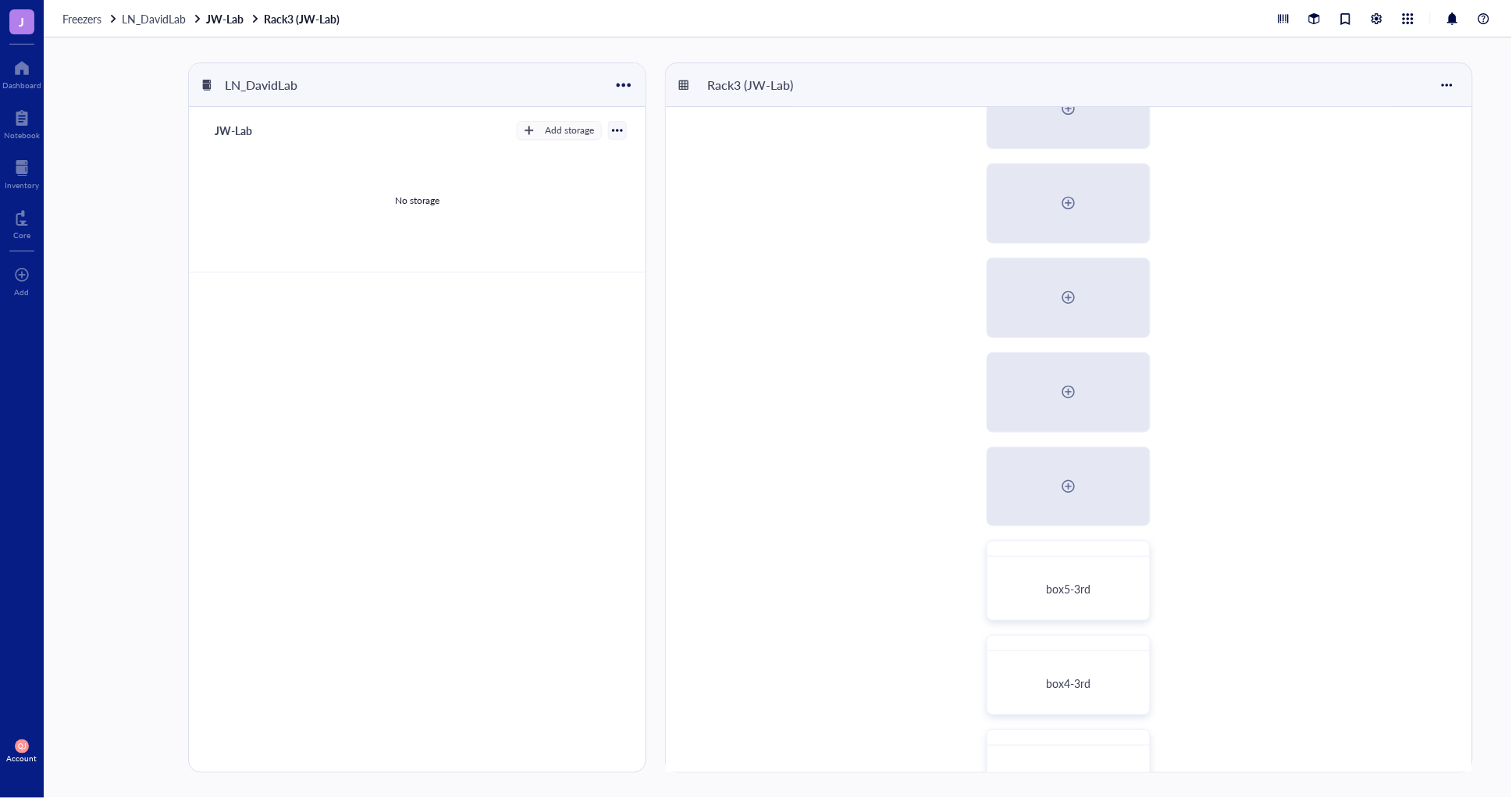
scroll to position [173, 0]
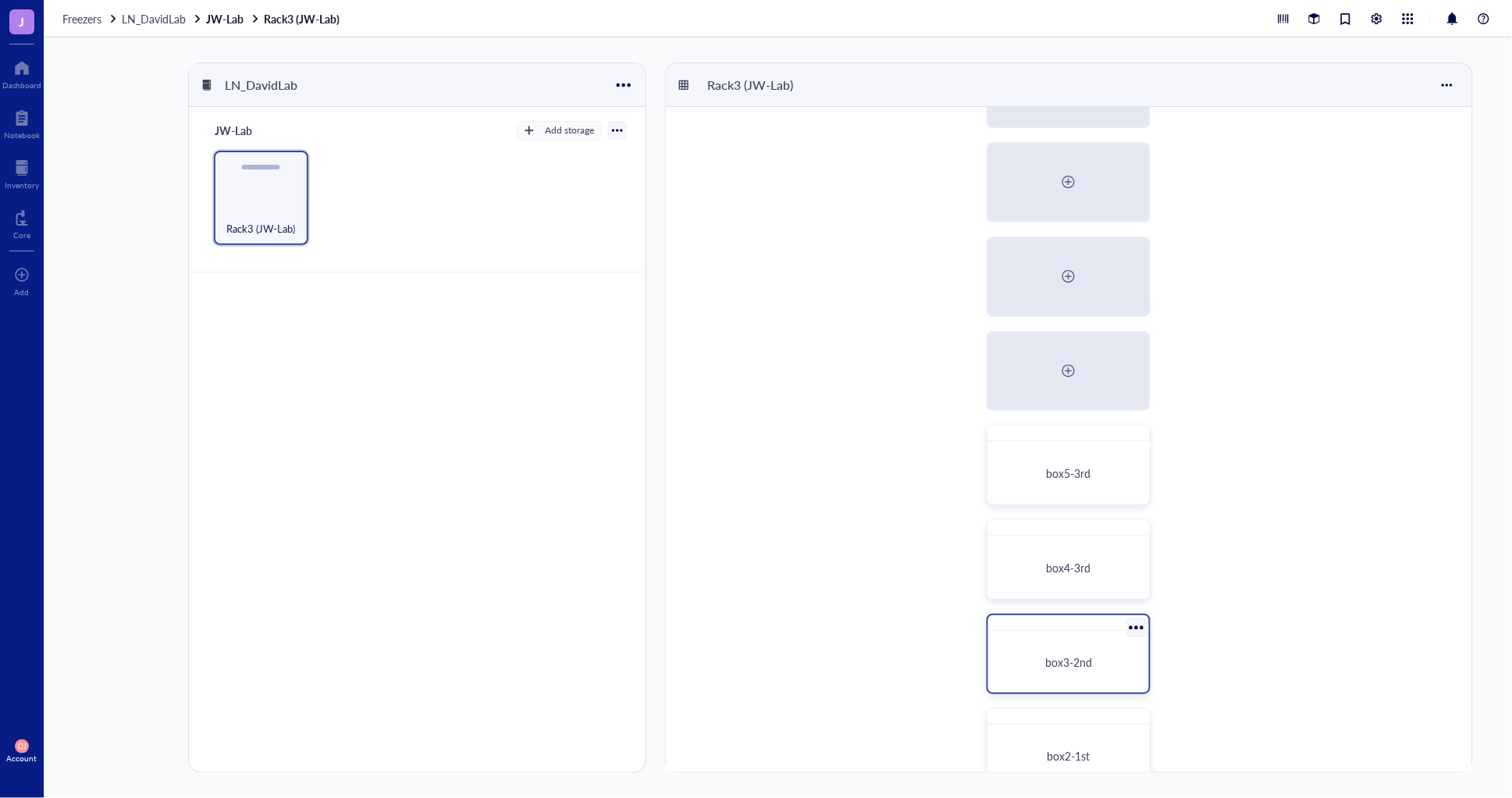
click at [1063, 660] on span "box3-2nd" at bounding box center [1068, 661] width 47 height 15
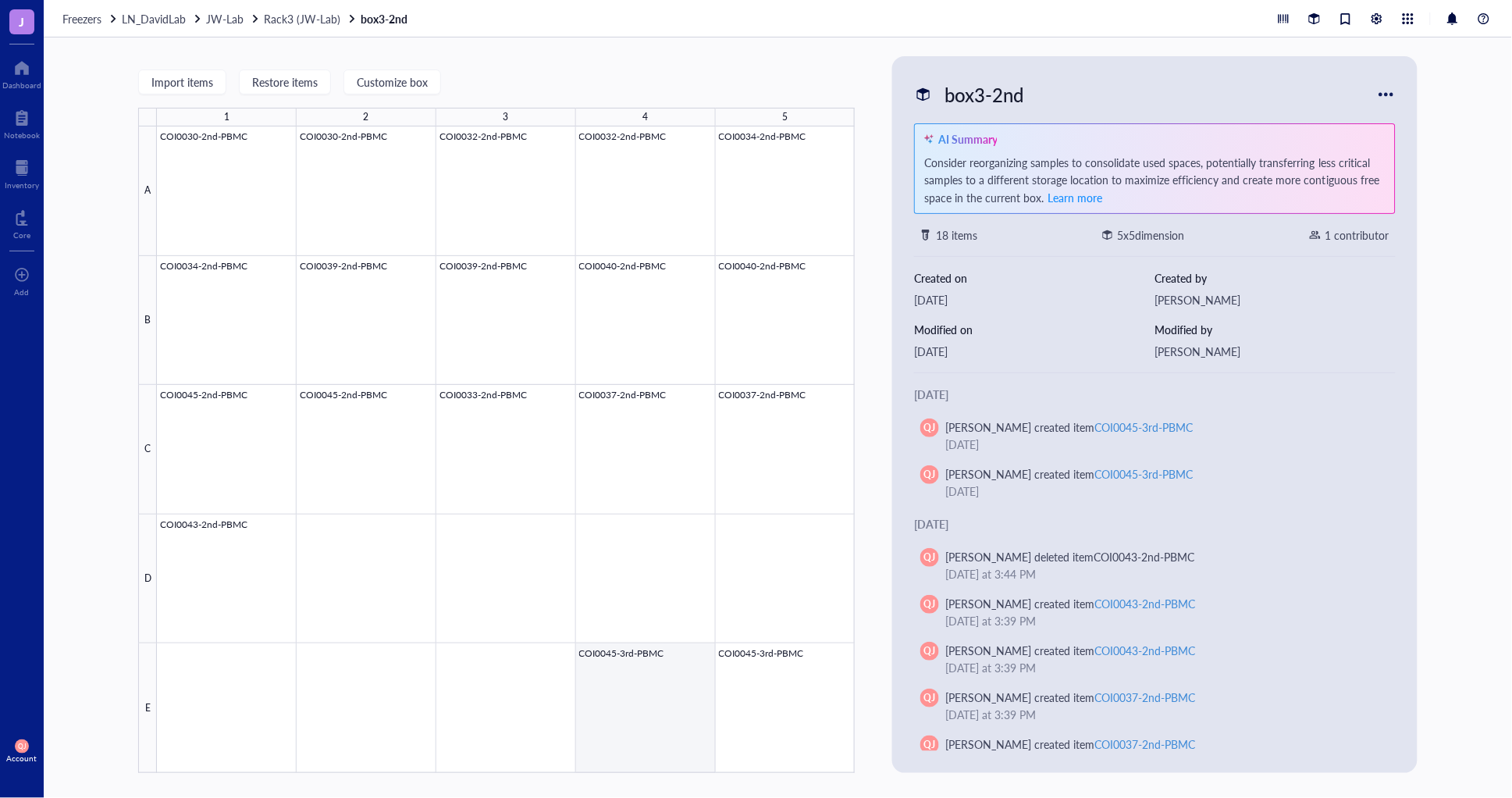
click at [661, 683] on div at bounding box center [506, 449] width 698 height 646
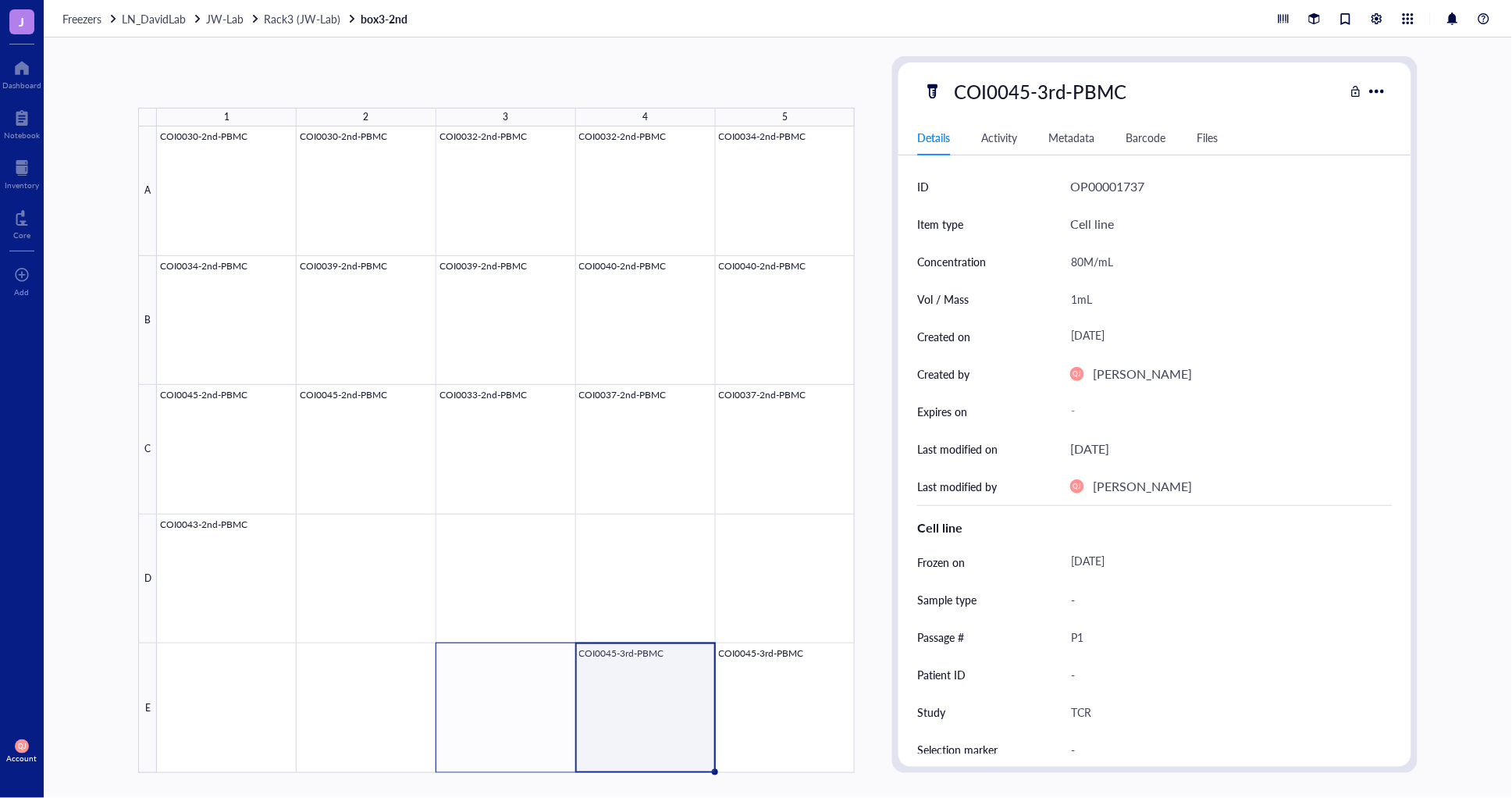
drag, startPoint x: 713, startPoint y: 769, endPoint x: 500, endPoint y: 741, distance: 214.8
click at [0, 0] on div "COI0030-2nd-PBMC COI0030-2nd-PBMC COI0032-2nd-PBMC COI0032-2nd-PBMC COI0034-2nd…" at bounding box center [0, 0] width 0 height 0
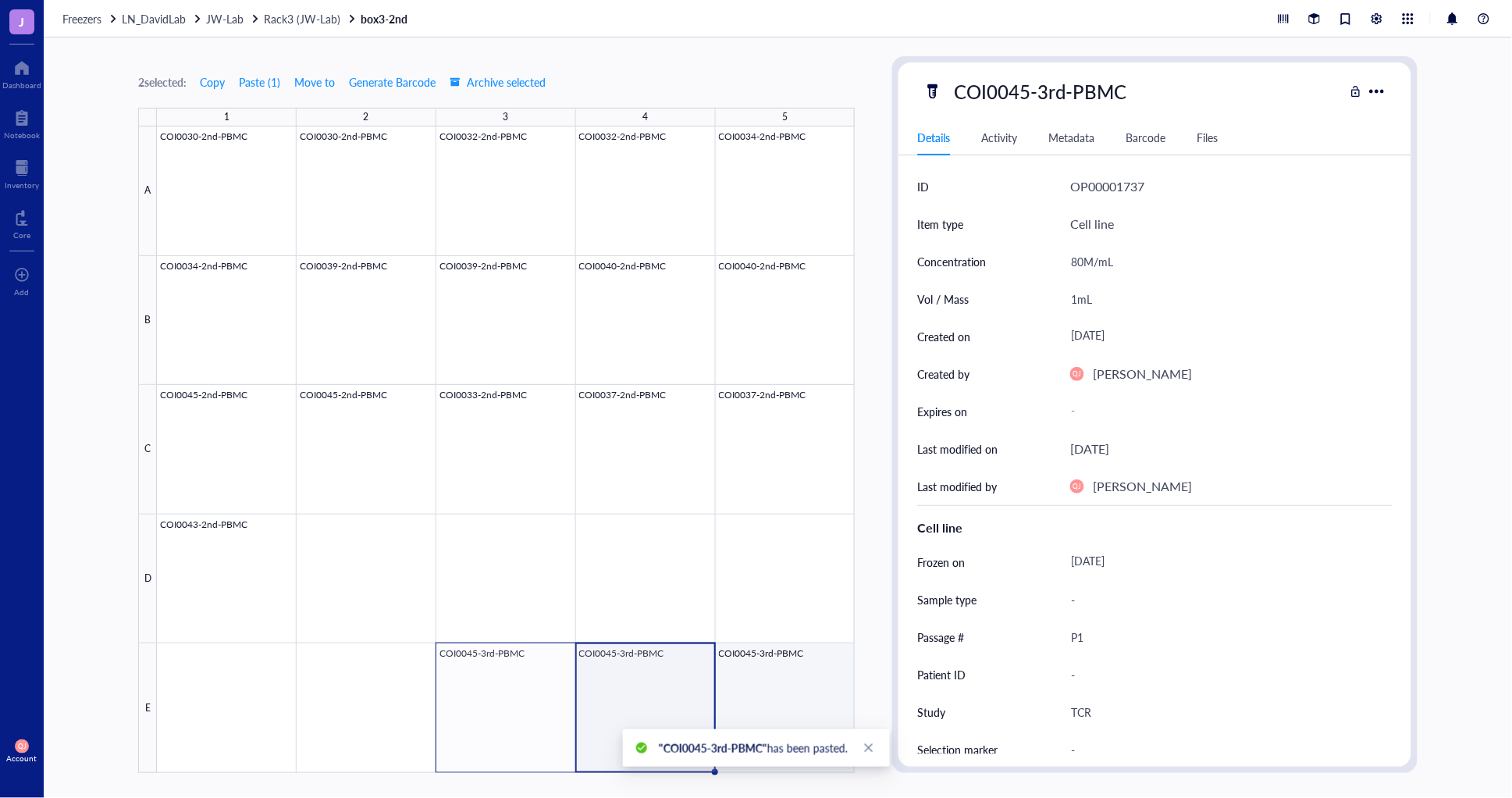
click at [795, 670] on div at bounding box center [506, 449] width 698 height 646
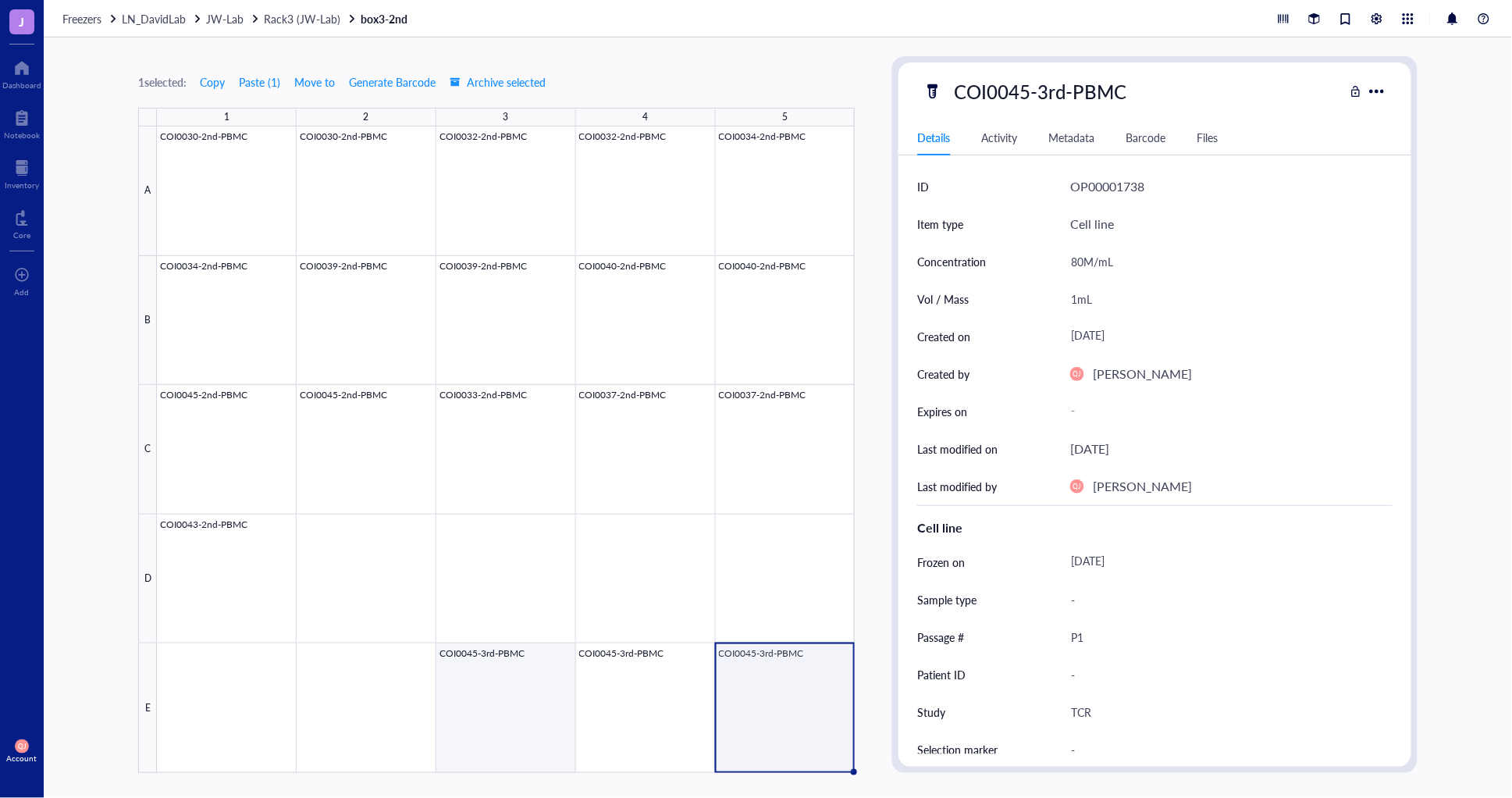
click at [520, 669] on div at bounding box center [506, 449] width 698 height 646
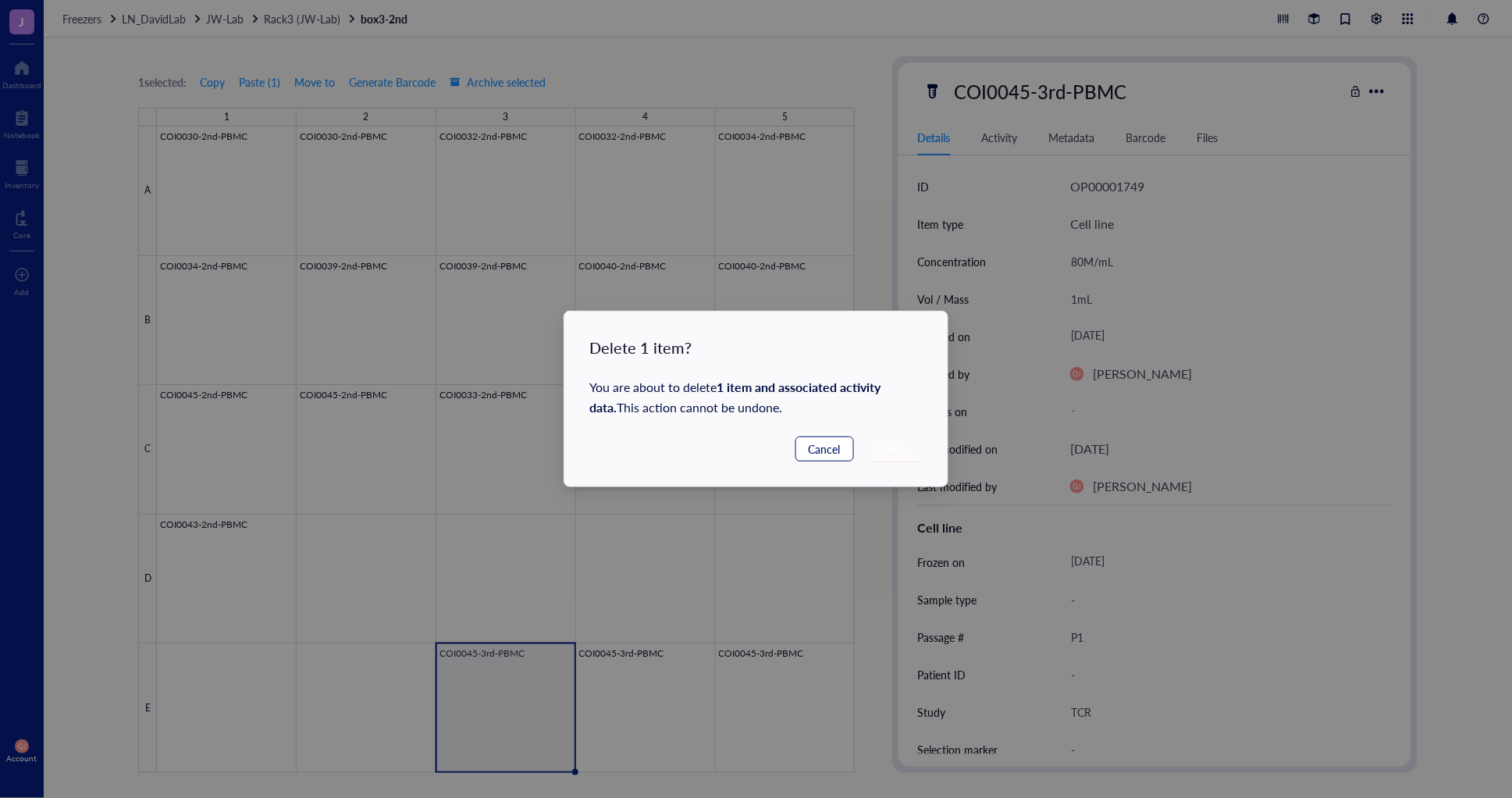
click at [825, 456] on span "Cancel" at bounding box center [824, 448] width 32 height 17
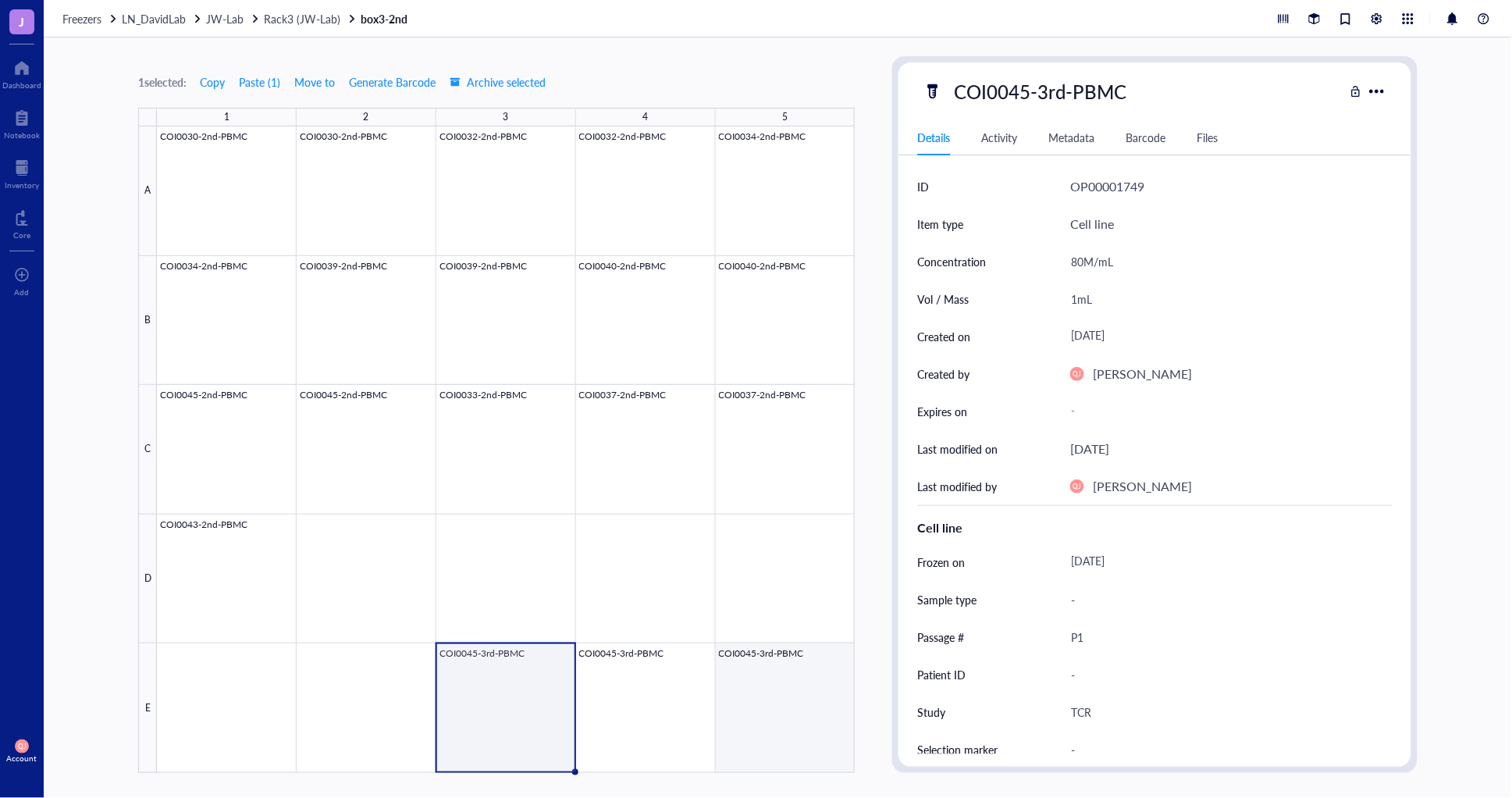
click at [762, 664] on div at bounding box center [506, 449] width 698 height 646
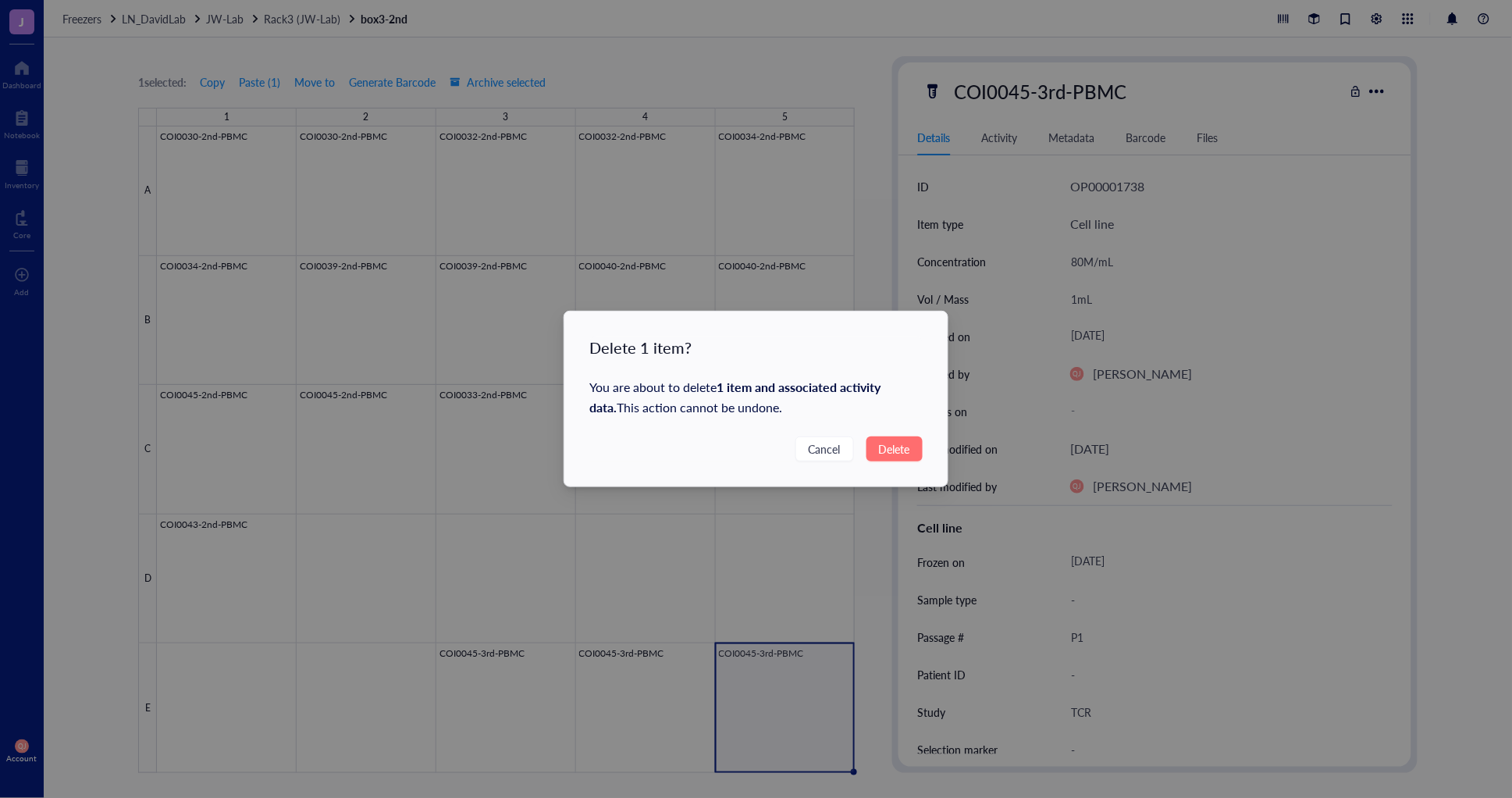
click at [892, 452] on span "Delete" at bounding box center [894, 448] width 31 height 17
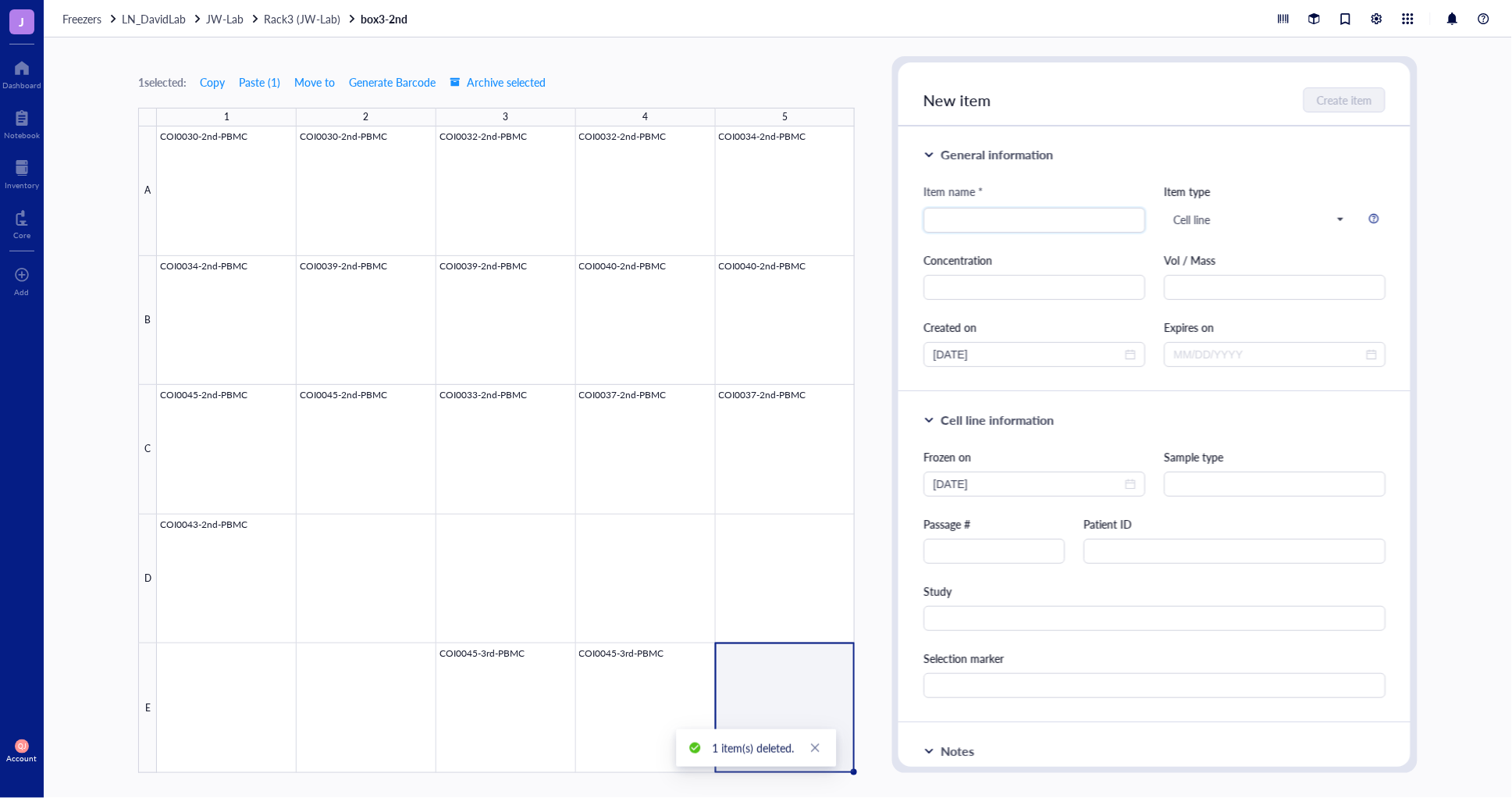
click at [235, 674] on div at bounding box center [506, 449] width 698 height 646
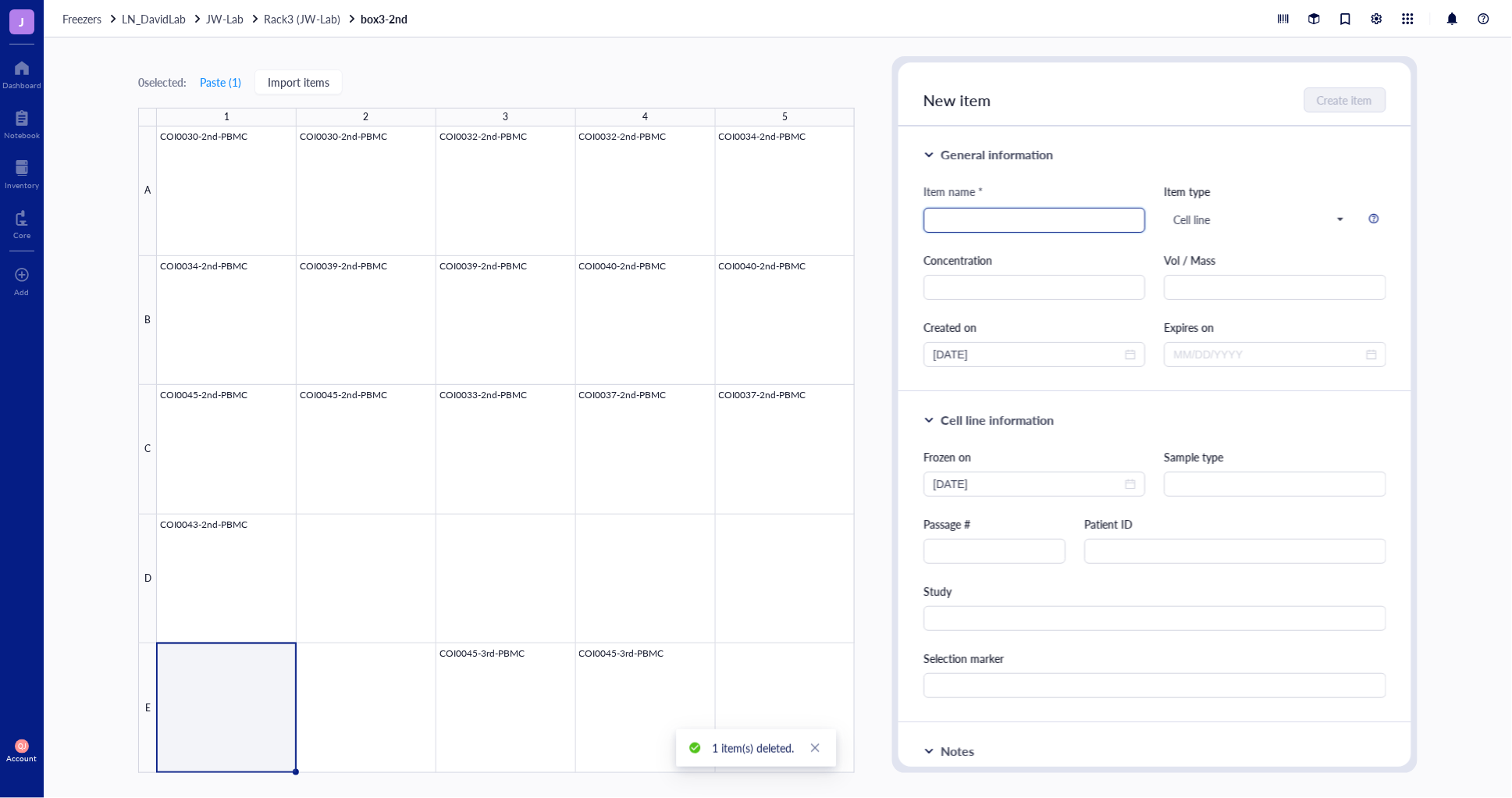
click at [978, 213] on input "search" at bounding box center [1034, 220] width 203 height 24
click at [972, 228] on input "search" at bounding box center [1034, 220] width 203 height 24
type input "COI0043-3rd-PBMC"
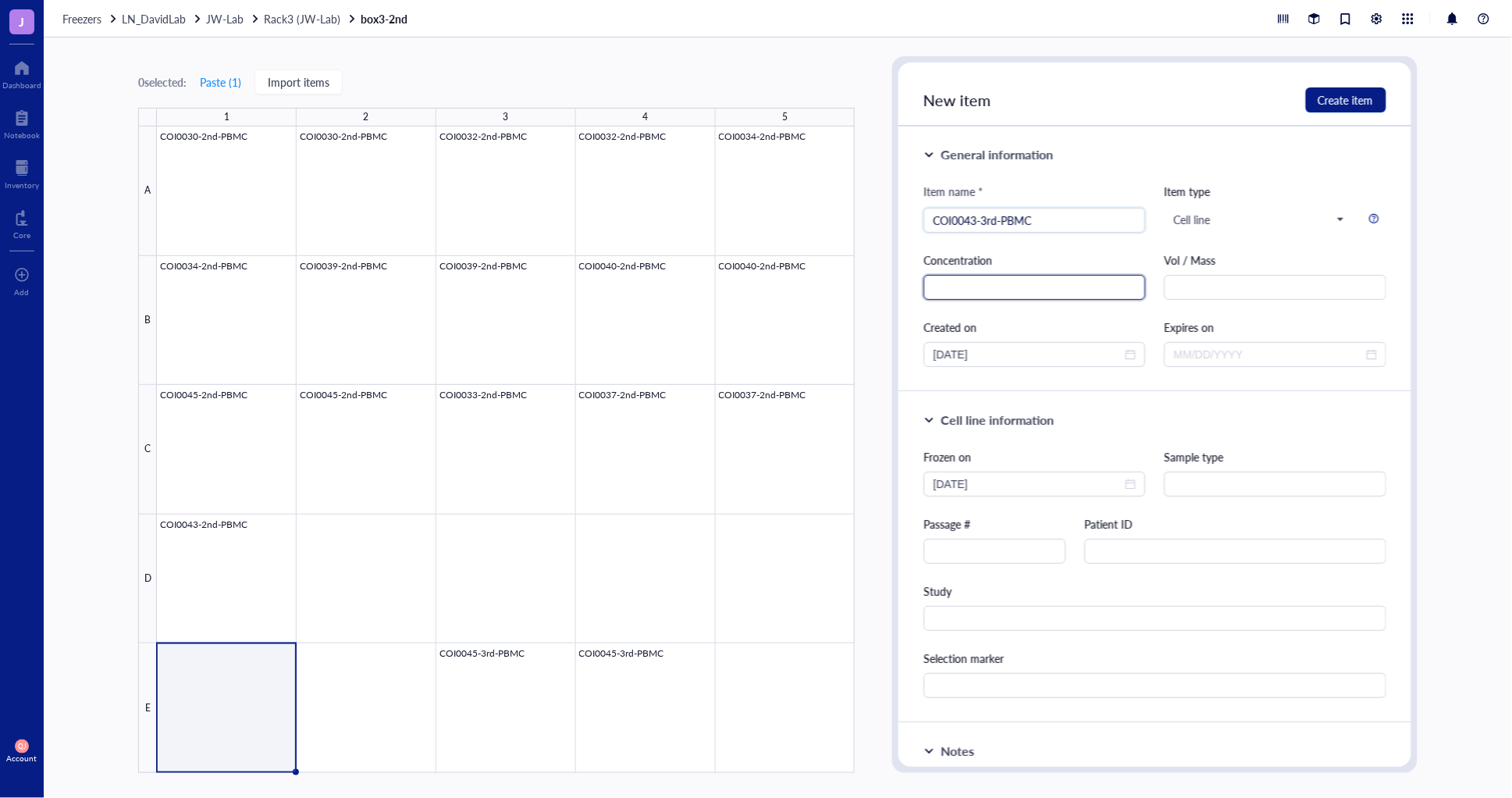
click at [1032, 289] on input "text" at bounding box center [1034, 287] width 222 height 25
type input "23M/mL"
click at [1235, 290] on input "text" at bounding box center [1274, 287] width 222 height 25
type input "1mL"
click at [995, 556] on input "text" at bounding box center [994, 550] width 141 height 25
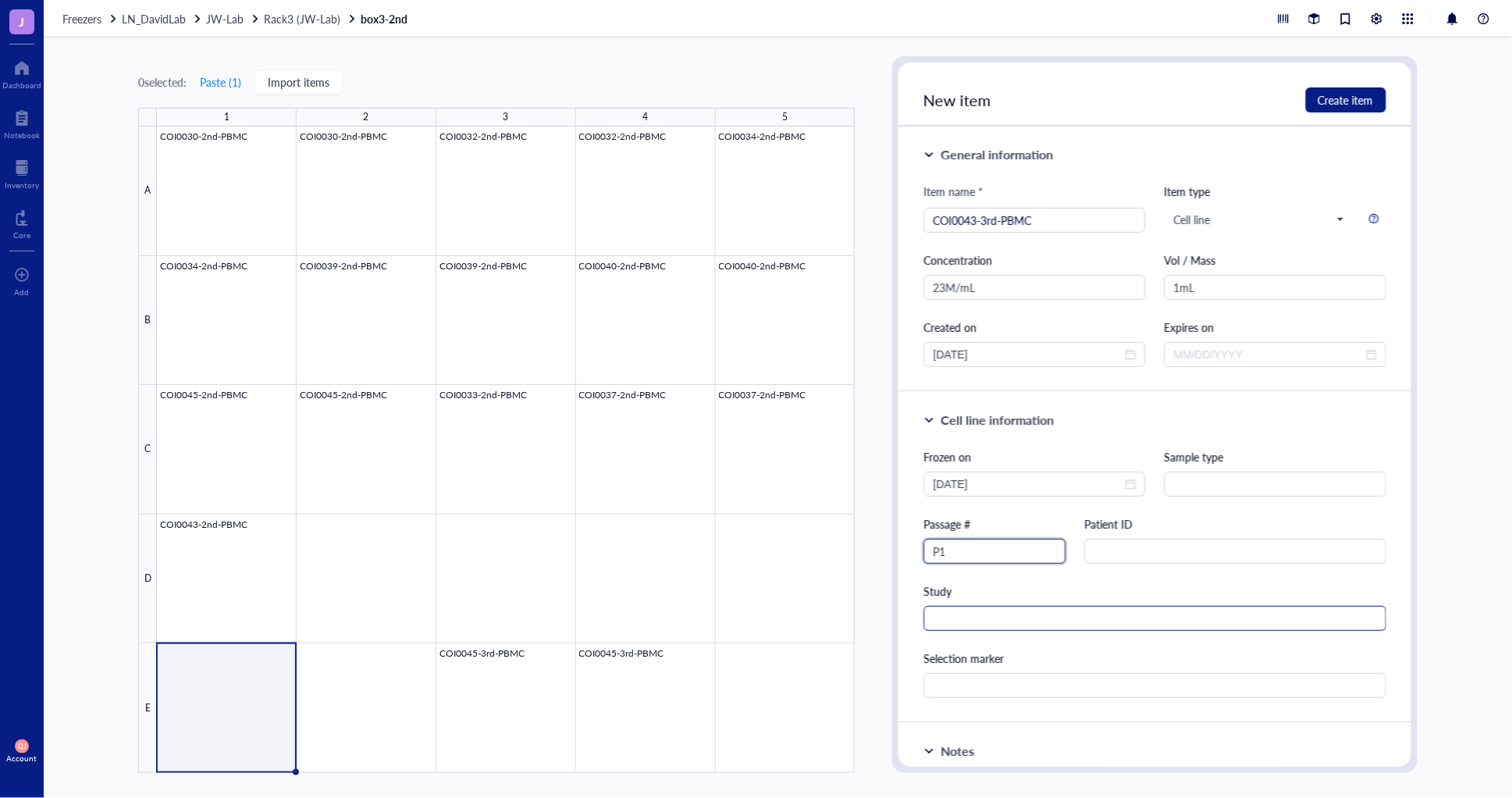
type input "P1"
click at [956, 624] on input "text" at bounding box center [1155, 617] width 462 height 25
type input "TCR"
click at [1374, 102] on button "Create item" at bounding box center [1346, 99] width 81 height 25
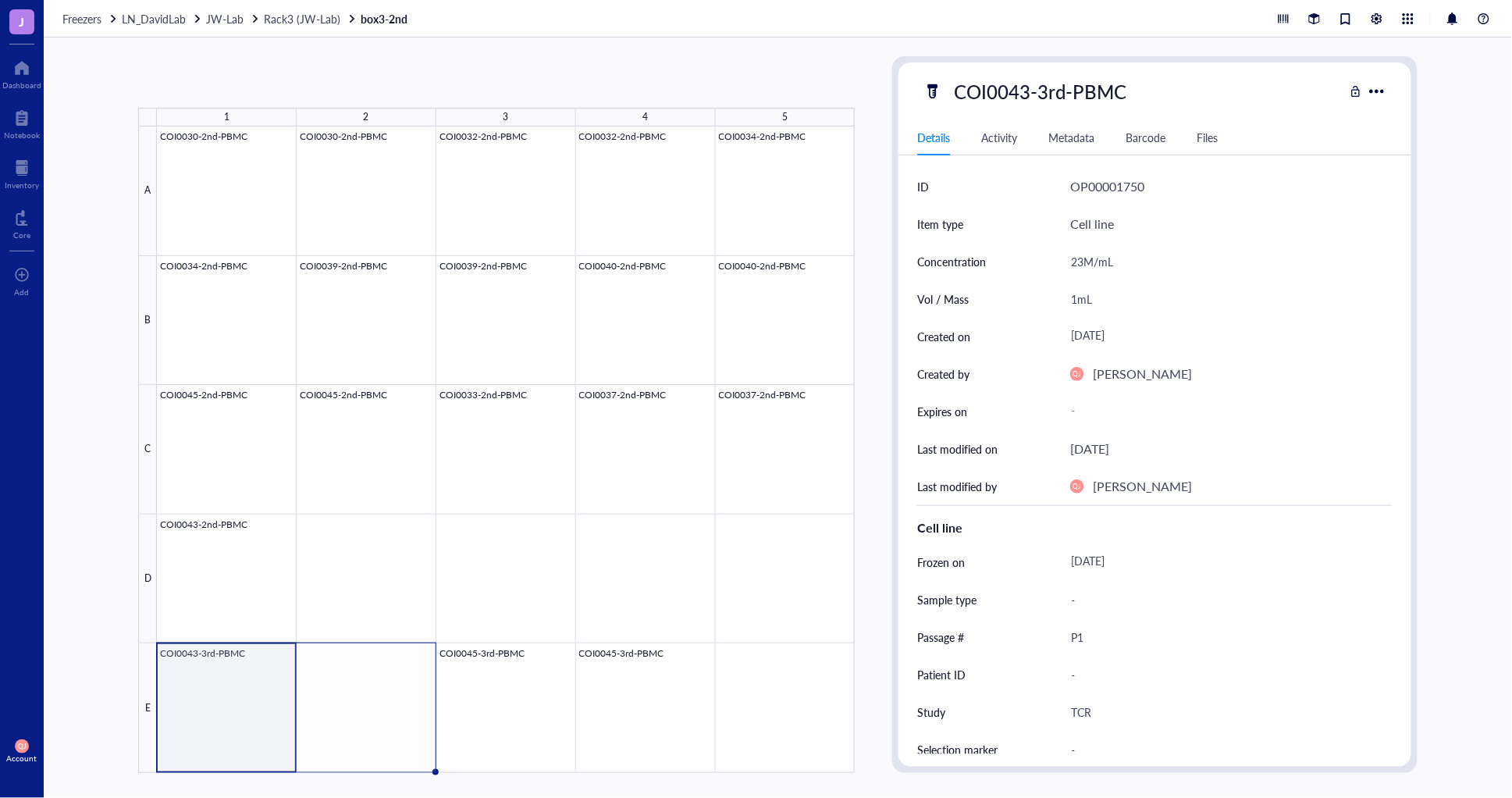
drag, startPoint x: 294, startPoint y: 769, endPoint x: 367, endPoint y: 763, distance: 73.2
click at [0, 0] on div "COI0030-2nd-PBMC COI0030-2nd-PBMC COI0032-2nd-PBMC COI0032-2nd-PBMC COI0034-2nd…" at bounding box center [0, 0] width 0 height 0
